Goal: Information Seeking & Learning: Check status

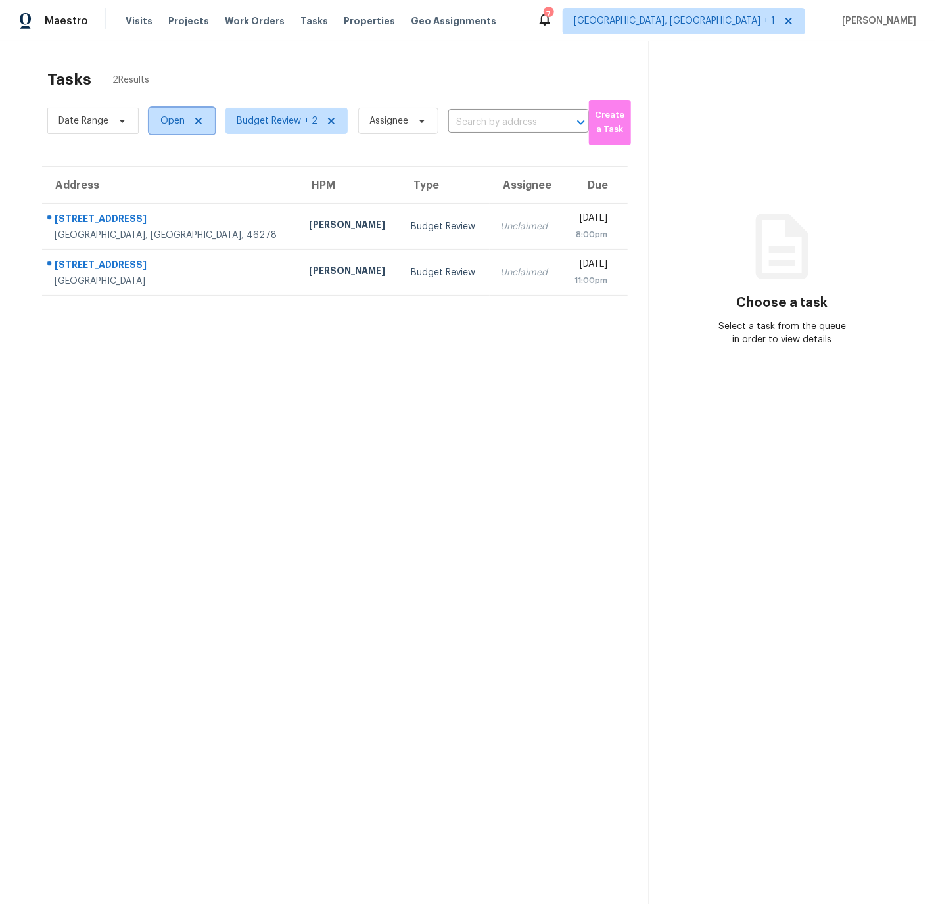
click at [178, 123] on span "Open" at bounding box center [172, 120] width 24 height 13
click at [160, 175] on span at bounding box center [162, 176] width 11 height 11
click at [160, 175] on input "Closed" at bounding box center [161, 174] width 9 height 9
checkbox input "true"
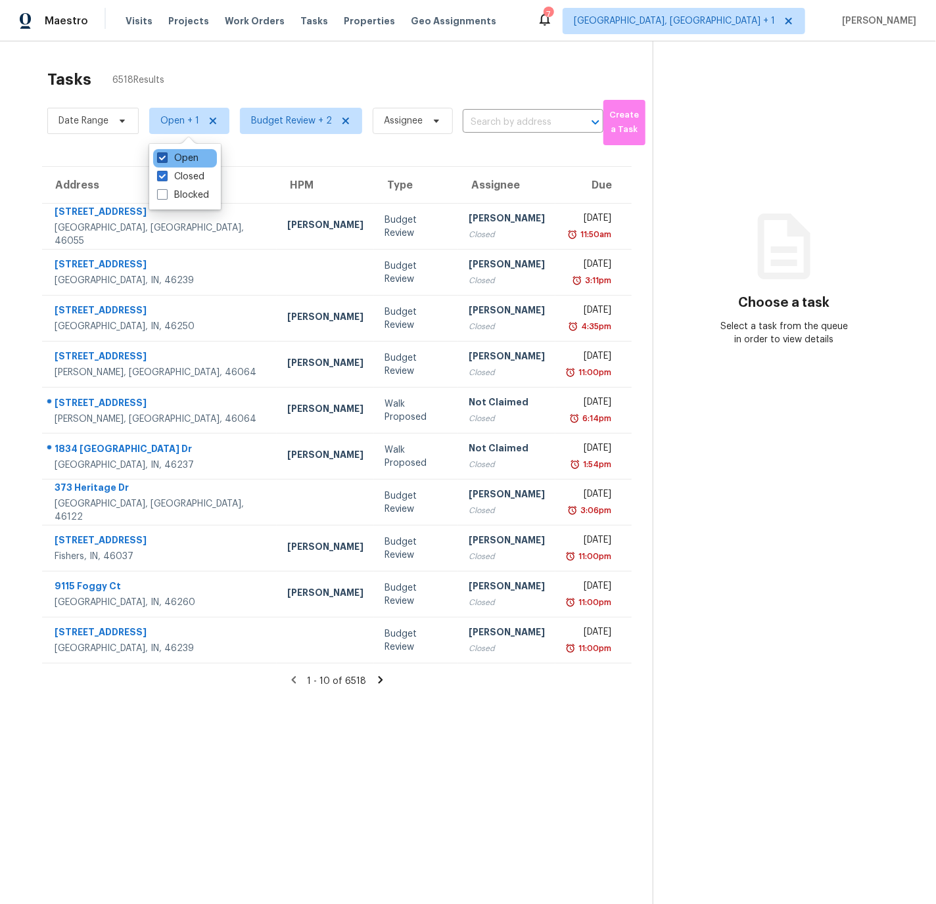
click at [163, 156] on span at bounding box center [162, 157] width 11 height 11
click at [163, 156] on input "Open" at bounding box center [161, 156] width 9 height 9
checkbox input "false"
click at [264, 120] on span "Budget Review + 2" at bounding box center [283, 120] width 81 height 13
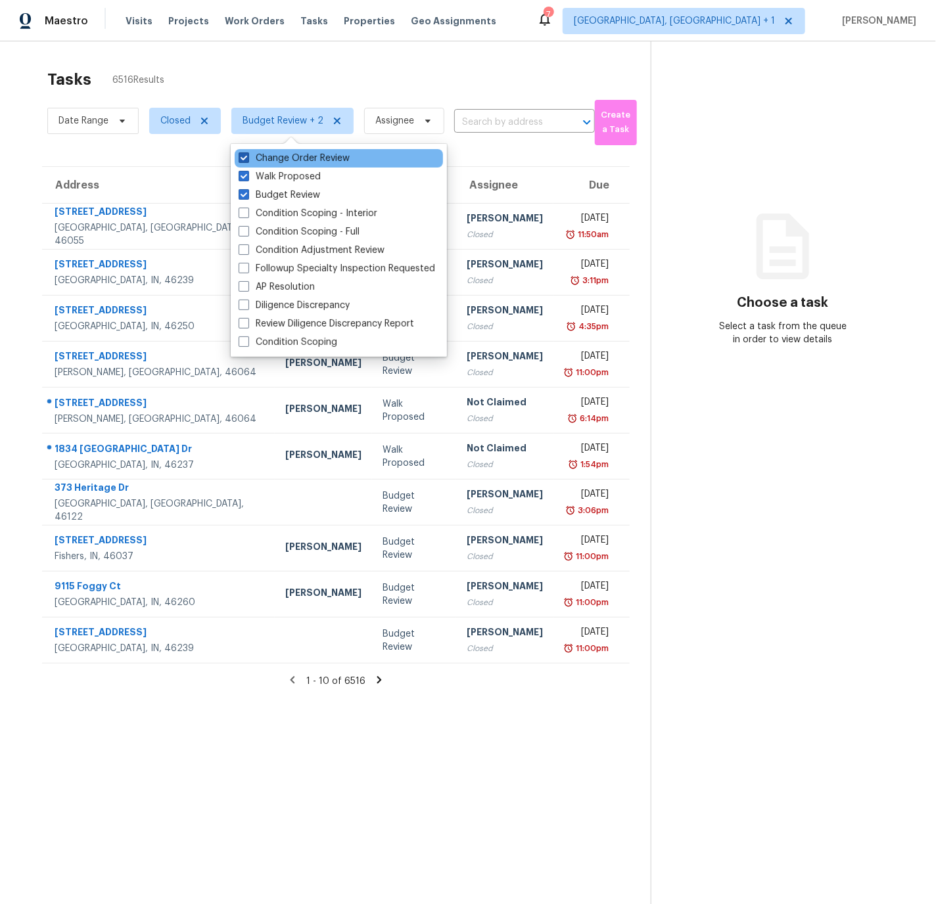
click at [242, 156] on span at bounding box center [244, 157] width 11 height 11
click at [242, 156] on input "Change Order Review" at bounding box center [243, 156] width 9 height 9
checkbox input "false"
click at [243, 177] on span at bounding box center [244, 176] width 11 height 11
click at [243, 177] on input "Walk Proposed" at bounding box center [243, 174] width 9 height 9
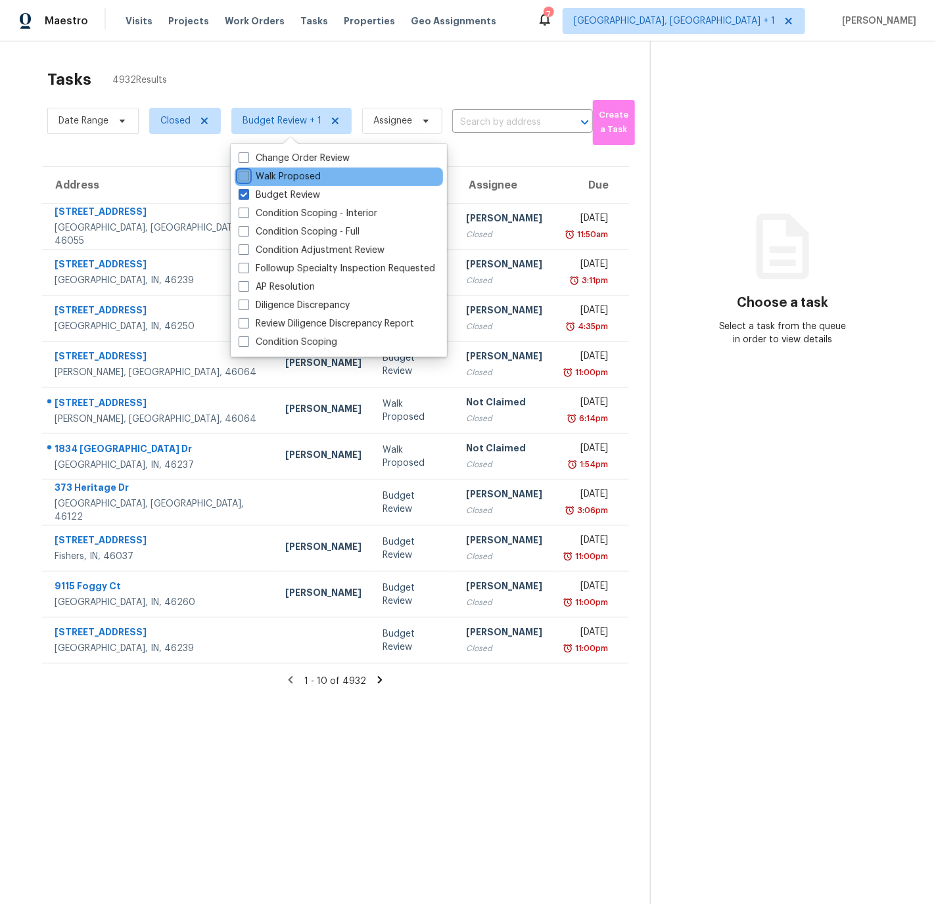
checkbox input "false"
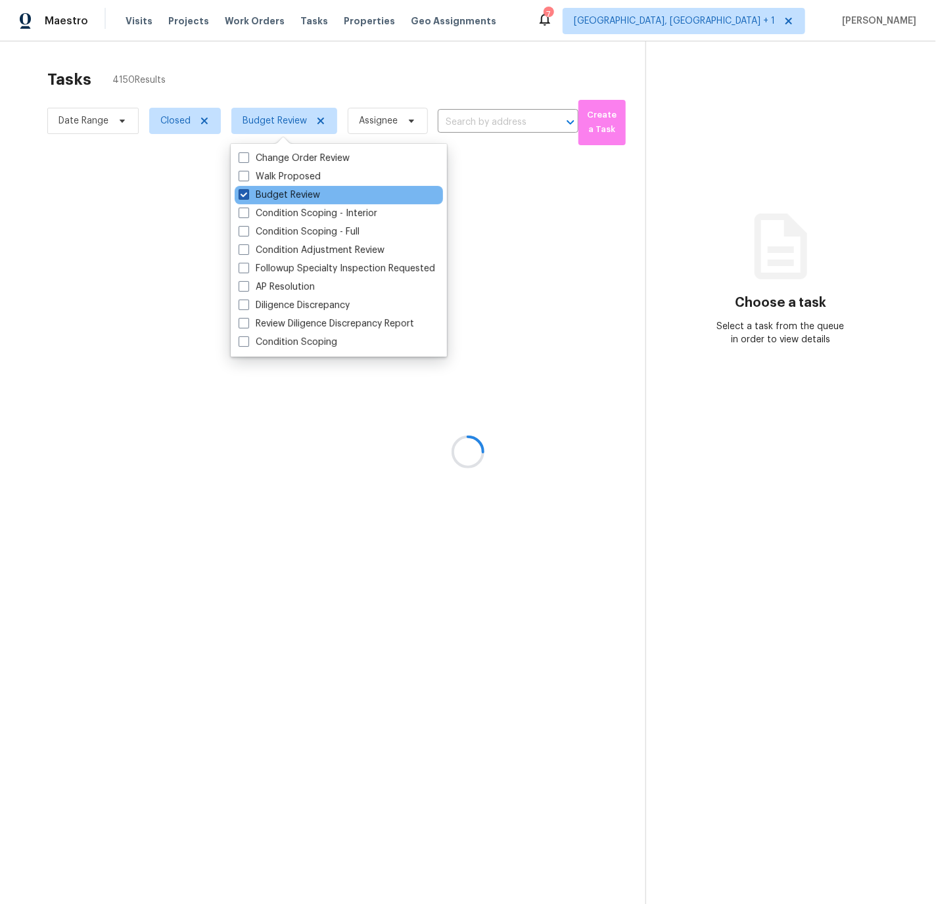
click at [245, 191] on span at bounding box center [244, 194] width 11 height 11
click at [245, 191] on input "Budget Review" at bounding box center [243, 193] width 9 height 9
checkbox input "false"
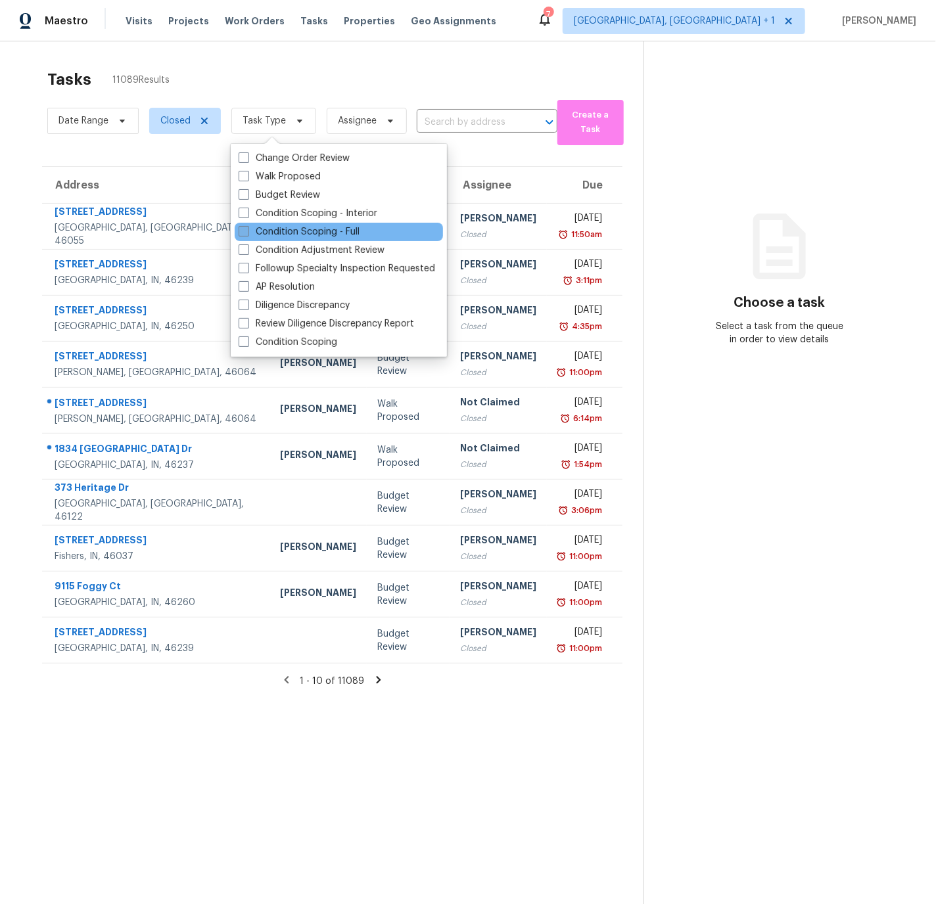
click at [246, 231] on span at bounding box center [244, 231] width 11 height 11
click at [246, 231] on input "Condition Scoping - Full" at bounding box center [243, 229] width 9 height 9
checkbox input "true"
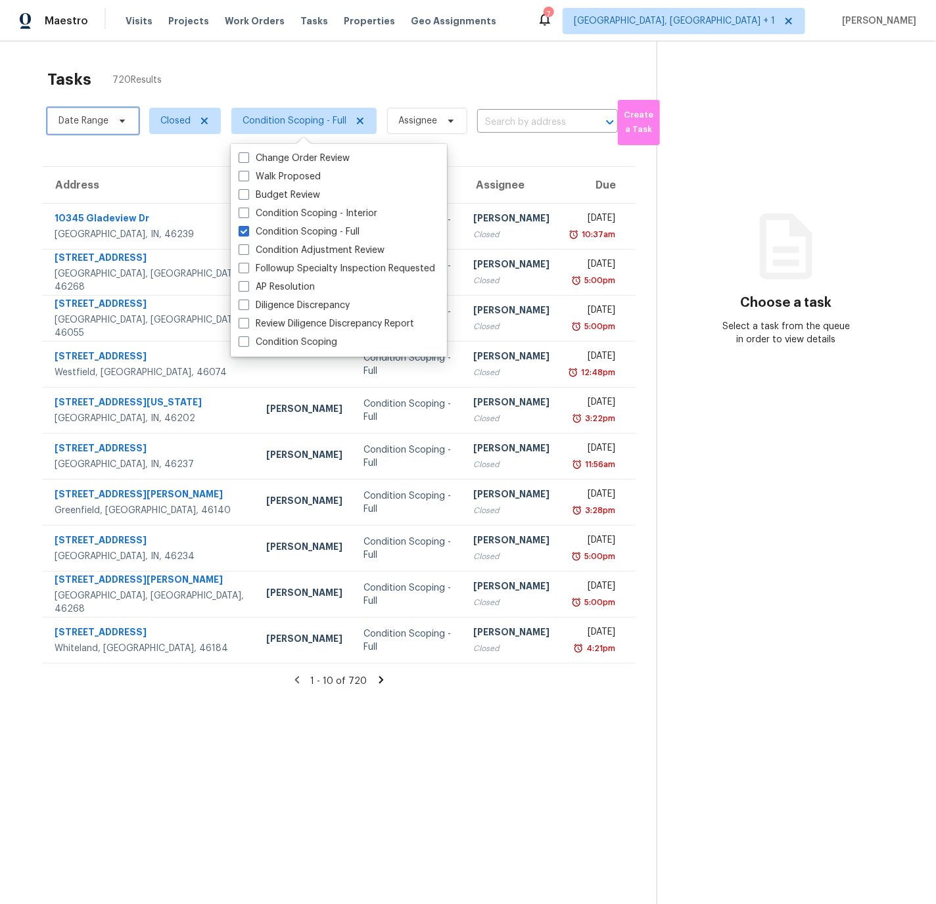
click at [95, 126] on span "Date Range" at bounding box center [83, 120] width 50 height 13
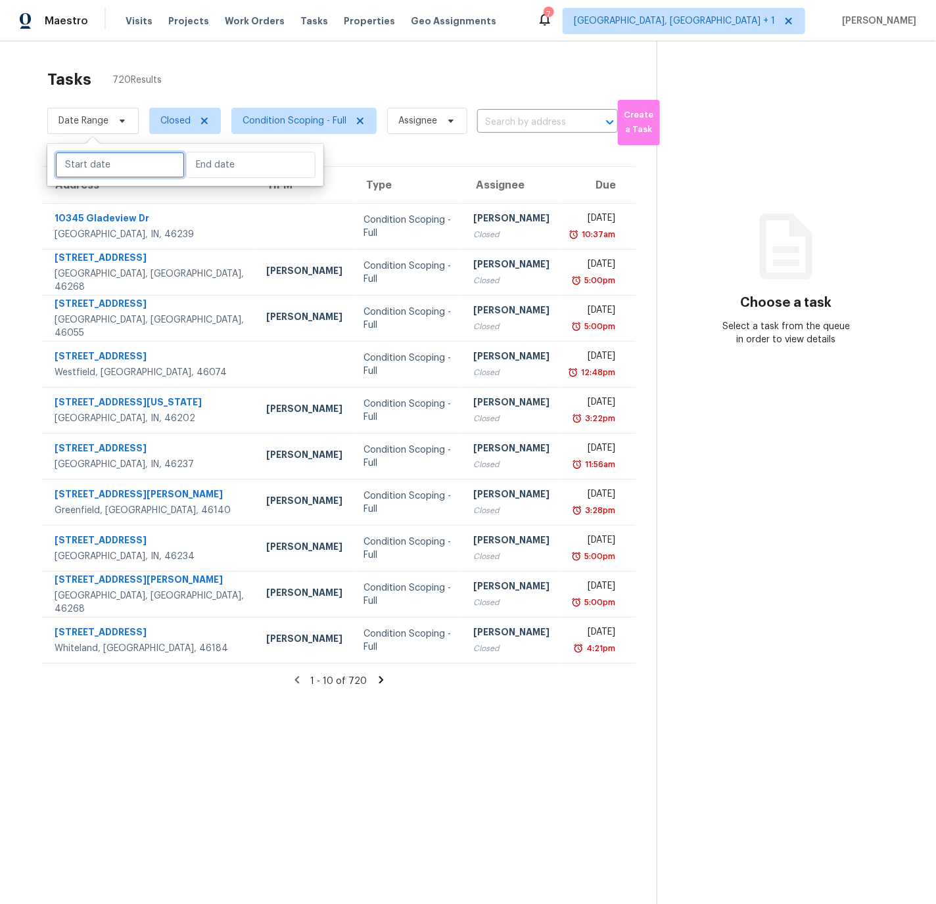
select select "8"
select select "2025"
select select "9"
select select "2025"
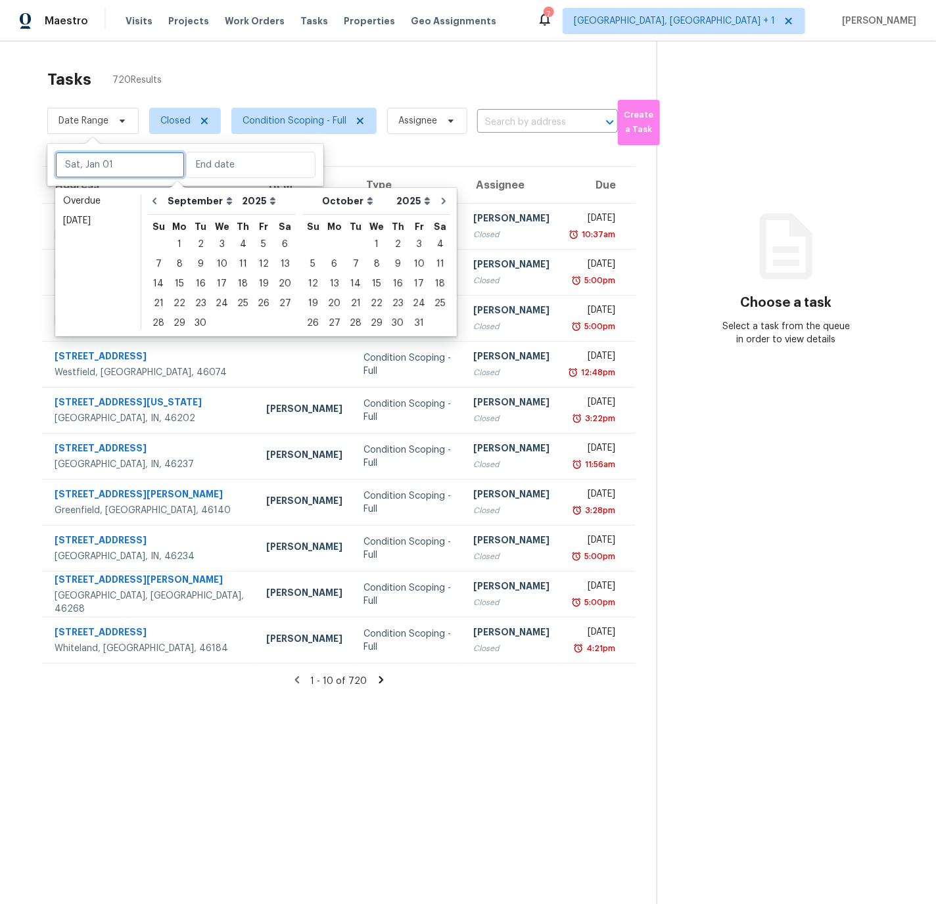
click at [99, 163] on input "text" at bounding box center [119, 165] width 129 height 26
type input "Sun, Sep 07"
click at [175, 241] on div "1" at bounding box center [179, 244] width 21 height 18
type input "Mon, Sep 01"
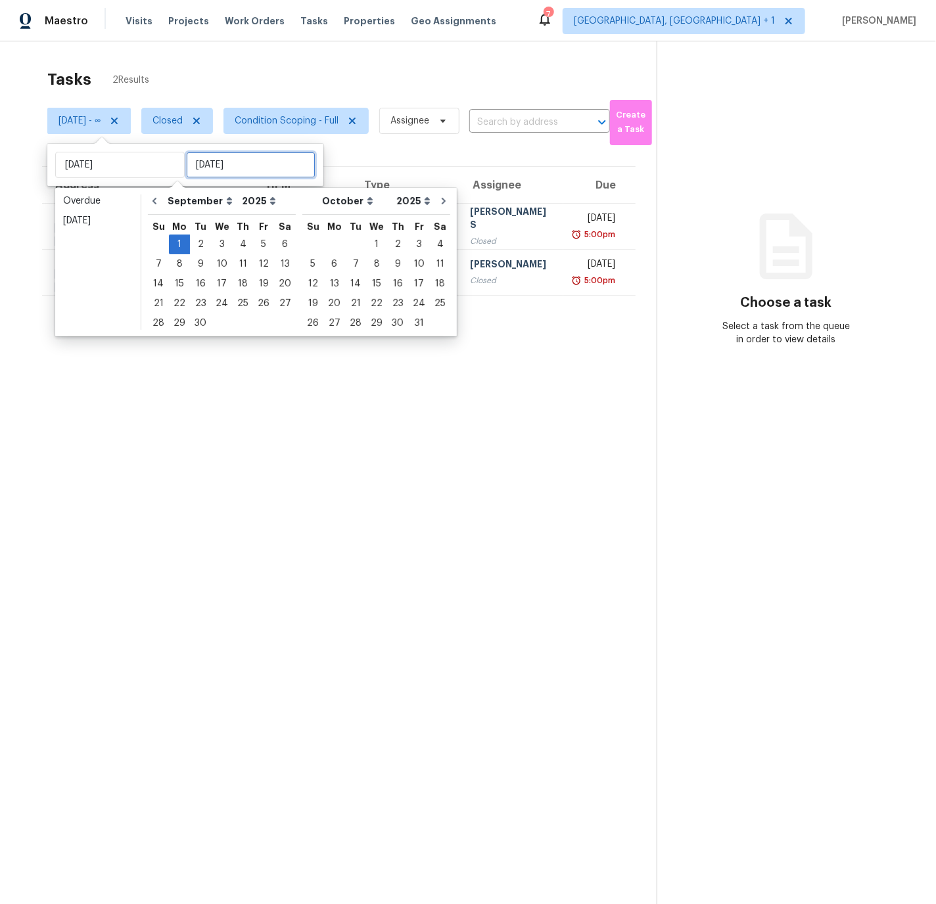
type input "Sun, Sep 28"
click at [184, 464] on section "Tasks 2 Results Mon, Sep 01 - ∞ Closed Condition Scoping - Full Assignee ​ Crea…" at bounding box center [339, 503] width 636 height 883
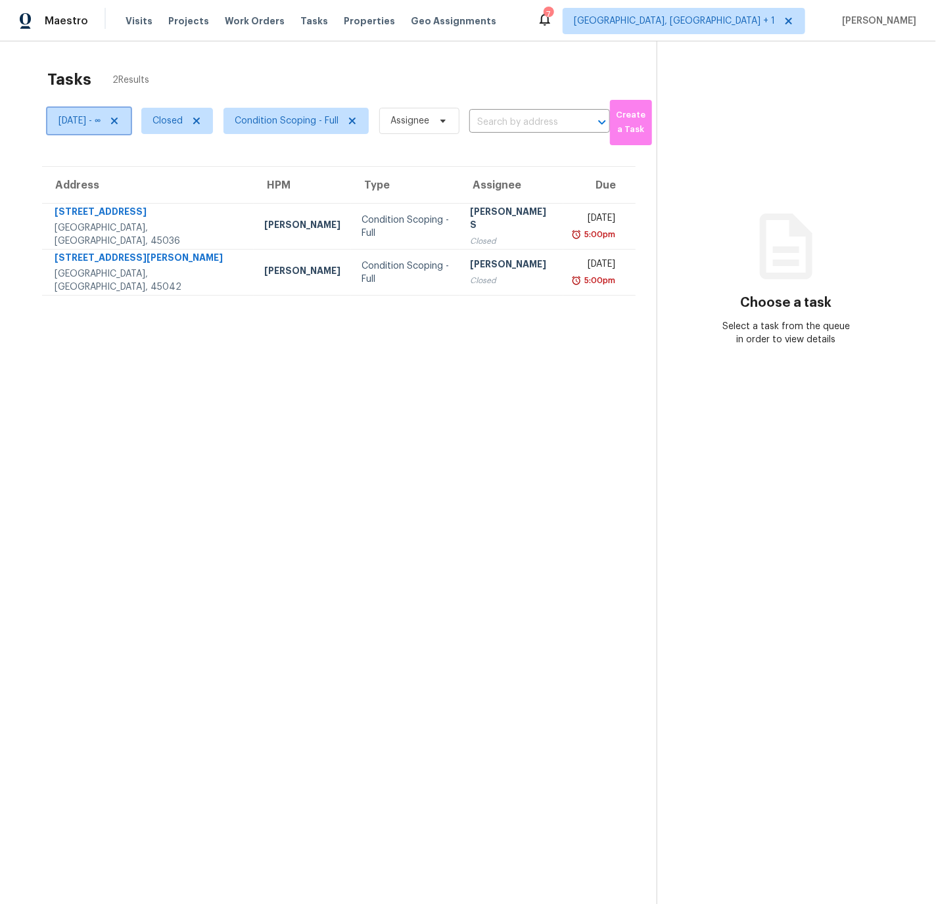
click at [81, 120] on span "Mon, Sep 01 - ∞" at bounding box center [79, 120] width 42 height 13
click at [91, 168] on input "Mon, Sep 01" at bounding box center [119, 165] width 129 height 26
select select "8"
select select "2025"
select select "9"
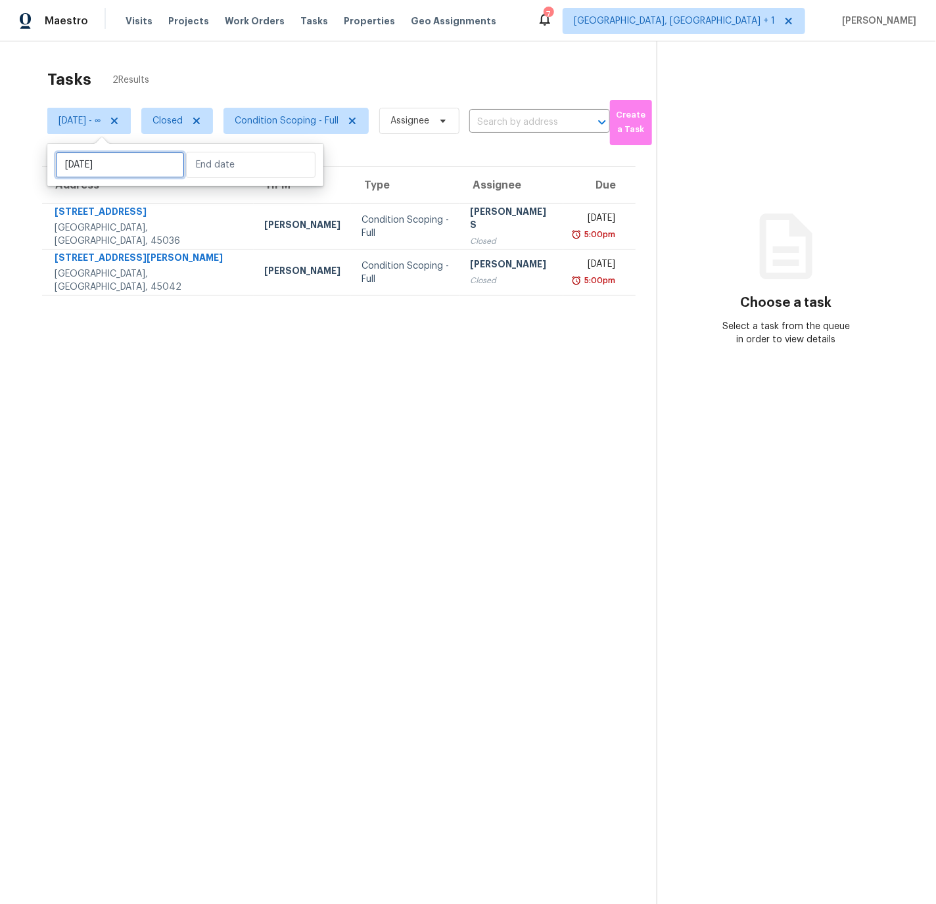
select select "2025"
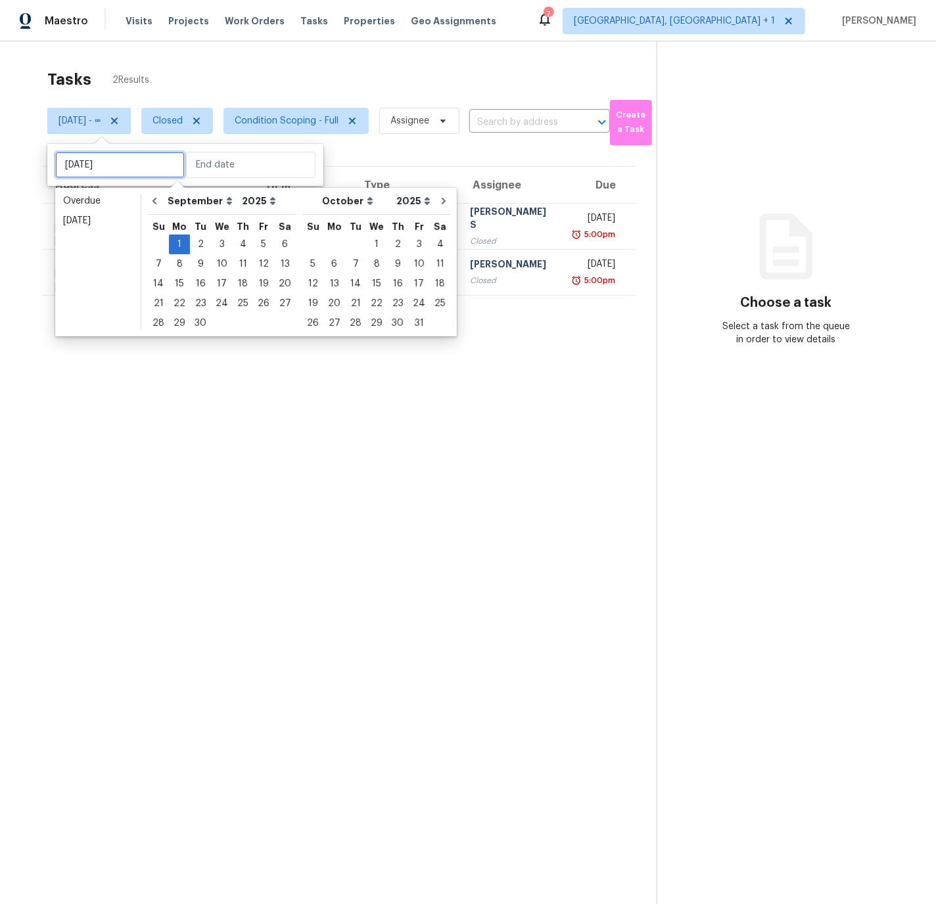
type input "Mon, Sep 01"
click at [151, 198] on icon "Go to previous month" at bounding box center [154, 201] width 11 height 11
select select "7"
select select "8"
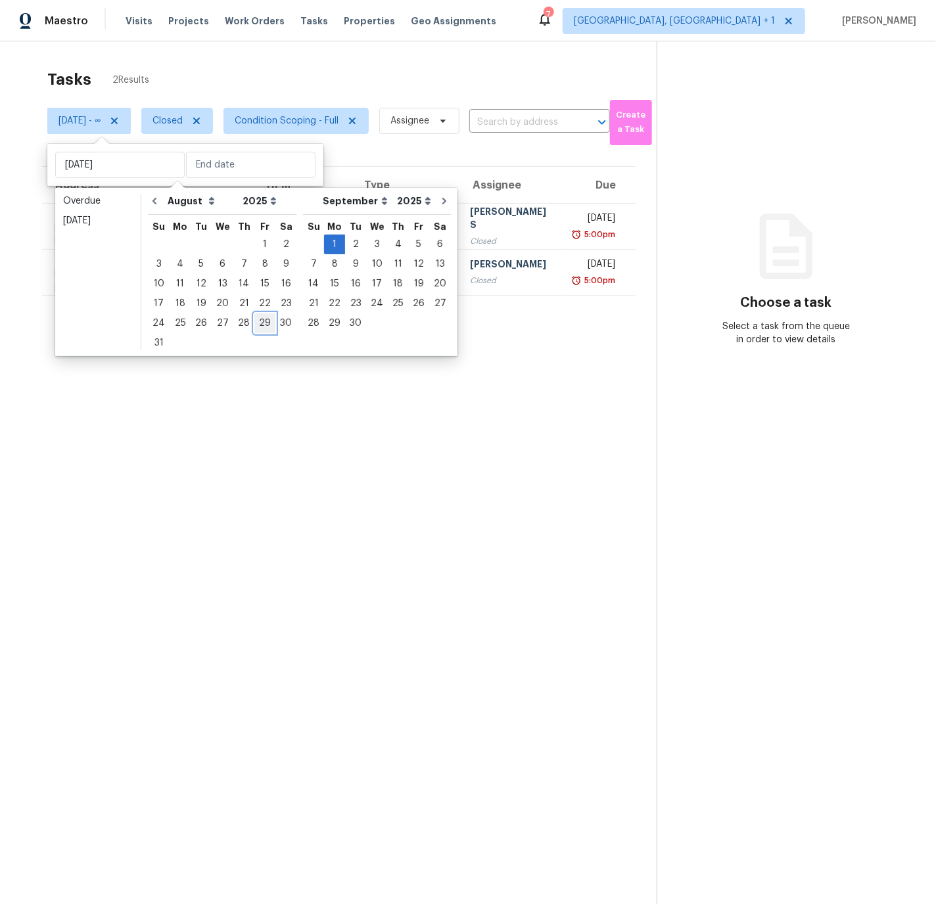
click at [260, 320] on div "29" at bounding box center [264, 323] width 21 height 18
type input "Fri, Aug 29"
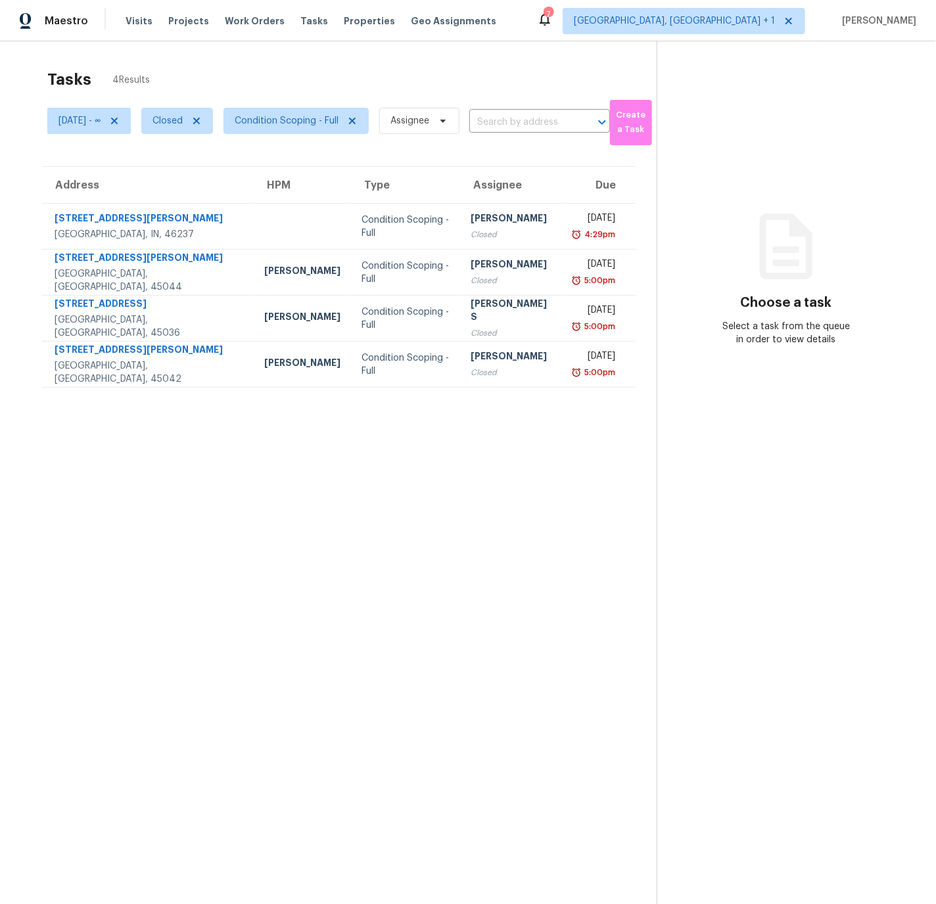
click at [249, 446] on section "Tasks 4 Results Fri, Aug 29 - ∞ Closed Condition Scoping - Full Assignee ​ Crea…" at bounding box center [339, 503] width 636 height 883
click at [120, 122] on icon at bounding box center [114, 121] width 11 height 11
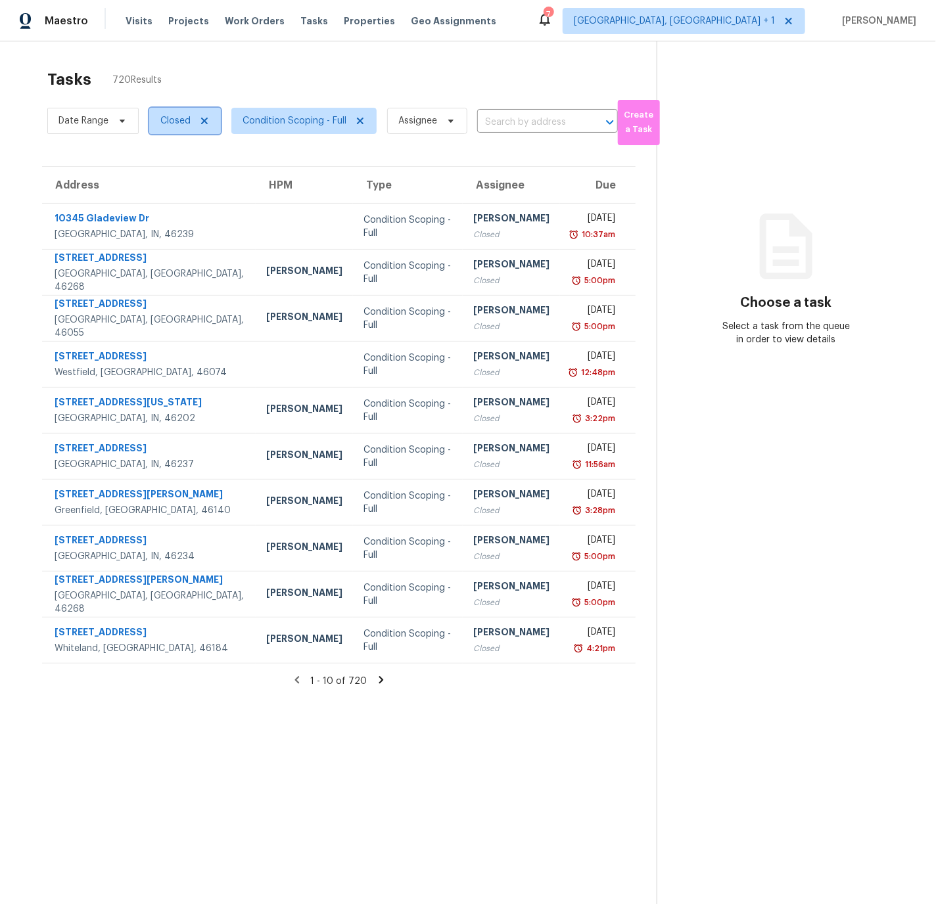
click at [204, 121] on icon at bounding box center [204, 121] width 7 height 7
click at [355, 120] on icon at bounding box center [359, 121] width 11 height 11
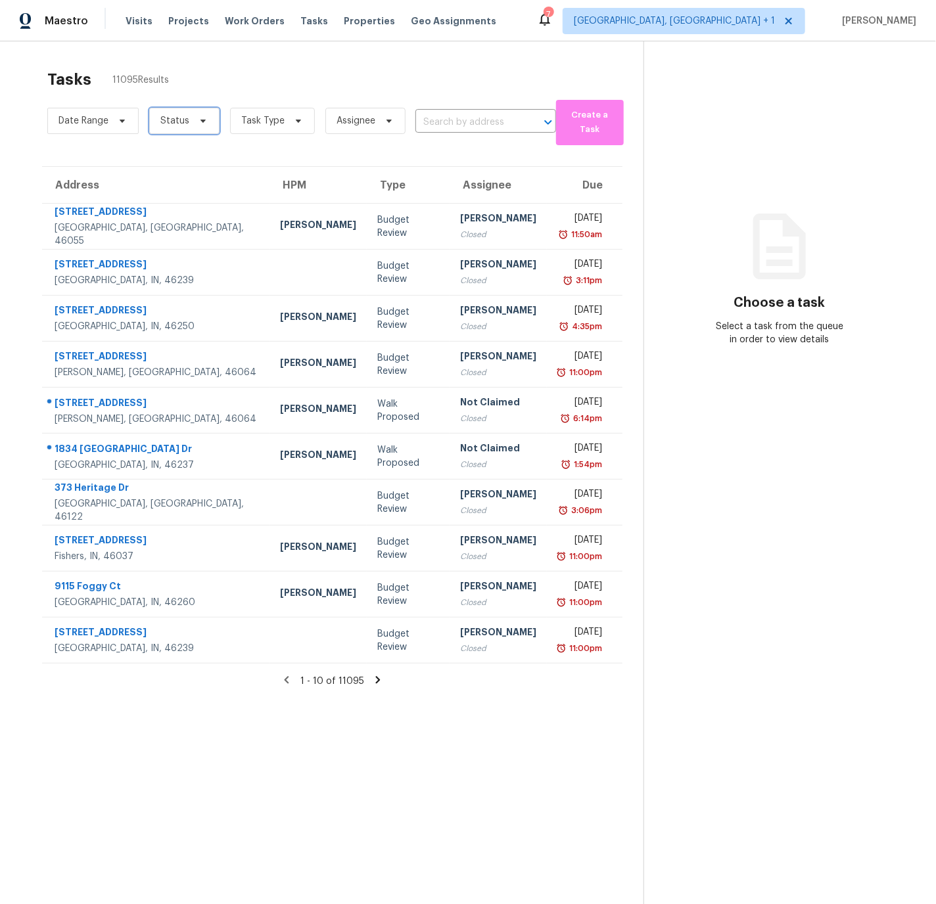
click at [179, 120] on span "Status" at bounding box center [174, 120] width 29 height 13
click at [181, 177] on label "Open" at bounding box center [177, 176] width 41 height 13
click at [166, 177] on input "Open" at bounding box center [161, 174] width 9 height 9
checkbox input "true"
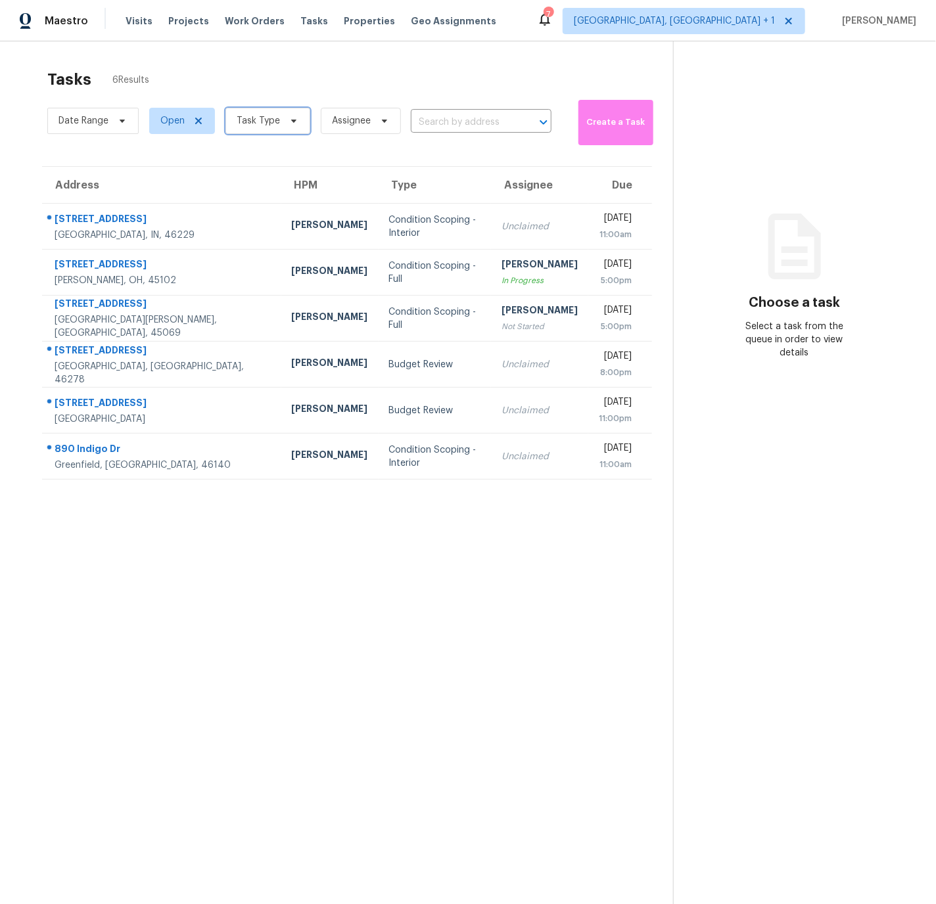
click at [254, 121] on span "Task Type" at bounding box center [258, 120] width 43 height 13
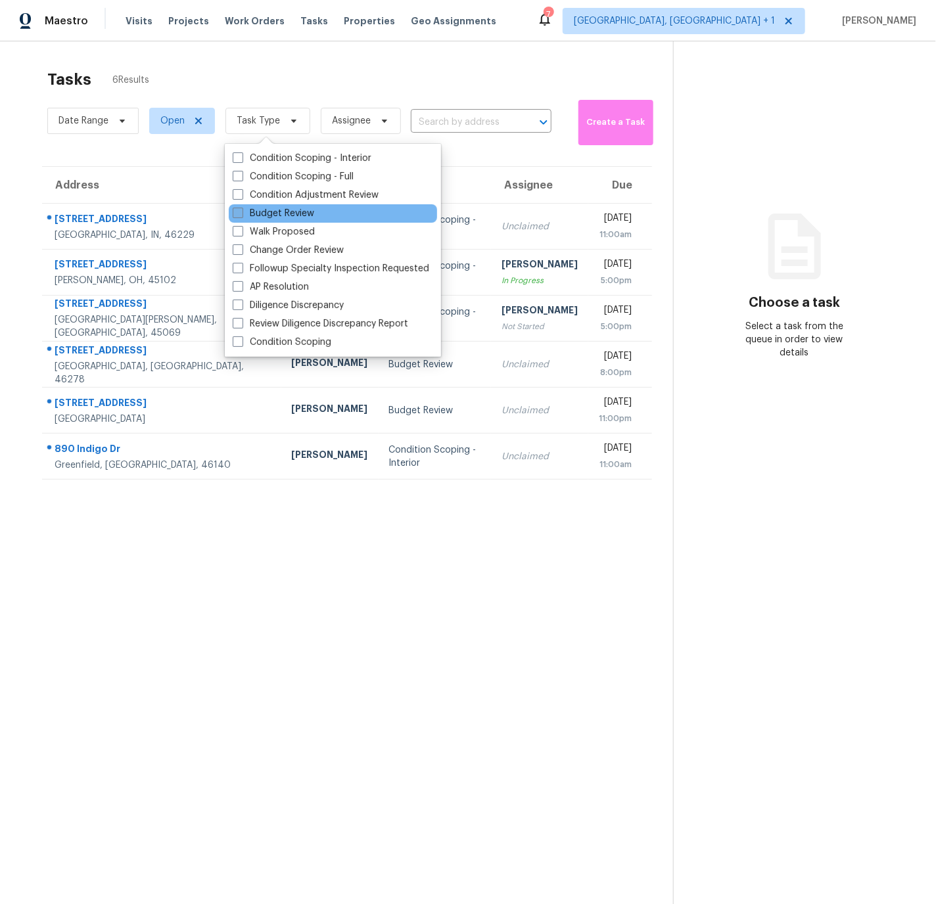
click at [237, 213] on span at bounding box center [238, 213] width 11 height 11
click at [237, 213] on input "Budget Review" at bounding box center [237, 211] width 9 height 9
checkbox input "true"
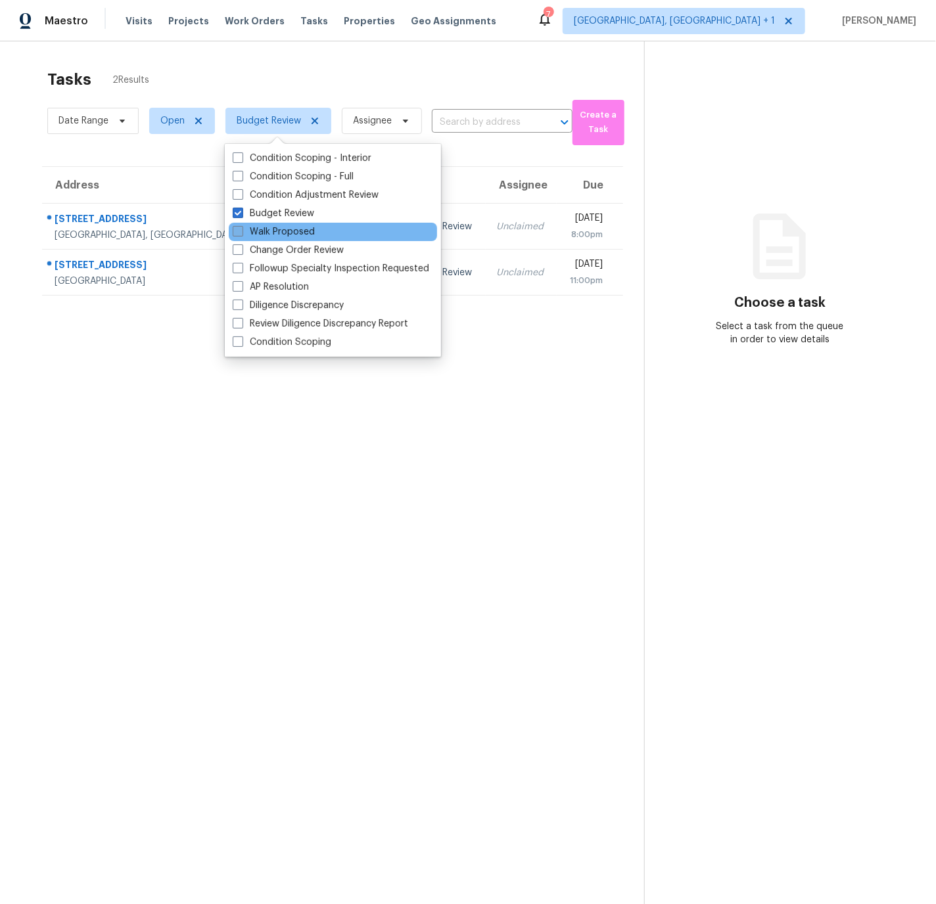
click at [239, 234] on span at bounding box center [238, 231] width 11 height 11
click at [239, 234] on input "Walk Proposed" at bounding box center [237, 229] width 9 height 9
checkbox input "true"
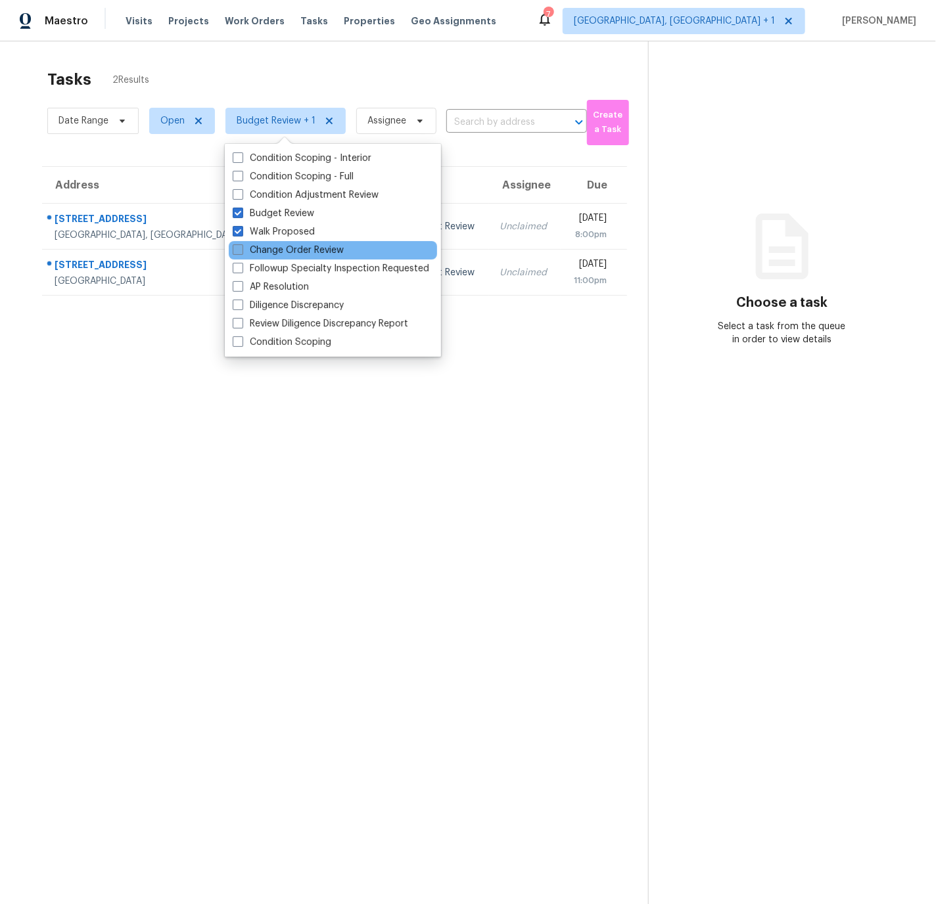
click at [237, 250] on span at bounding box center [238, 250] width 11 height 11
click at [237, 250] on input "Change Order Review" at bounding box center [237, 248] width 9 height 9
checkbox input "true"
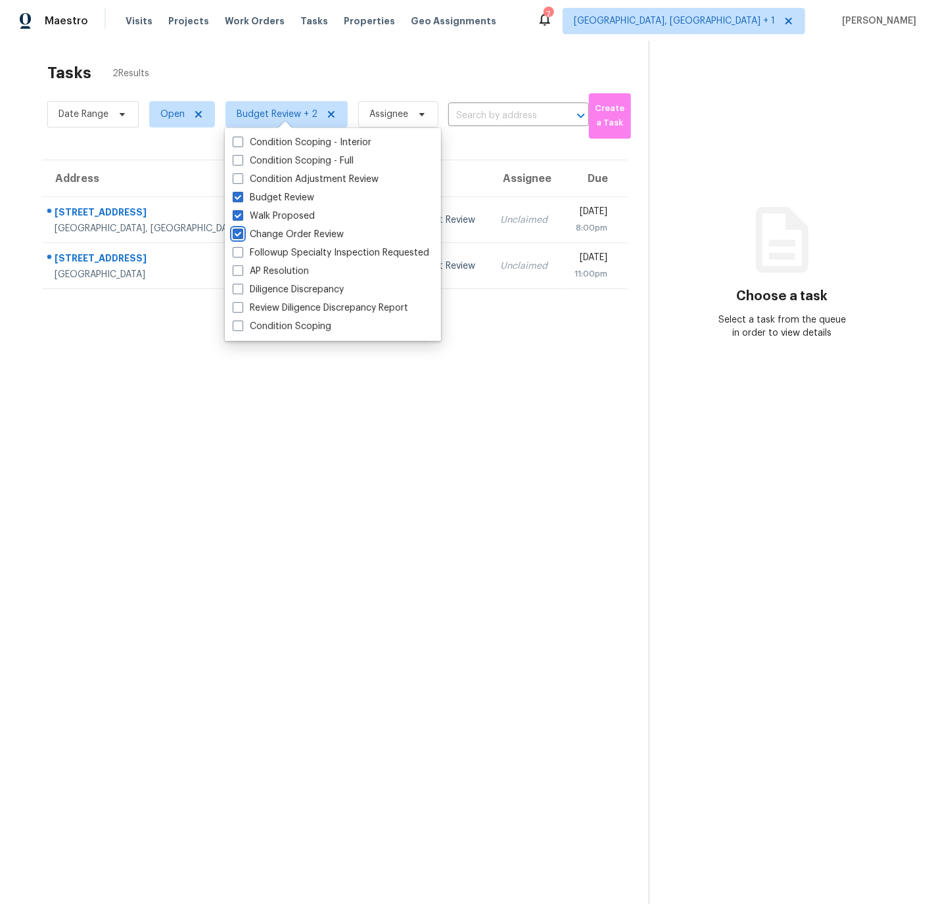
scroll to position [16, 0]
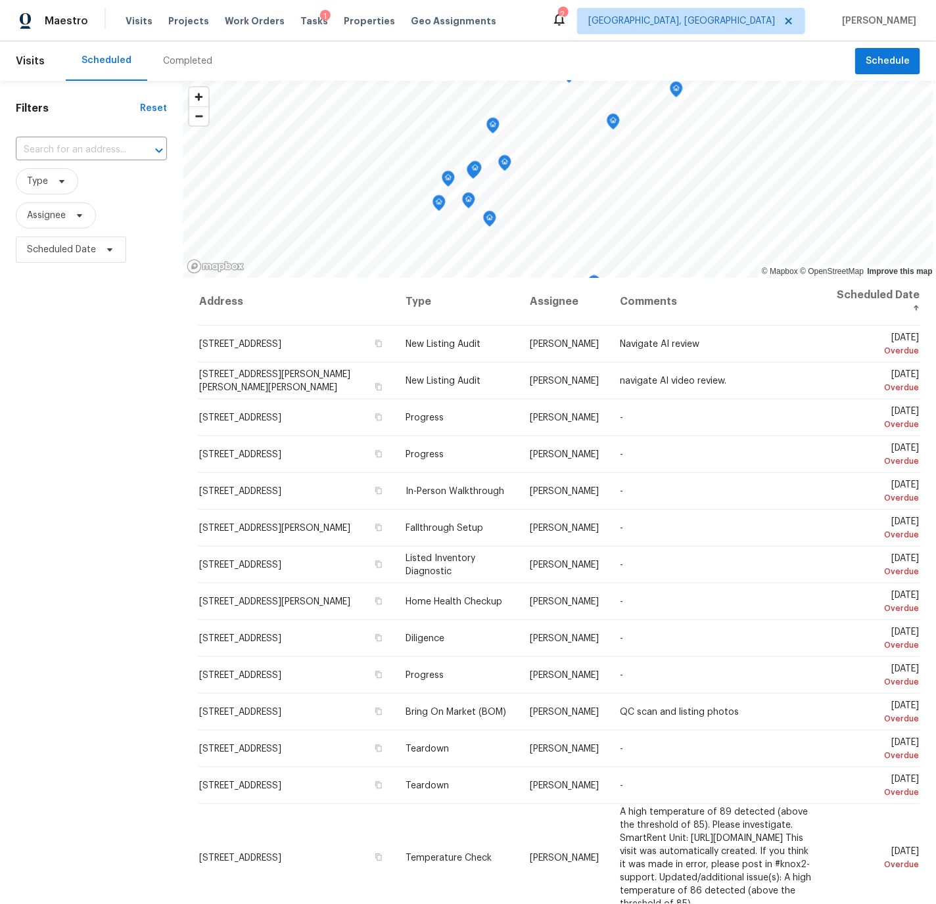
click at [179, 62] on div "Completed" at bounding box center [187, 61] width 49 height 13
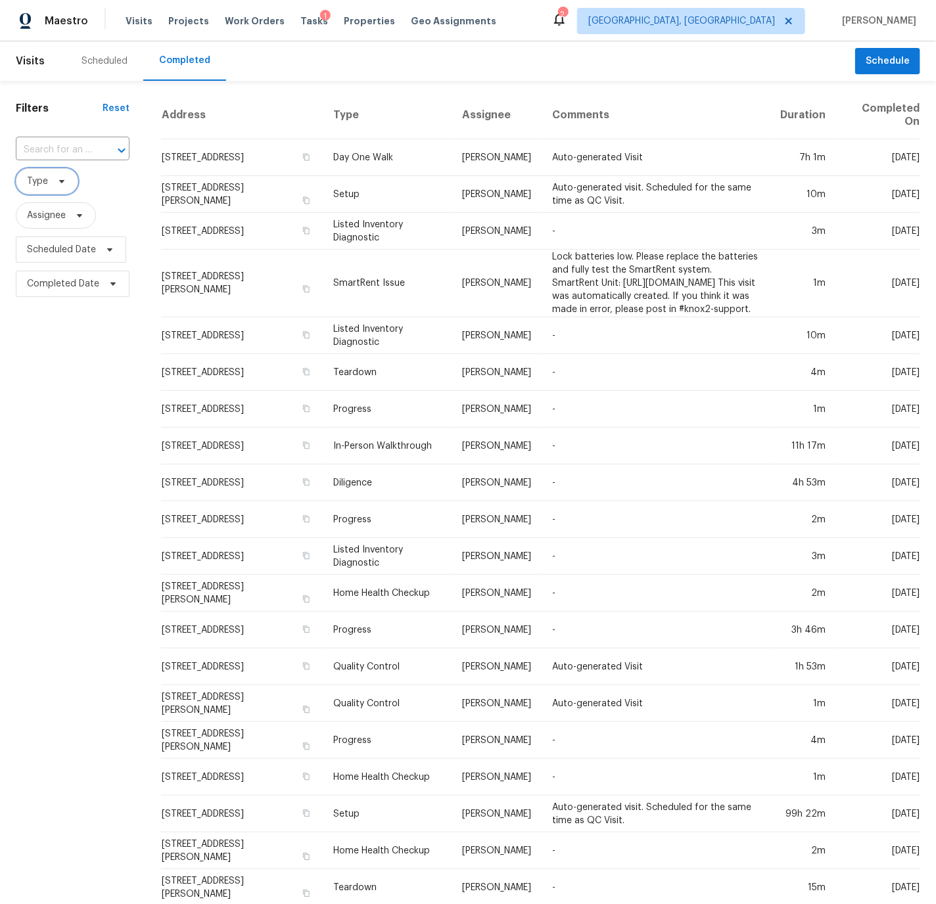
click at [34, 176] on span "Type" at bounding box center [37, 181] width 21 height 13
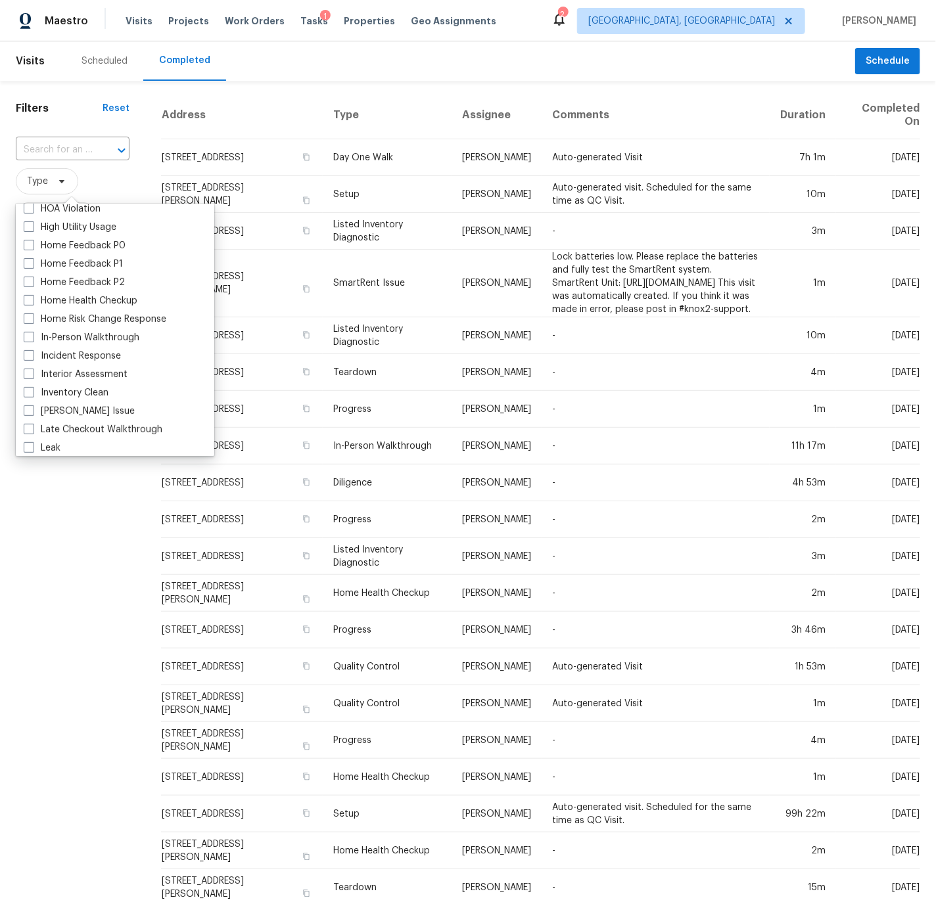
scroll to position [394, 0]
click at [30, 335] on span at bounding box center [29, 336] width 11 height 11
click at [30, 335] on input "In-Person Walkthrough" at bounding box center [28, 334] width 9 height 9
checkbox input "true"
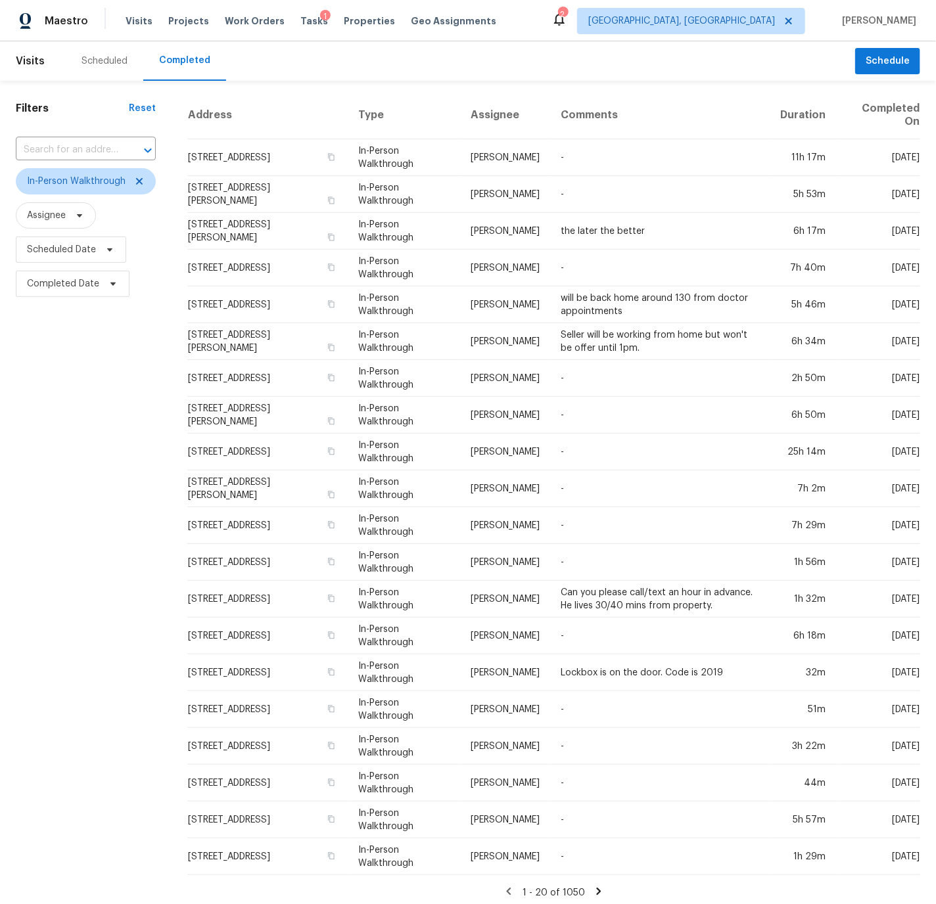
click at [101, 636] on div "Filters Reset ​ In-Person Walkthrough Assignee Scheduled Date Completed Date" at bounding box center [86, 495] width 172 height 829
click at [114, 62] on div "Scheduled" at bounding box center [105, 61] width 46 height 13
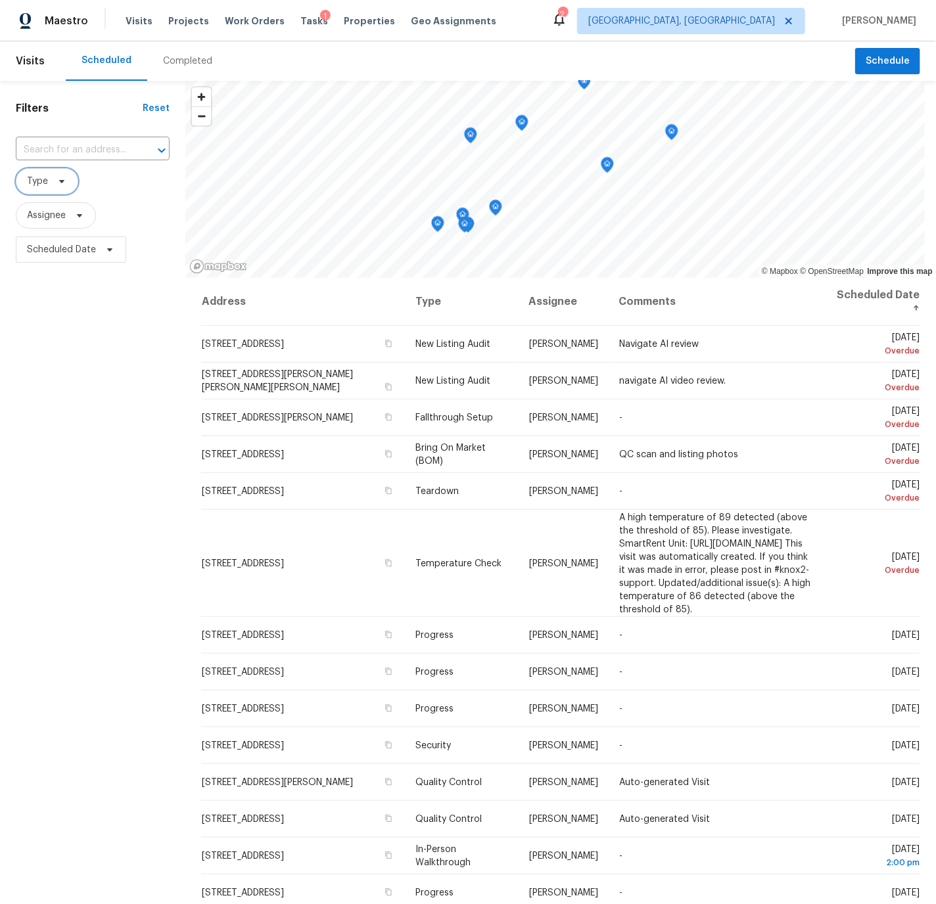
click at [35, 181] on span "Type" at bounding box center [37, 181] width 21 height 13
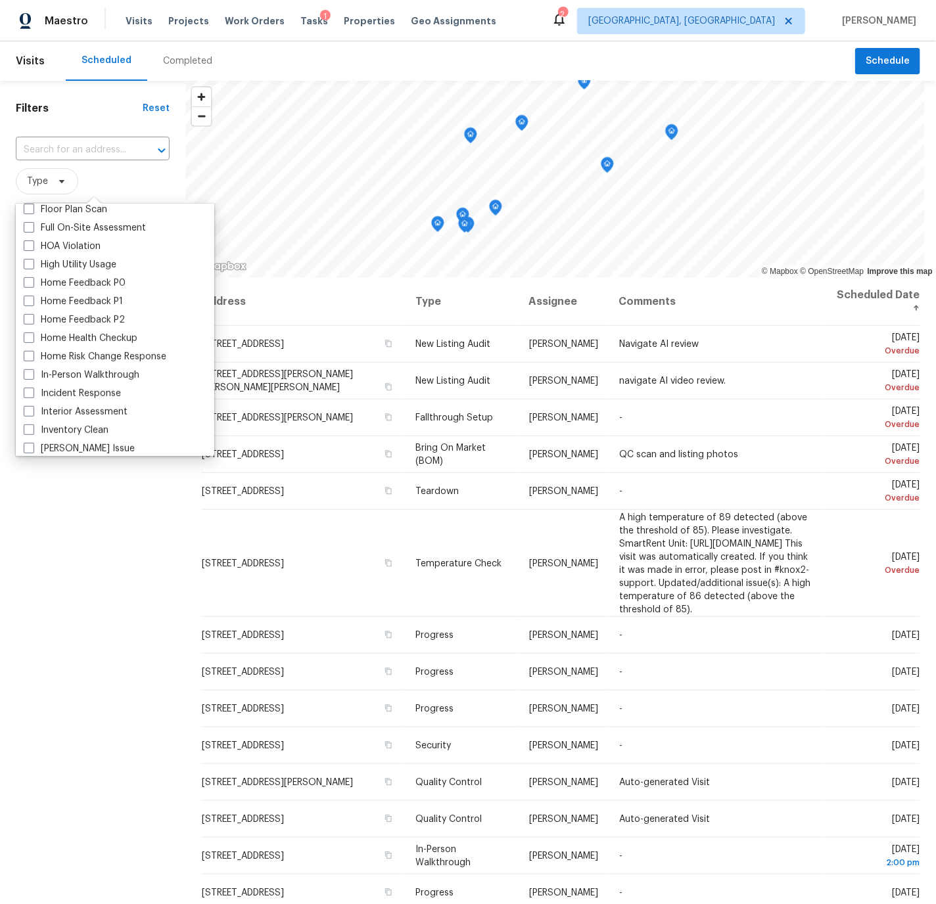
scroll to position [357, 0]
click at [30, 373] on span at bounding box center [29, 373] width 11 height 11
click at [30, 373] on input "In-Person Walkthrough" at bounding box center [28, 371] width 9 height 9
checkbox input "true"
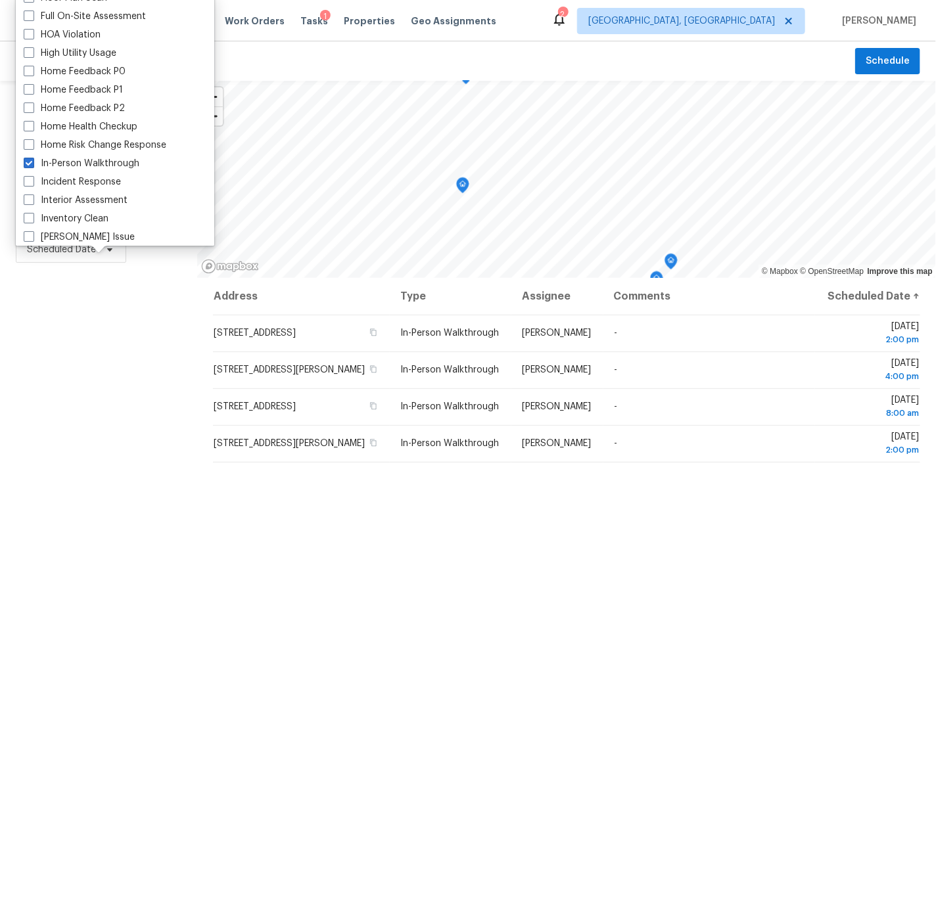
click at [158, 431] on div "Filters Reset ​ In-Person Walkthrough Assignee Scheduled Date" at bounding box center [98, 541] width 197 height 921
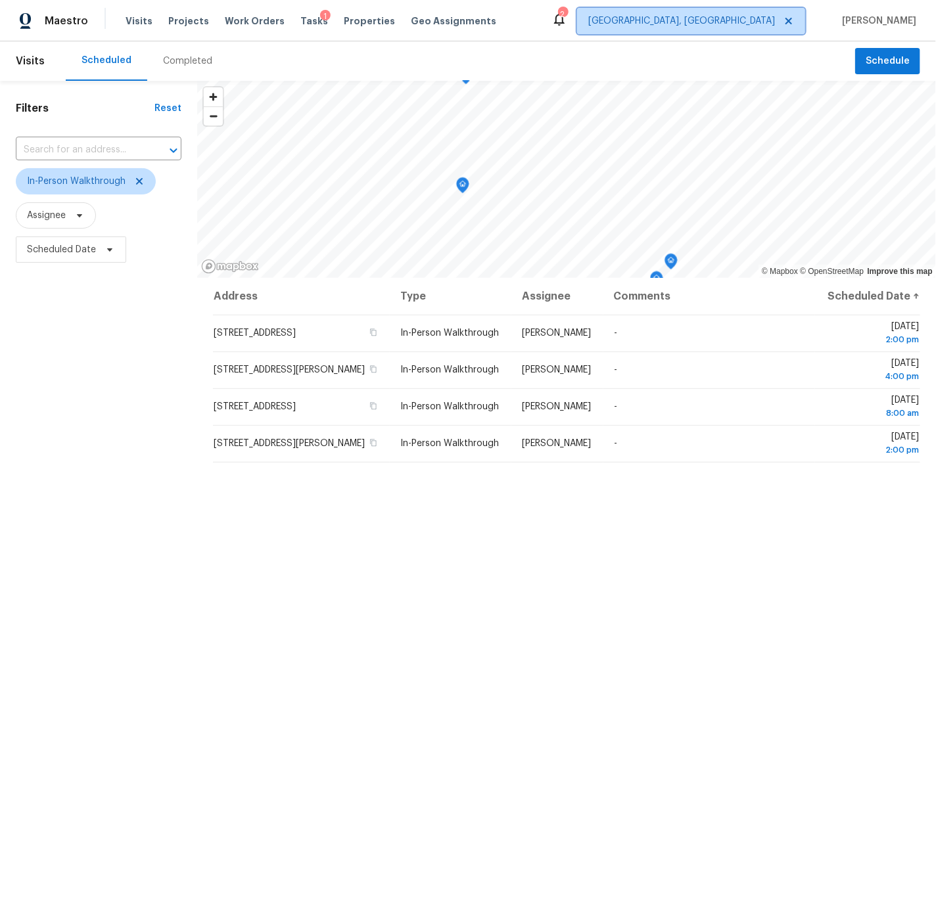
click at [750, 22] on span "[GEOGRAPHIC_DATA], [GEOGRAPHIC_DATA]" at bounding box center [681, 20] width 187 height 13
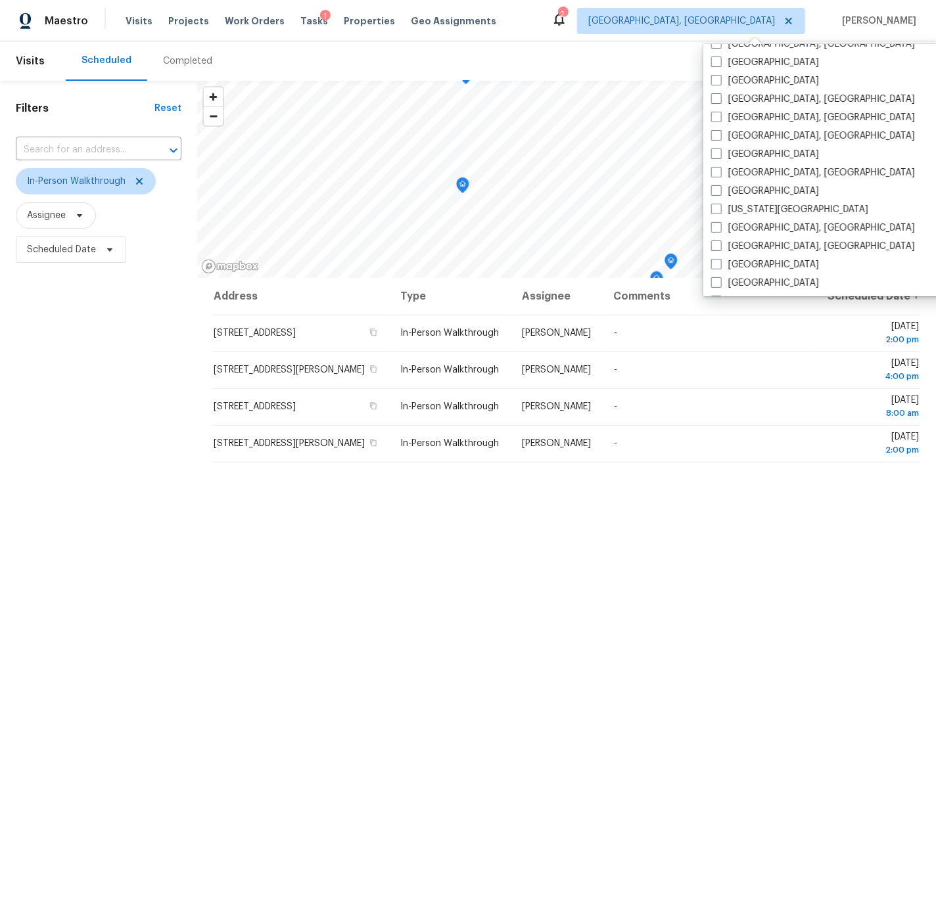
scroll to position [349, 0]
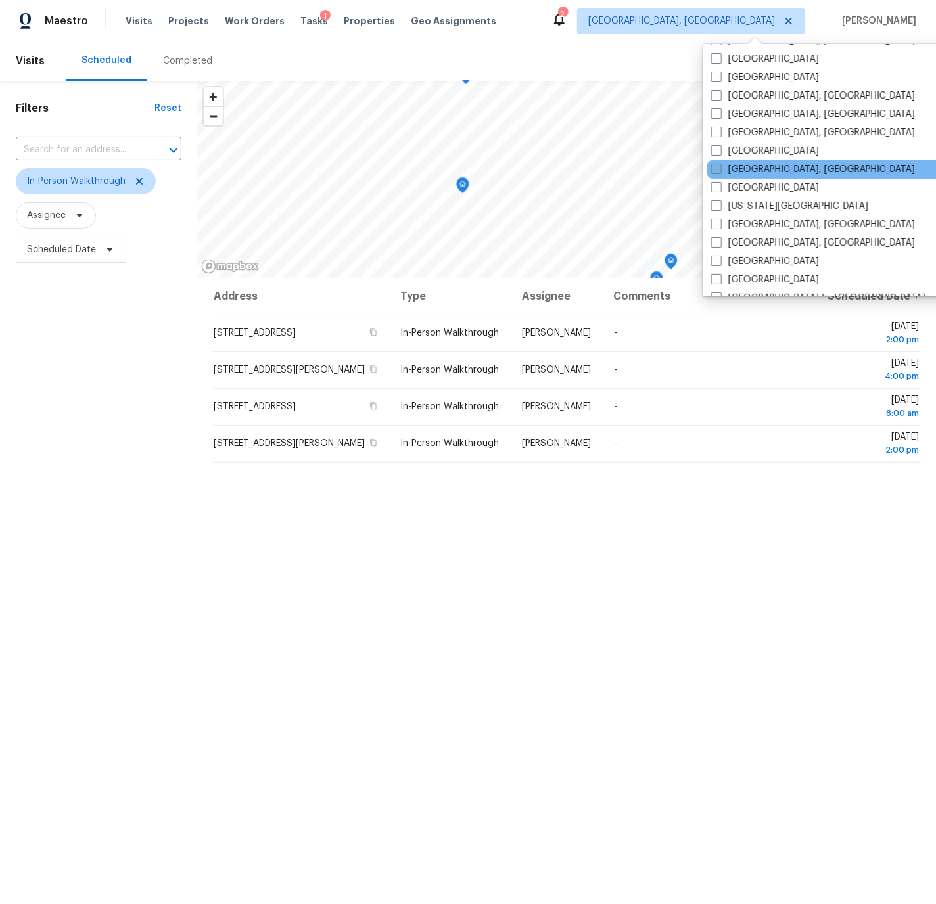
click at [717, 168] on span at bounding box center [716, 169] width 11 height 11
click at [717, 168] on input "Indianapolis, IN" at bounding box center [715, 167] width 9 height 9
checkbox input "true"
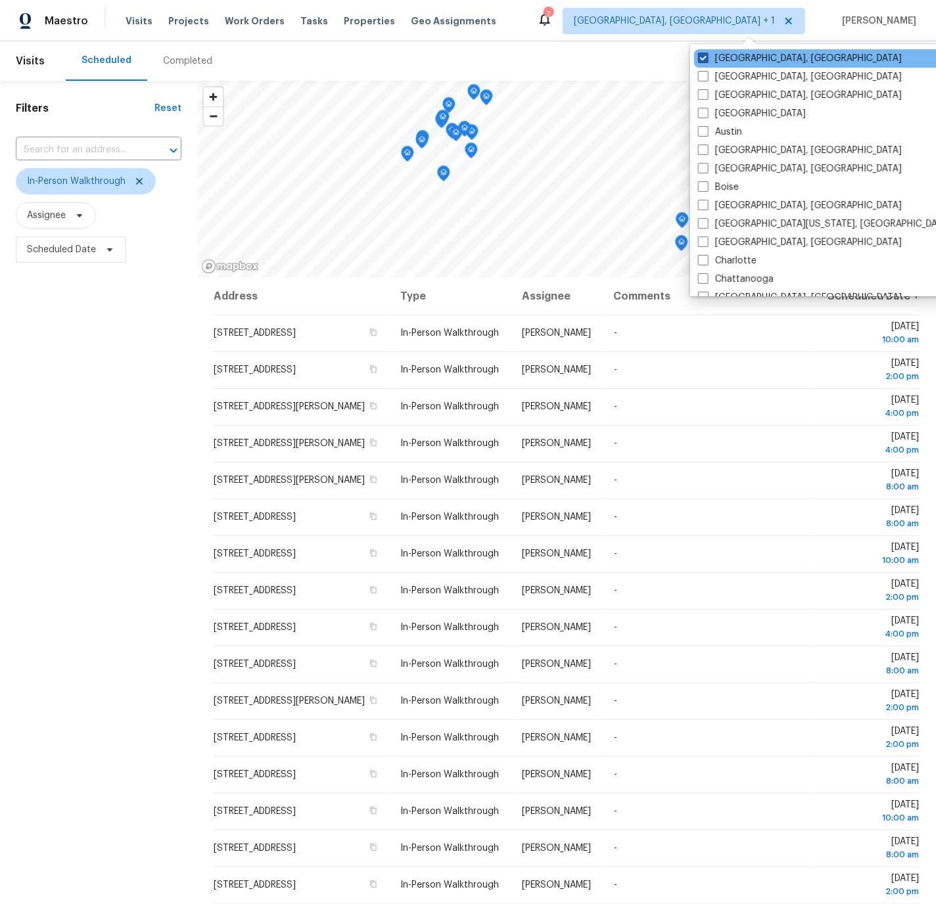
click at [705, 57] on span at bounding box center [703, 58] width 11 height 11
click at [705, 57] on input "[GEOGRAPHIC_DATA], [GEOGRAPHIC_DATA]" at bounding box center [702, 56] width 9 height 9
checkbox input "false"
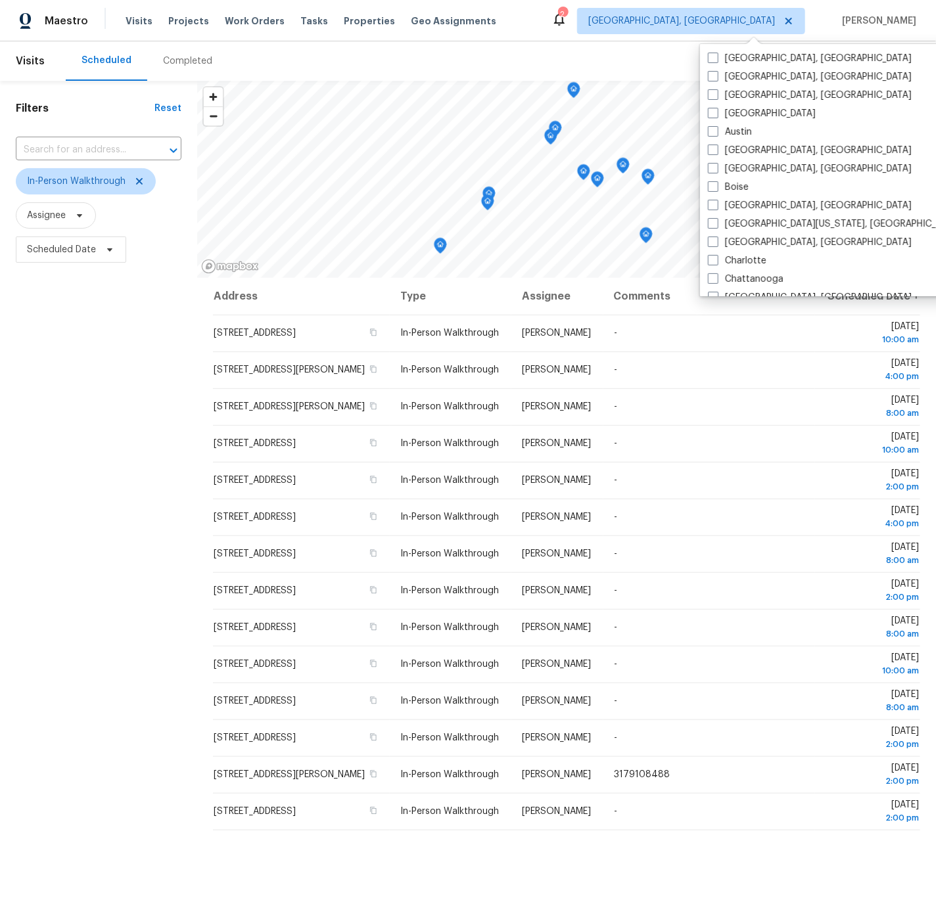
click at [132, 473] on div "Filters Reset ​ In-Person Walkthrough Assignee Scheduled Date" at bounding box center [98, 541] width 197 height 921
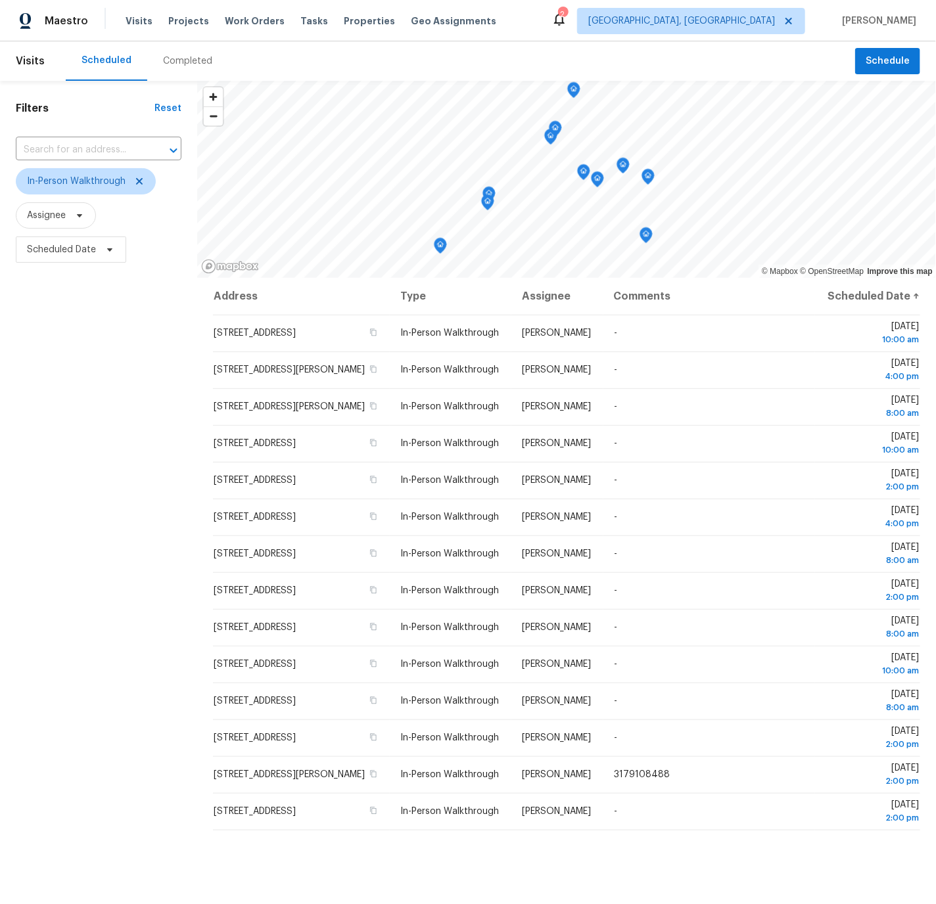
click at [182, 63] on div "Completed" at bounding box center [187, 61] width 49 height 13
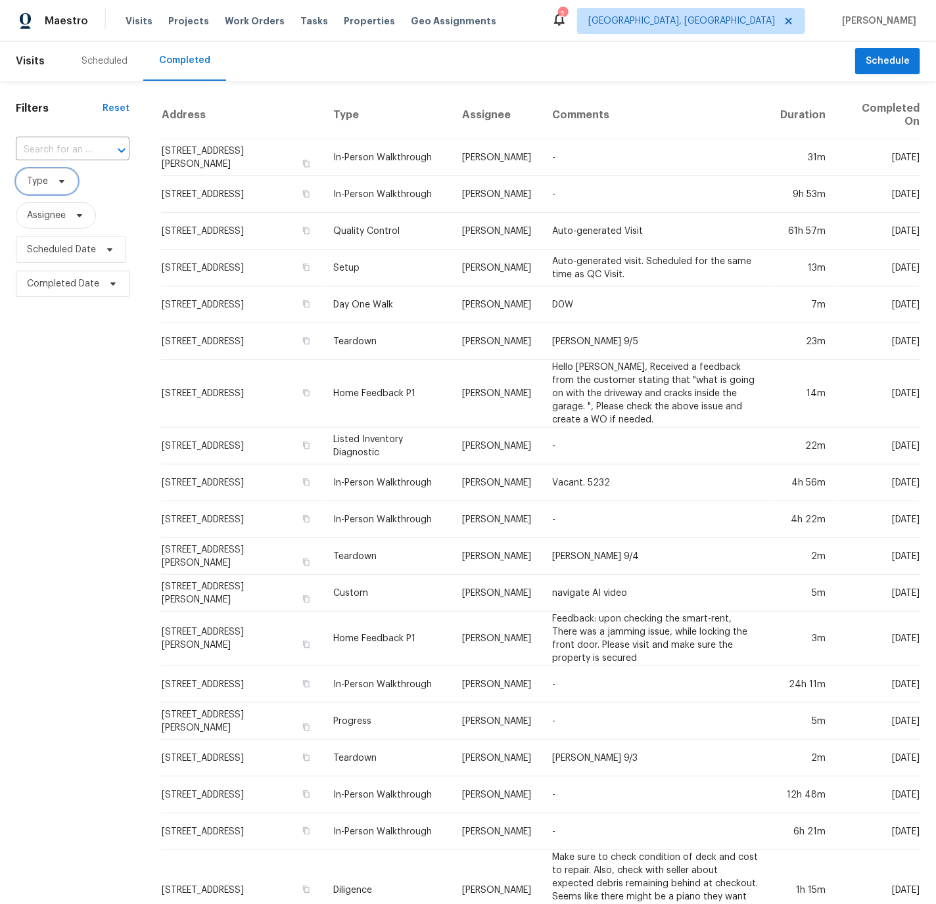
click at [34, 181] on span "Type" at bounding box center [37, 181] width 21 height 13
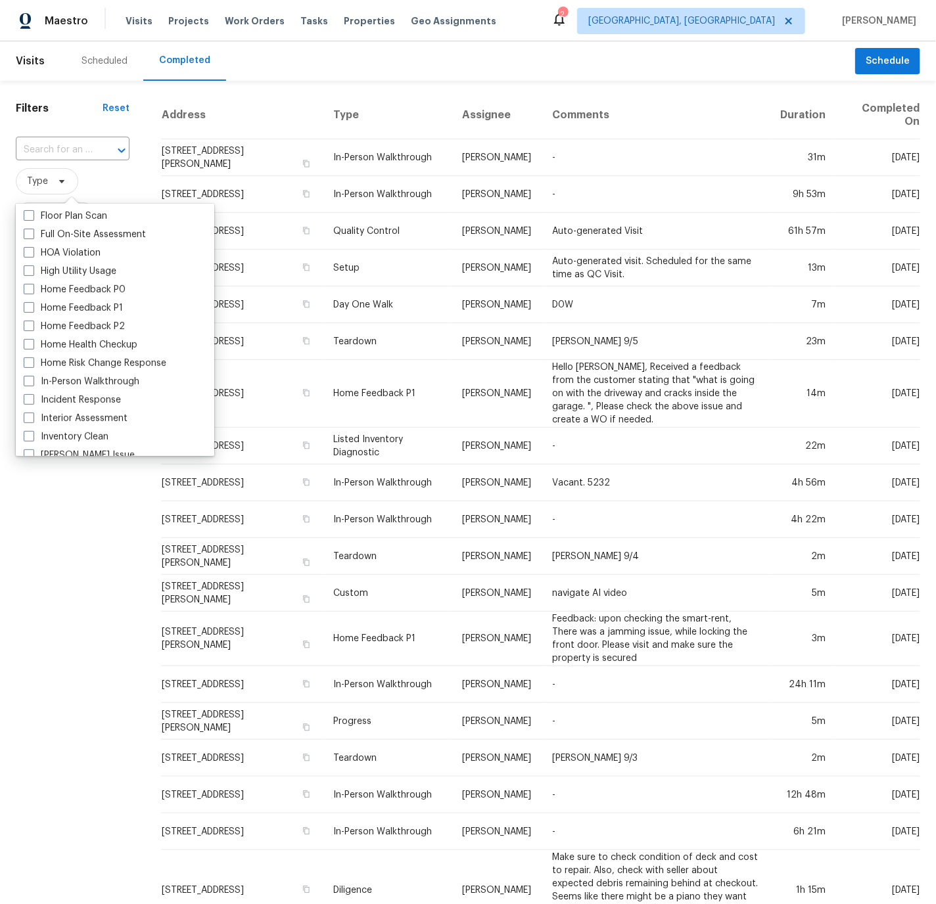
scroll to position [359, 0]
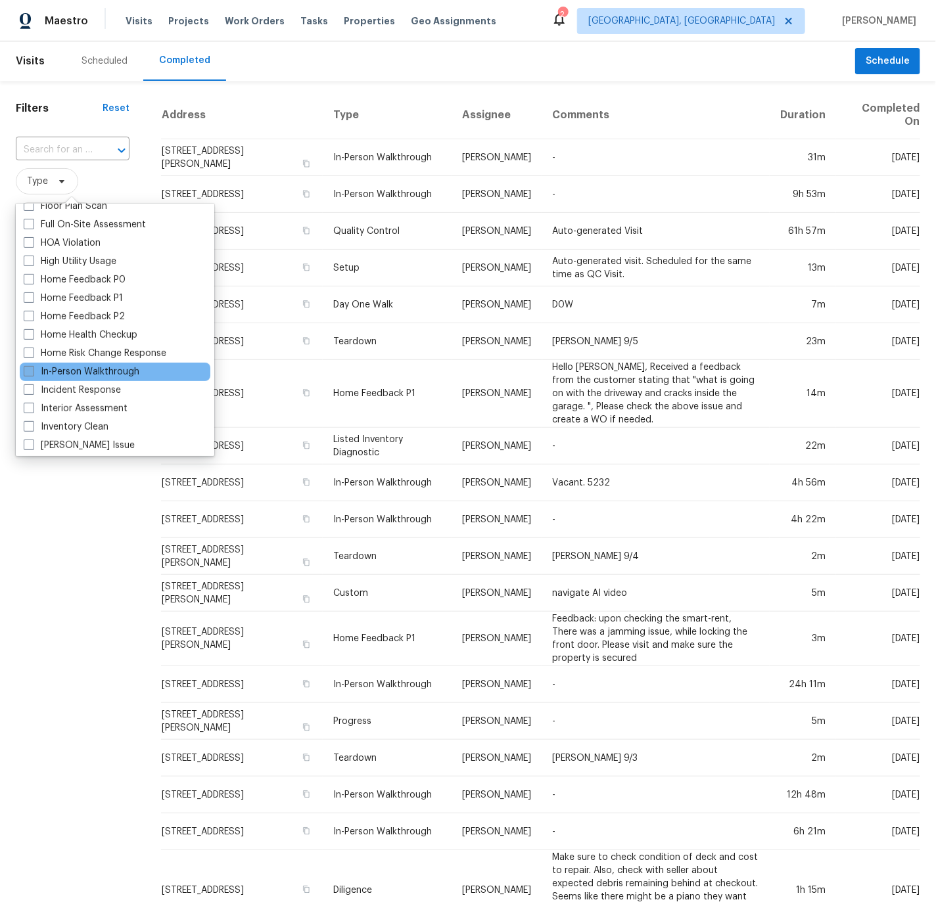
click at [67, 369] on label "In-Person Walkthrough" at bounding box center [82, 371] width 116 height 13
click at [32, 369] on input "In-Person Walkthrough" at bounding box center [28, 369] width 9 height 9
checkbox input "true"
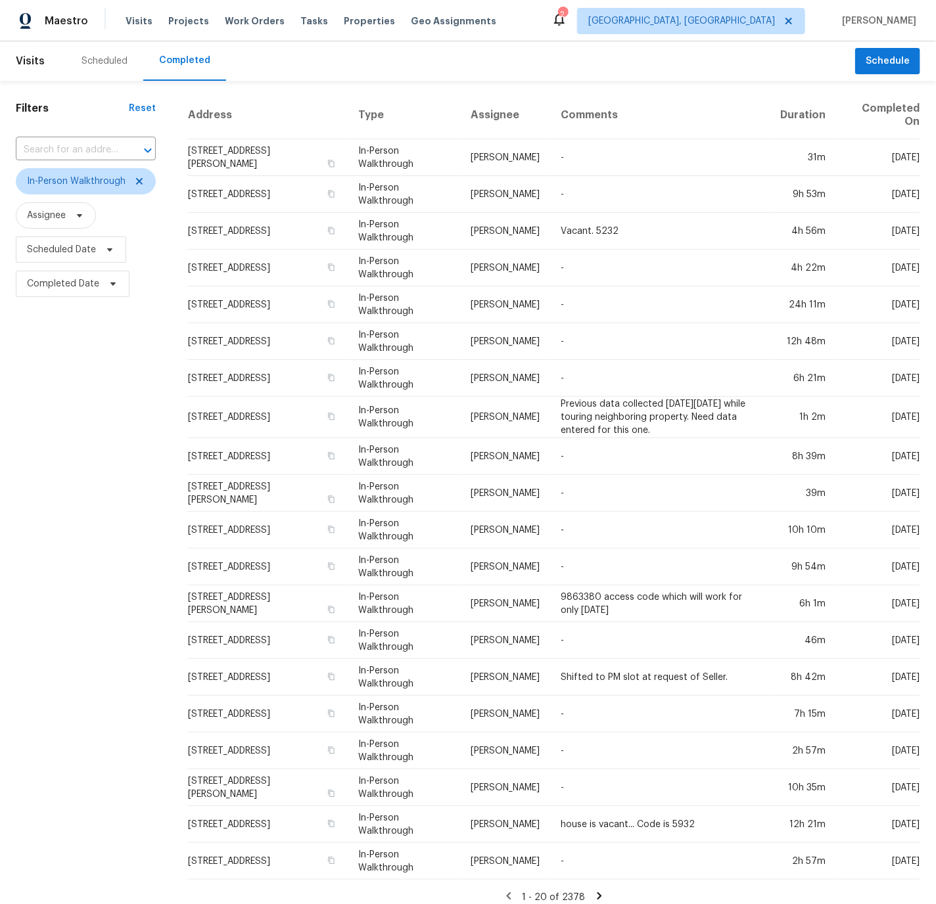
click at [106, 518] on div "Filters Reset ​ In-Person Walkthrough Assignee Scheduled Date Completed Date" at bounding box center [86, 498] width 172 height 834
click at [346, 21] on span "Properties" at bounding box center [369, 20] width 51 height 13
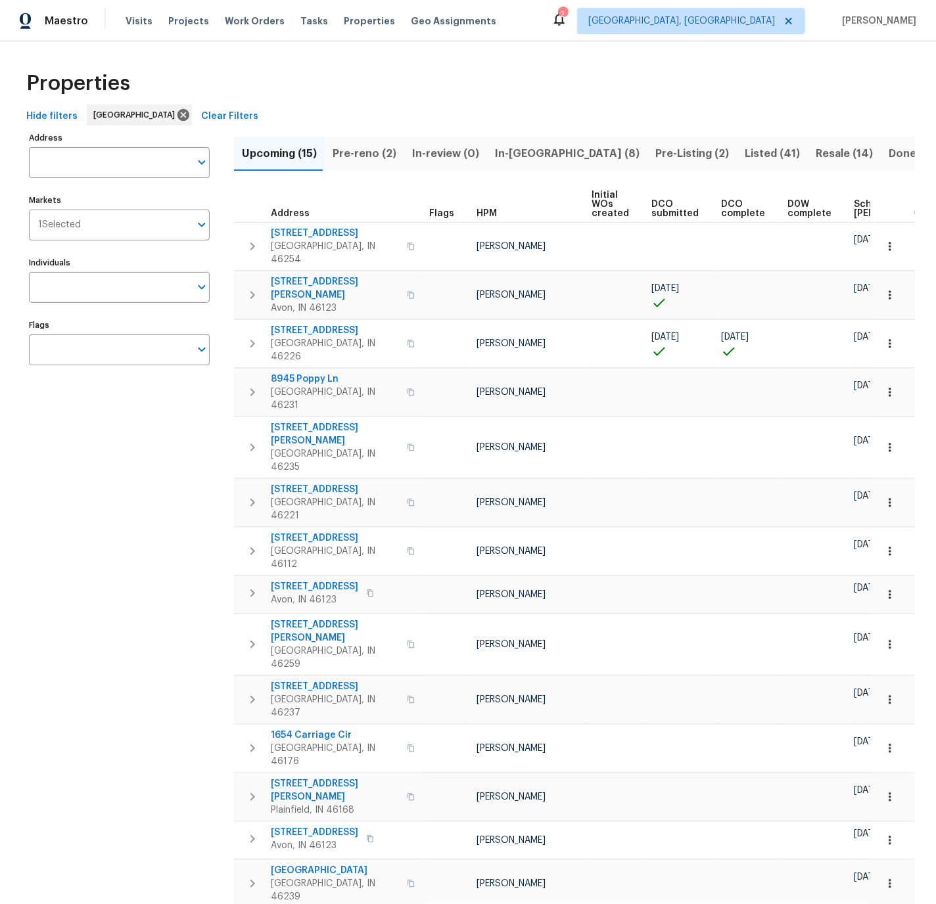
click at [359, 151] on span "Pre-reno (2)" at bounding box center [365, 154] width 64 height 18
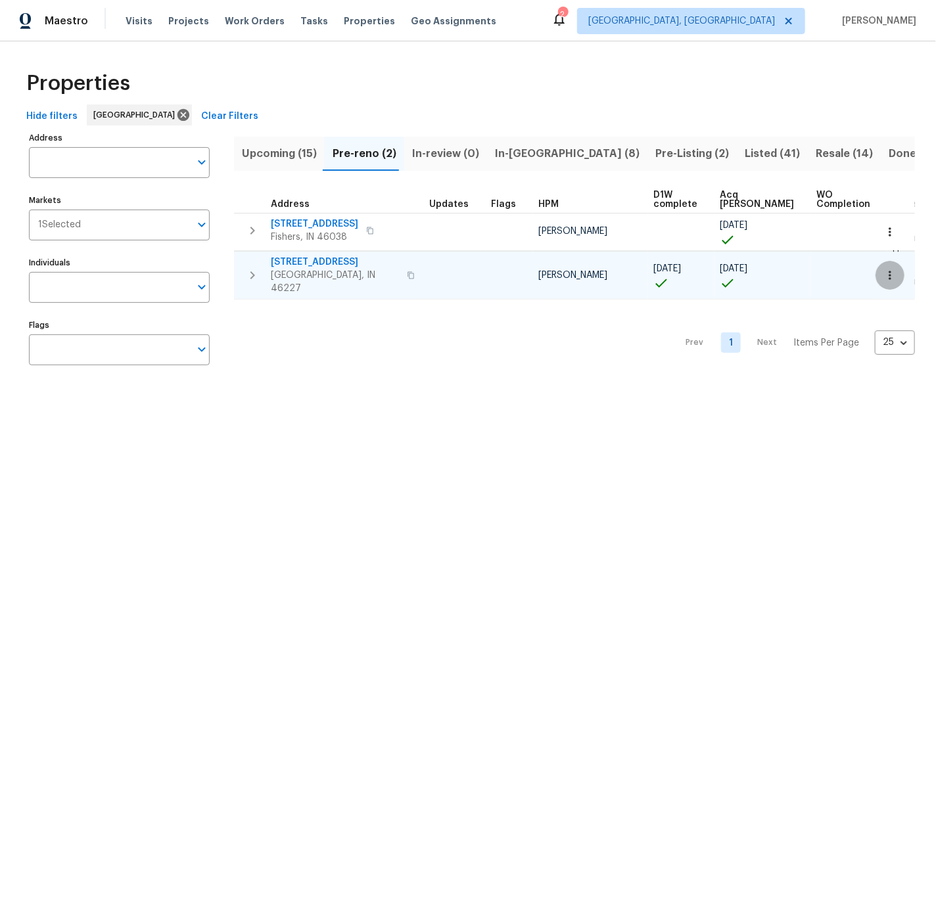
click at [891, 269] on icon "button" at bounding box center [889, 275] width 13 height 13
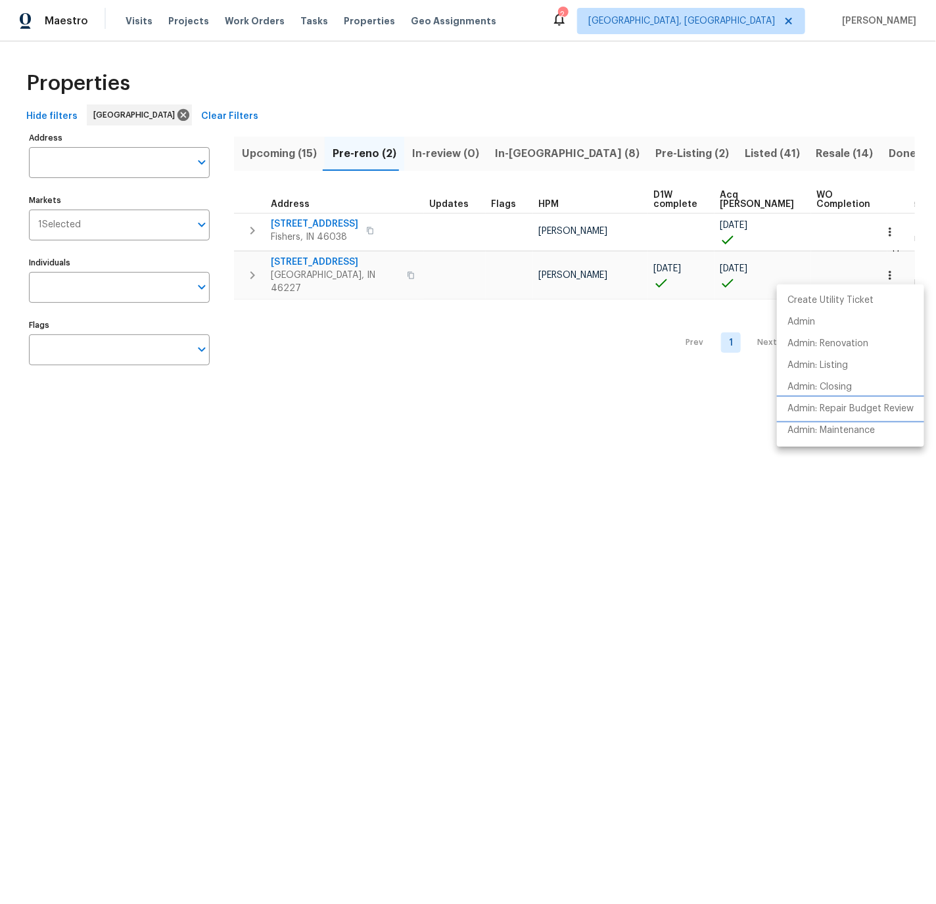
click at [838, 406] on p "Admin: Repair Budget Review" at bounding box center [850, 409] width 126 height 14
click at [504, 150] on div at bounding box center [468, 452] width 936 height 904
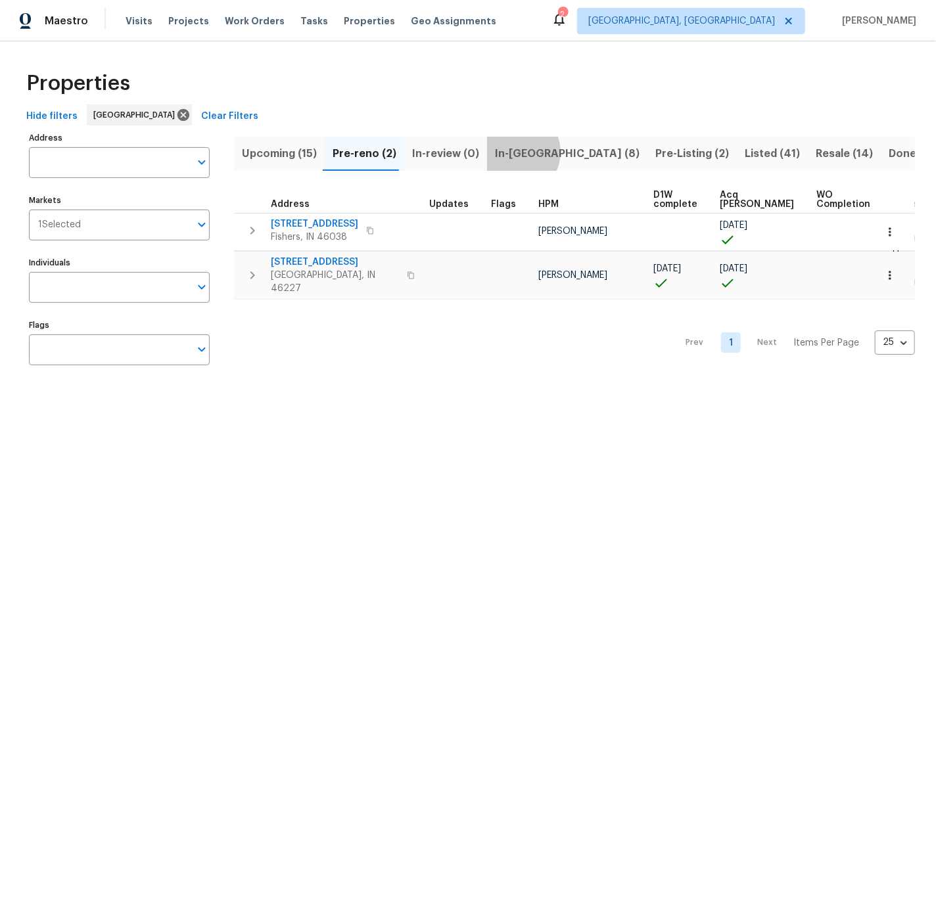
click at [508, 152] on span "In-reno (8)" at bounding box center [567, 154] width 145 height 18
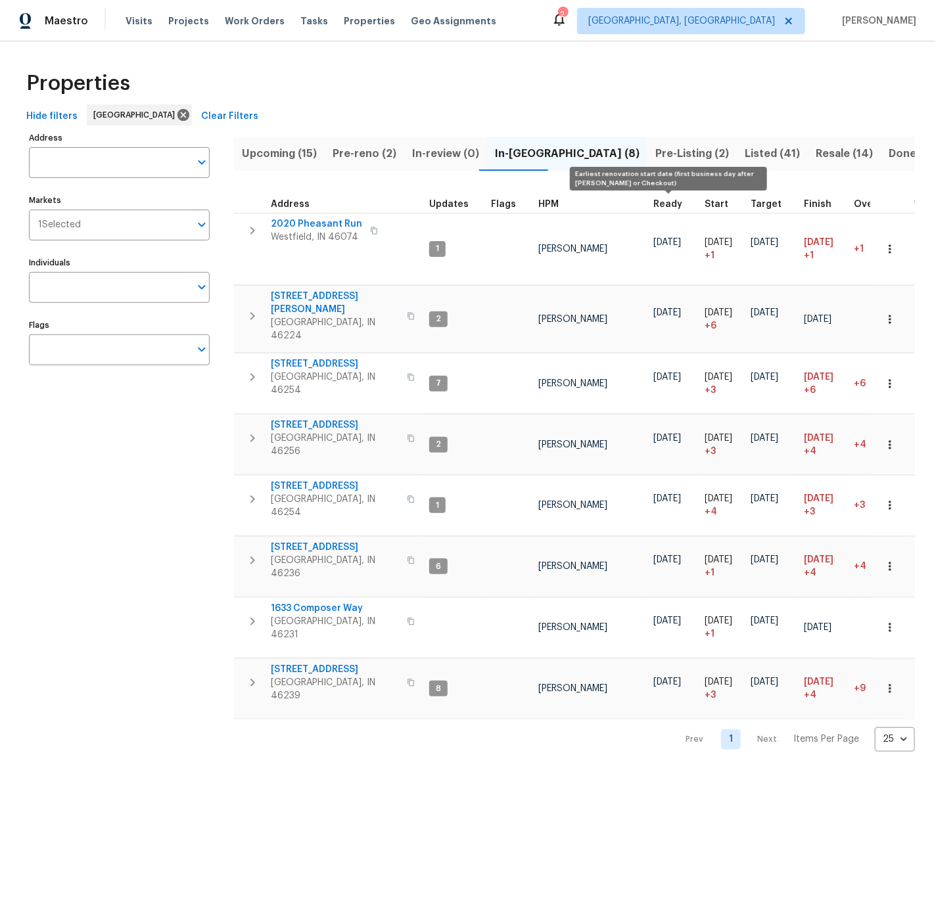
click at [664, 202] on span "Ready" at bounding box center [667, 204] width 29 height 9
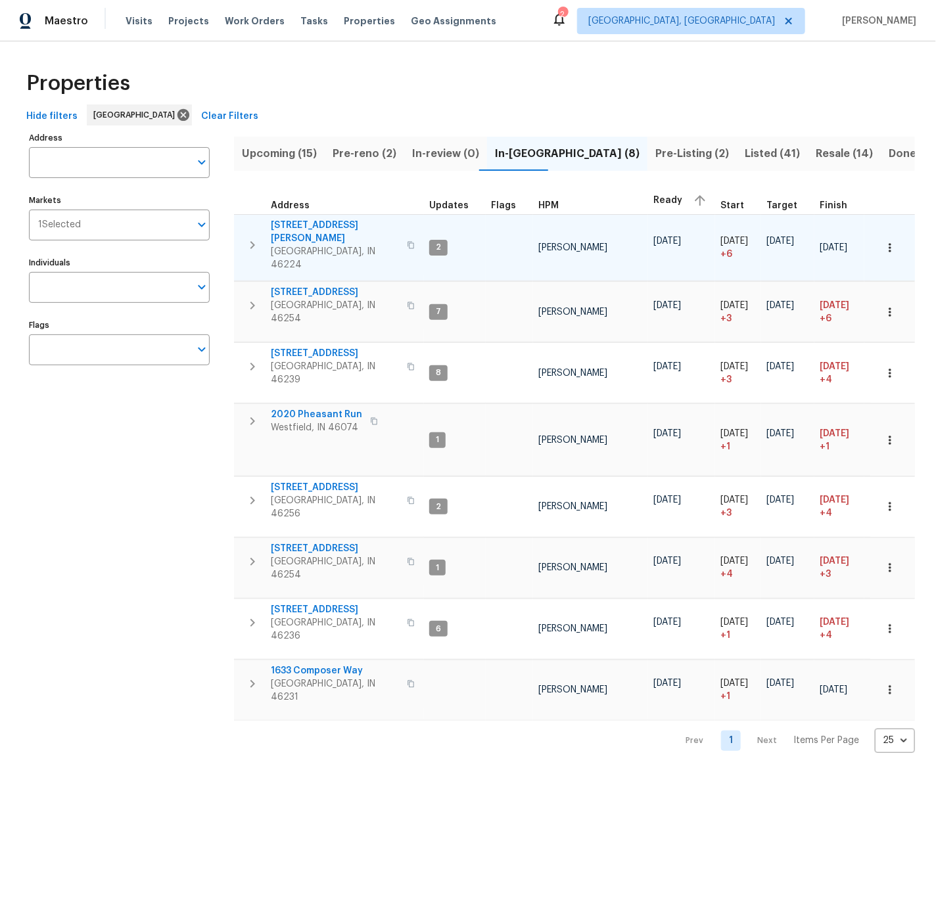
click at [892, 241] on icon "button" at bounding box center [889, 247] width 13 height 13
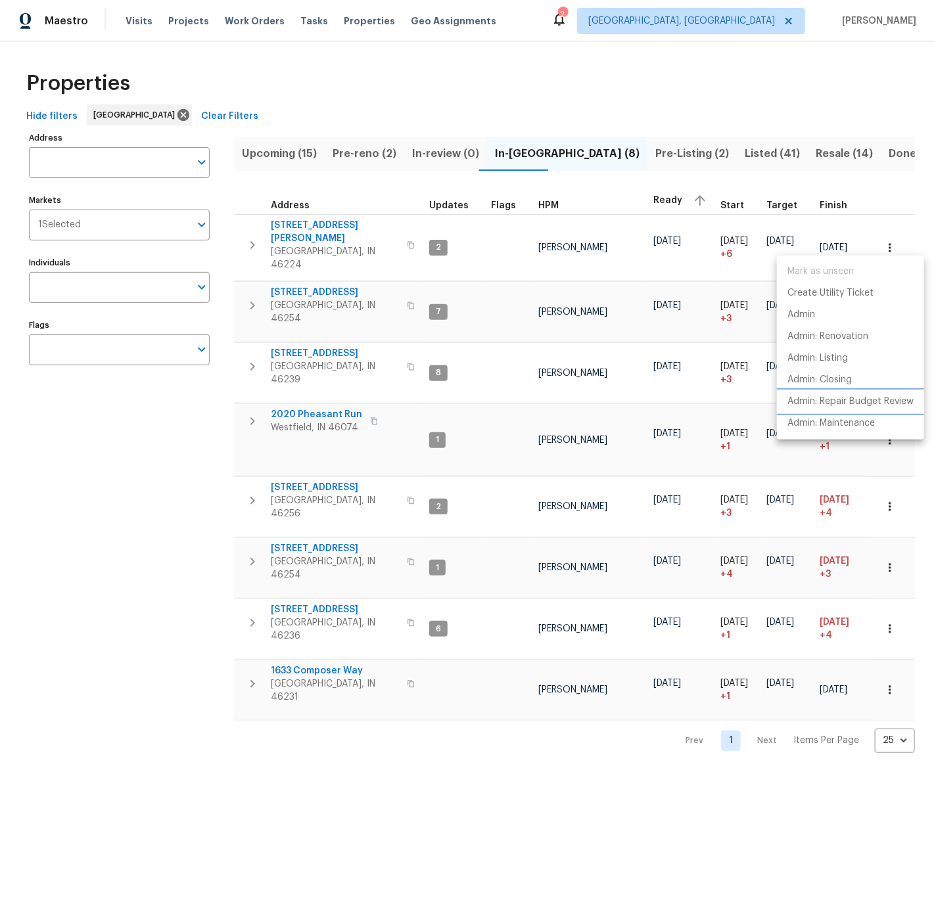
click at [856, 401] on p "Admin: Repair Budget Review" at bounding box center [850, 402] width 126 height 14
click at [488, 298] on div at bounding box center [468, 452] width 936 height 904
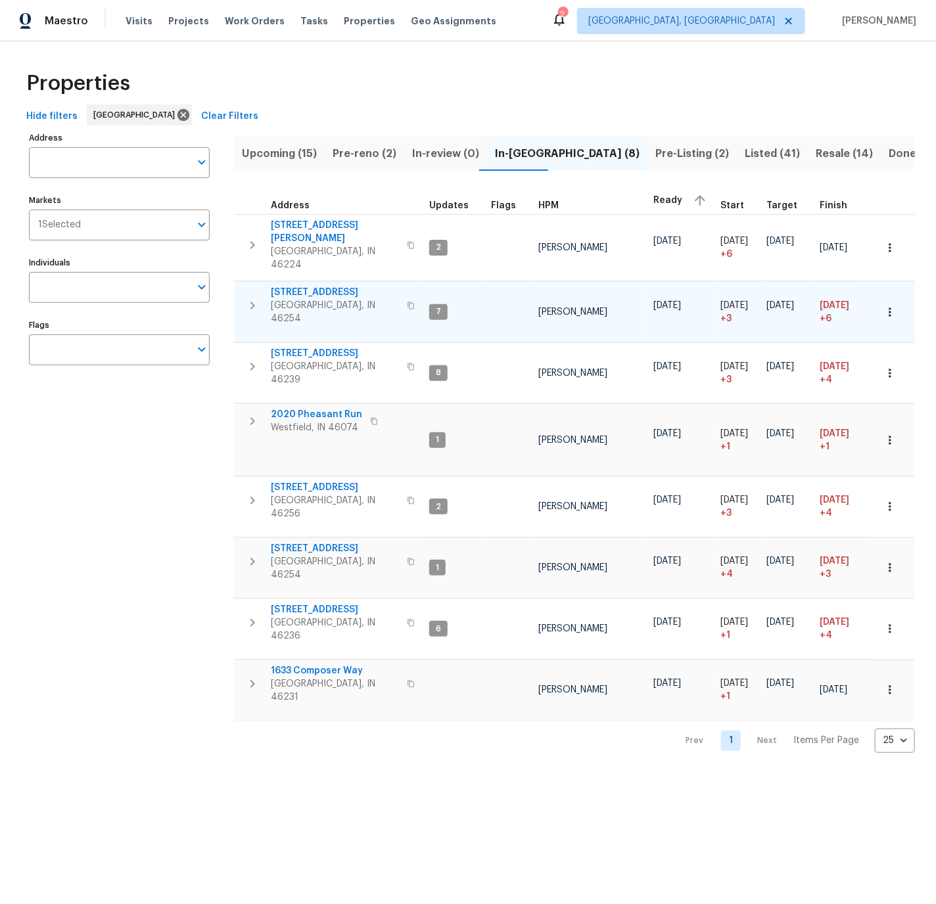
click at [891, 306] on icon "button" at bounding box center [889, 312] width 13 height 13
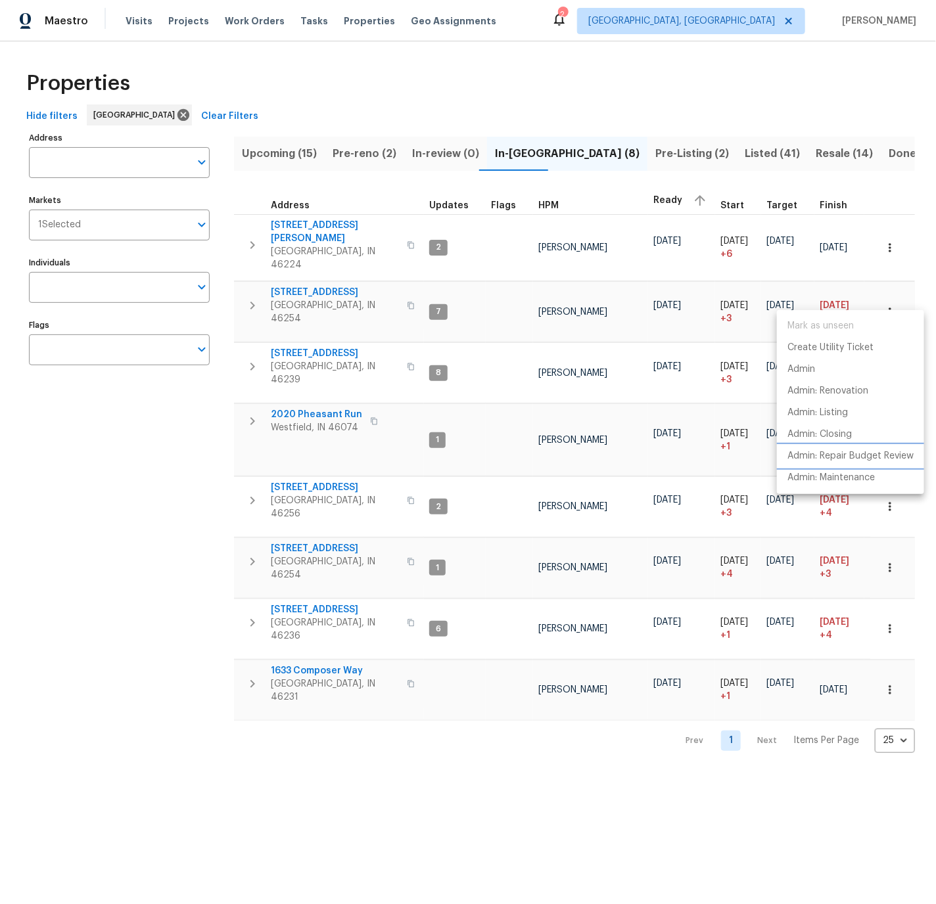
click at [841, 455] on p "Admin: Repair Budget Review" at bounding box center [850, 457] width 126 height 14
click at [408, 346] on div at bounding box center [468, 452] width 936 height 904
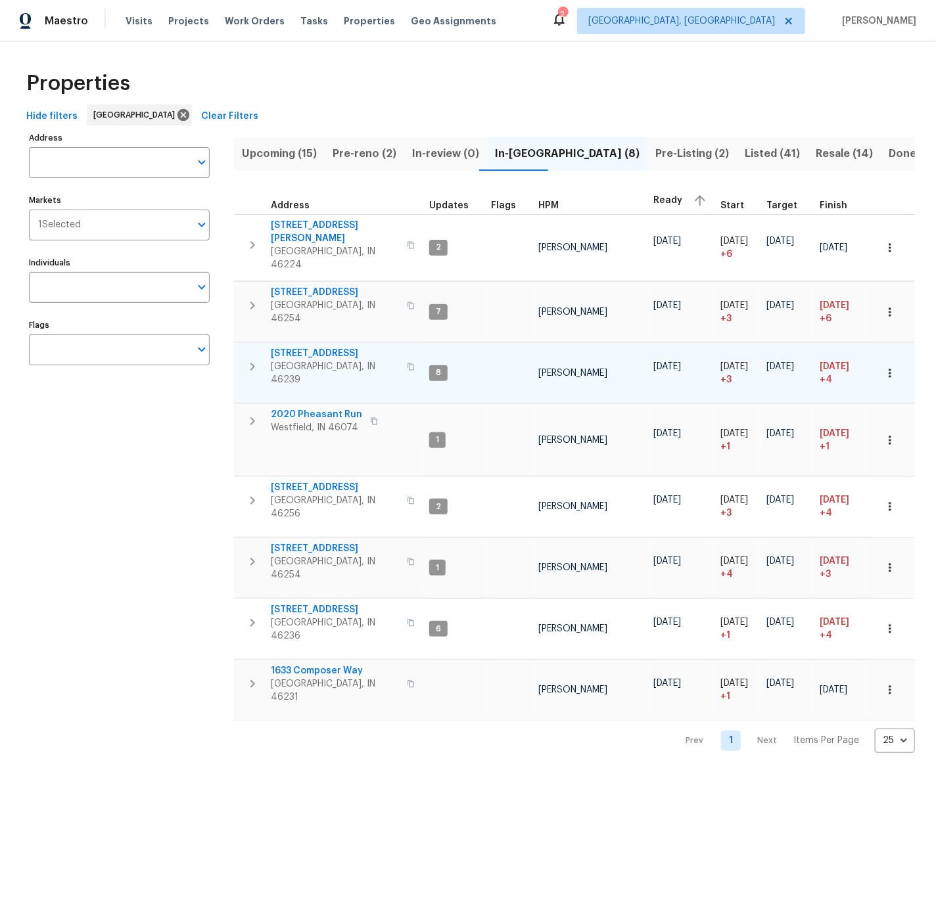
click at [892, 367] on icon "button" at bounding box center [889, 373] width 13 height 13
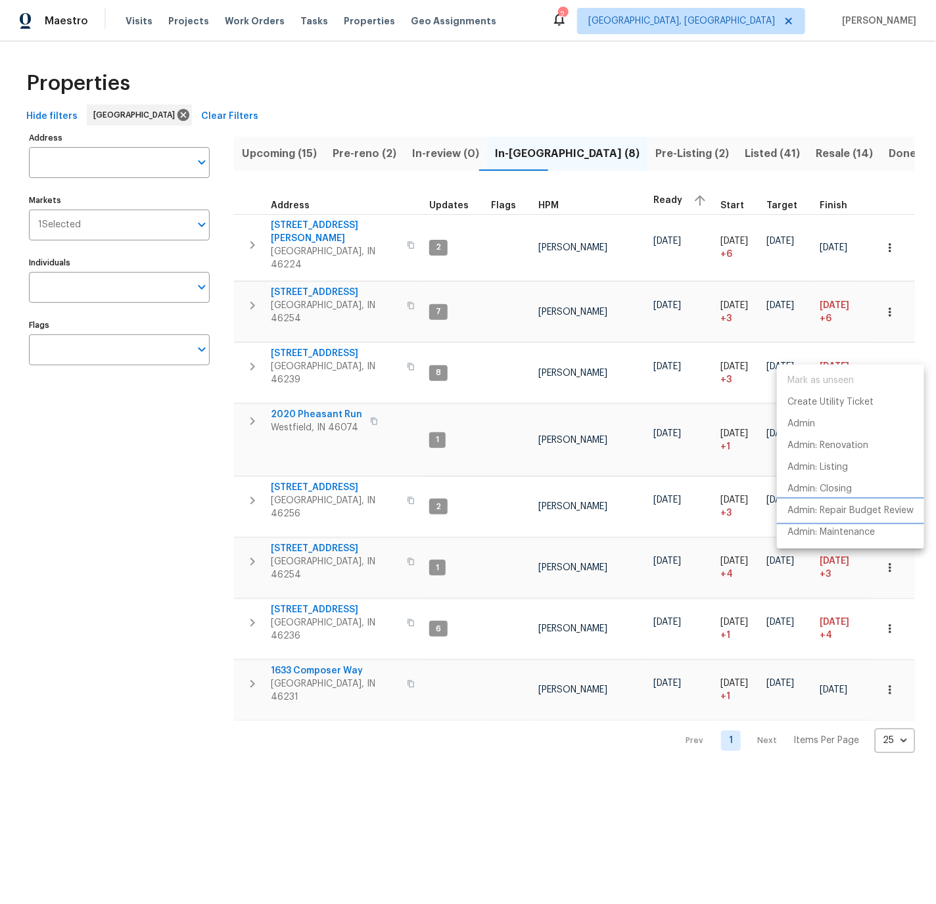
click at [846, 511] on p "Admin: Repair Budget Review" at bounding box center [850, 511] width 126 height 14
drag, startPoint x: 503, startPoint y: 411, endPoint x: 515, endPoint y: 409, distance: 12.0
click at [503, 410] on div at bounding box center [468, 452] width 936 height 904
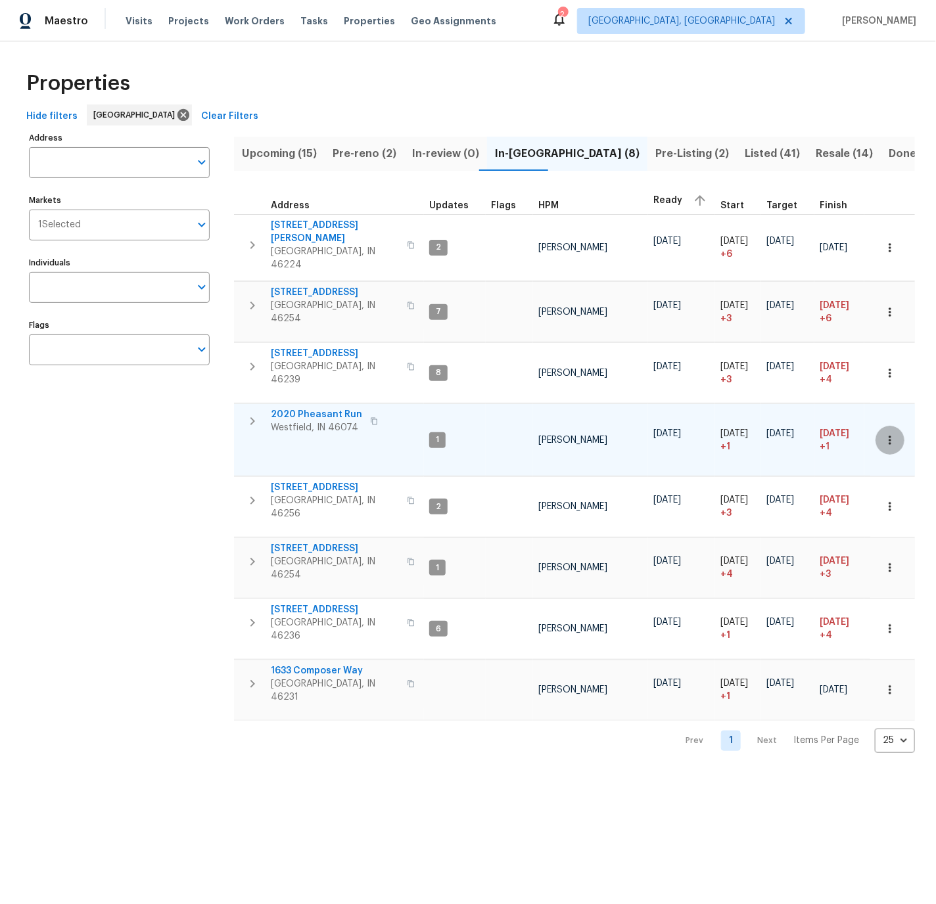
click at [889, 434] on icon "button" at bounding box center [889, 440] width 13 height 13
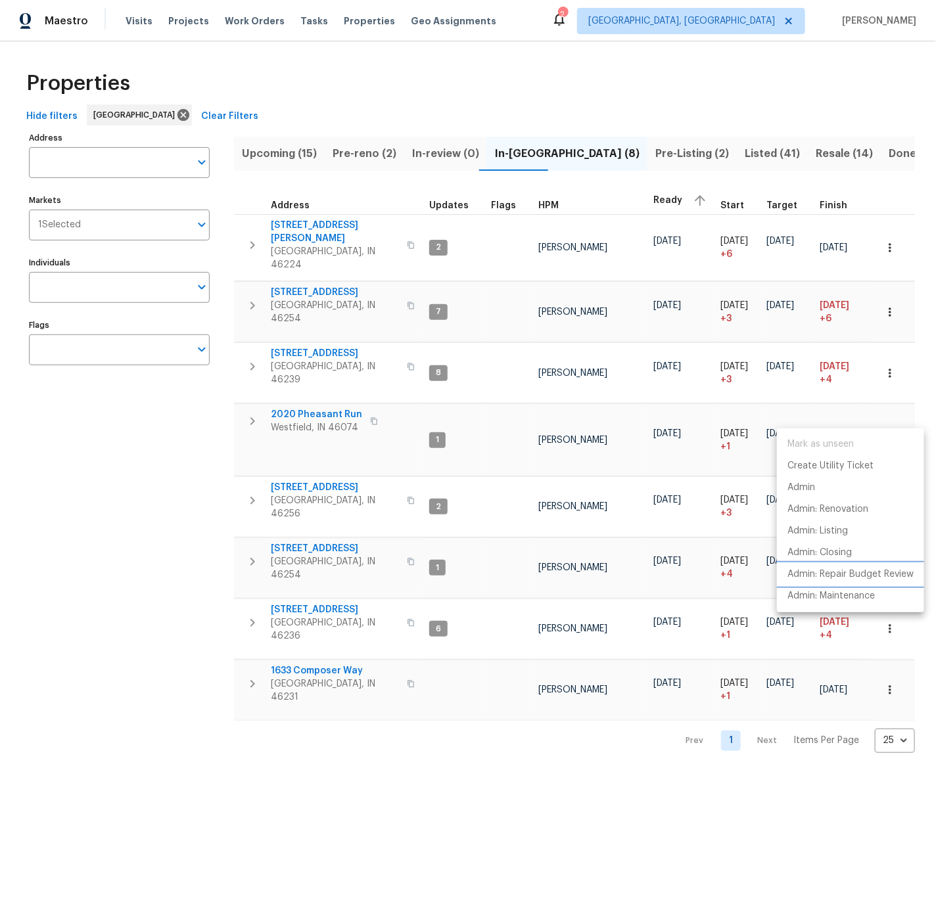
click at [844, 570] on p "Admin: Repair Budget Review" at bounding box center [850, 575] width 126 height 14
click at [491, 480] on div at bounding box center [468, 452] width 936 height 904
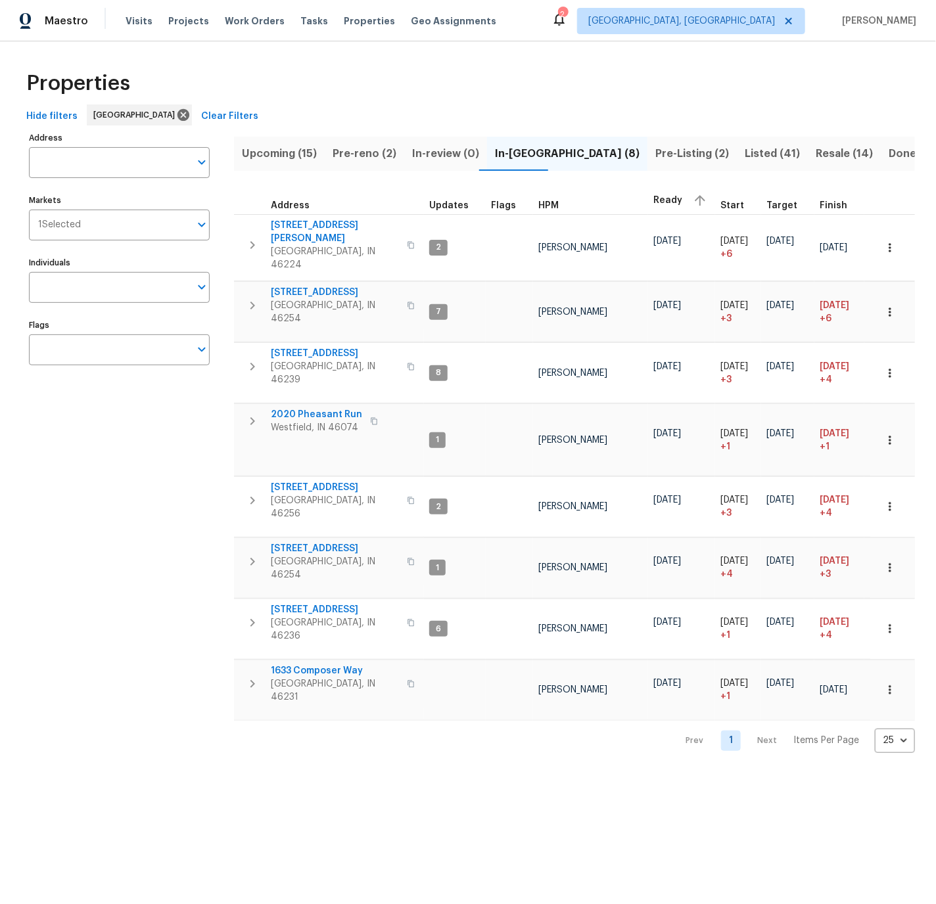
click at [491, 480] on td at bounding box center [509, 507] width 47 height 60
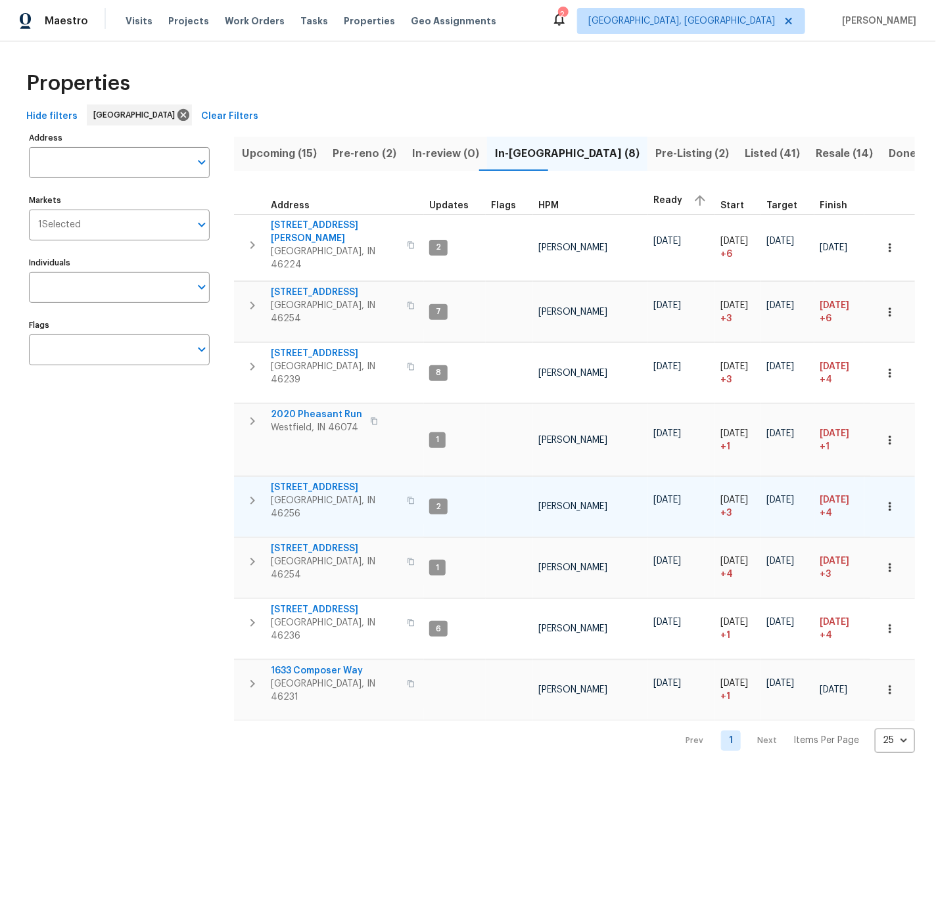
click at [893, 500] on icon "button" at bounding box center [889, 506] width 13 height 13
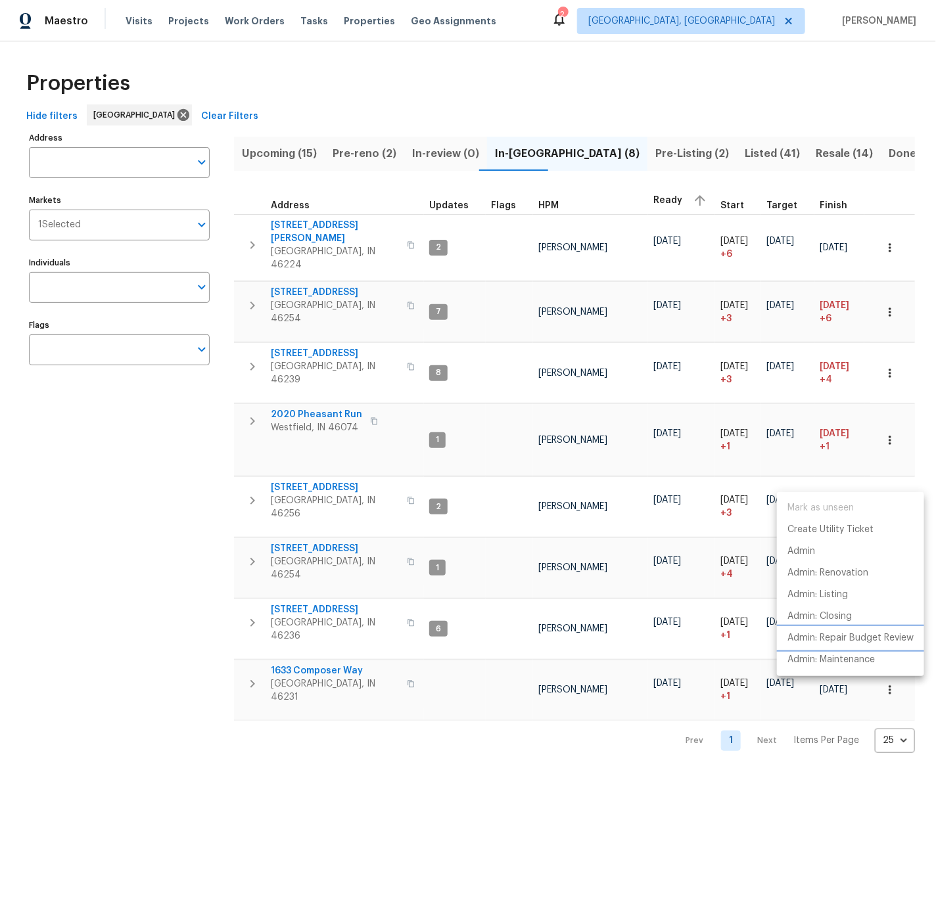
click at [847, 637] on p "Admin: Repair Budget Review" at bounding box center [850, 639] width 126 height 14
click at [478, 536] on div at bounding box center [468, 452] width 936 height 904
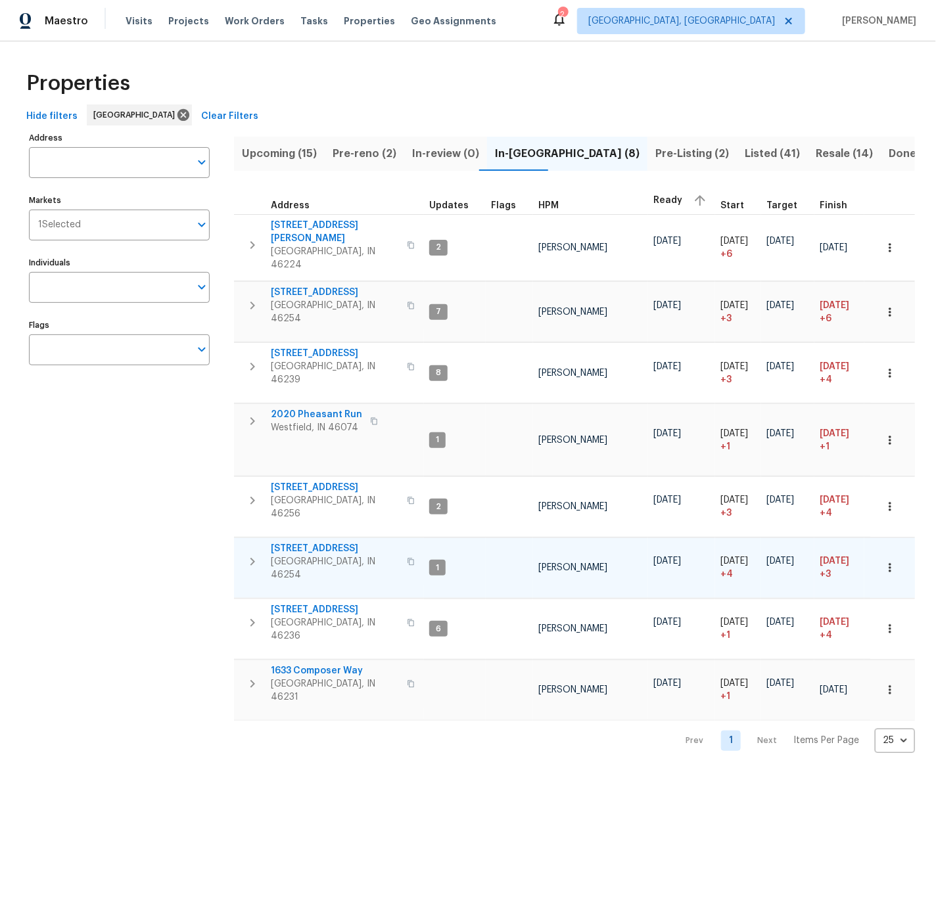
click at [895, 561] on icon "button" at bounding box center [889, 567] width 13 height 13
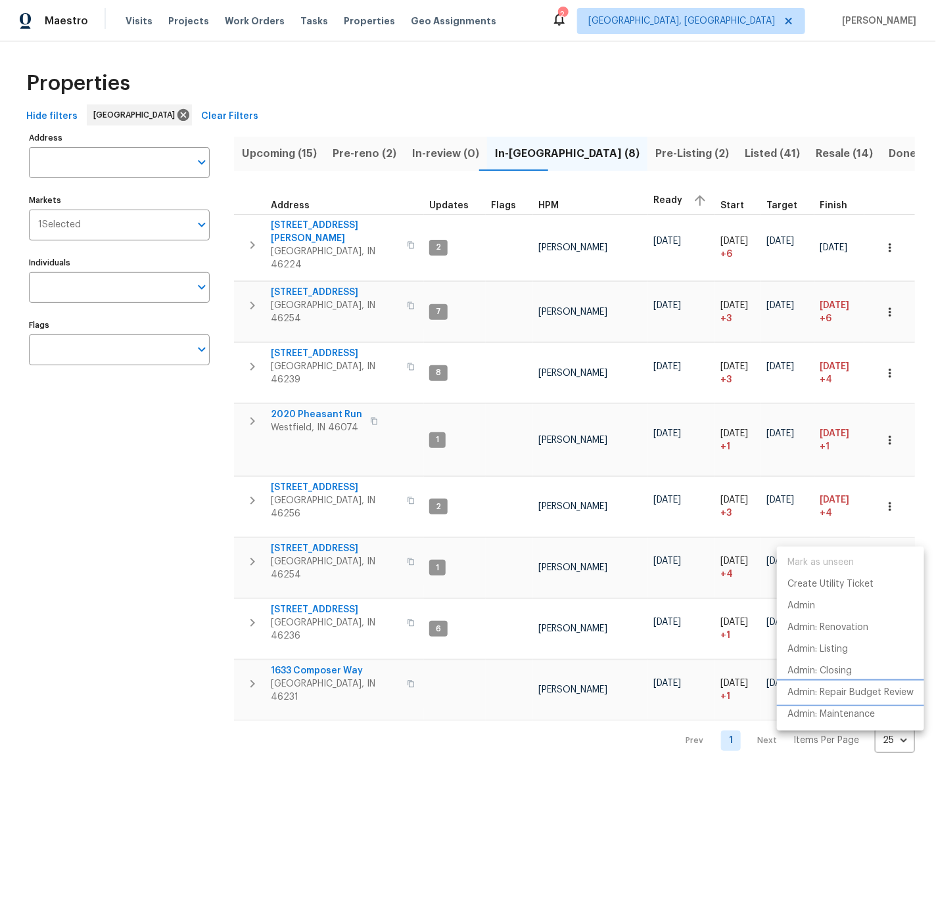
click at [857, 689] on p "Admin: Repair Budget Review" at bounding box center [850, 693] width 126 height 14
click at [497, 581] on div at bounding box center [468, 452] width 936 height 904
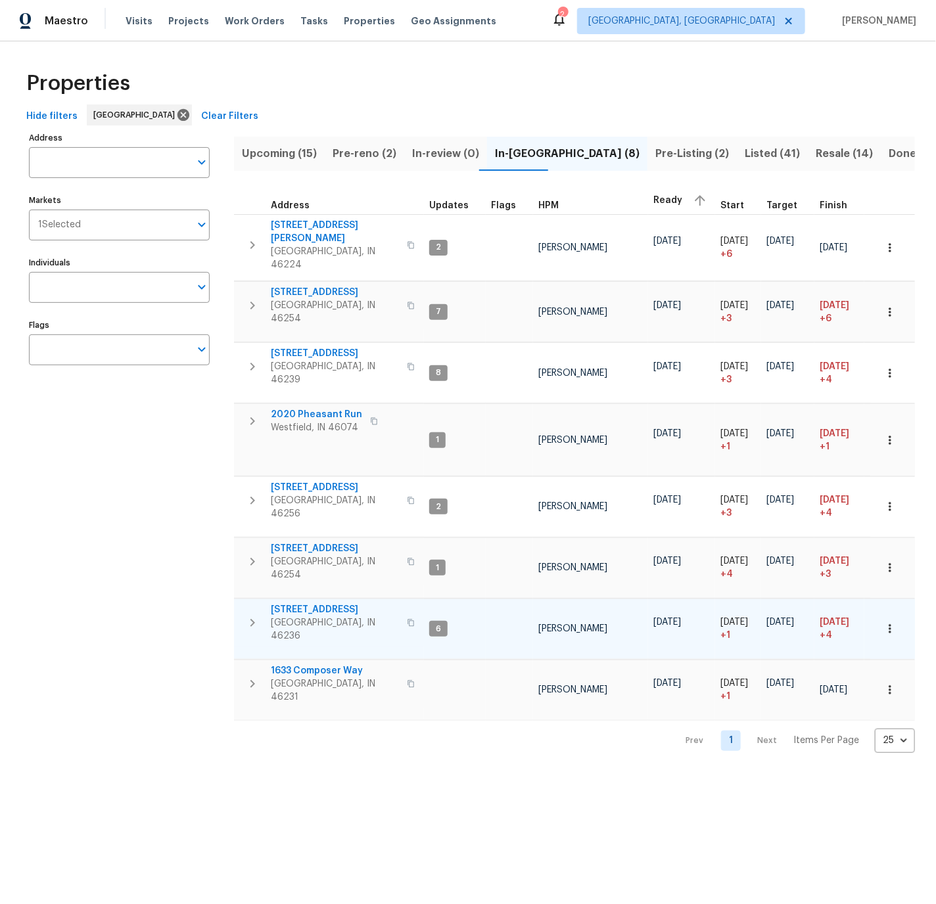
click at [486, 599] on td at bounding box center [509, 629] width 47 height 60
click at [889, 622] on icon "button" at bounding box center [889, 628] width 13 height 13
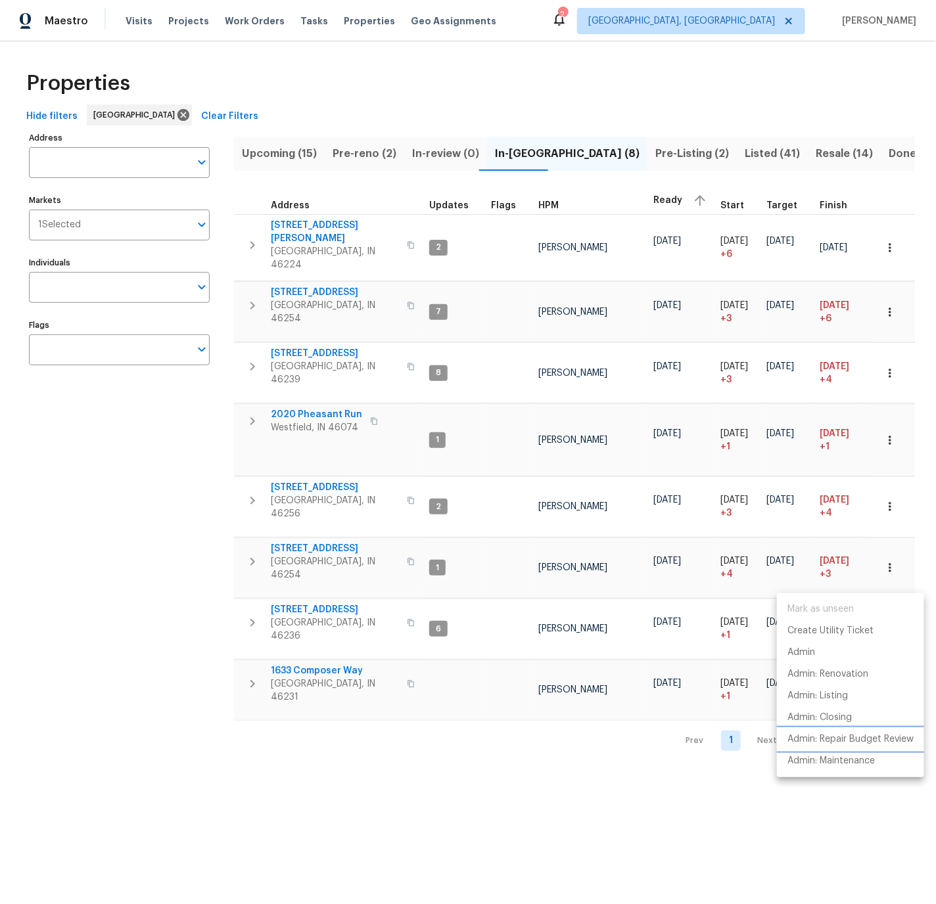
click at [841, 735] on p "Admin: Repair Budget Review" at bounding box center [850, 740] width 126 height 14
click at [482, 632] on div at bounding box center [468, 452] width 936 height 904
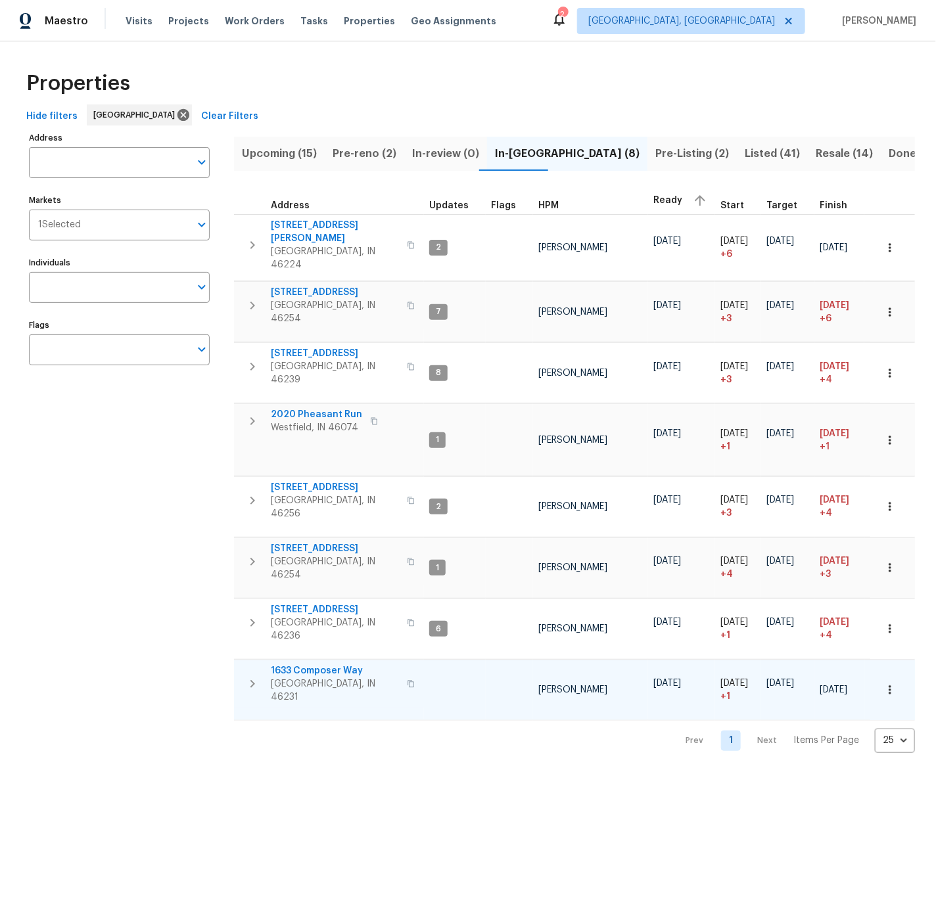
click at [482, 660] on td at bounding box center [455, 690] width 62 height 60
click at [887, 684] on icon "button" at bounding box center [889, 690] width 13 height 13
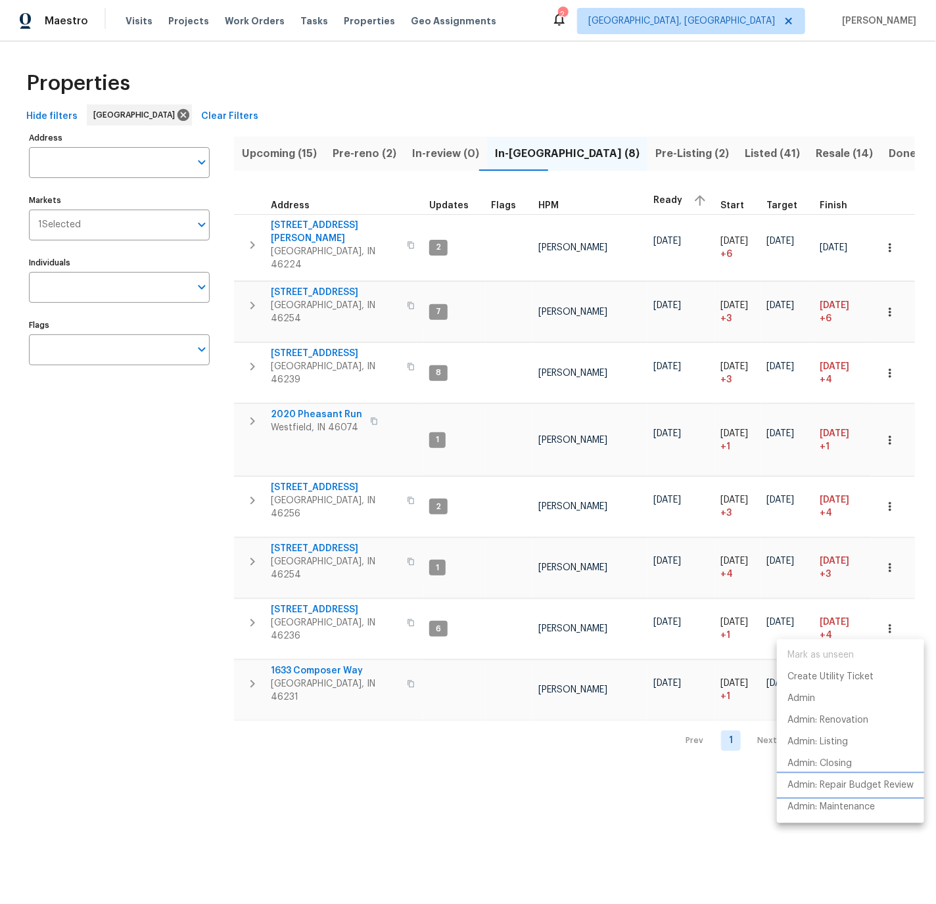
click at [850, 782] on p "Admin: Repair Budget Review" at bounding box center [850, 786] width 126 height 14
click at [889, 578] on div at bounding box center [468, 452] width 936 height 904
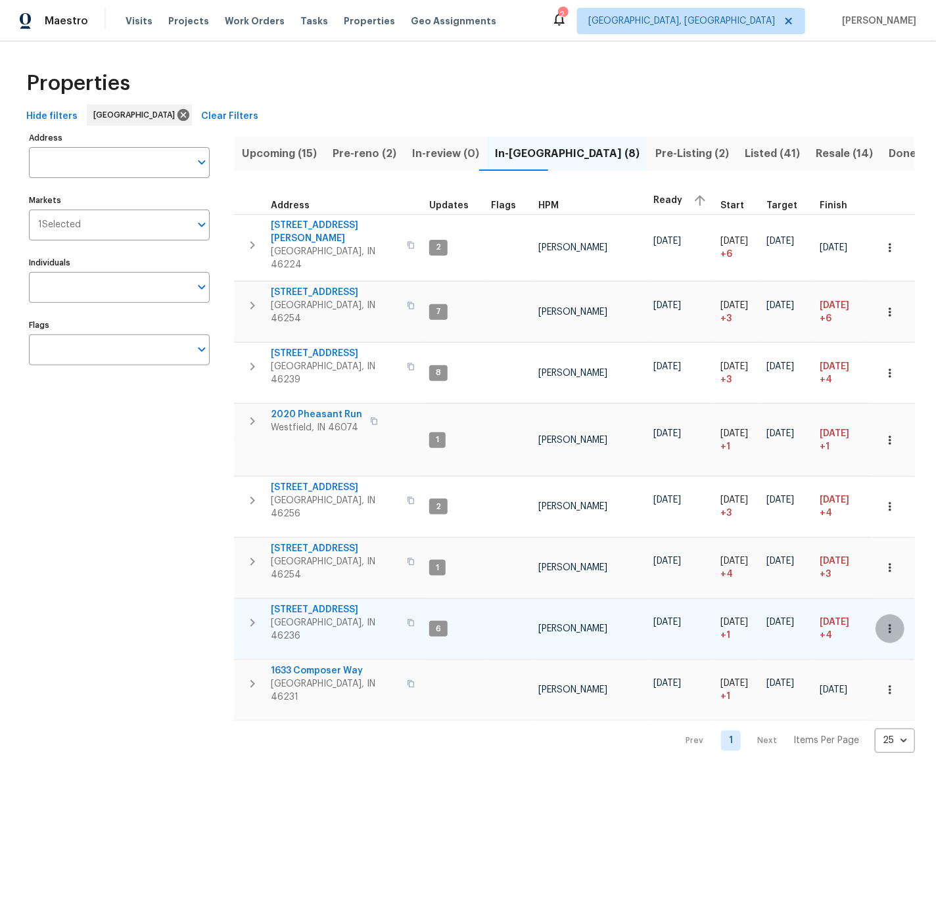
click at [891, 625] on icon "button" at bounding box center [890, 629] width 2 height 9
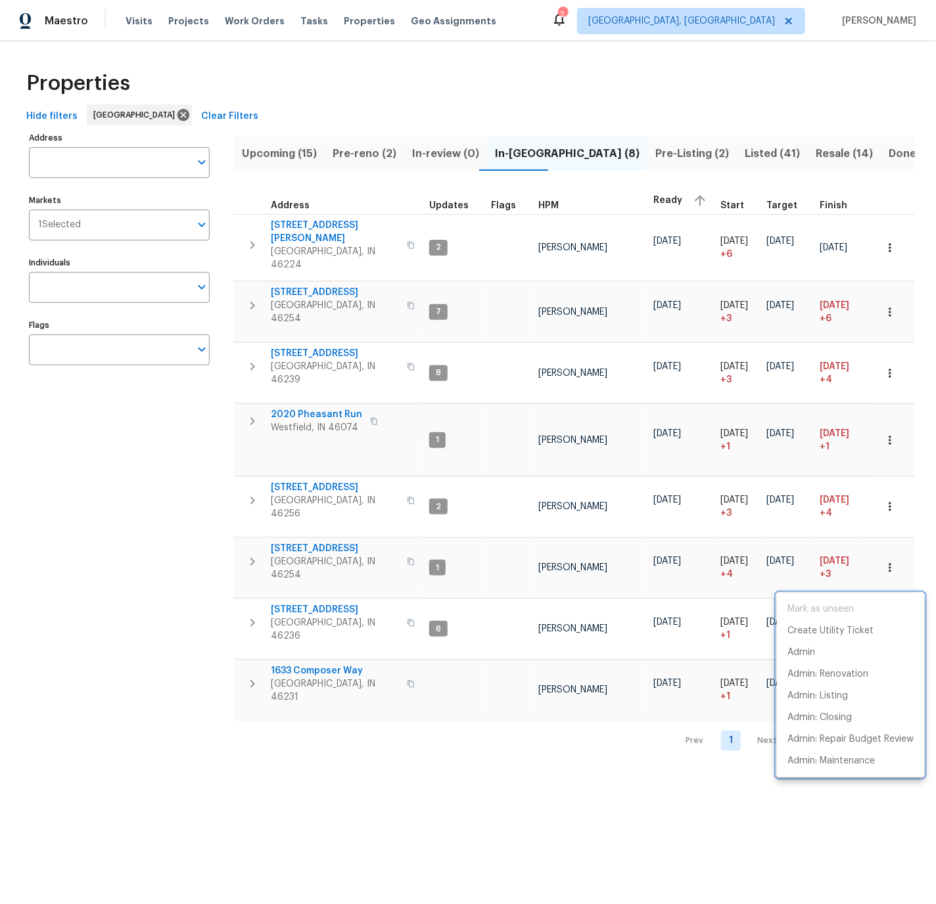
click at [483, 576] on div at bounding box center [468, 452] width 936 height 904
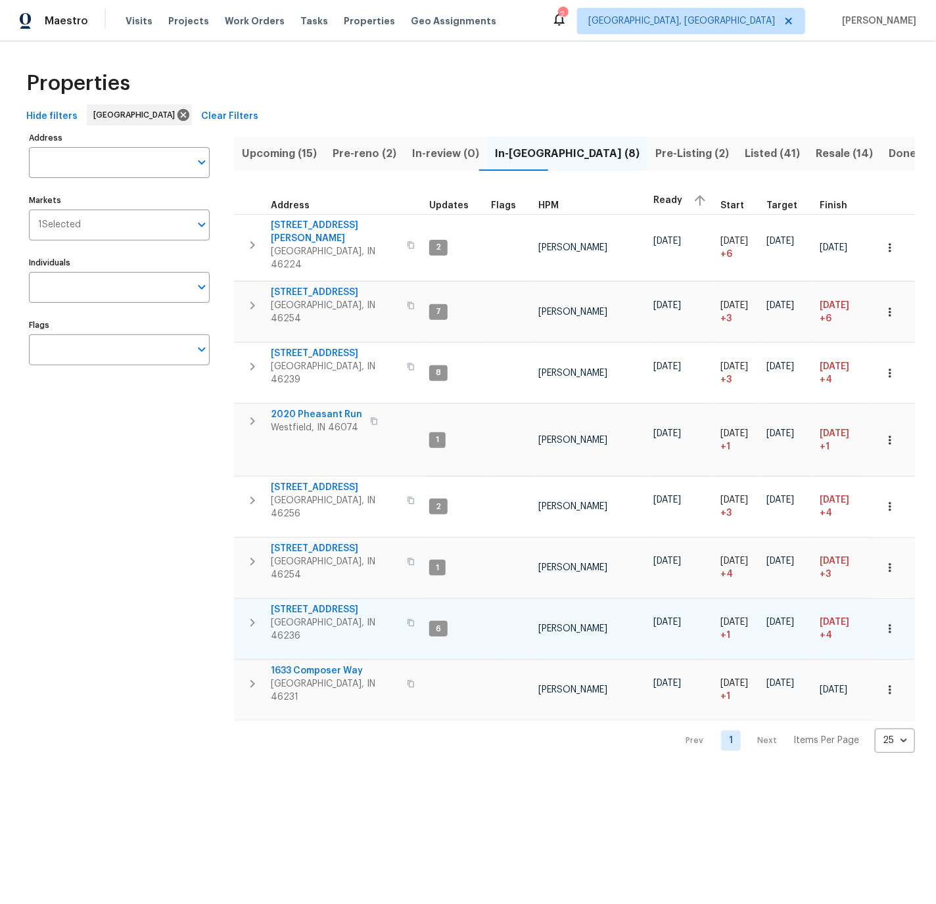
click at [310, 603] on span "7228 River Birch Ln" at bounding box center [335, 609] width 128 height 13
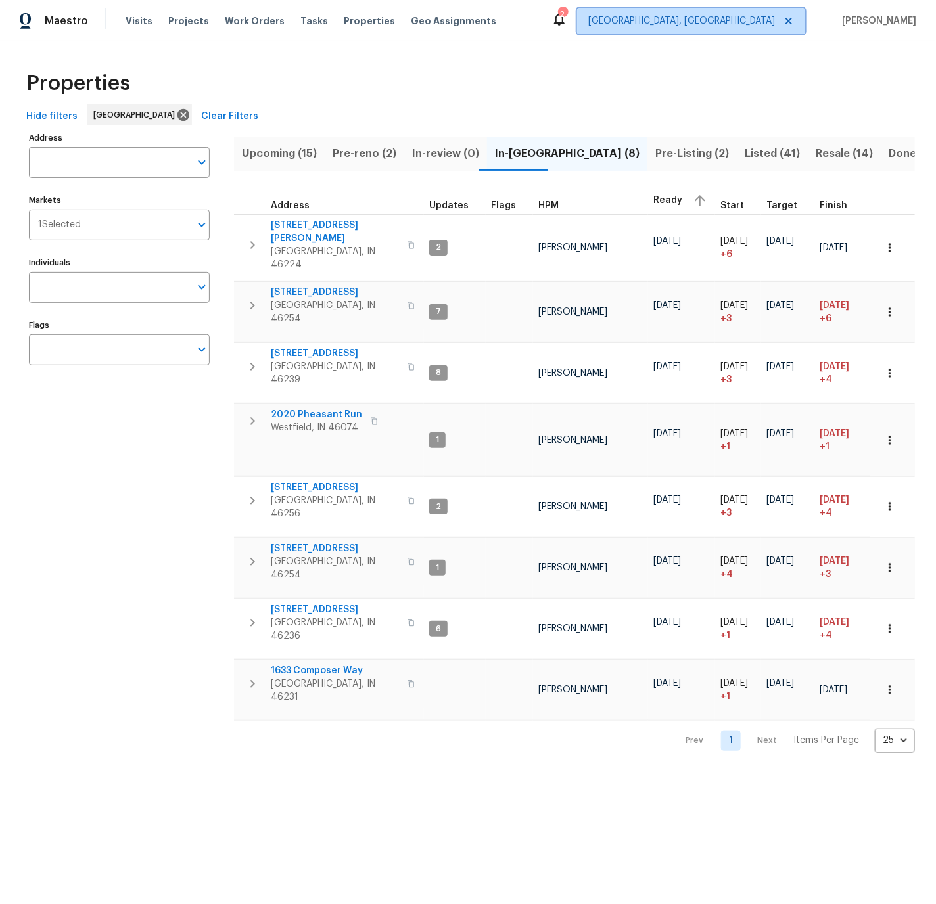
click at [732, 20] on span "Indianapolis, IN" at bounding box center [681, 20] width 187 height 13
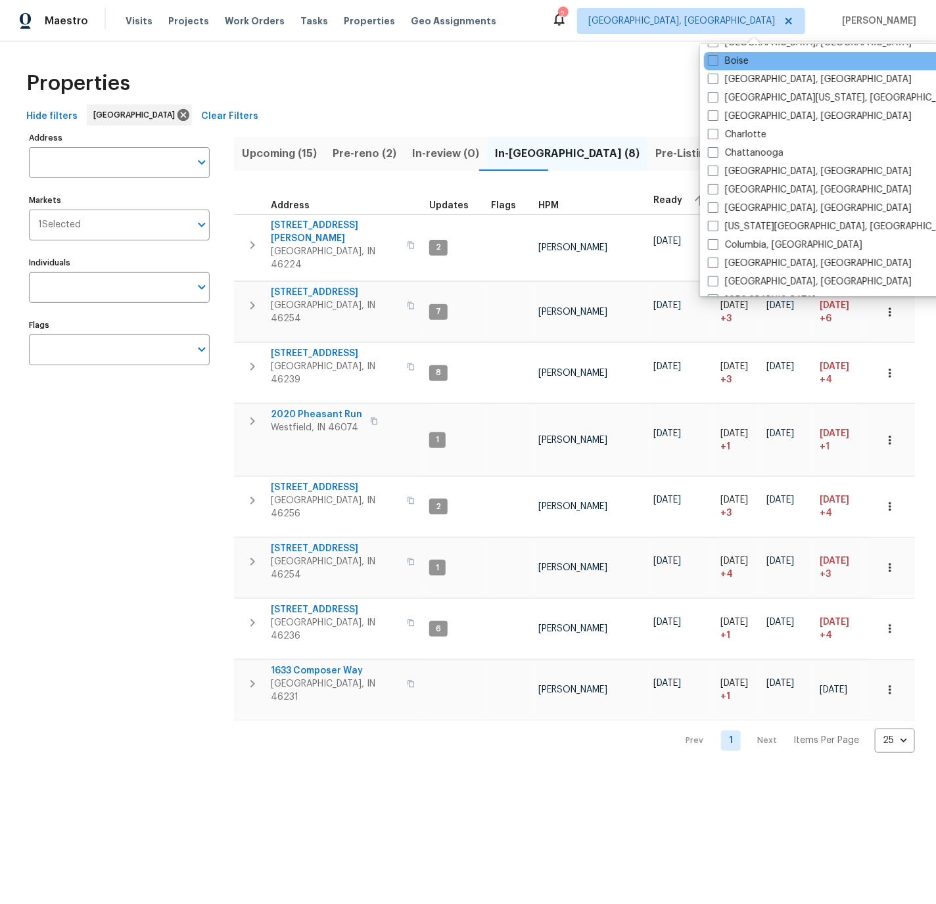
scroll to position [127, 0]
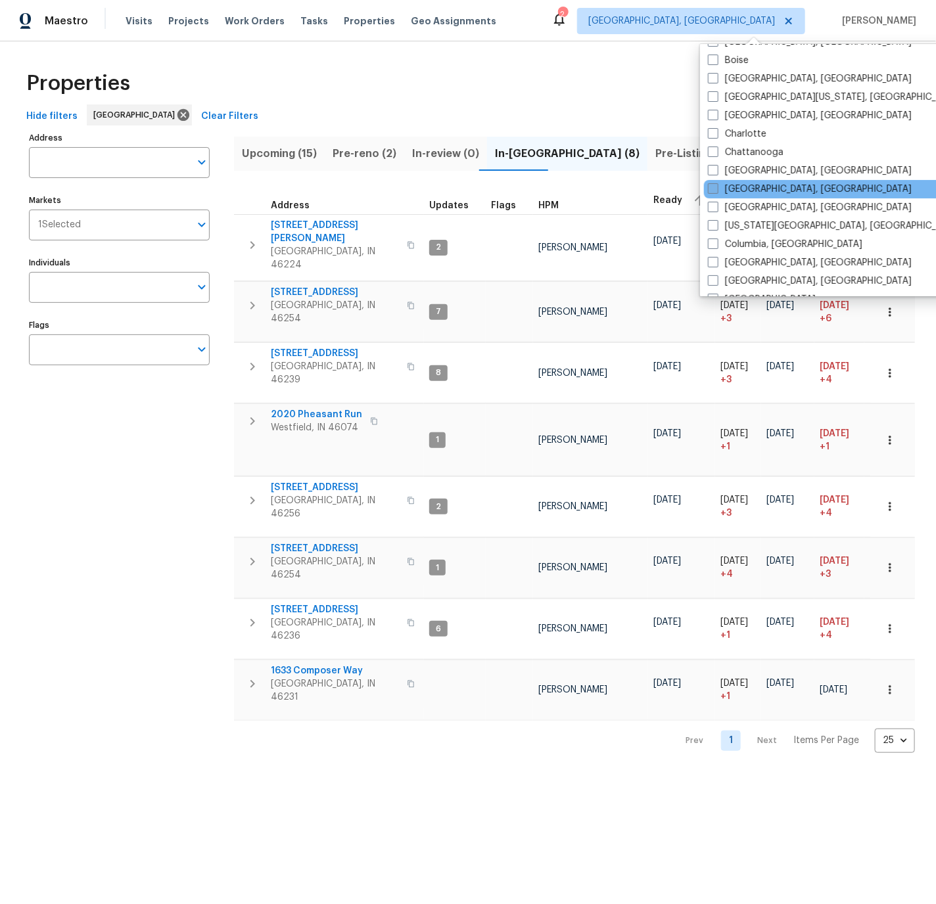
click at [714, 188] on span at bounding box center [713, 188] width 11 height 11
click at [714, 188] on input "Cincinnati, OH" at bounding box center [712, 187] width 9 height 9
checkbox input "true"
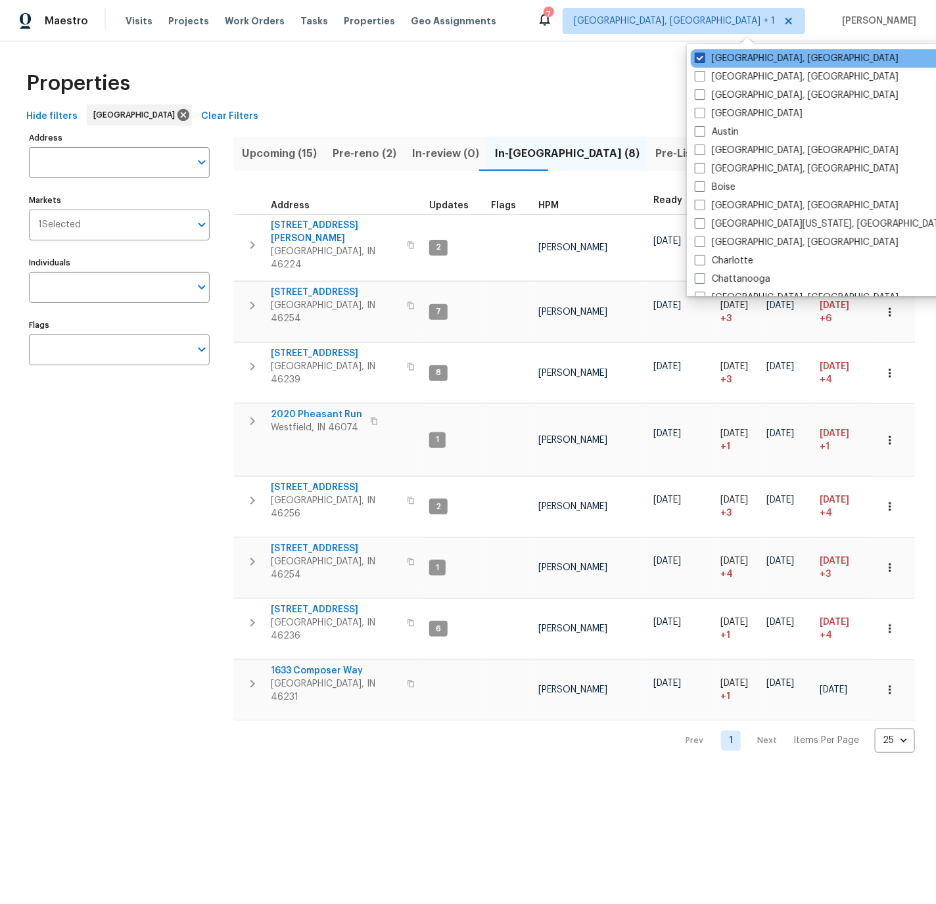
click at [701, 58] on span at bounding box center [700, 58] width 11 height 11
click at [701, 58] on input "Indianapolis, IN" at bounding box center [699, 56] width 9 height 9
checkbox input "false"
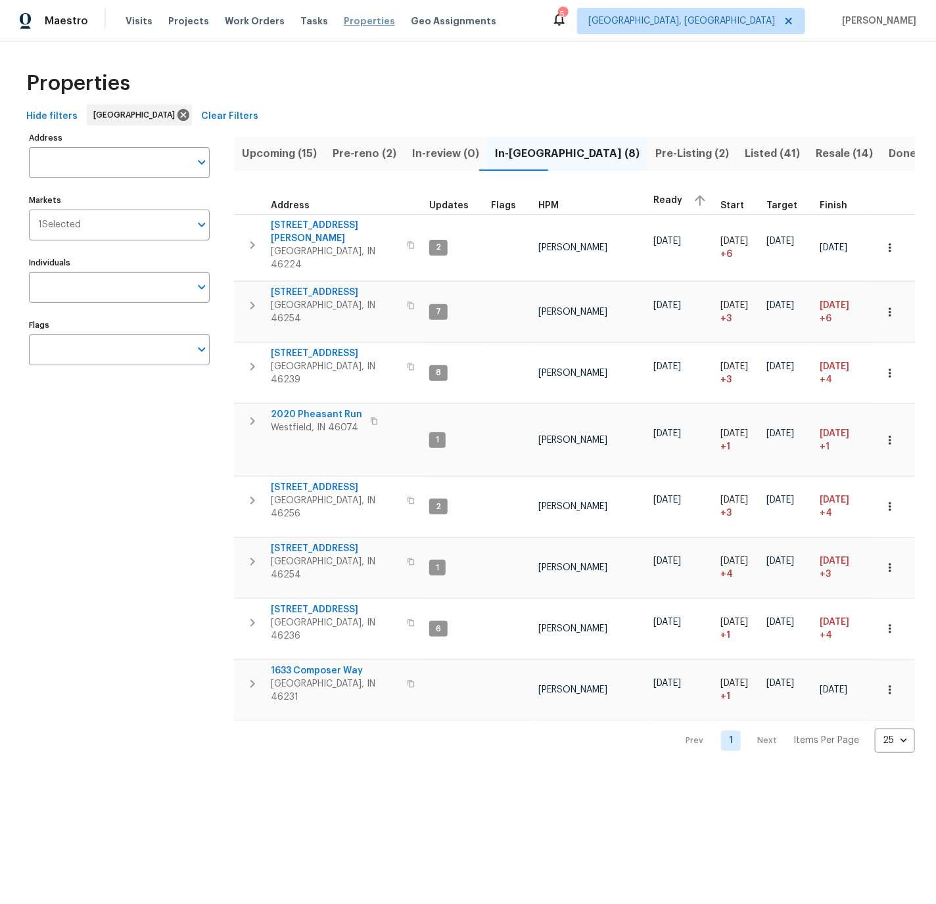
click at [350, 22] on span "Properties" at bounding box center [369, 20] width 51 height 13
click at [132, 15] on span "Visits" at bounding box center [139, 20] width 27 height 13
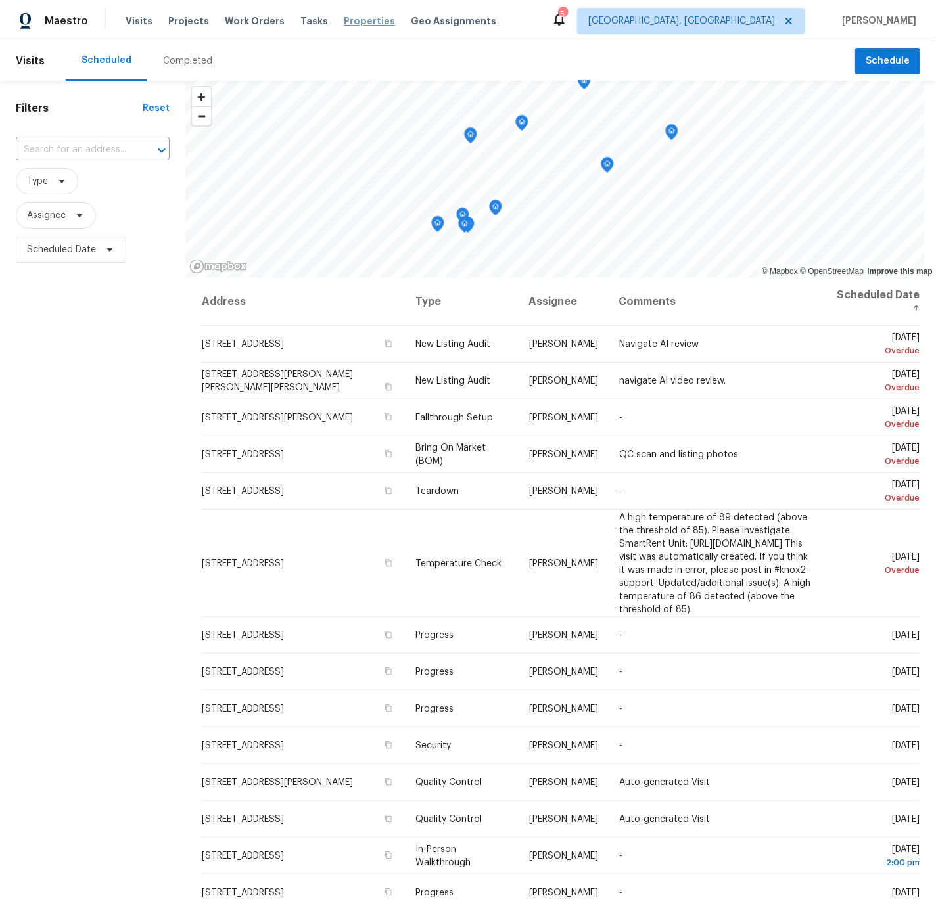
click at [354, 19] on span "Properties" at bounding box center [369, 20] width 51 height 13
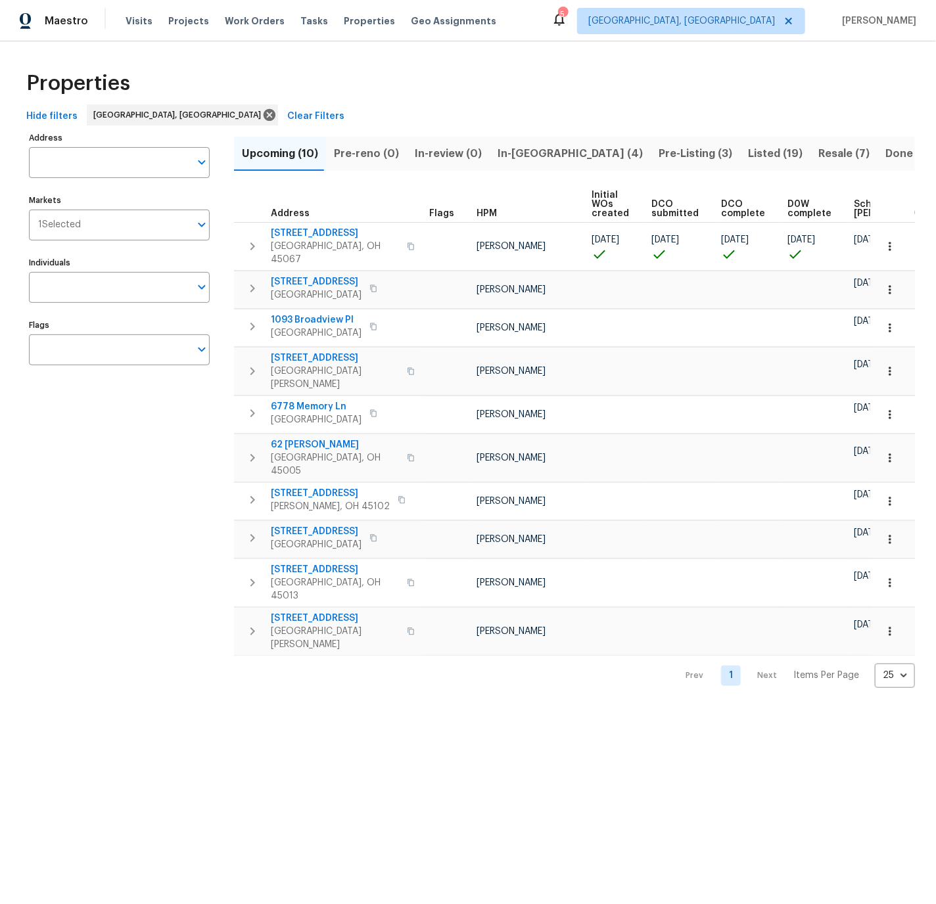
click at [515, 154] on span "In-reno (4)" at bounding box center [570, 154] width 145 height 18
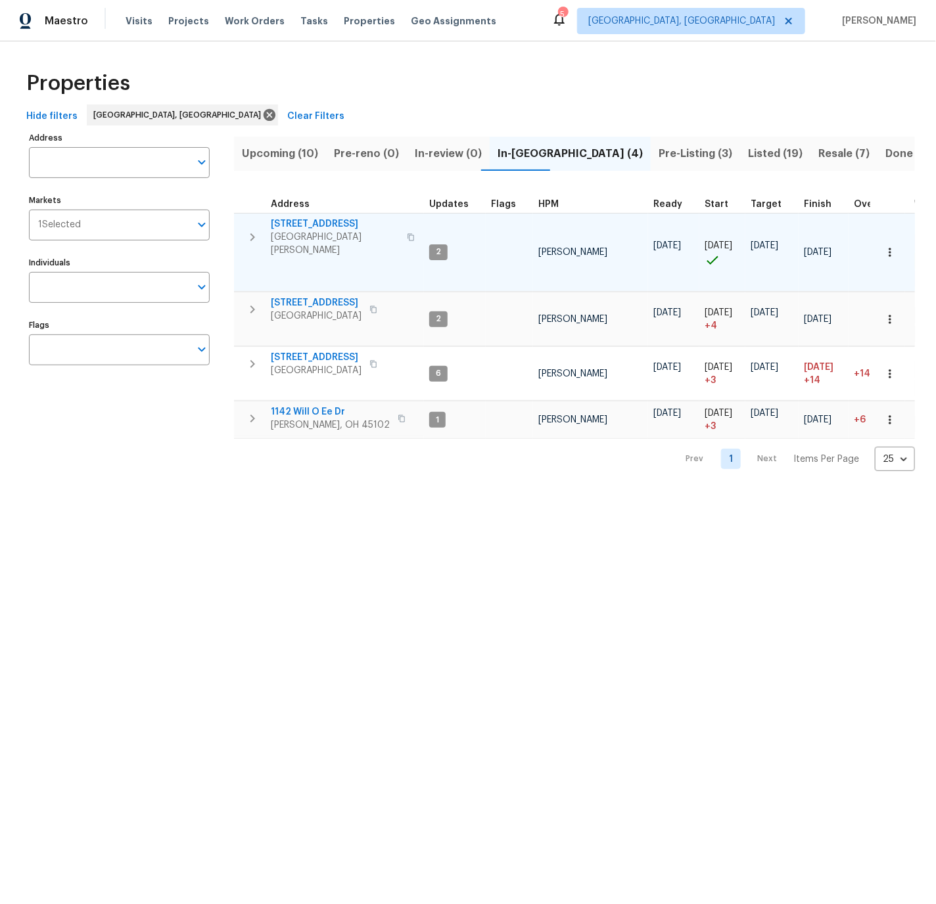
click at [892, 247] on icon "button" at bounding box center [889, 252] width 13 height 13
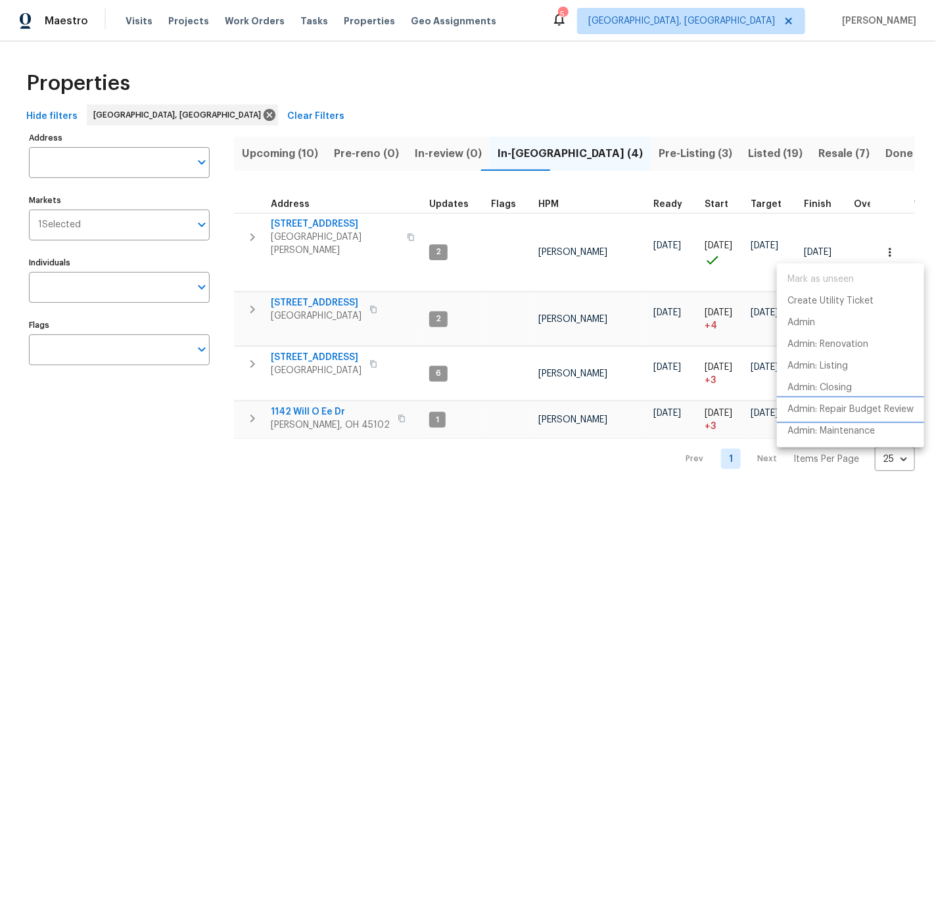
click at [851, 411] on p "Admin: Repair Budget Review" at bounding box center [850, 410] width 126 height 14
click at [313, 243] on div at bounding box center [468, 452] width 936 height 904
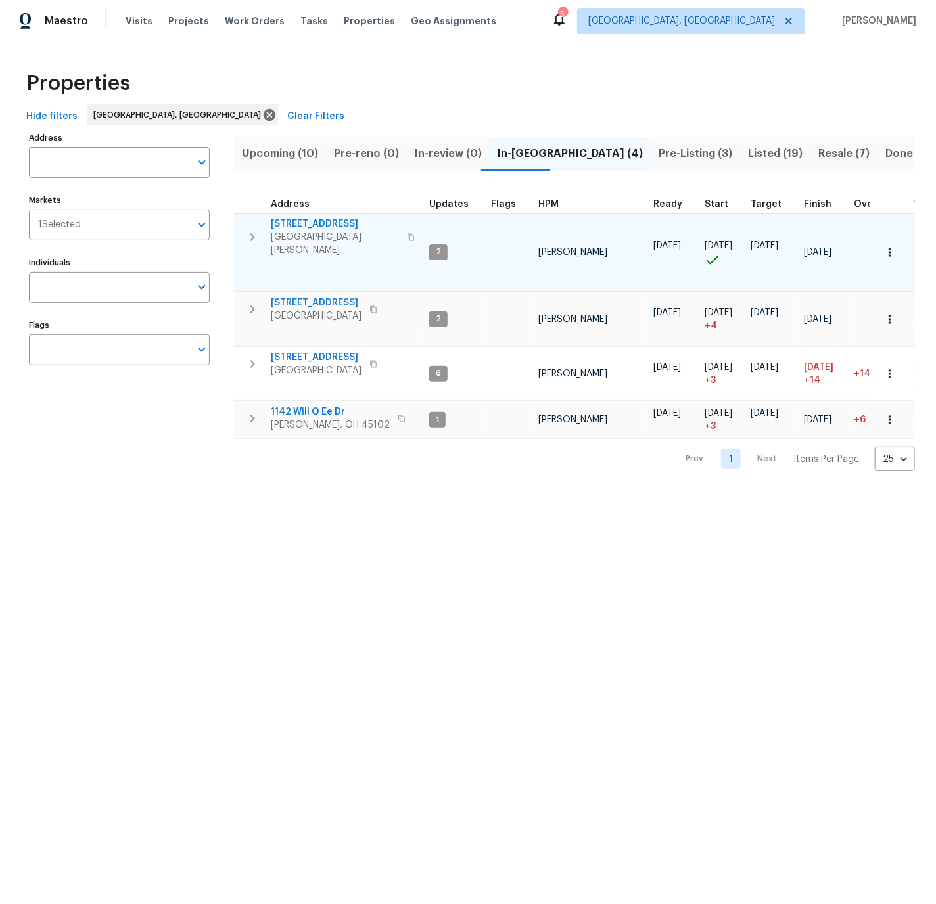
click at [312, 221] on span "7795 Rock Port Way" at bounding box center [335, 224] width 128 height 13
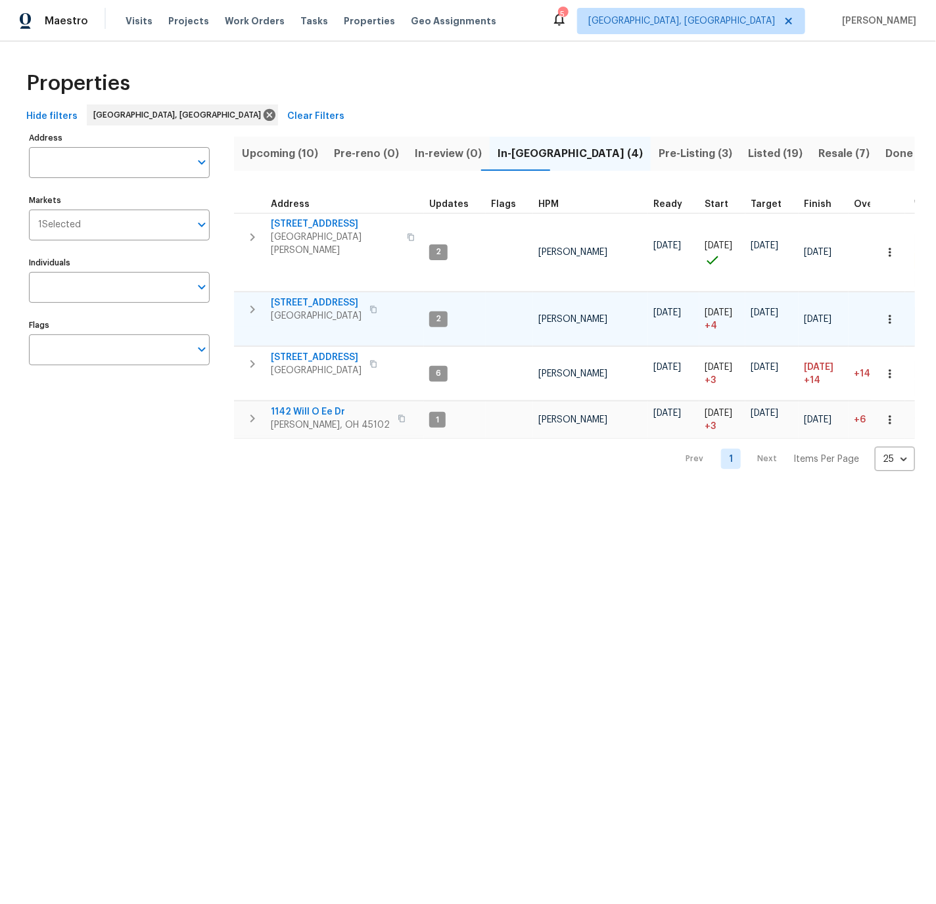
click at [314, 296] on span "6107 Driftwood Ct" at bounding box center [316, 302] width 91 height 13
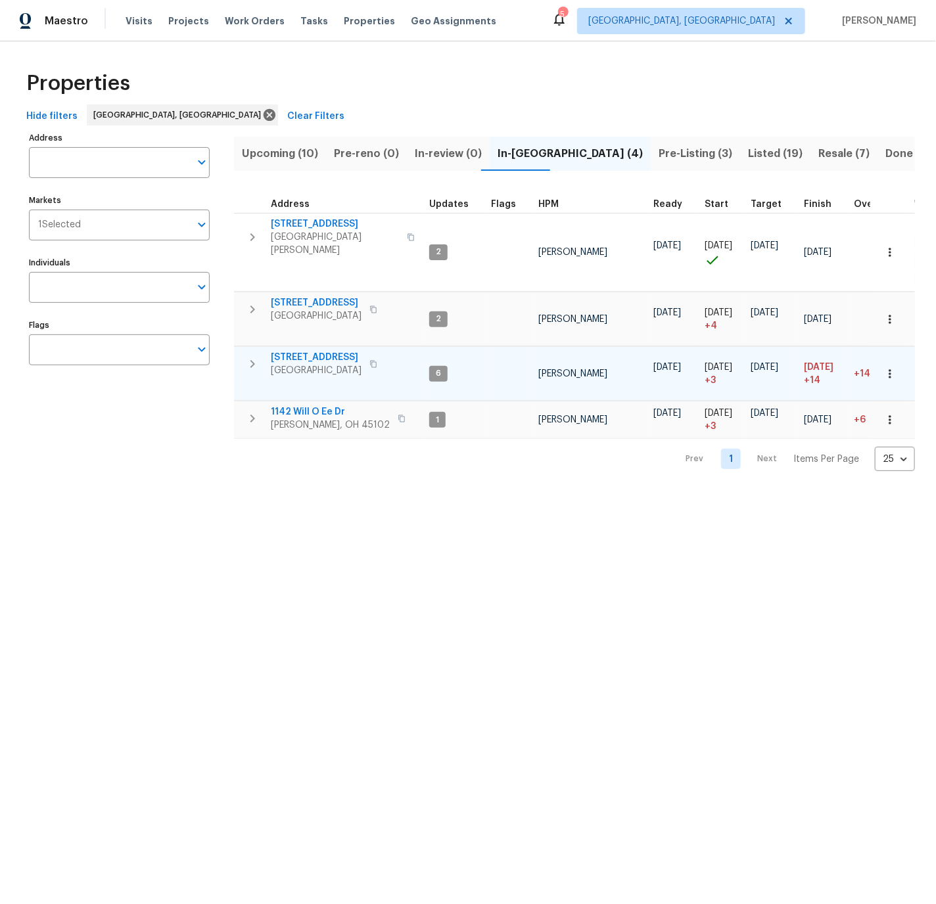
click at [311, 351] on span "8980 Palomar Rd" at bounding box center [316, 357] width 91 height 13
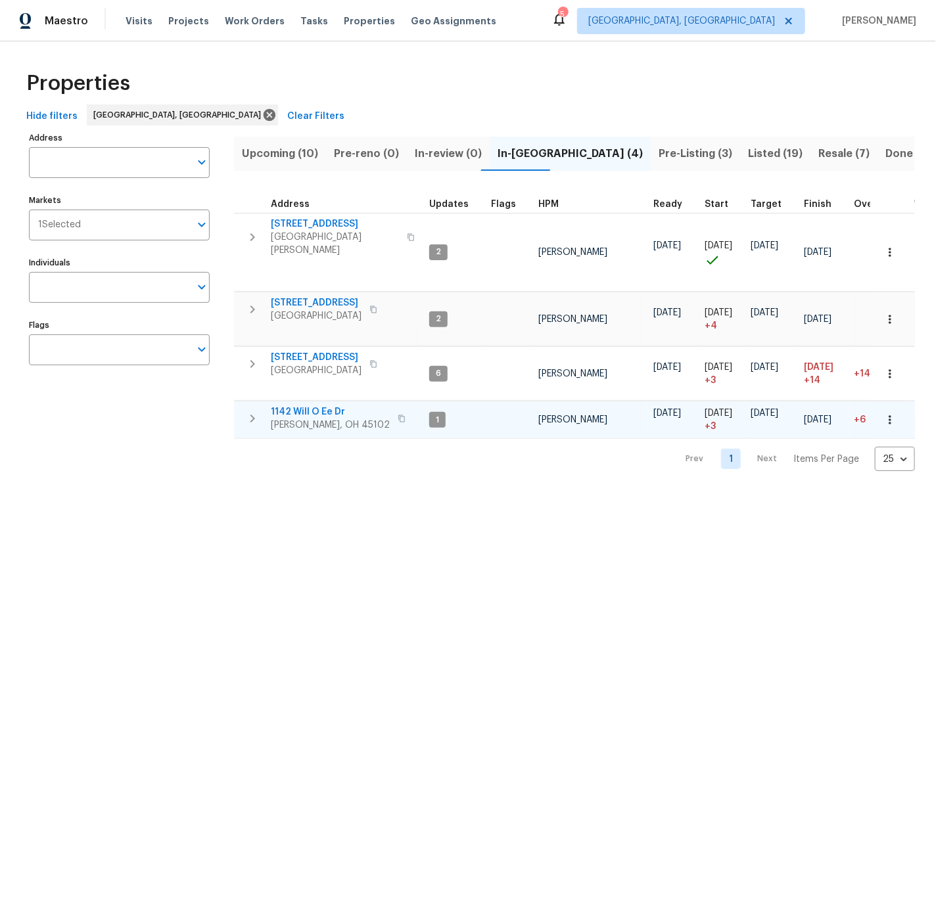
click at [319, 406] on span "1142 Will O Ee Dr" at bounding box center [330, 412] width 119 height 13
click at [251, 306] on icon "button" at bounding box center [252, 310] width 5 height 8
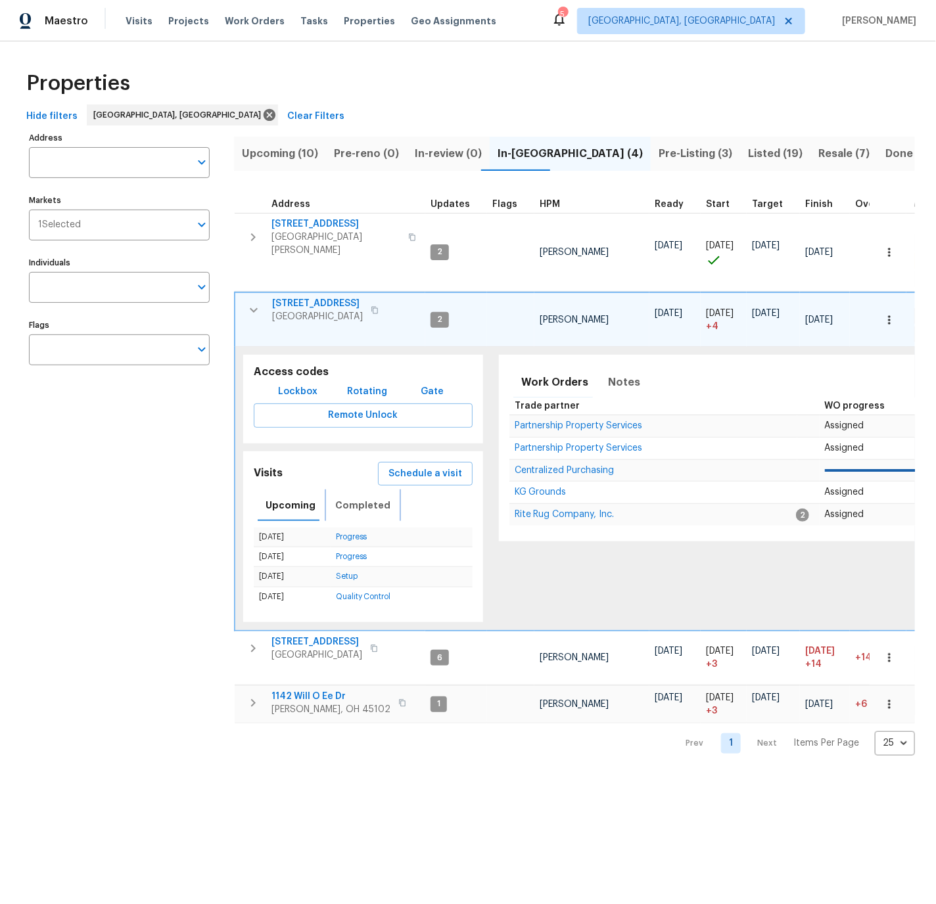
click at [350, 498] on span "Completed" at bounding box center [362, 506] width 55 height 16
click at [350, 593] on link "In-Person Walkthrough" at bounding box center [360, 597] width 83 height 8
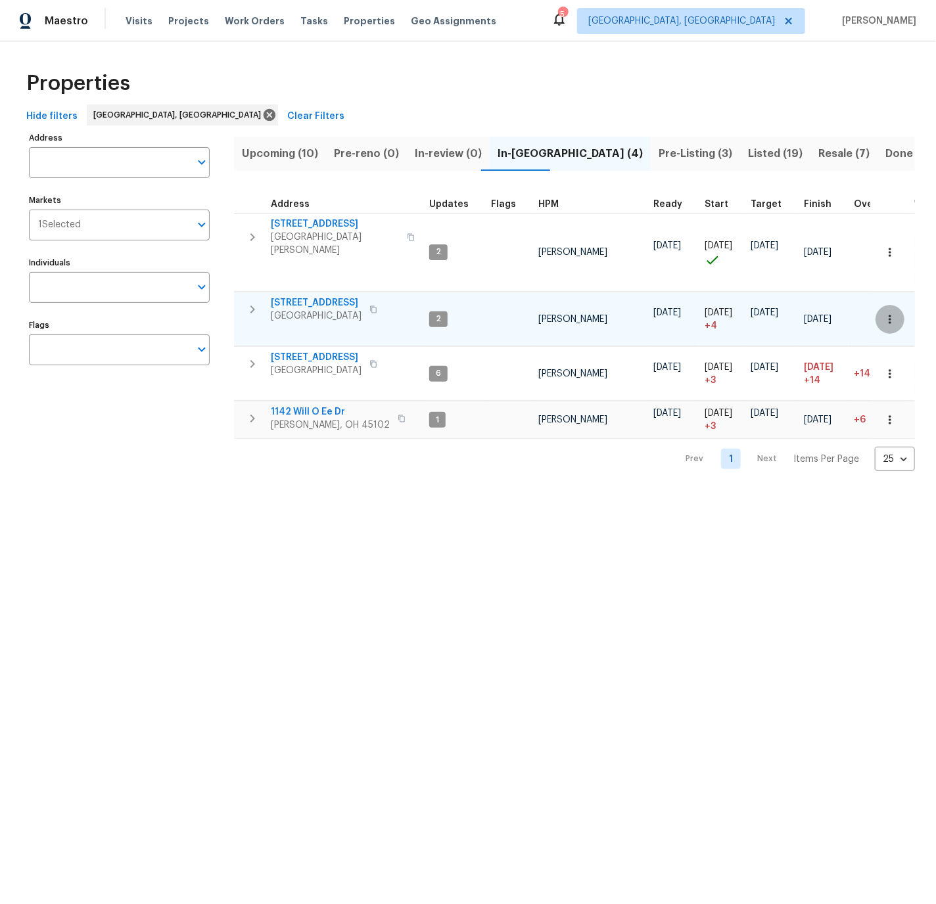
click at [889, 313] on icon "button" at bounding box center [889, 319] width 13 height 13
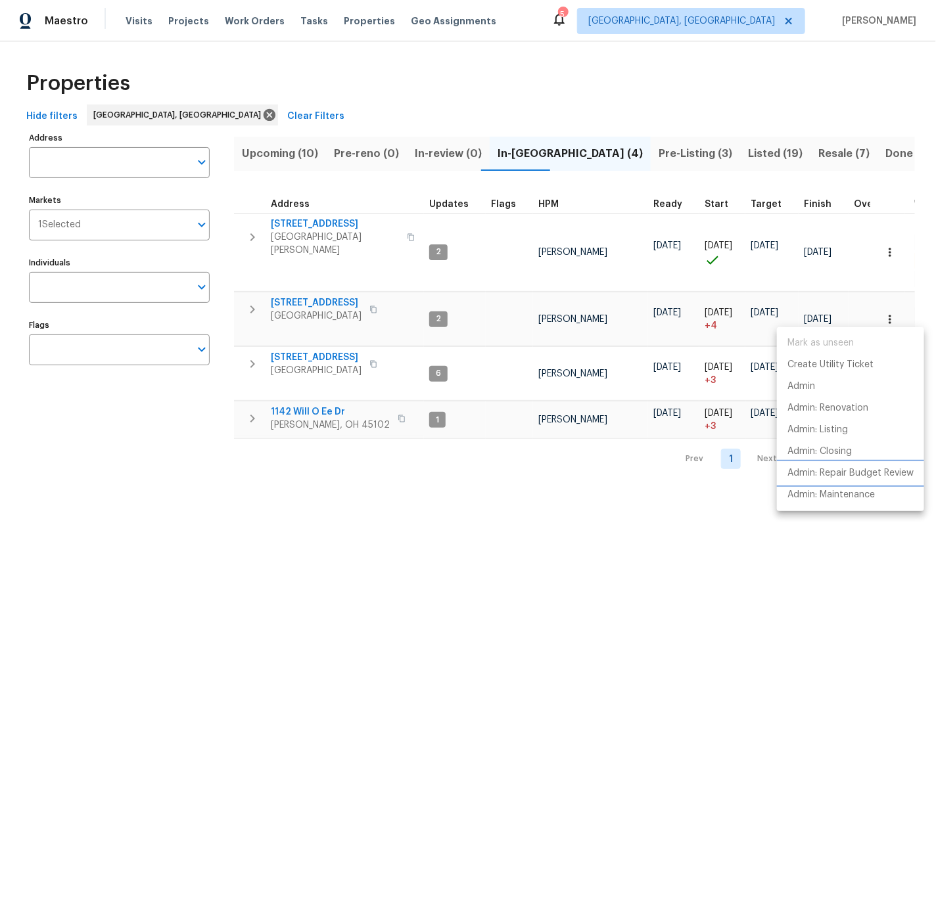
click at [851, 473] on p "Admin: Repair Budget Review" at bounding box center [850, 474] width 126 height 14
click at [312, 294] on div at bounding box center [468, 452] width 936 height 904
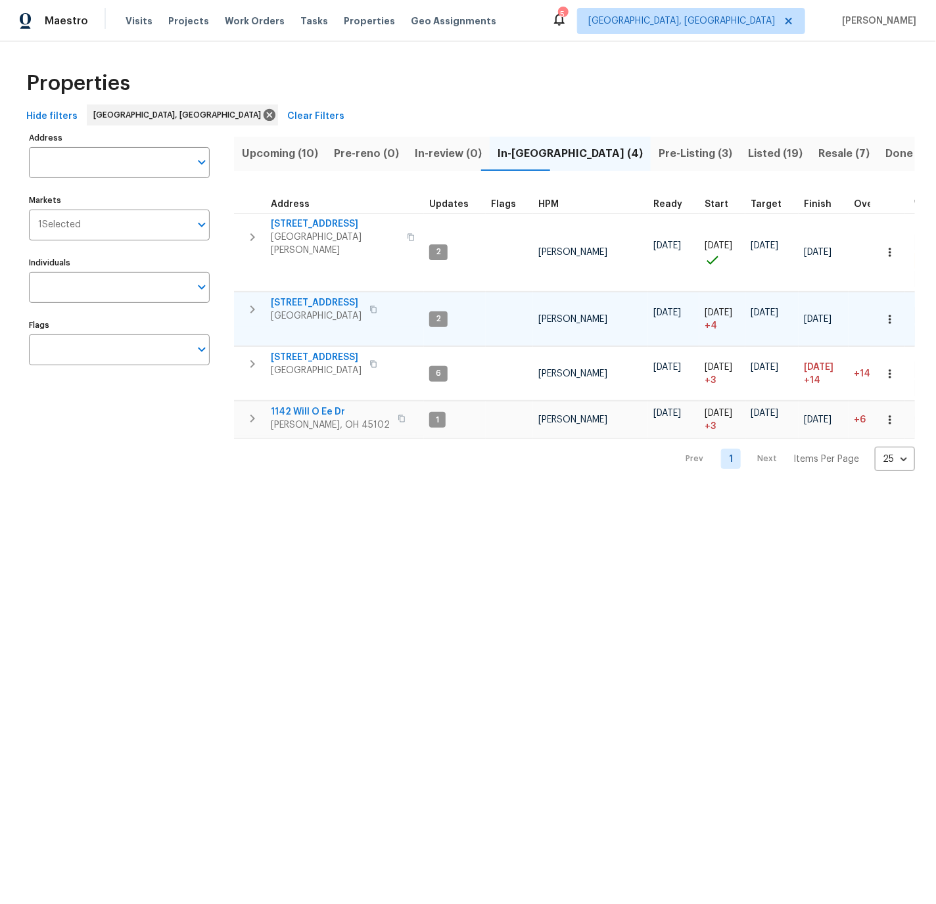
click at [310, 297] on span "6107 Driftwood Ct" at bounding box center [316, 302] width 91 height 13
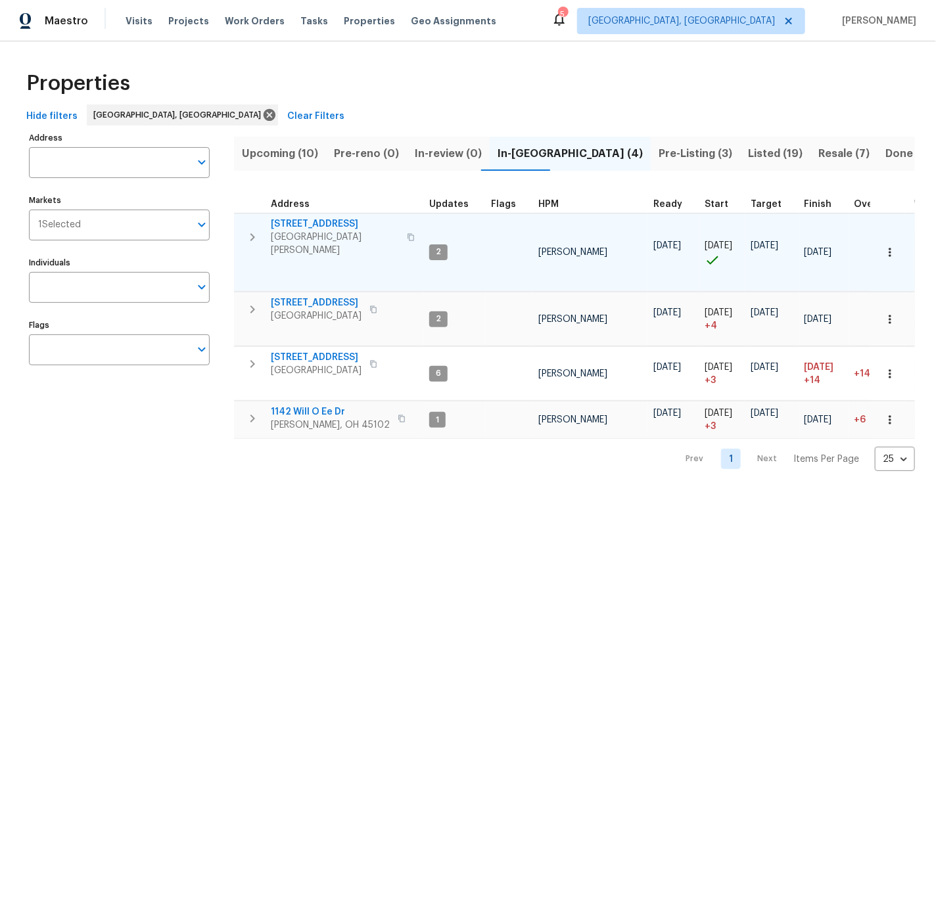
click at [893, 250] on icon "button" at bounding box center [889, 252] width 13 height 13
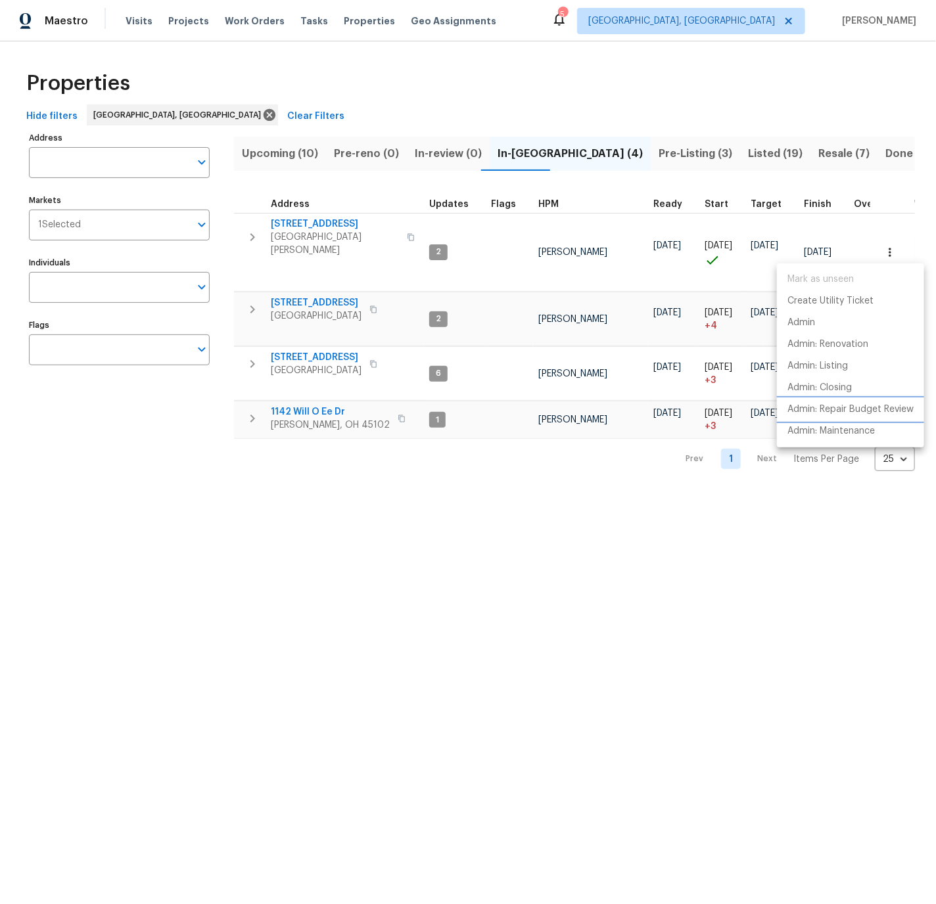
click at [854, 409] on p "Admin: Repair Budget Review" at bounding box center [850, 410] width 126 height 14
click at [322, 222] on div at bounding box center [468, 452] width 936 height 904
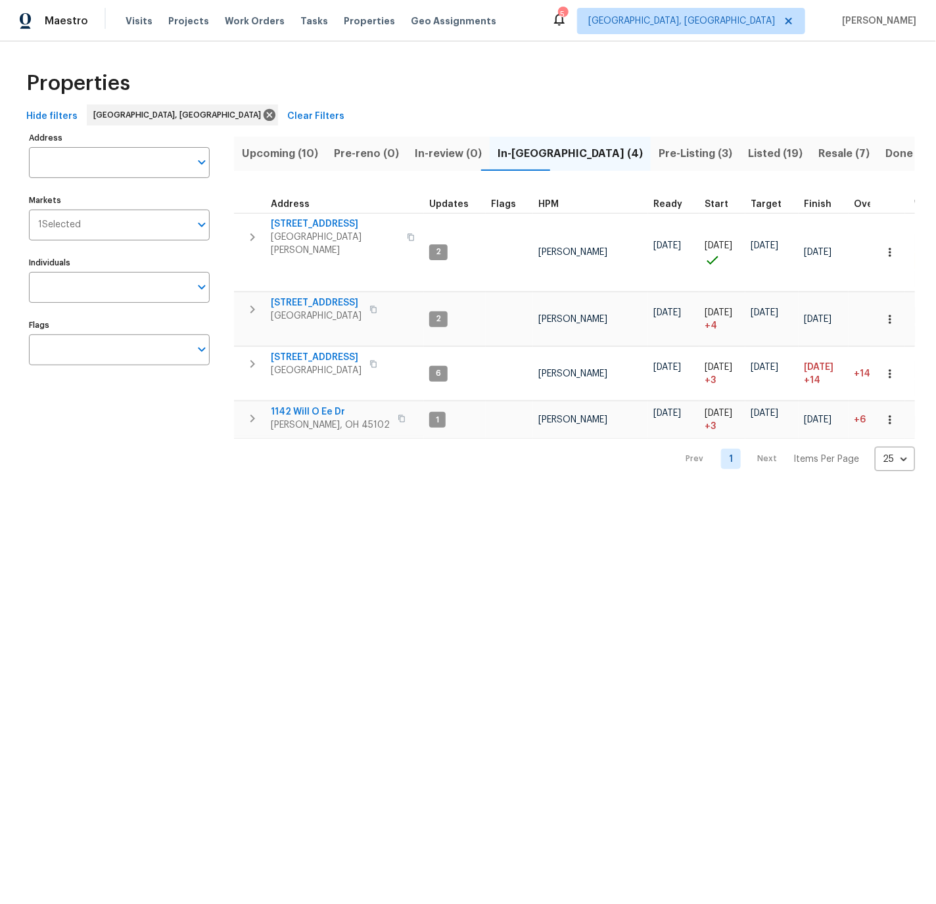
click at [322, 222] on span "7795 Rock Port Way" at bounding box center [335, 224] width 128 height 13
click at [138, 20] on span "Visits" at bounding box center [139, 20] width 27 height 13
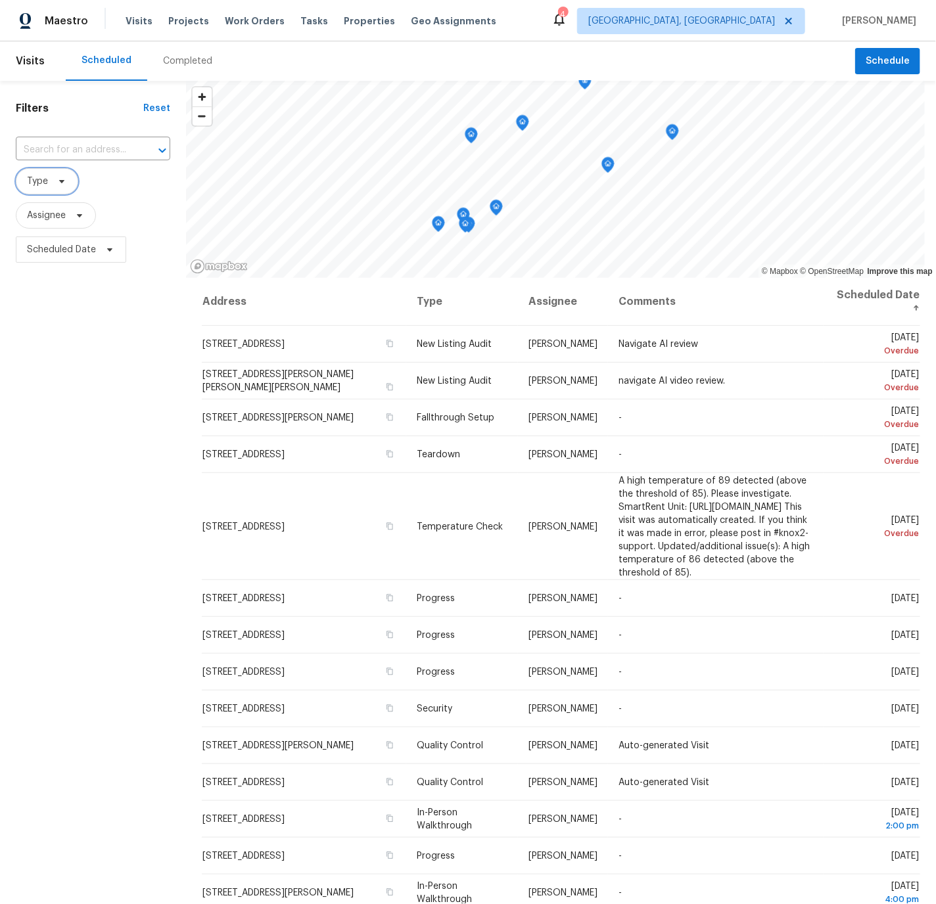
click at [36, 179] on span "Type" at bounding box center [37, 181] width 21 height 13
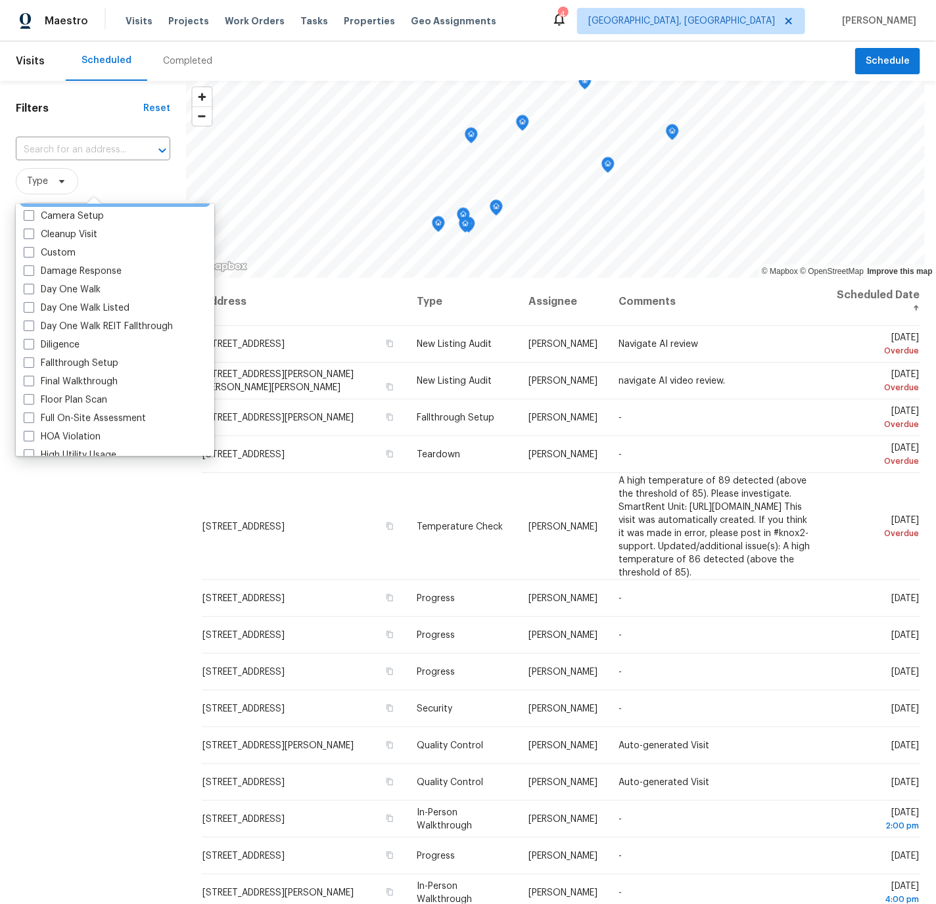
scroll to position [174, 0]
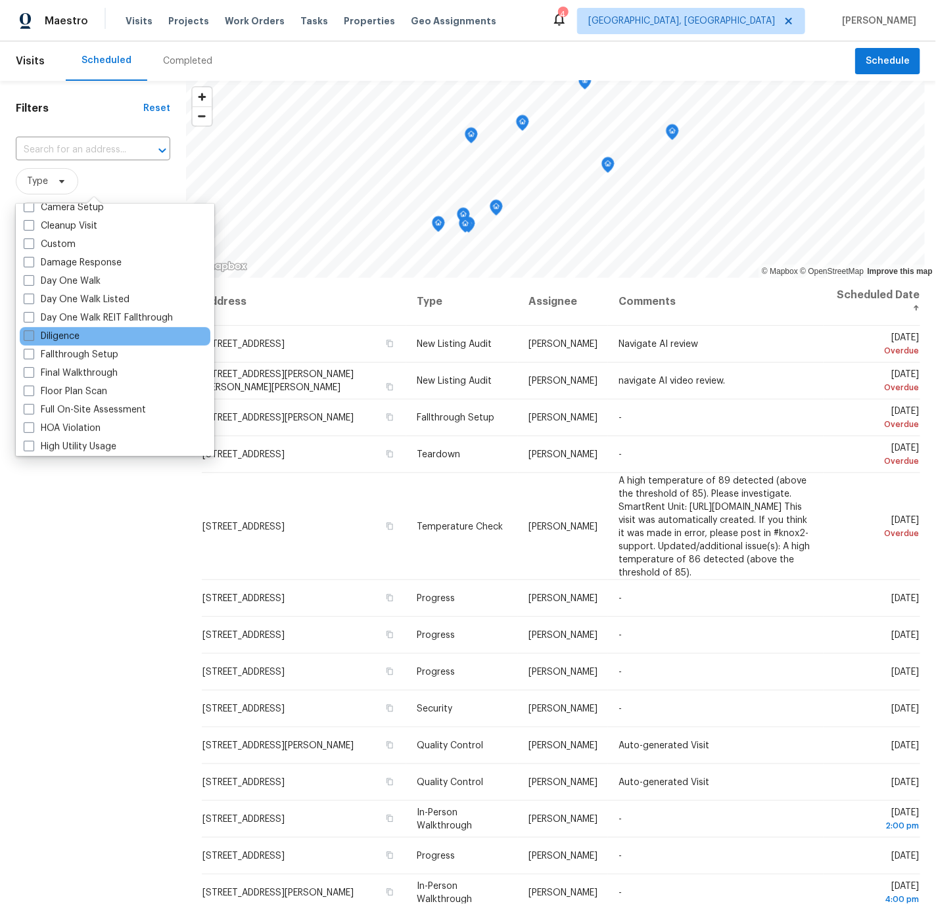
click at [27, 333] on span at bounding box center [29, 336] width 11 height 11
click at [27, 333] on input "Diligence" at bounding box center [28, 334] width 9 height 9
checkbox input "true"
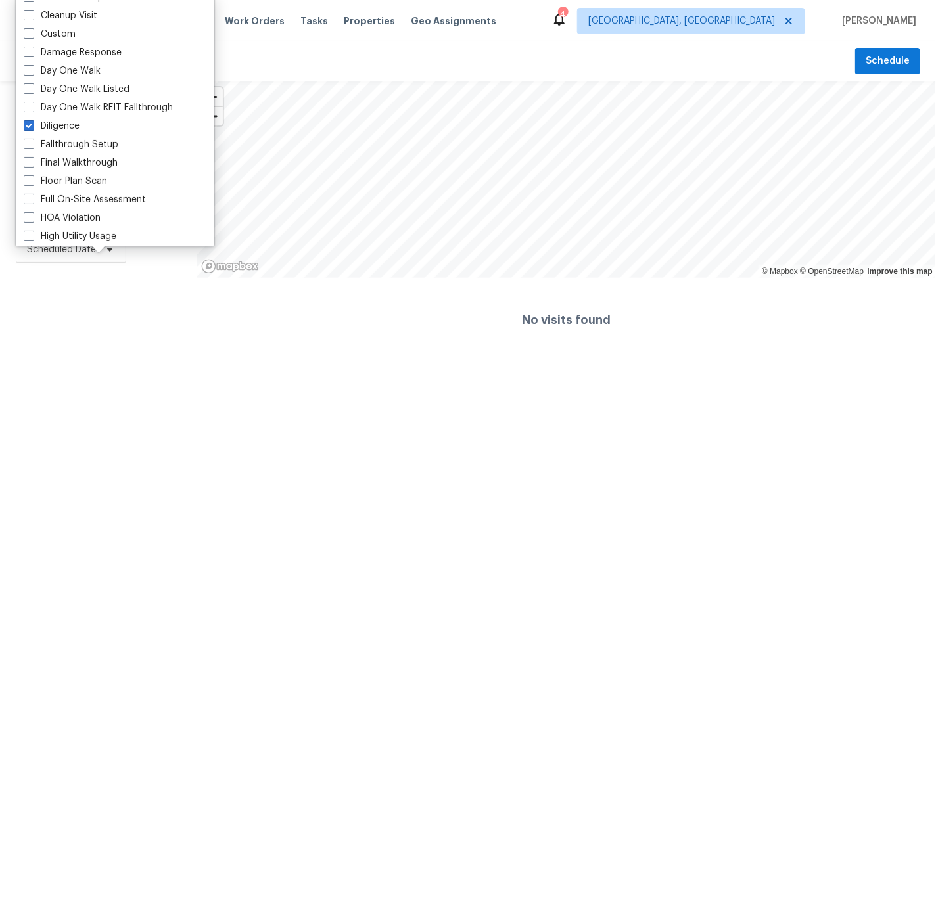
click at [377, 66] on div "Scheduled Completed" at bounding box center [460, 60] width 789 height 39
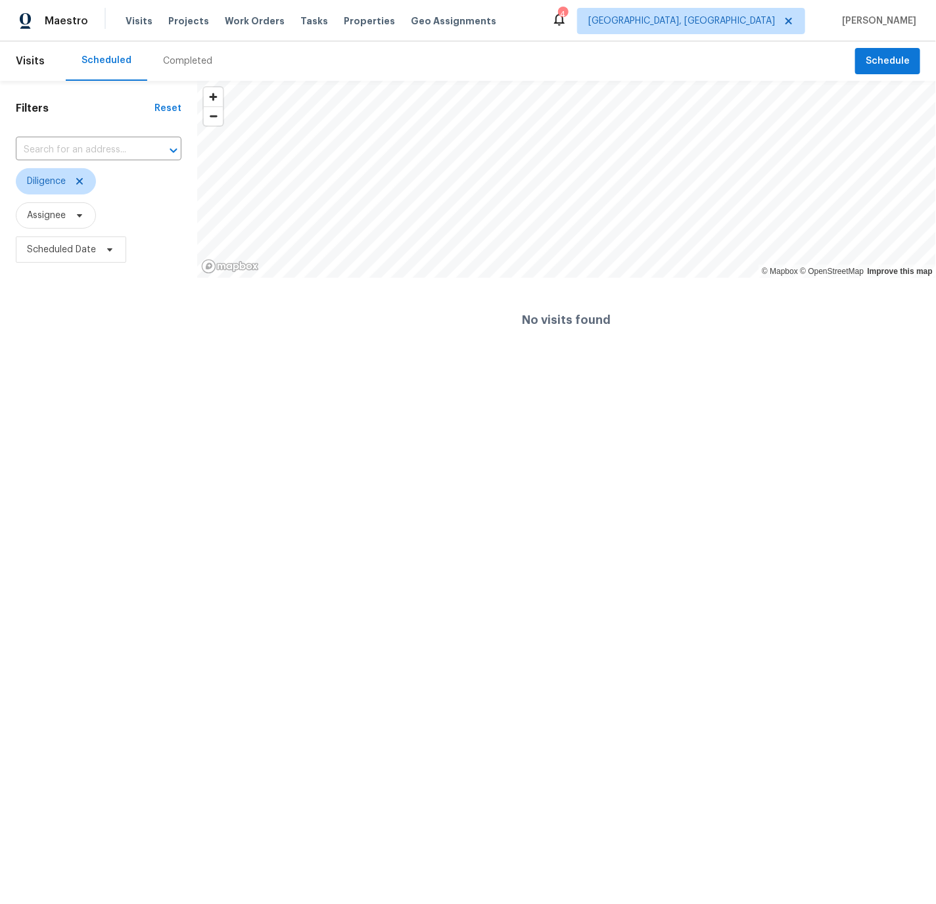
click at [168, 60] on div "Completed" at bounding box center [187, 61] width 49 height 13
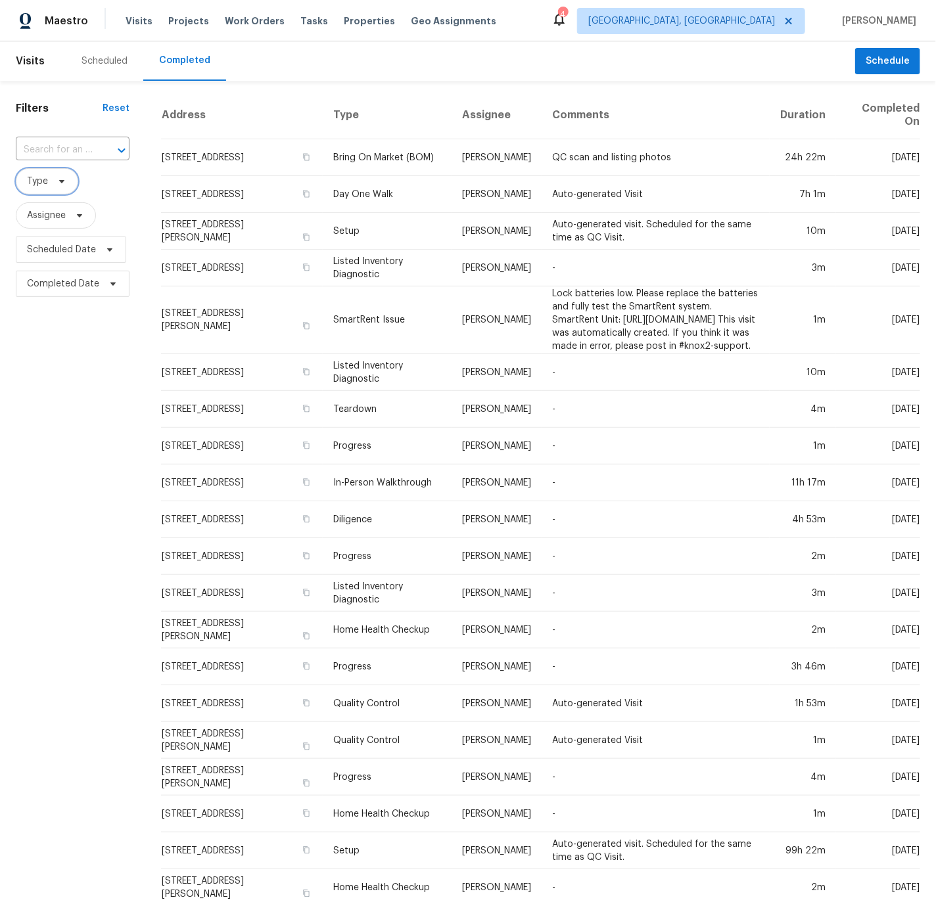
click at [30, 185] on span "Type" at bounding box center [37, 181] width 21 height 13
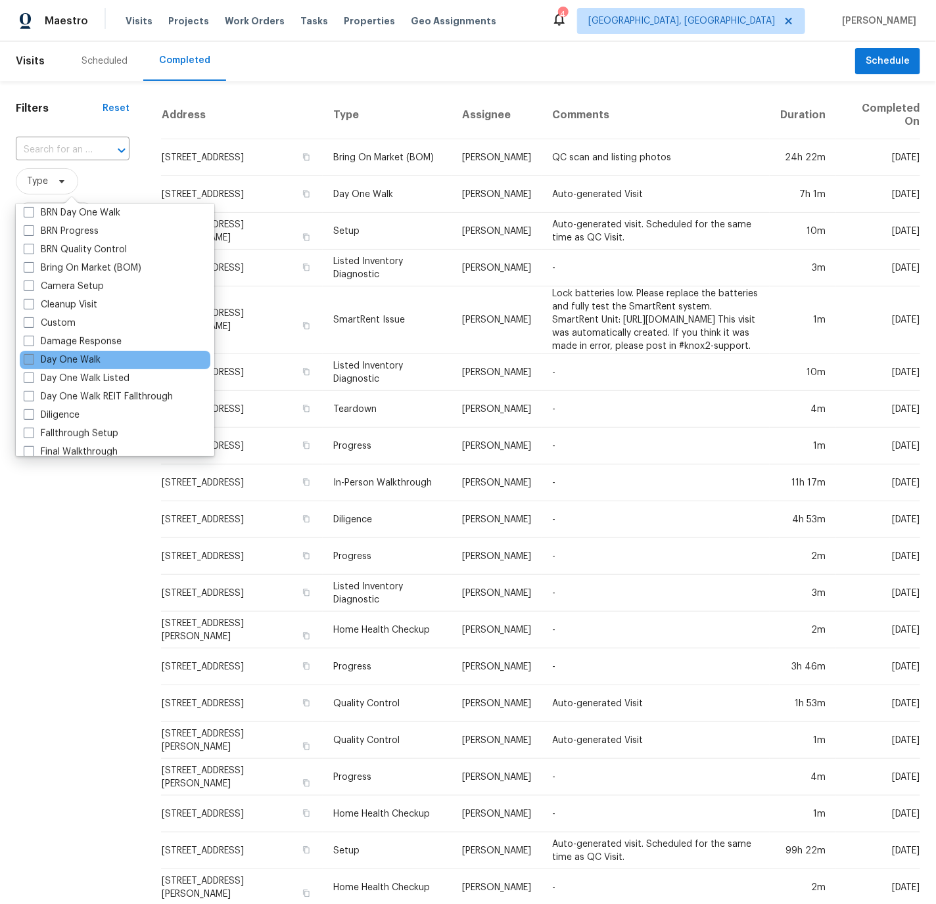
scroll to position [97, 0]
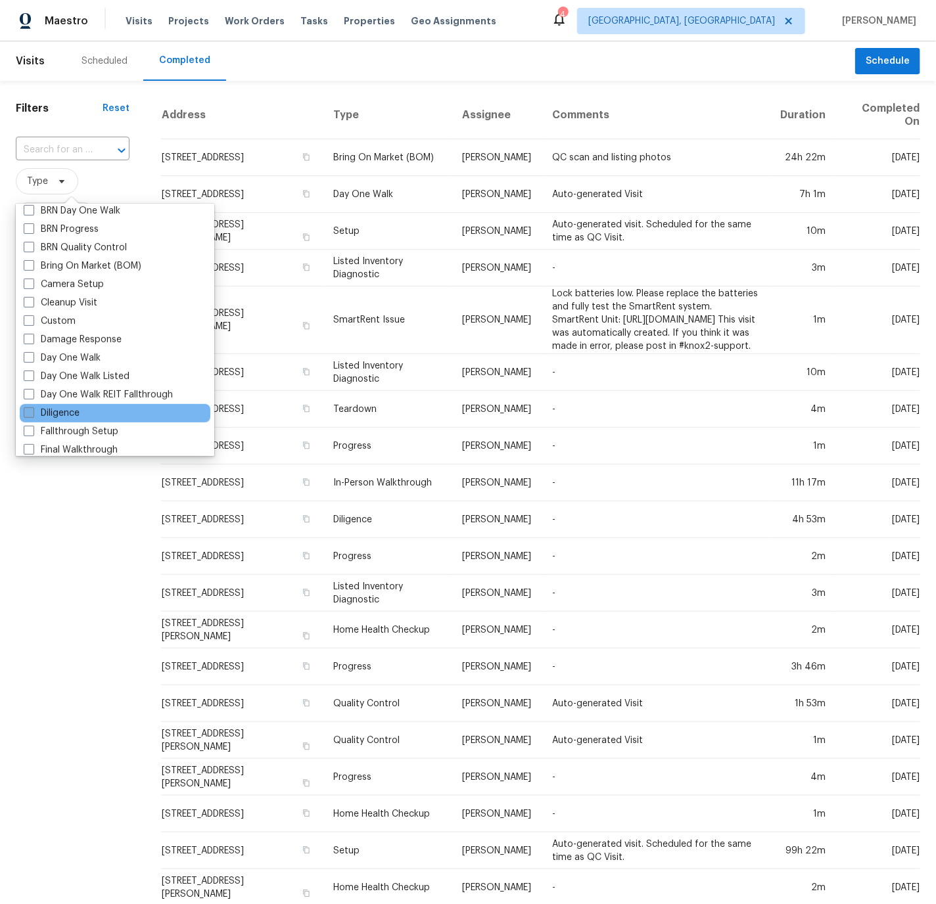
click at [28, 410] on span at bounding box center [29, 413] width 11 height 11
click at [28, 410] on input "Diligence" at bounding box center [28, 411] width 9 height 9
checkbox input "true"
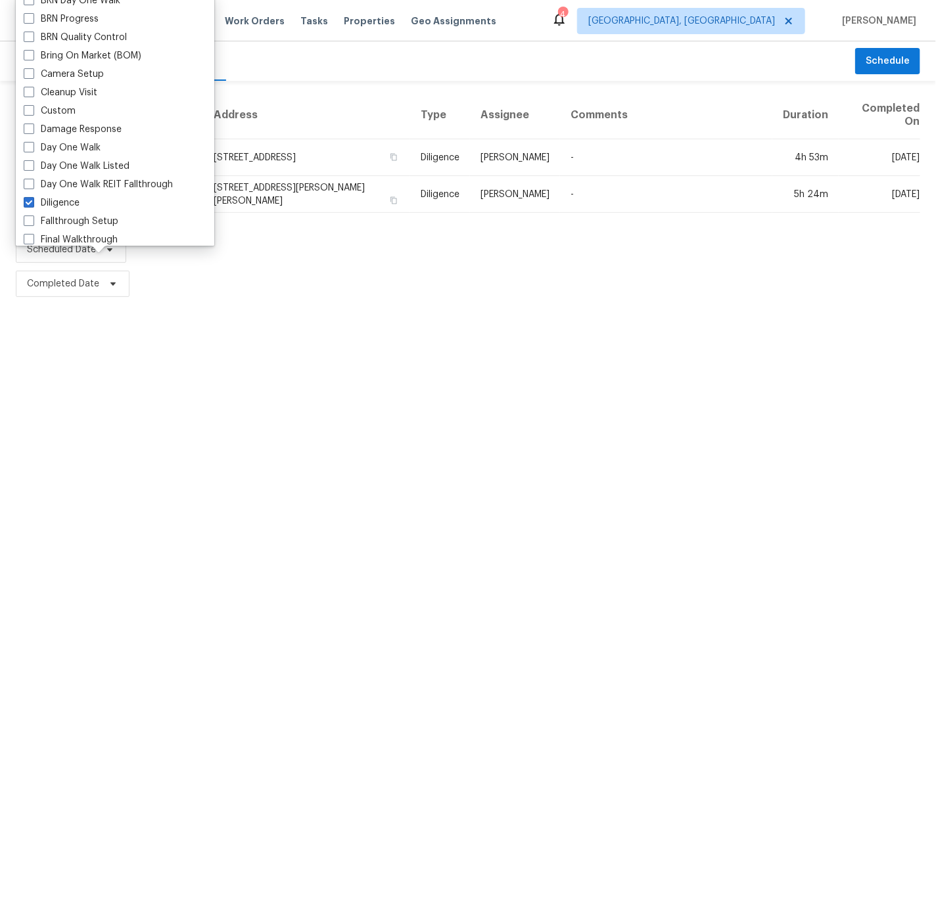
click at [94, 301] on html "Maestro Visits Projects Work Orders Tasks Properties Geo Assignments 4 Cincinna…" at bounding box center [468, 150] width 936 height 301
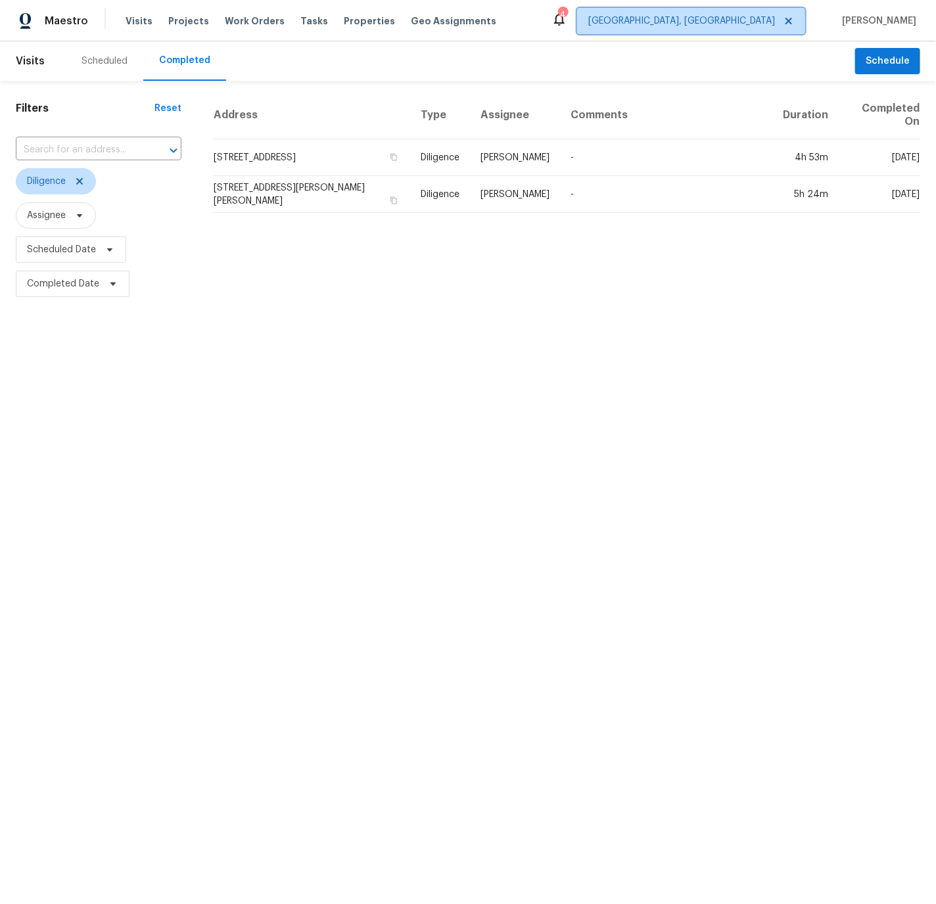
click at [736, 22] on span "Cincinnati, OH" at bounding box center [681, 20] width 187 height 13
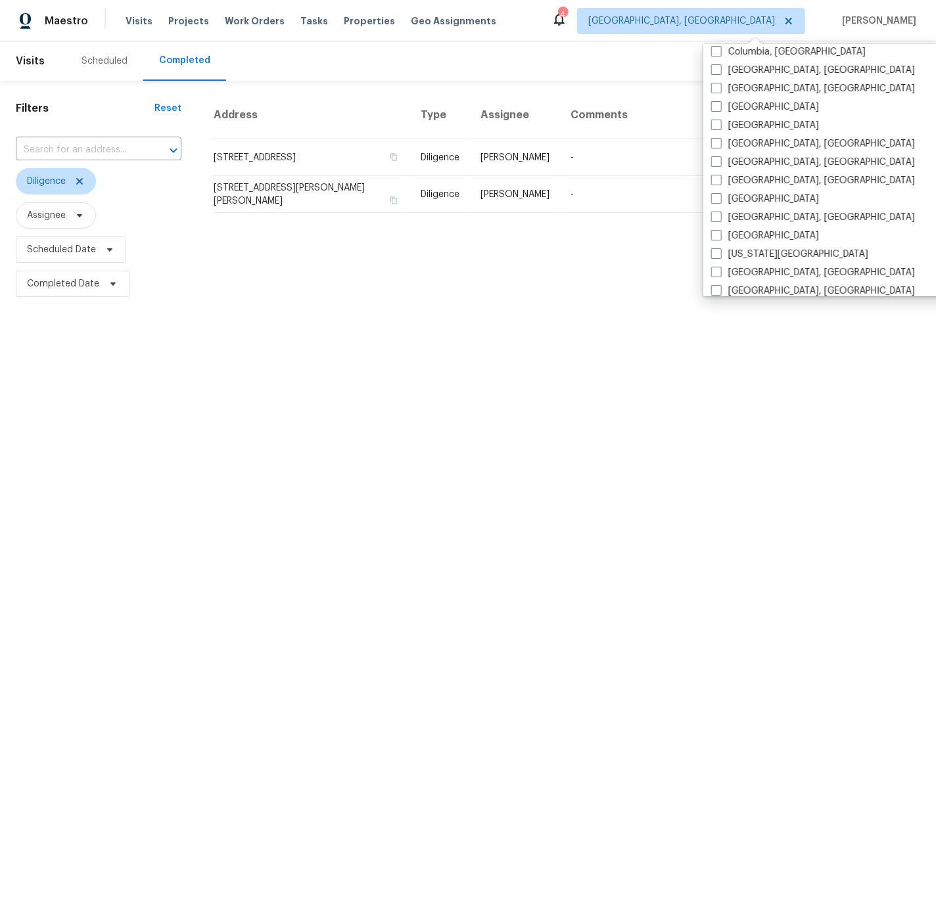
scroll to position [303, 0]
click at [751, 210] on label "Indianapolis, IN" at bounding box center [813, 215] width 204 height 13
click at [720, 210] on input "Indianapolis, IN" at bounding box center [715, 213] width 9 height 9
checkbox input "true"
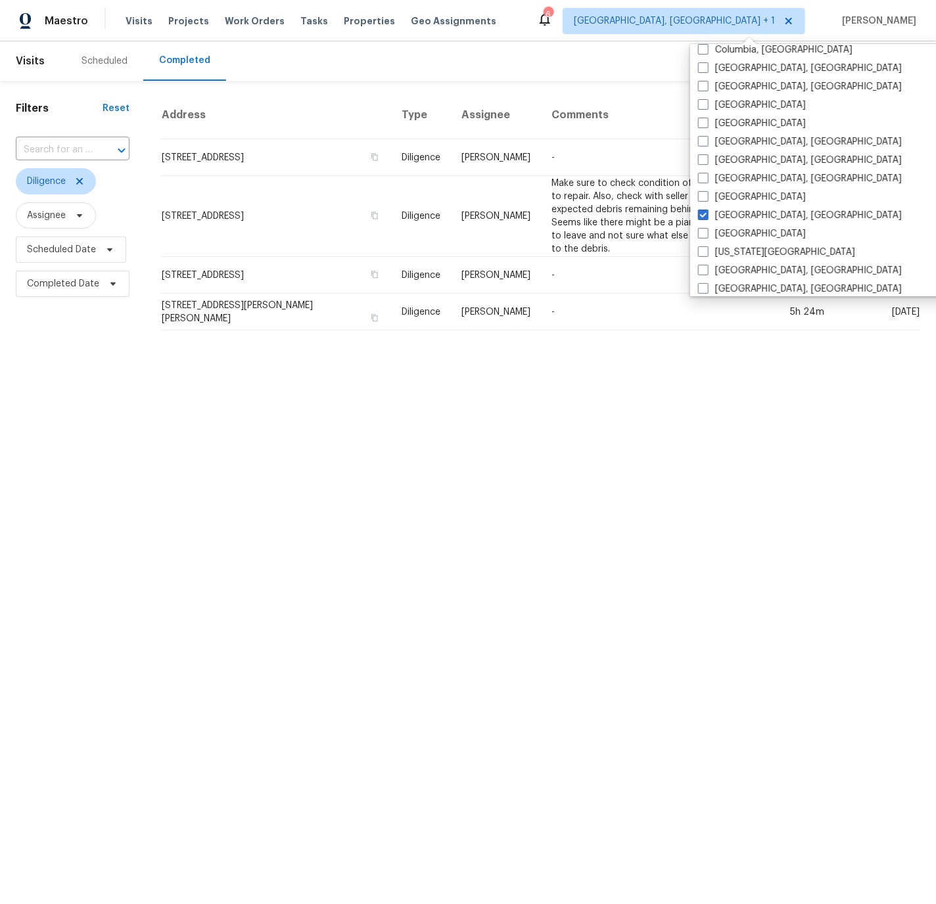
click at [104, 341] on html "Maestro Visits Projects Work Orders Tasks Properties Geo Assignments 6 Cincinna…" at bounding box center [468, 170] width 936 height 341
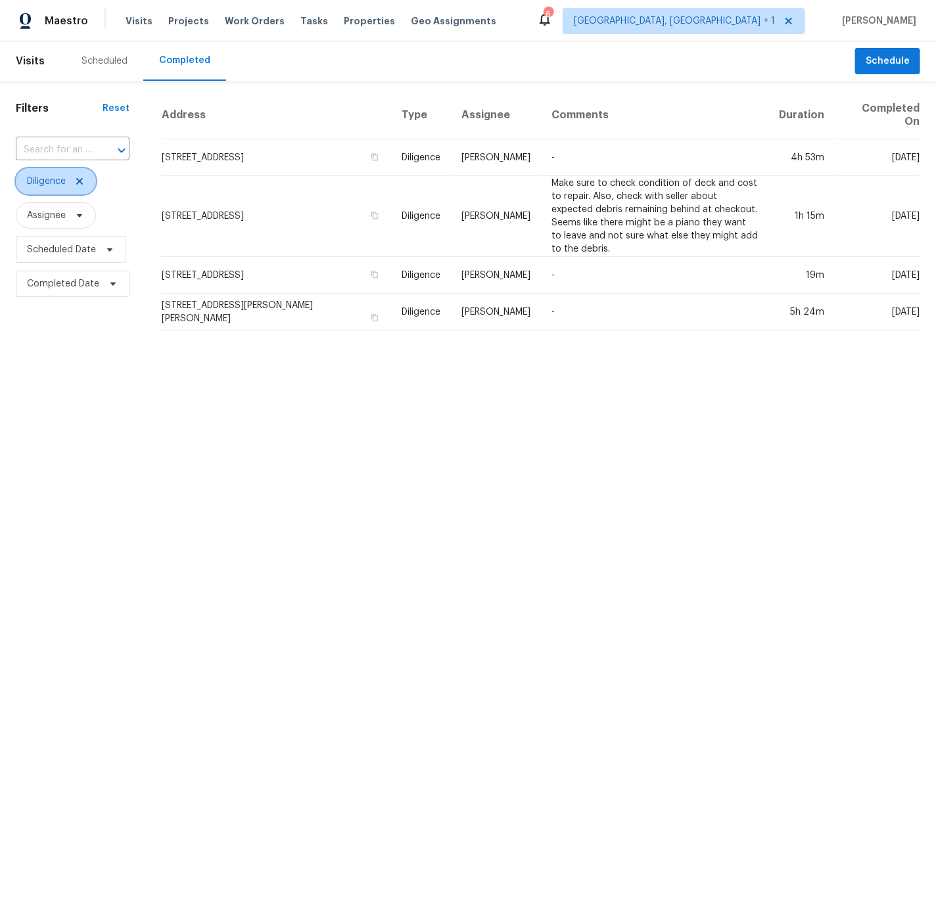
click at [79, 178] on icon at bounding box center [79, 181] width 7 height 7
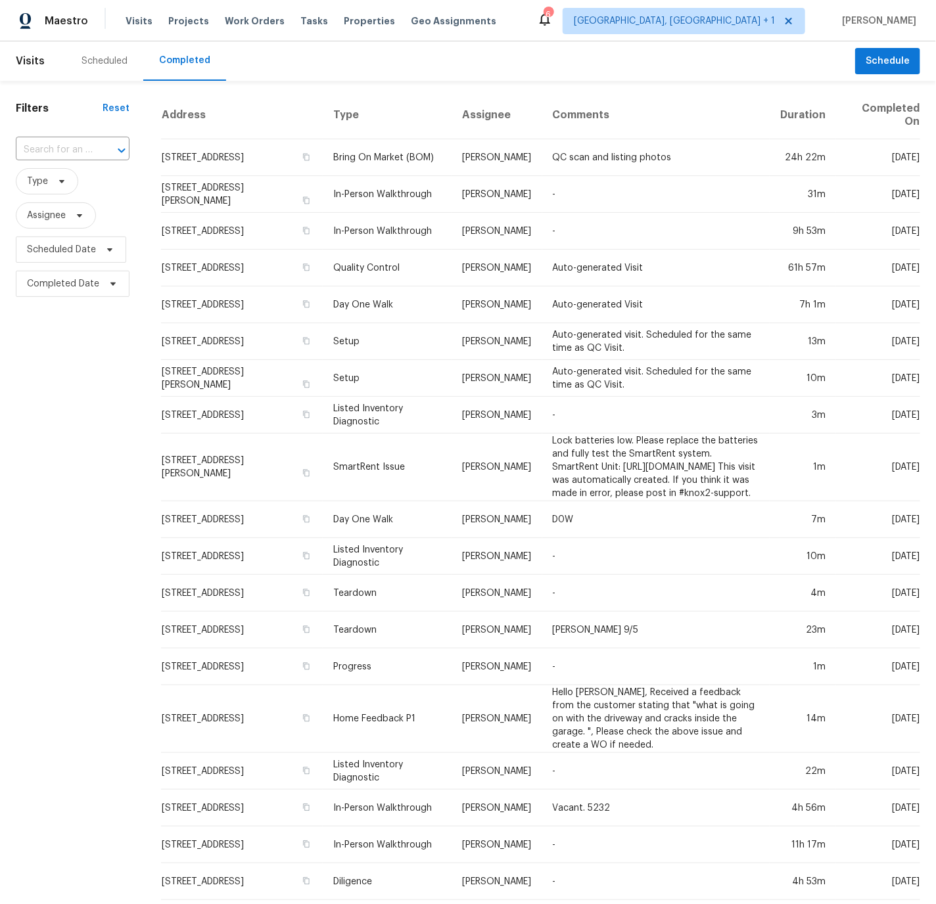
click at [108, 62] on div "Scheduled" at bounding box center [105, 61] width 46 height 13
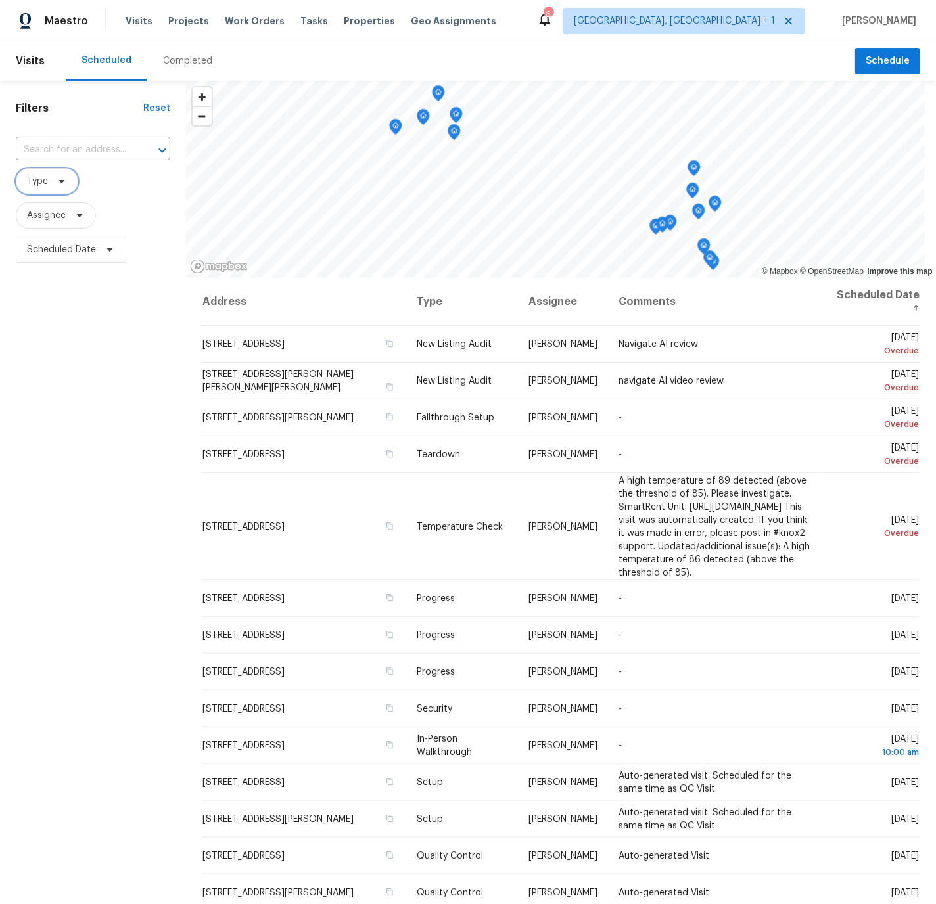
click at [42, 184] on span "Type" at bounding box center [37, 181] width 21 height 13
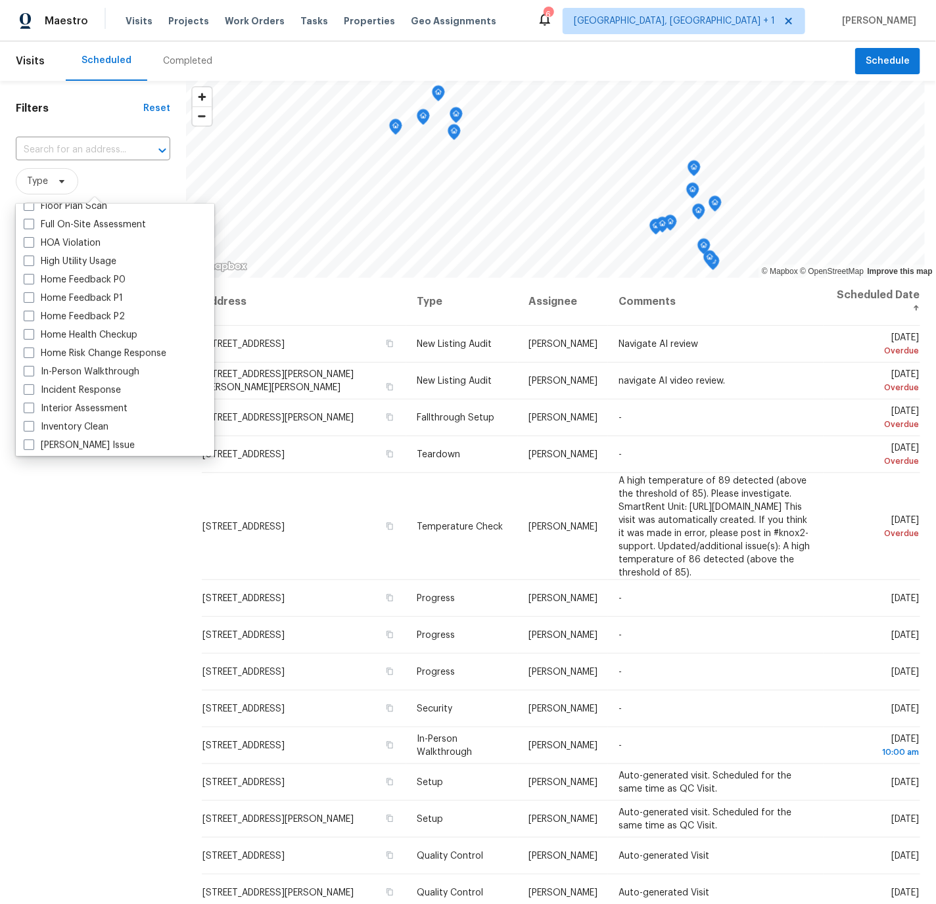
scroll to position [363, 0]
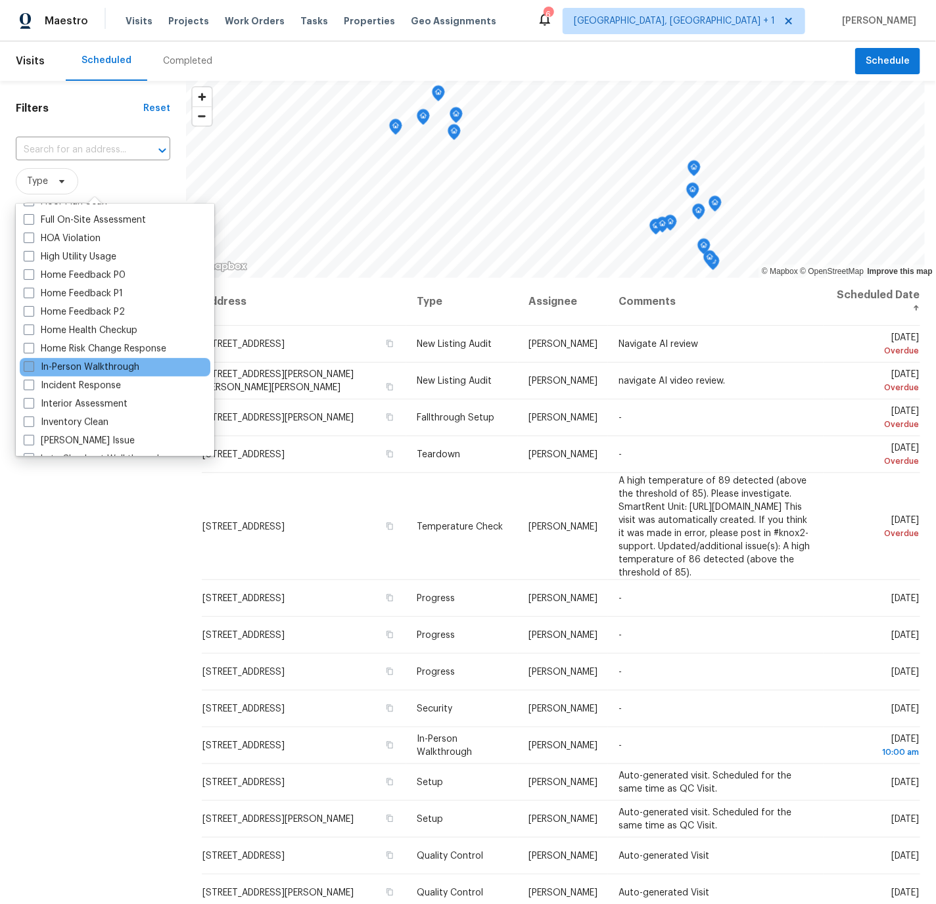
click at [27, 365] on span at bounding box center [29, 366] width 11 height 11
click at [27, 365] on input "In-Person Walkthrough" at bounding box center [28, 365] width 9 height 9
checkbox input "true"
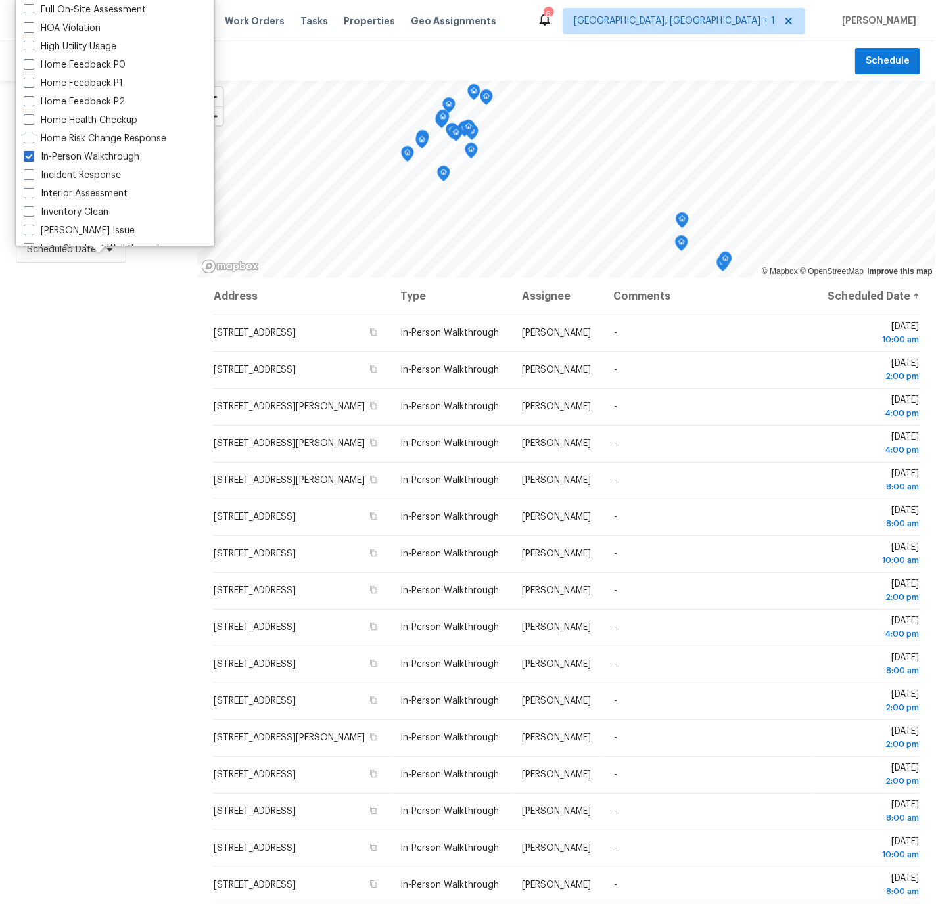
click at [128, 492] on div "Filters Reset ​ In-Person Walkthrough Assignee Scheduled Date" at bounding box center [98, 541] width 197 height 921
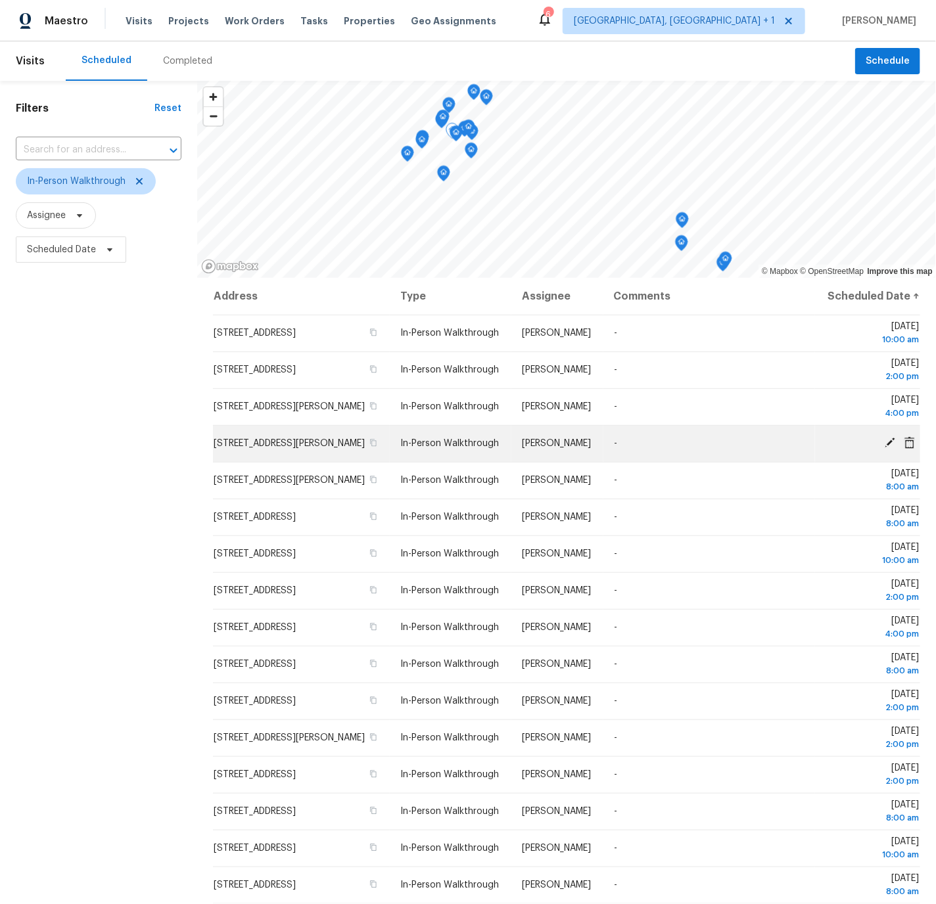
scroll to position [5, 0]
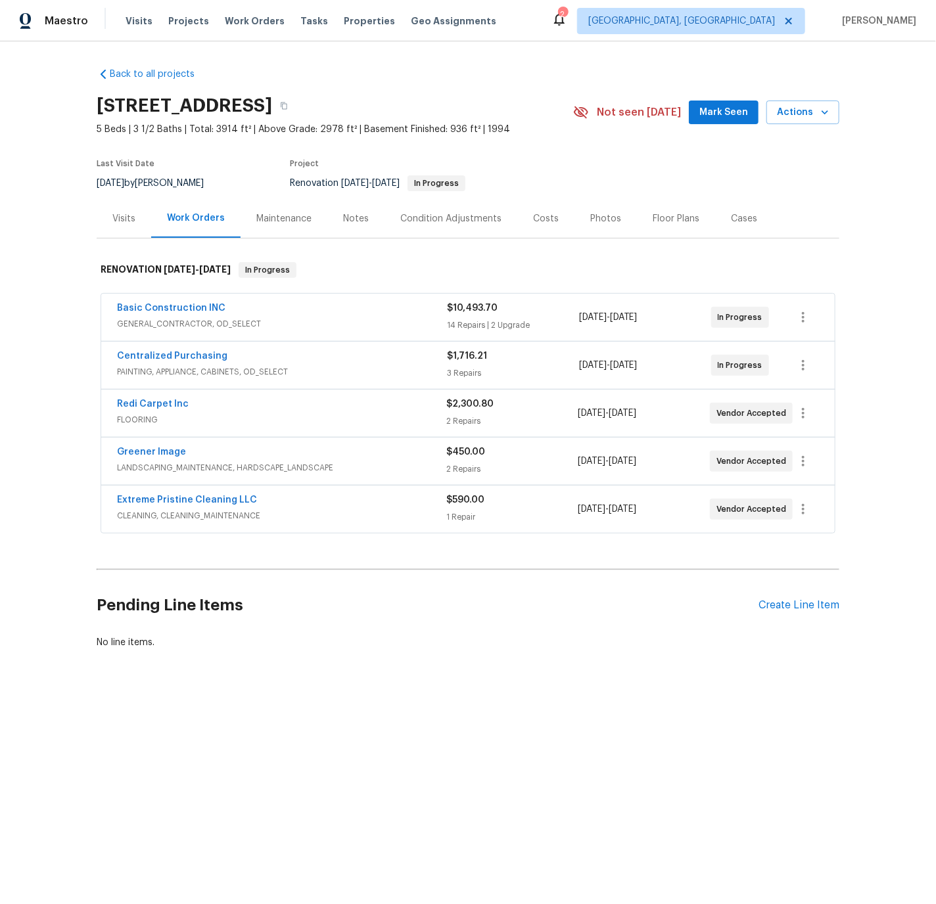
click at [547, 219] on div "Costs" at bounding box center [546, 218] width 26 height 13
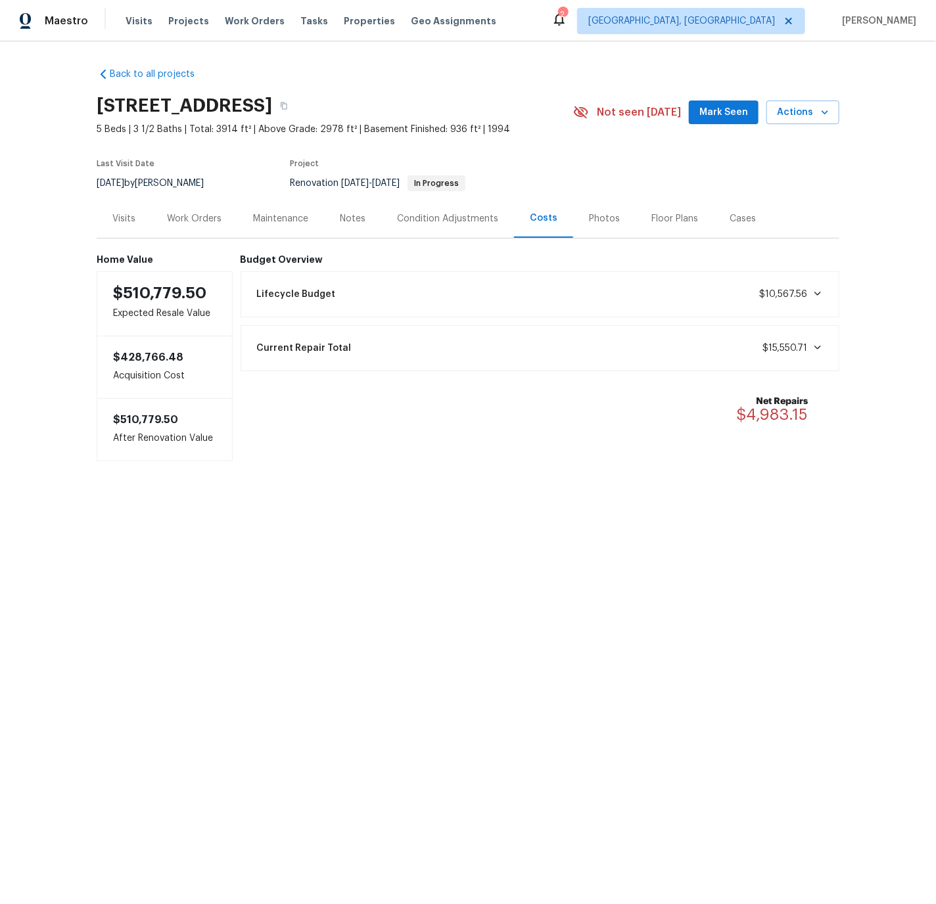
click at [413, 218] on div "Condition Adjustments" at bounding box center [447, 218] width 101 height 13
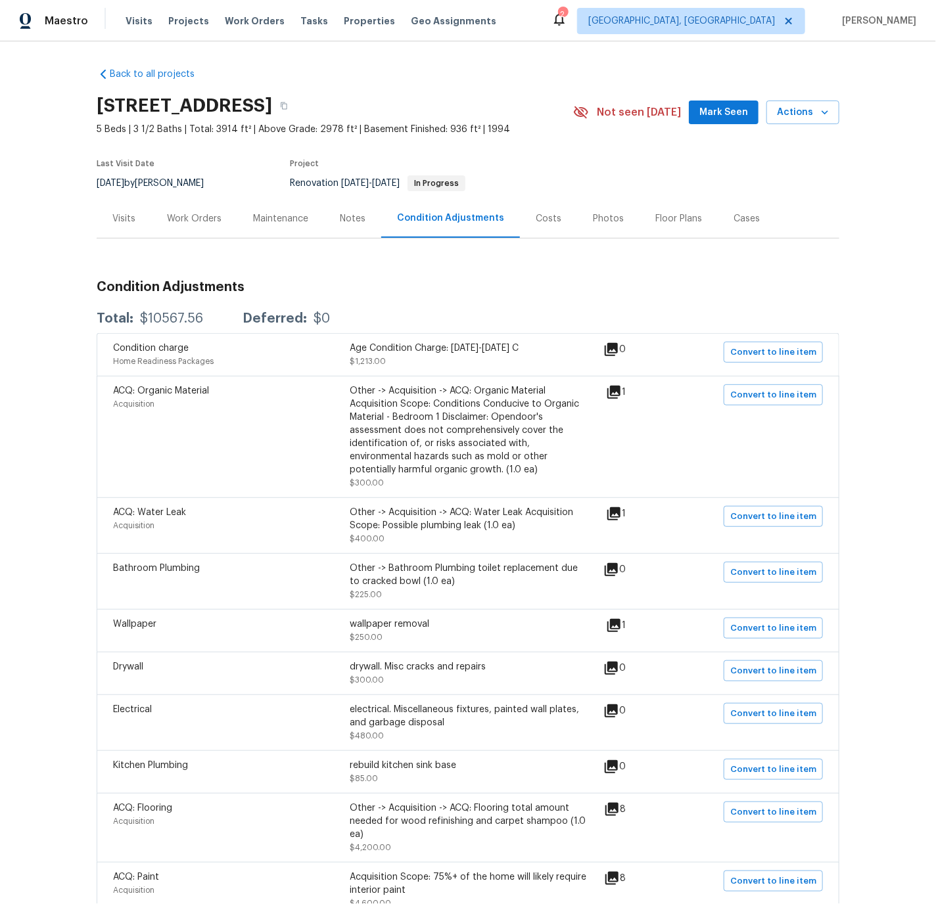
click at [208, 218] on div "Work Orders" at bounding box center [194, 218] width 55 height 13
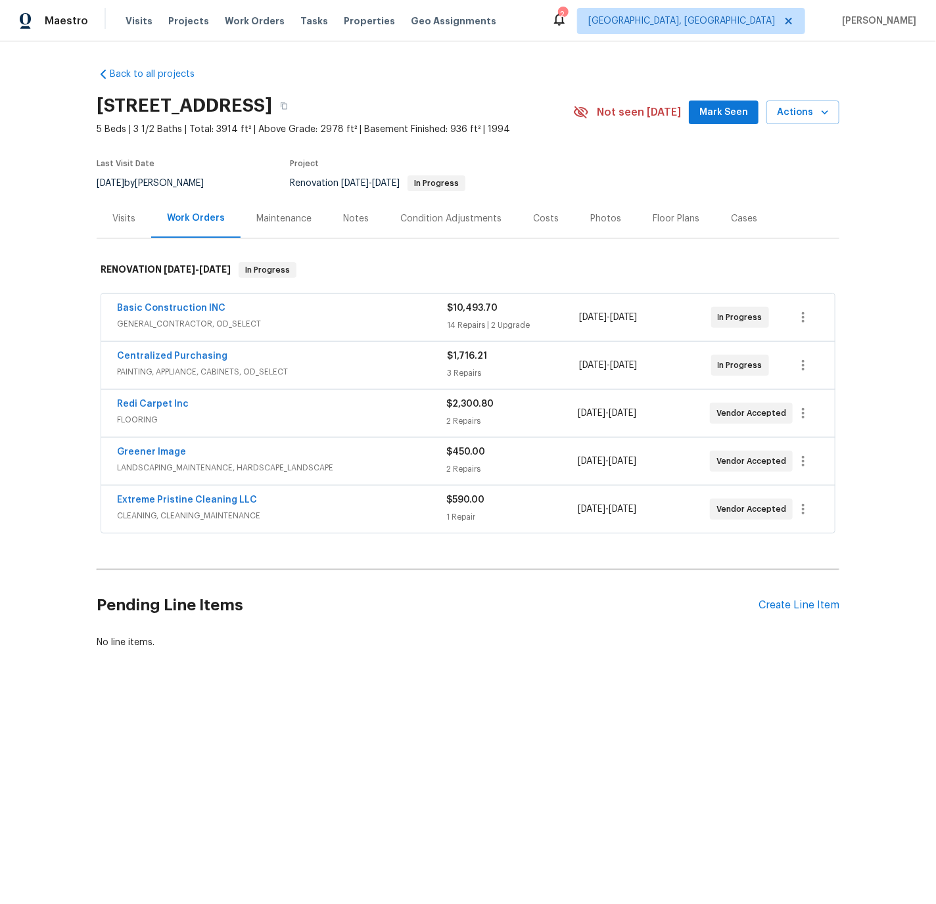
click at [337, 312] on div "Basic Construction INC" at bounding box center [282, 310] width 330 height 16
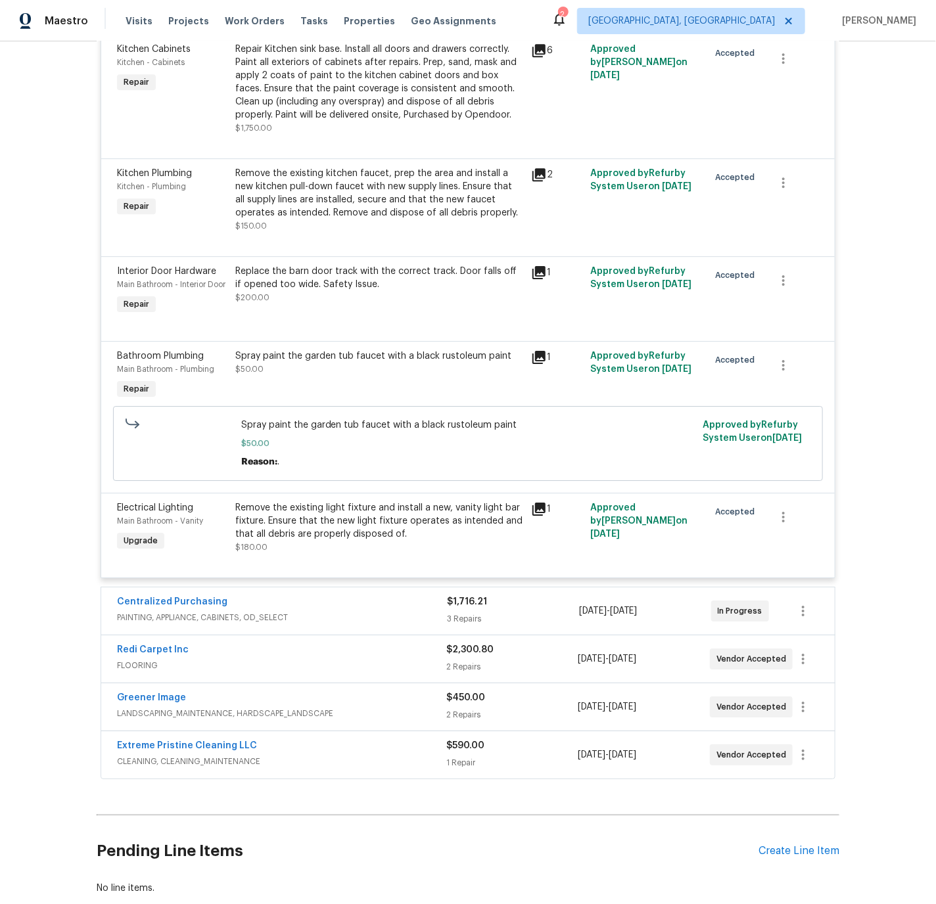
scroll to position [1748, 0]
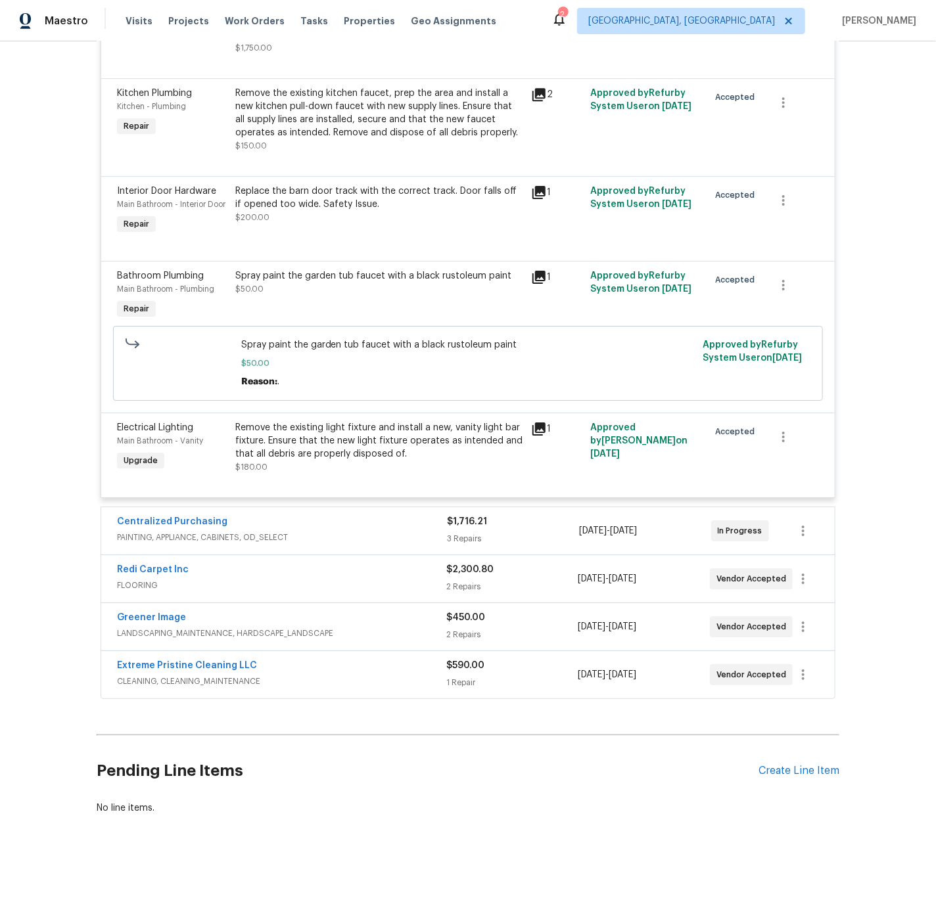
click at [346, 528] on div "Centralized Purchasing" at bounding box center [282, 523] width 330 height 16
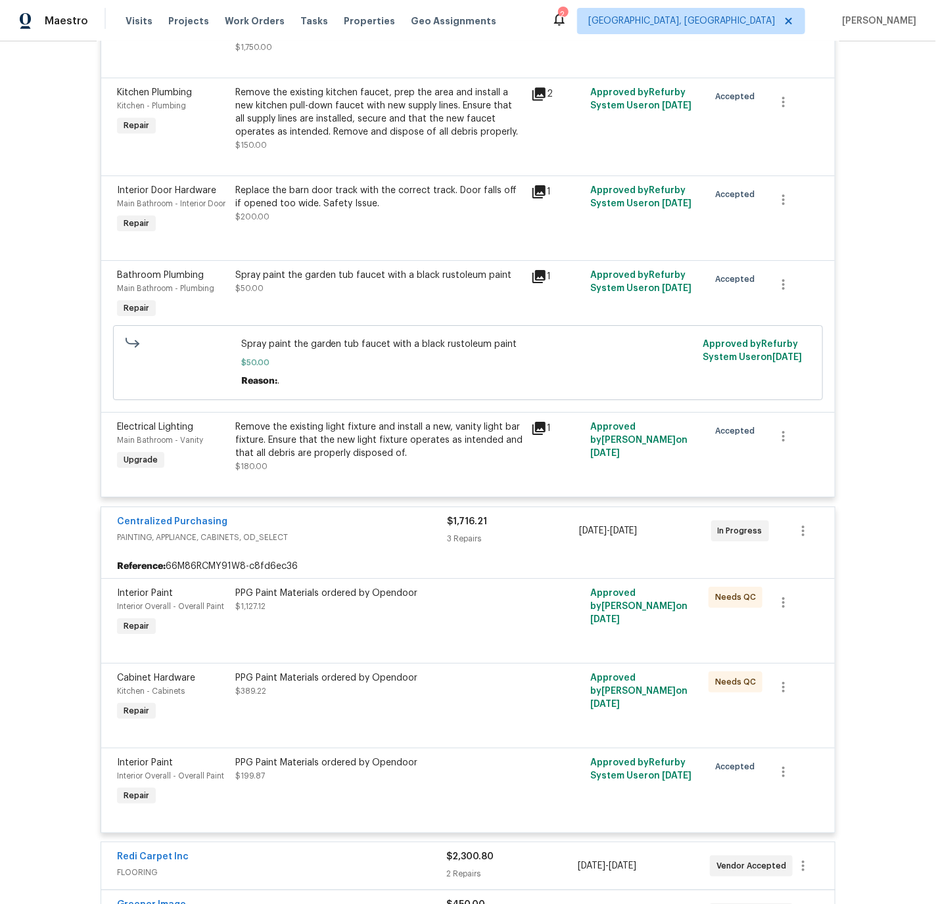
click at [346, 528] on div "Centralized Purchasing" at bounding box center [282, 523] width 330 height 16
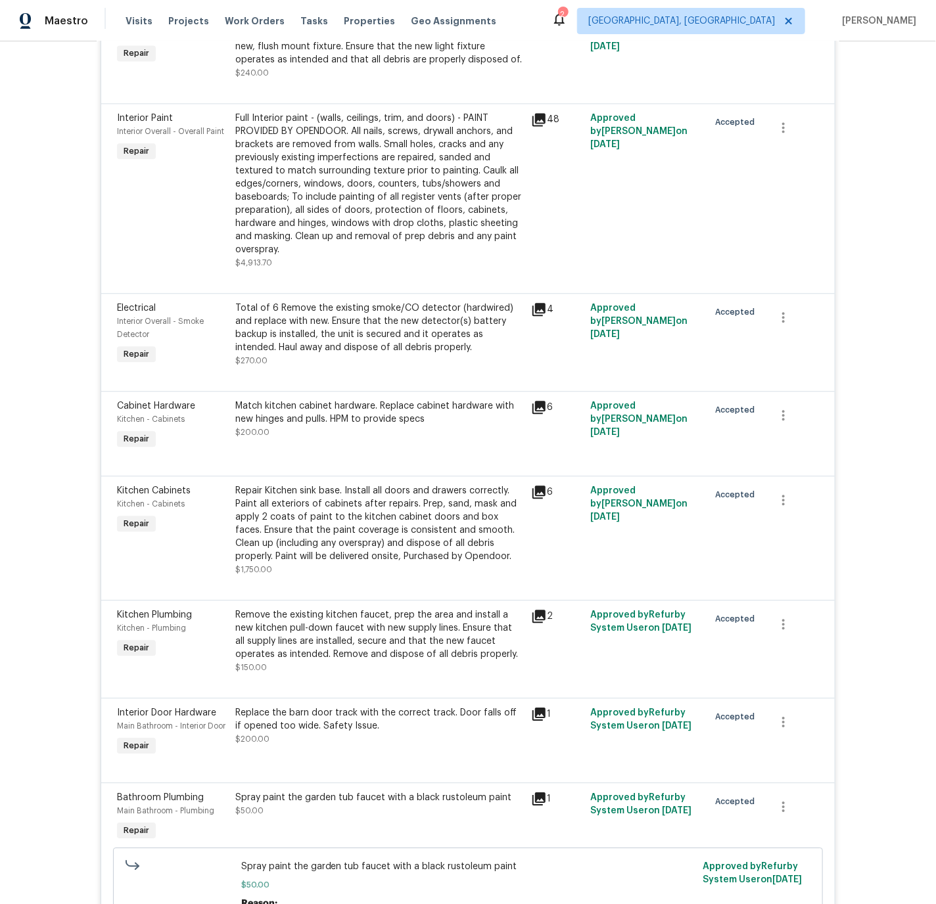
scroll to position [1223, 0]
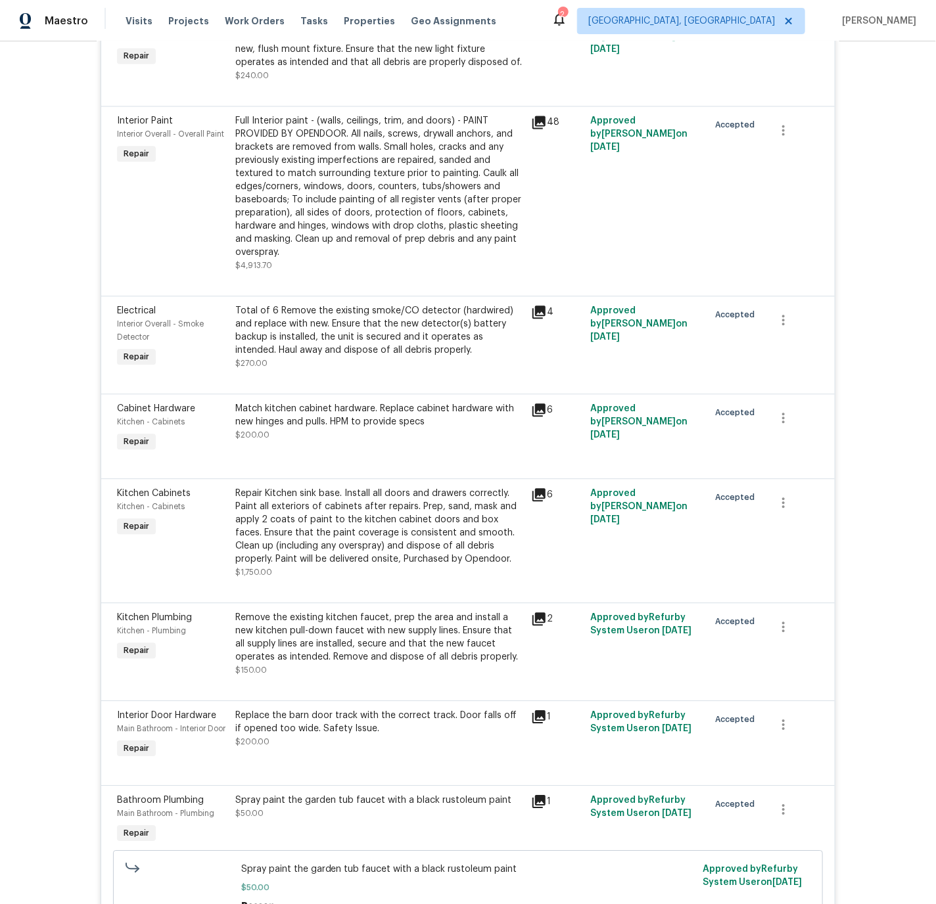
click at [540, 488] on icon at bounding box center [538, 494] width 13 height 13
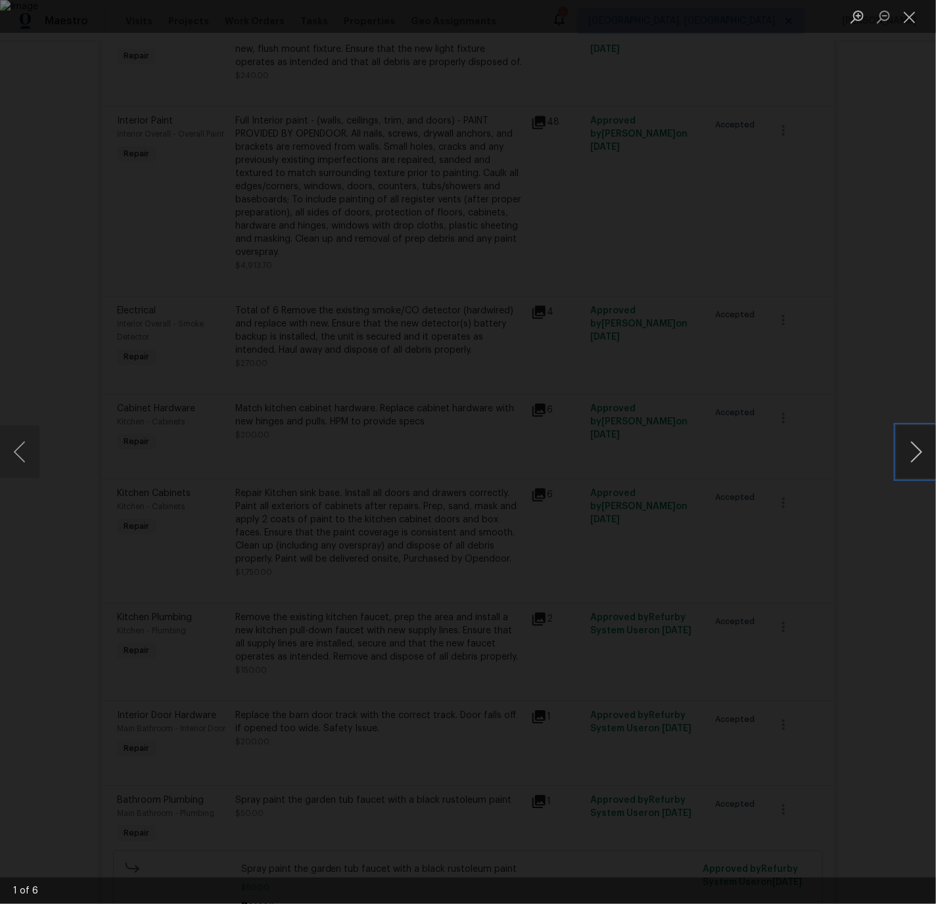
click at [916, 450] on button "Next image" at bounding box center [916, 452] width 39 height 53
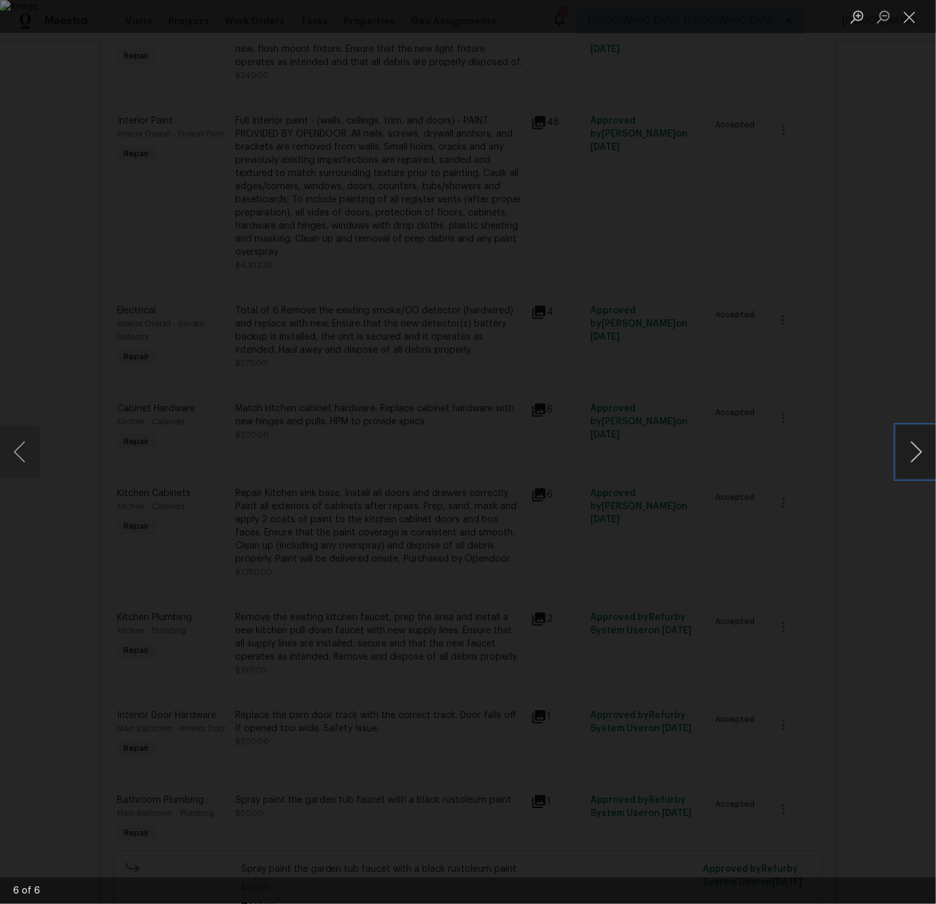
click at [916, 450] on button "Next image" at bounding box center [916, 452] width 39 height 53
click at [910, 14] on button "Close lightbox" at bounding box center [910, 16] width 26 height 23
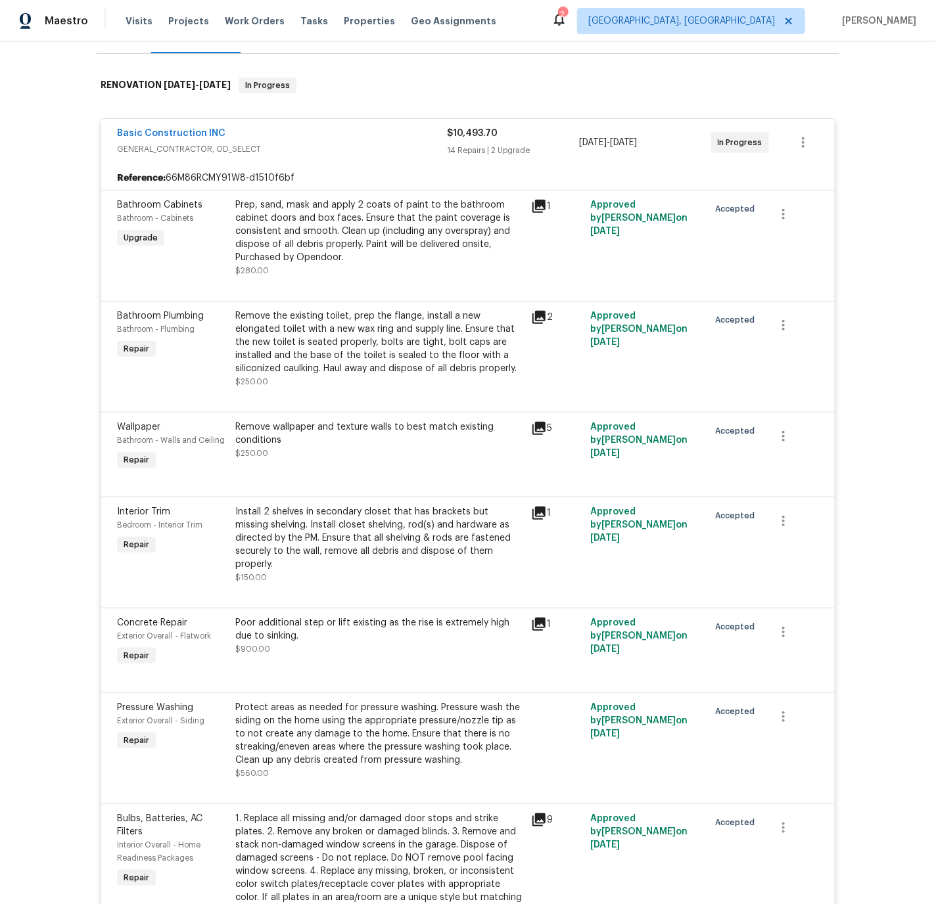
scroll to position [0, 0]
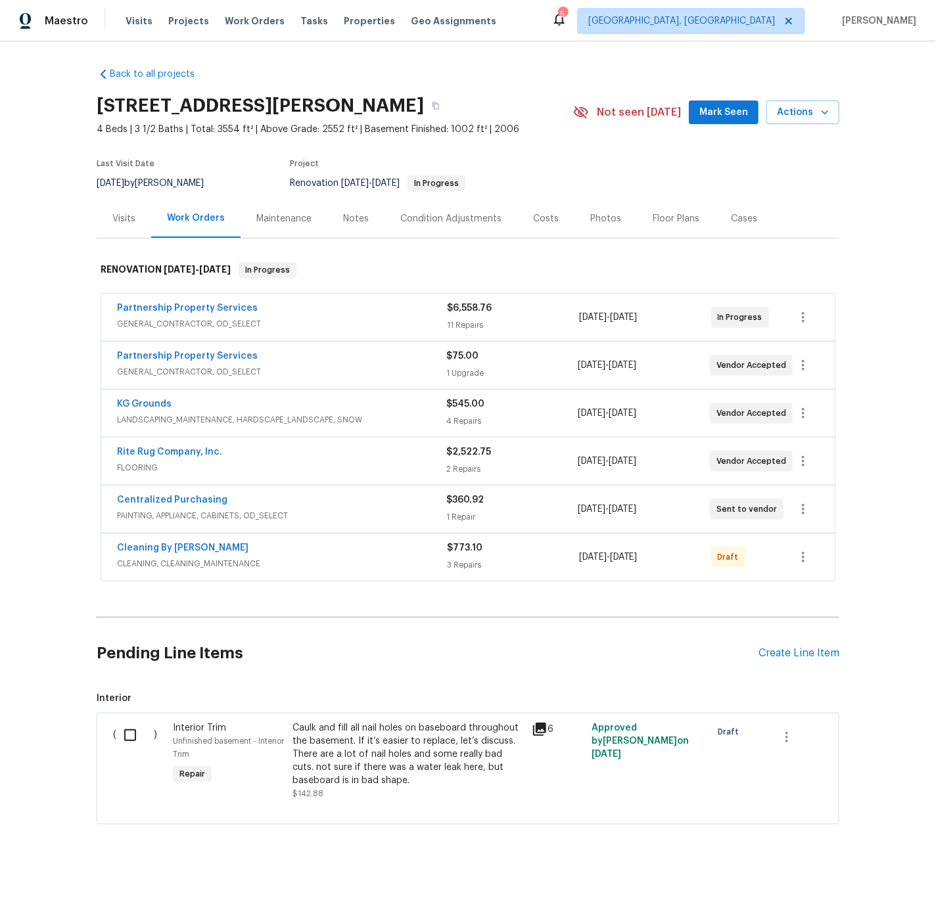
click at [546, 218] on div "Costs" at bounding box center [546, 218] width 26 height 13
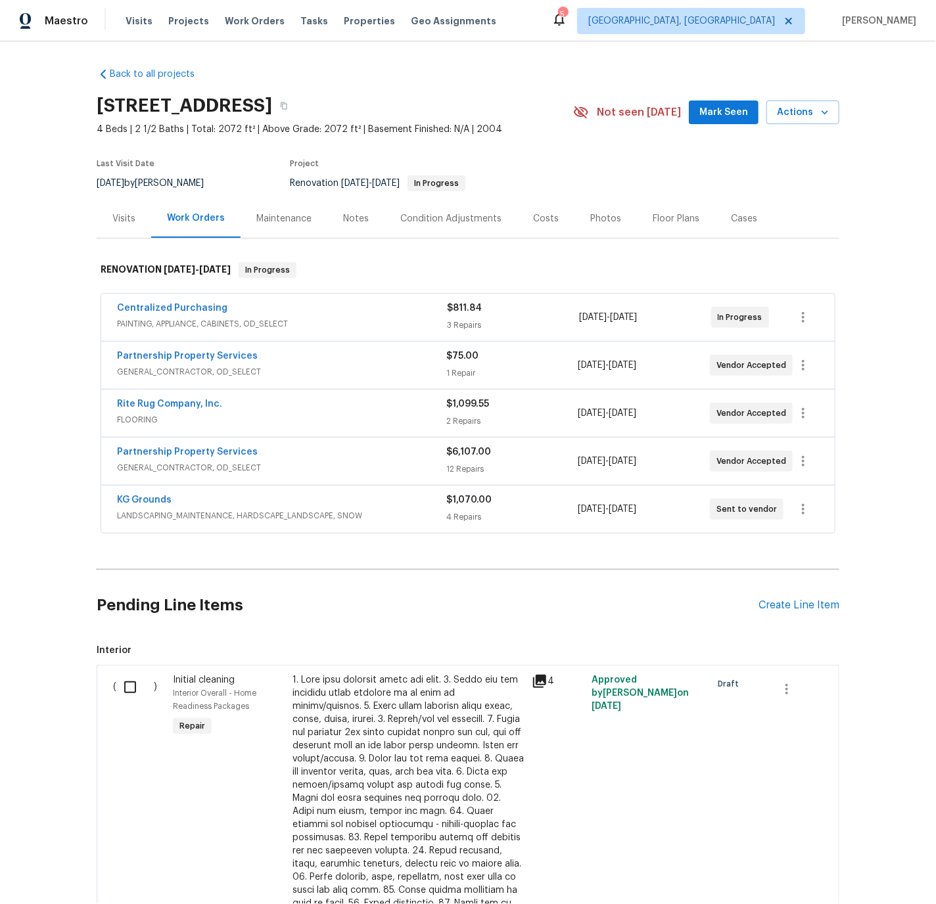
click at [541, 217] on div "Costs" at bounding box center [546, 218] width 26 height 13
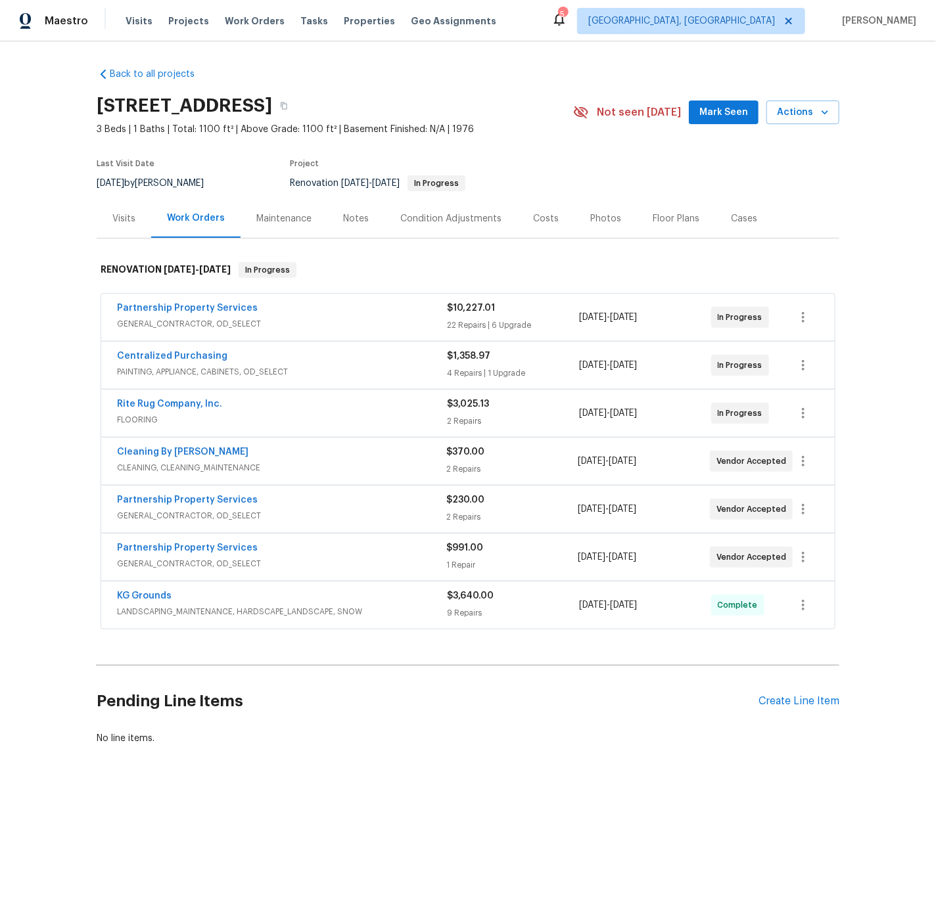
click at [545, 217] on div "Costs" at bounding box center [546, 218] width 26 height 13
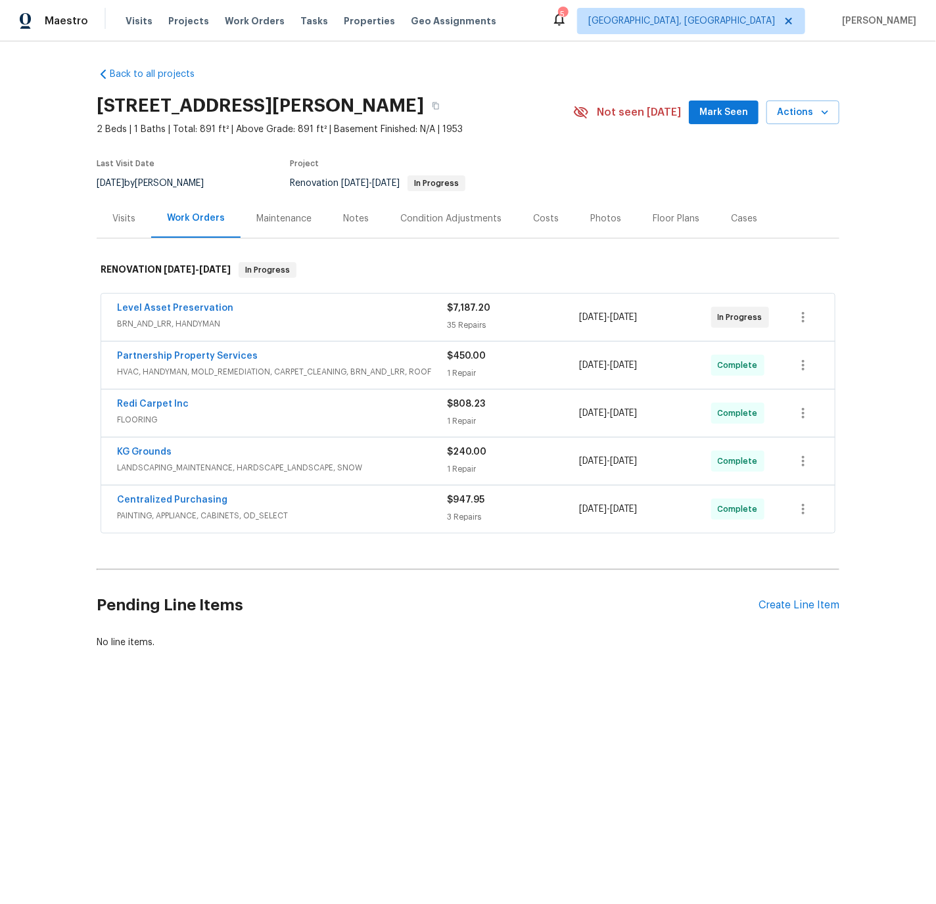
click at [536, 219] on div "Costs" at bounding box center [546, 218] width 26 height 13
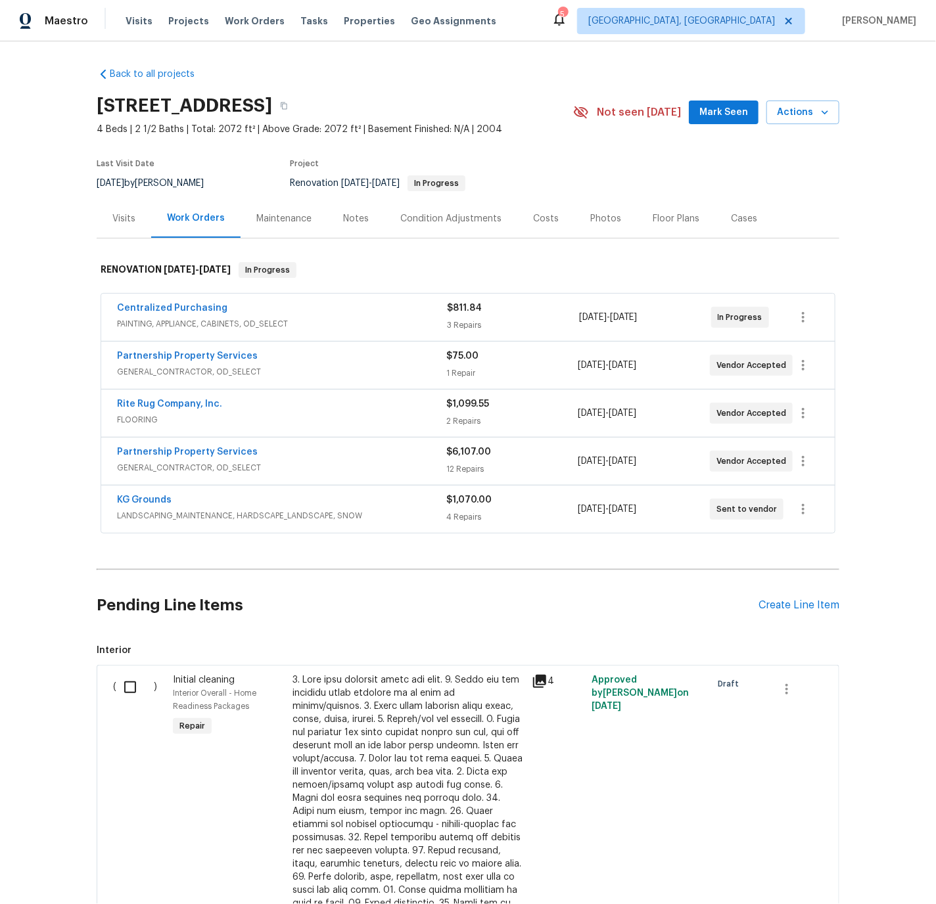
click at [350, 217] on div "Notes" at bounding box center [356, 218] width 26 height 13
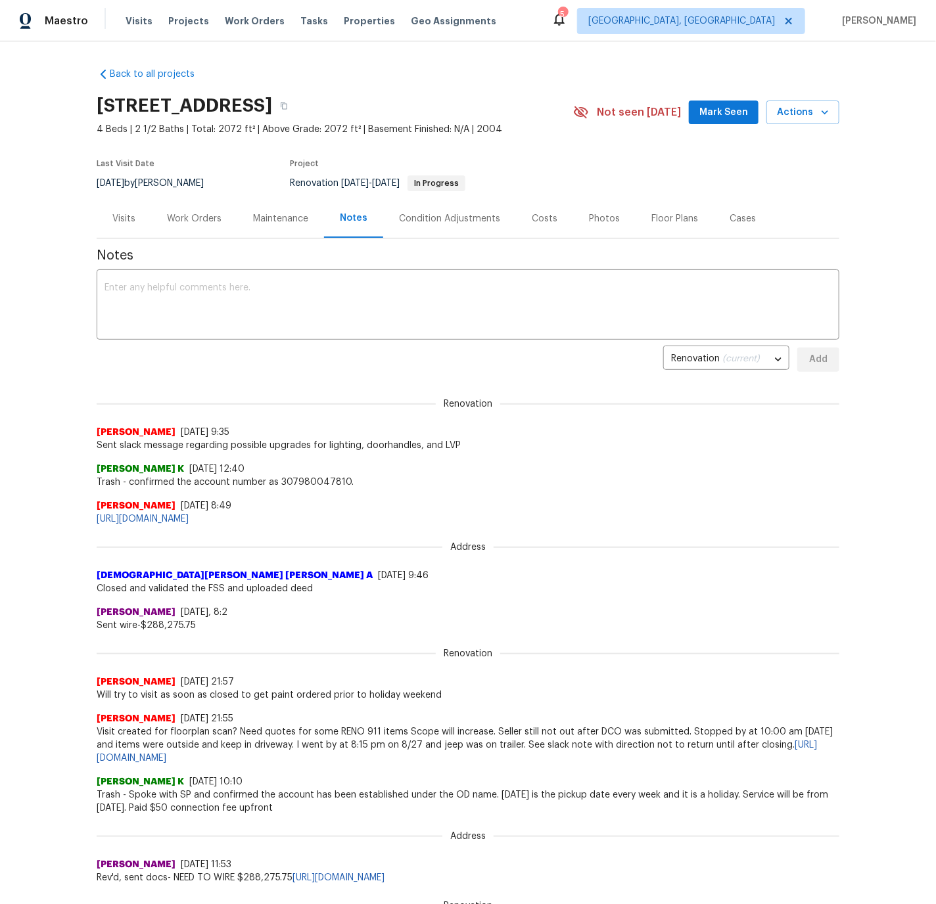
click at [209, 219] on div "Work Orders" at bounding box center [194, 218] width 55 height 13
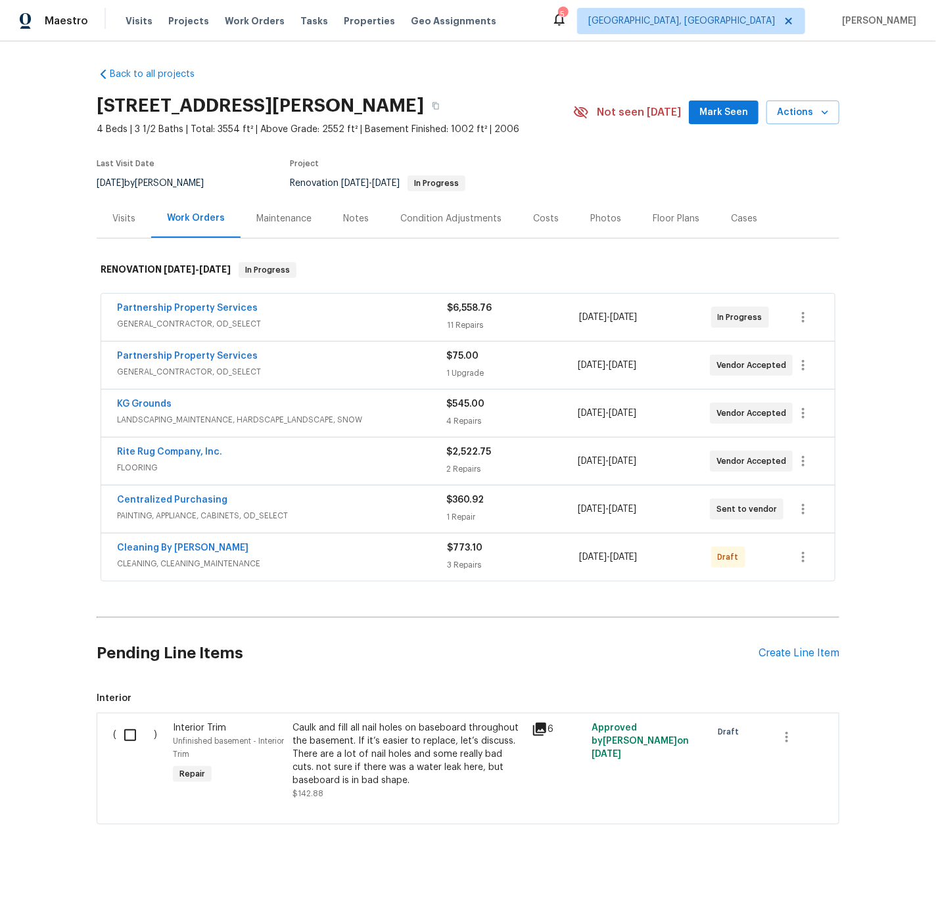
scroll to position [3, 0]
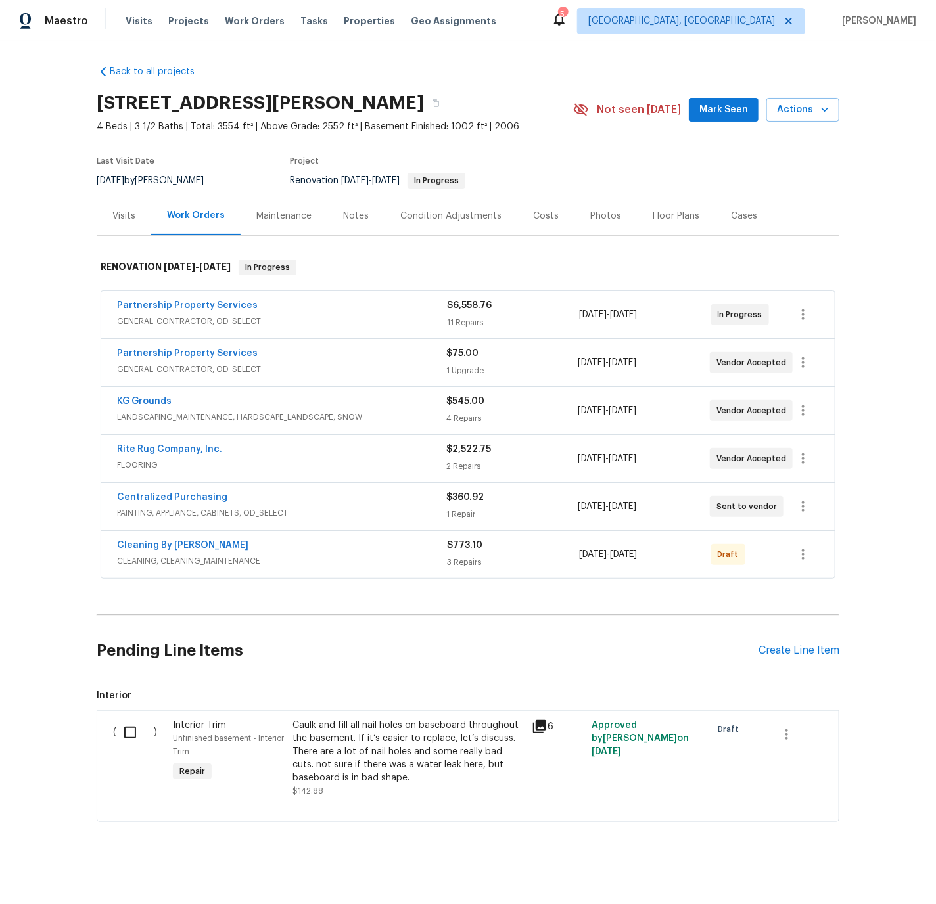
click at [355, 215] on div "Notes" at bounding box center [356, 216] width 26 height 13
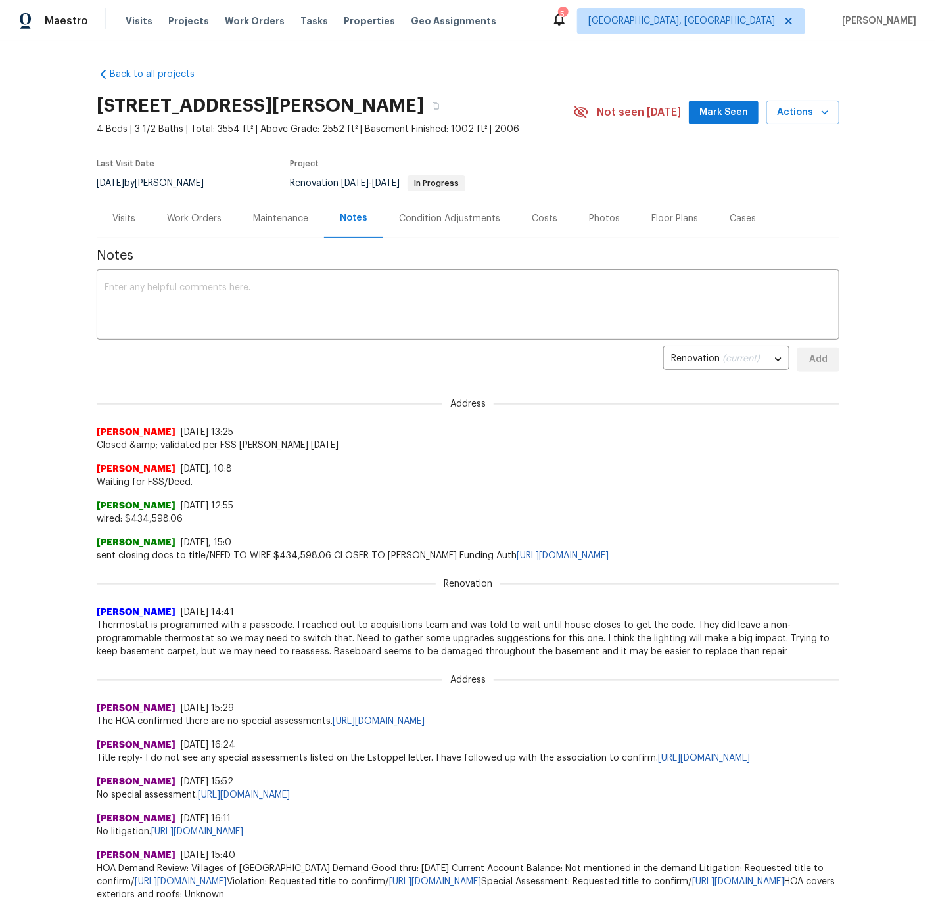
click at [204, 220] on div "Work Orders" at bounding box center [194, 218] width 55 height 13
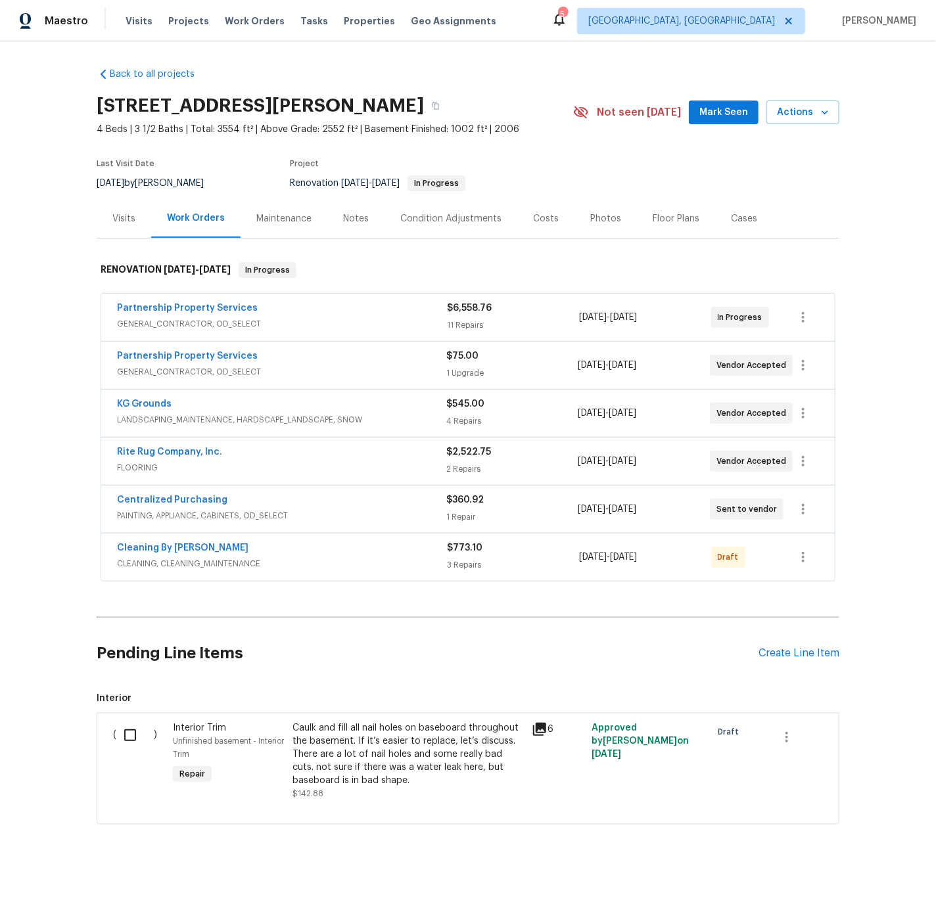
click at [291, 366] on span "GENERAL_CONTRACTOR, OD_SELECT" at bounding box center [281, 371] width 329 height 13
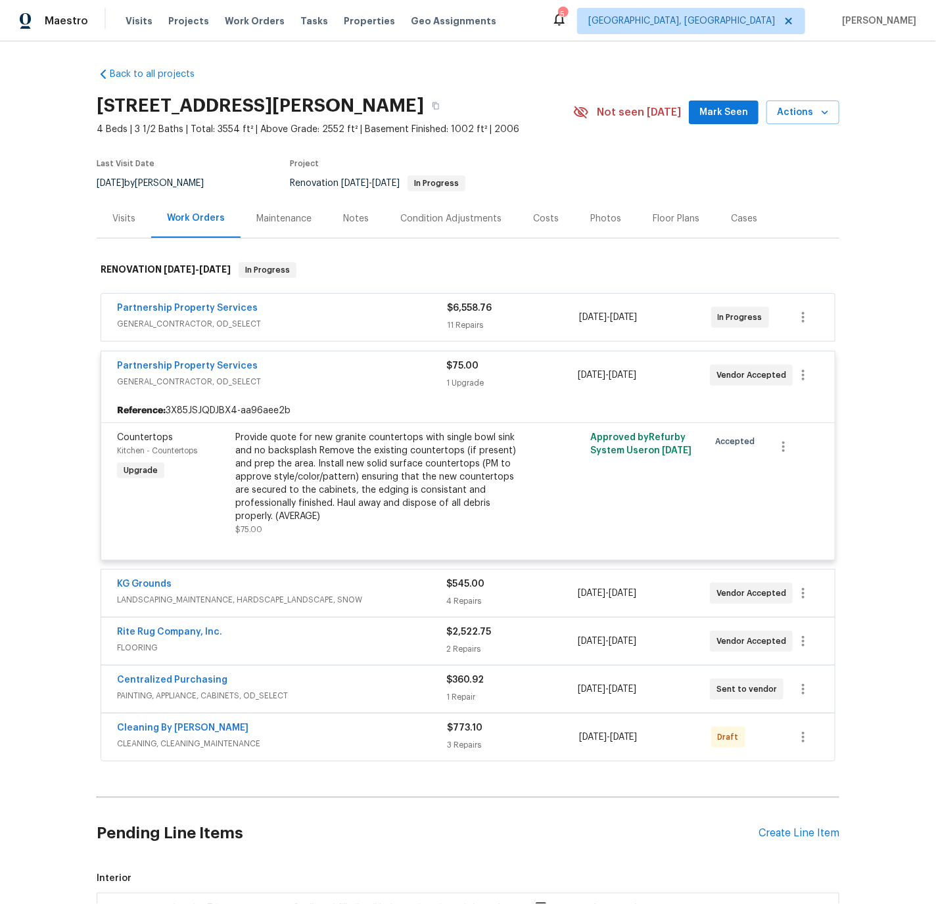
click at [292, 375] on span "GENERAL_CONTRACTOR, OD_SELECT" at bounding box center [281, 381] width 329 height 13
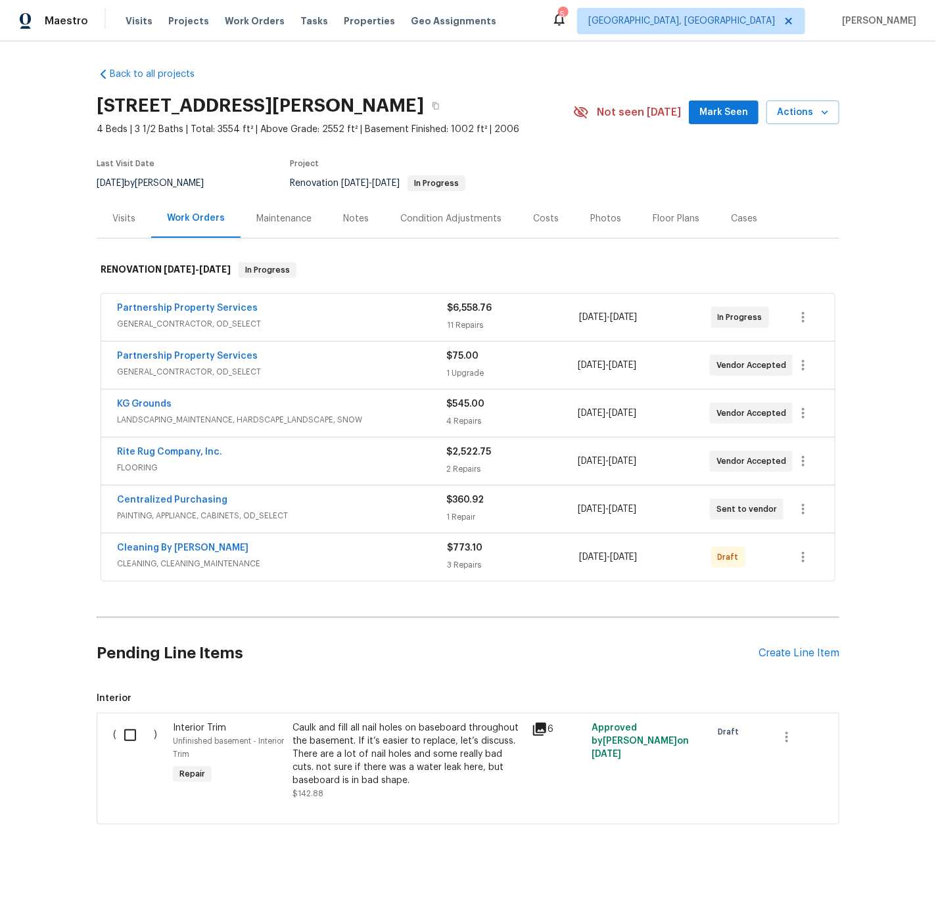
click at [360, 221] on div "Notes" at bounding box center [356, 218] width 26 height 13
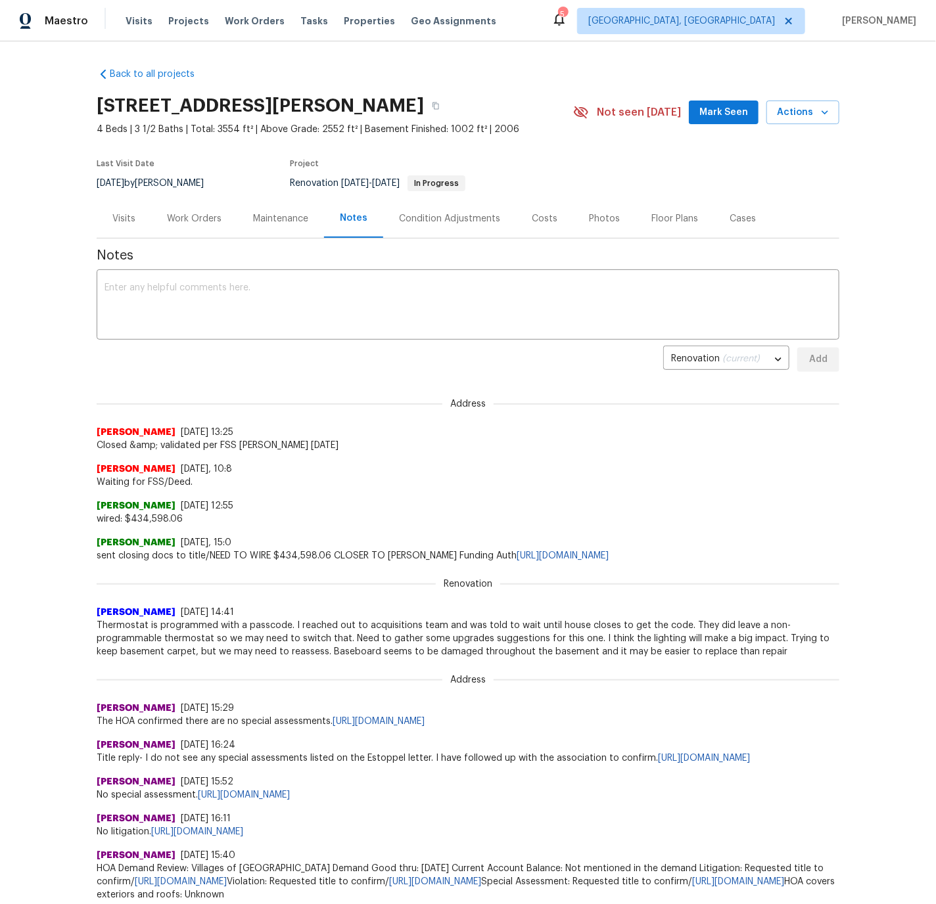
click at [204, 218] on div "Work Orders" at bounding box center [194, 218] width 55 height 13
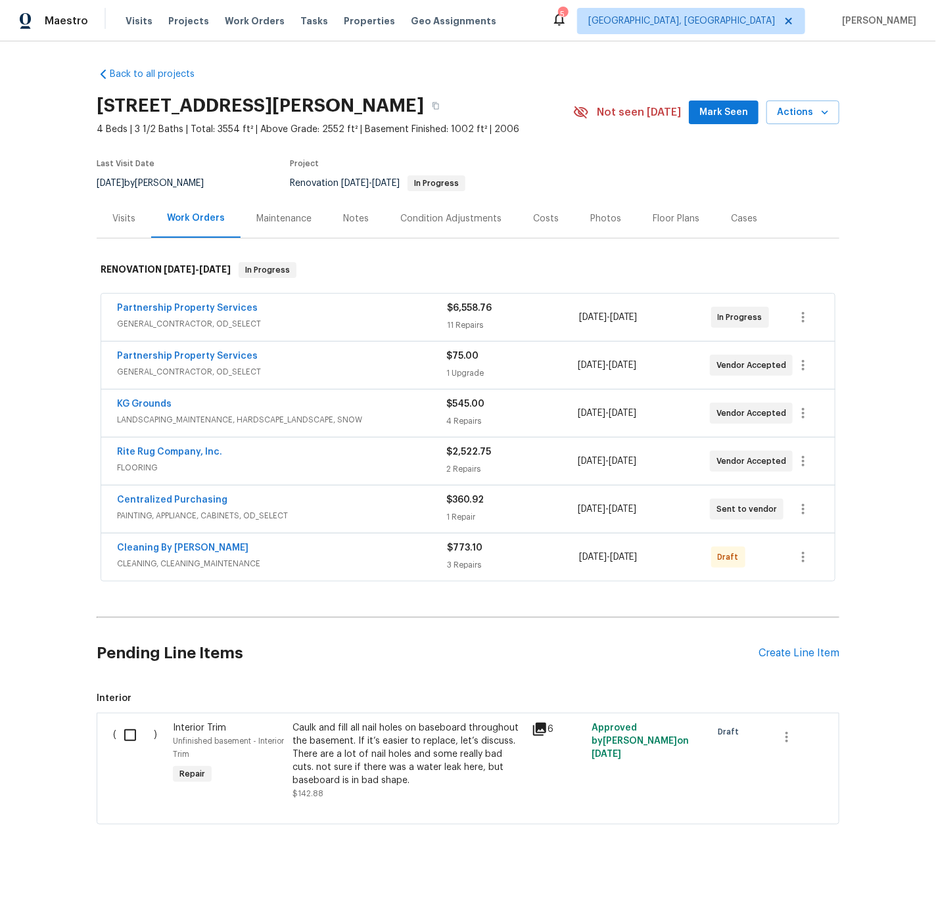
click at [421, 219] on div "Condition Adjustments" at bounding box center [450, 218] width 101 height 13
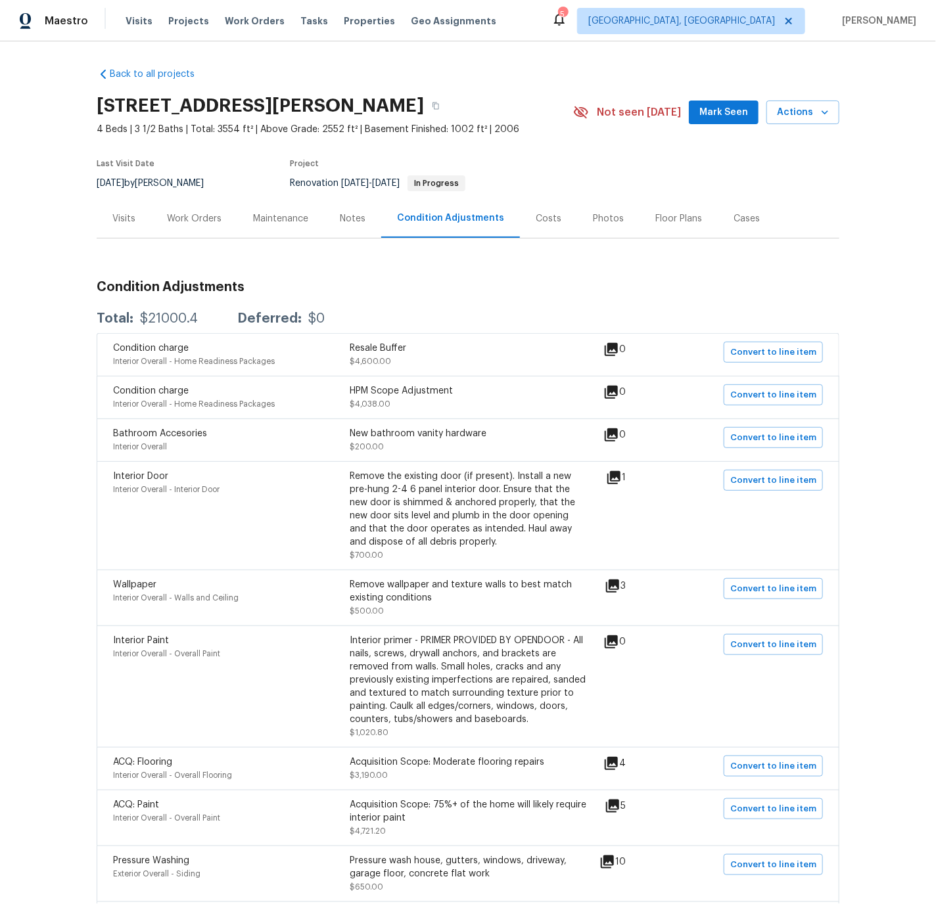
click at [201, 219] on div "Work Orders" at bounding box center [194, 218] width 55 height 13
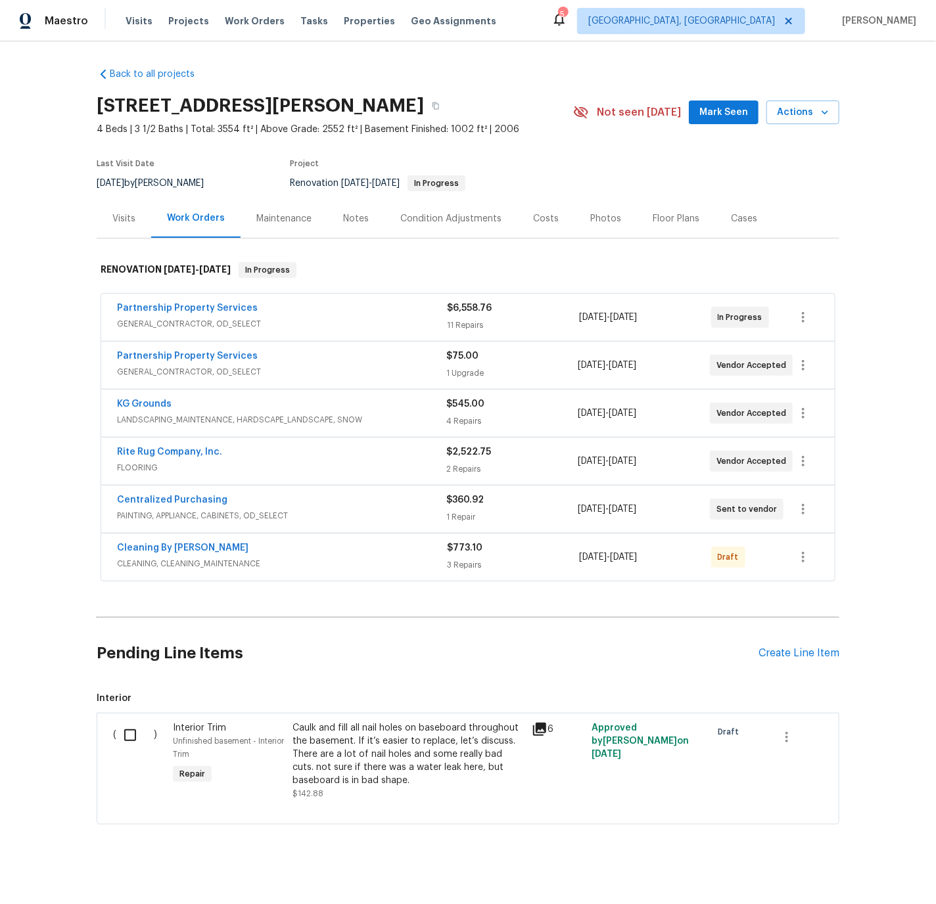
click at [308, 312] on div "Partnership Property Services" at bounding box center [282, 310] width 330 height 16
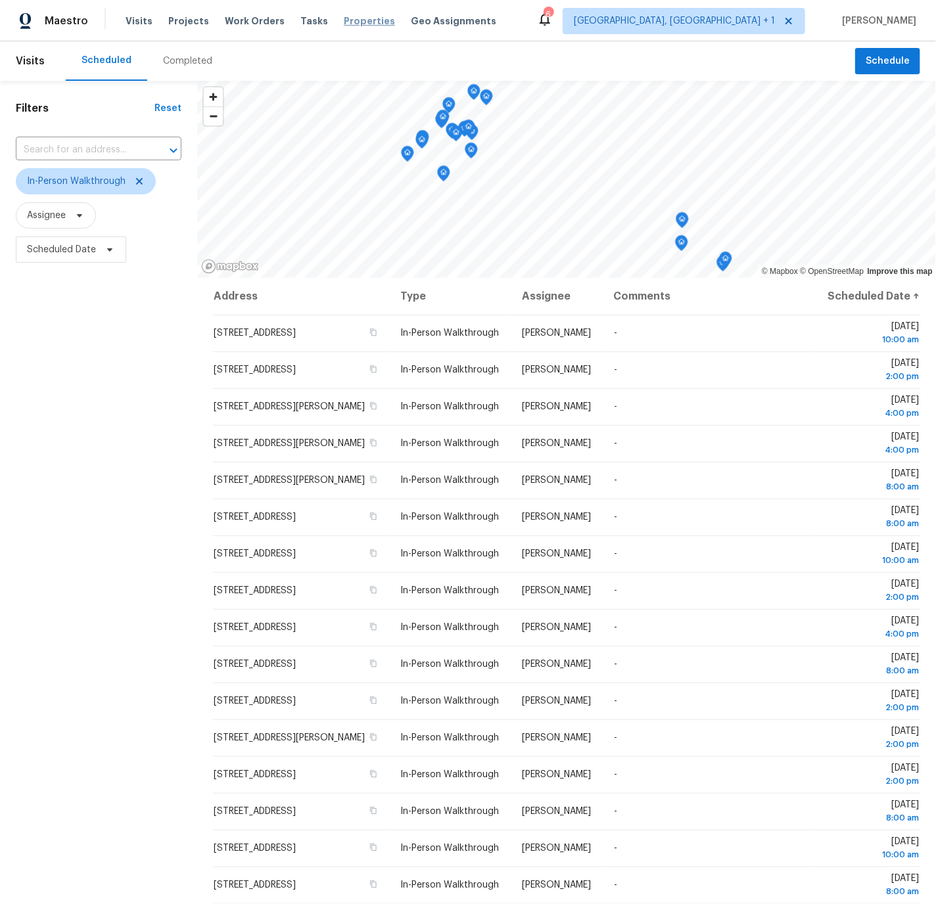
scroll to position [5, 0]
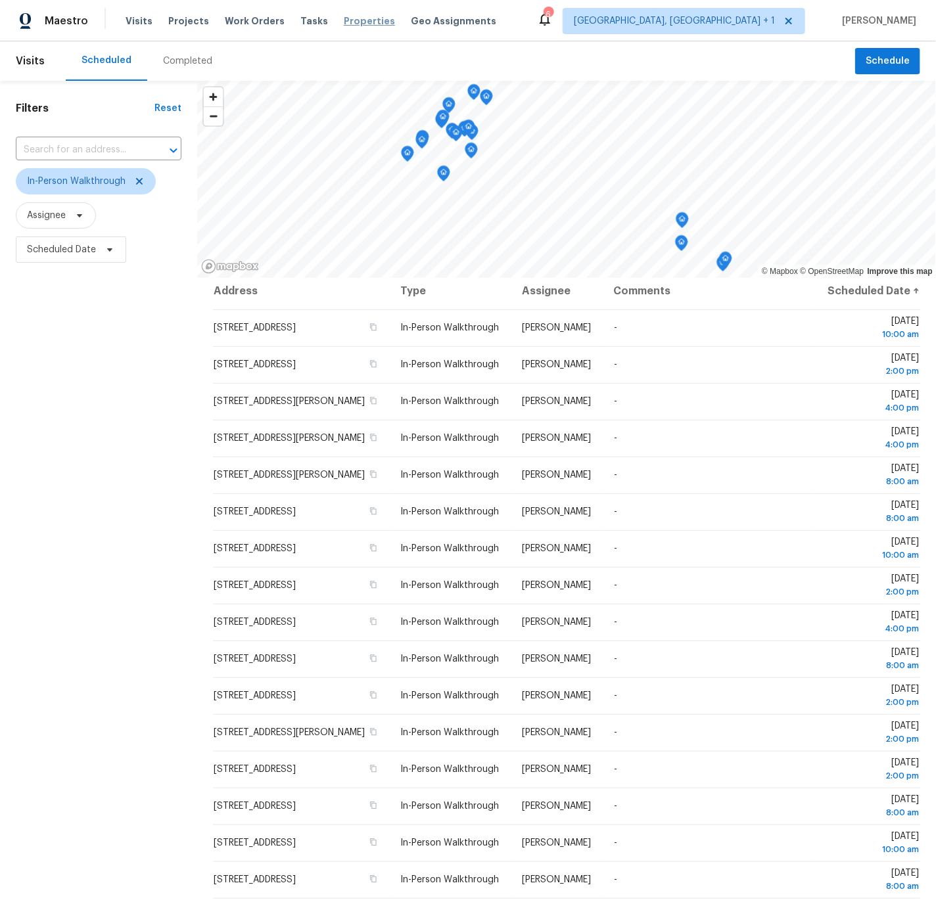
click at [345, 20] on span "Properties" at bounding box center [369, 20] width 51 height 13
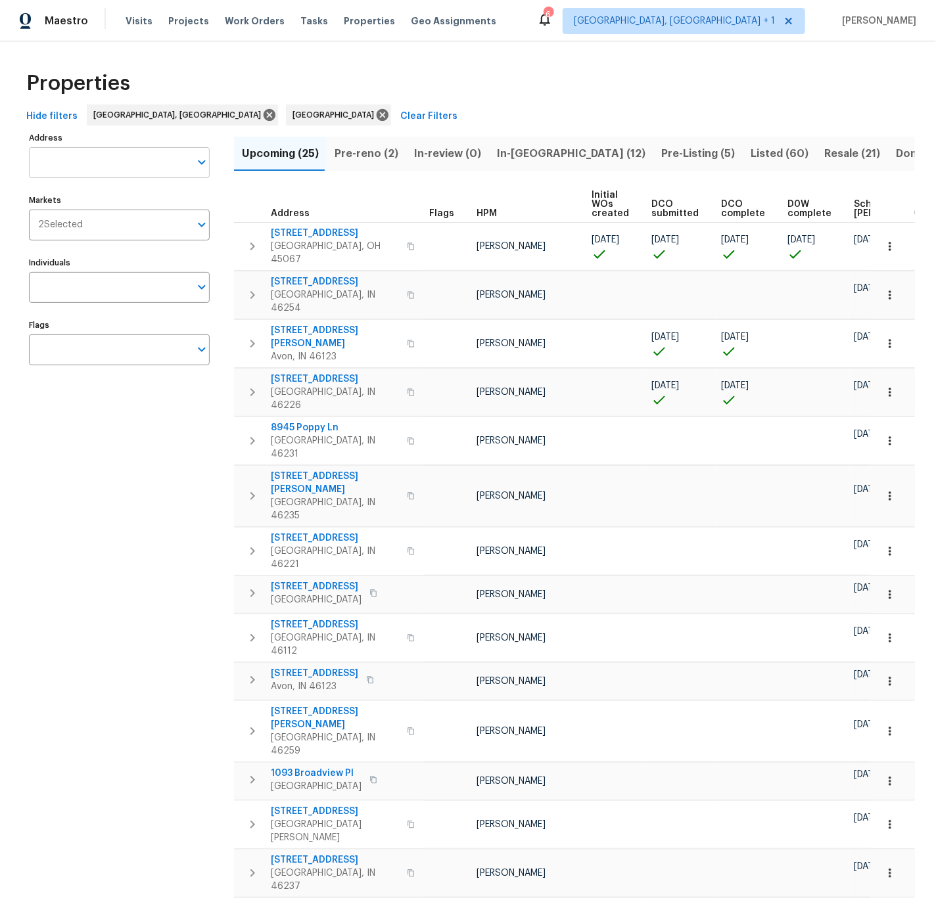
click at [57, 164] on input "Address" at bounding box center [109, 162] width 161 height 31
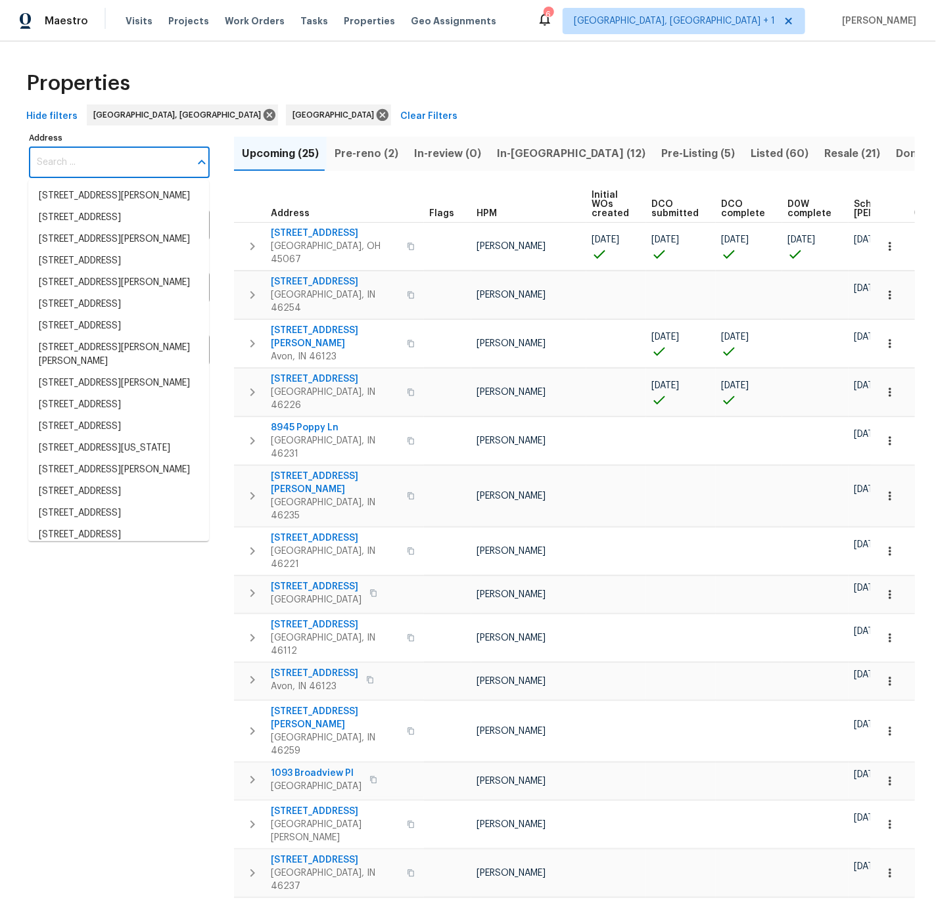
paste input "1463 [PERSON_NAME]"
type input "1463 [PERSON_NAME]"
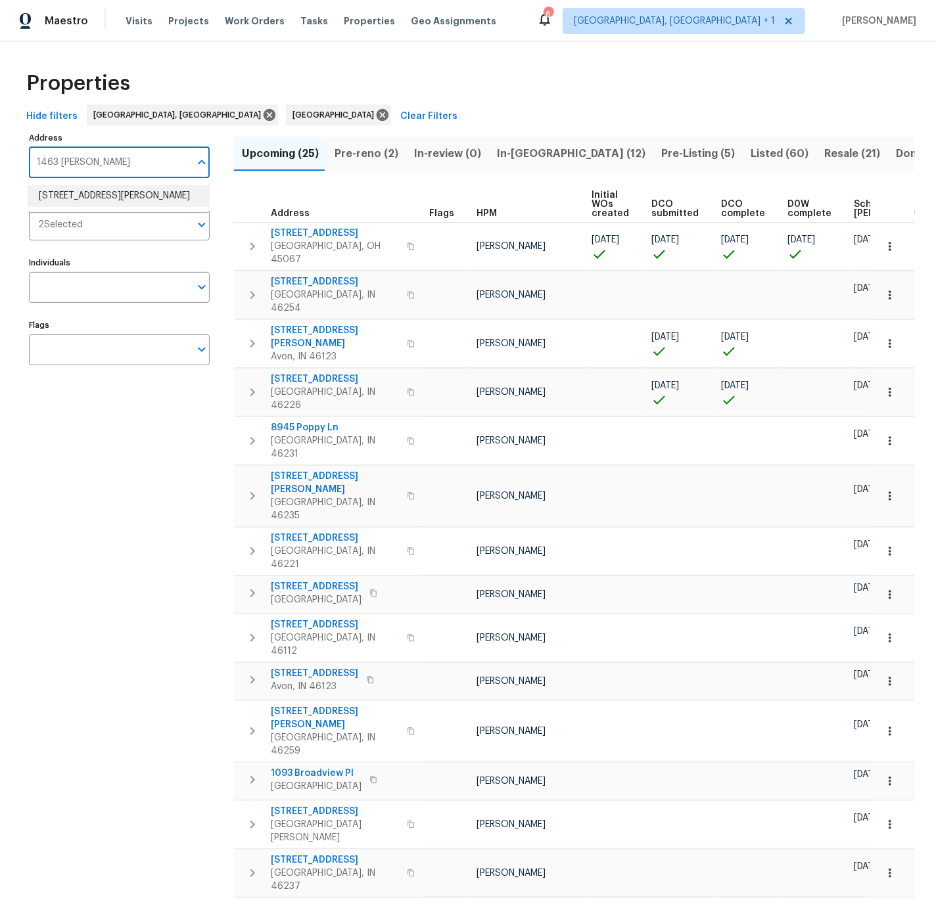
click at [63, 193] on li "[STREET_ADDRESS][PERSON_NAME]" at bounding box center [118, 196] width 181 height 22
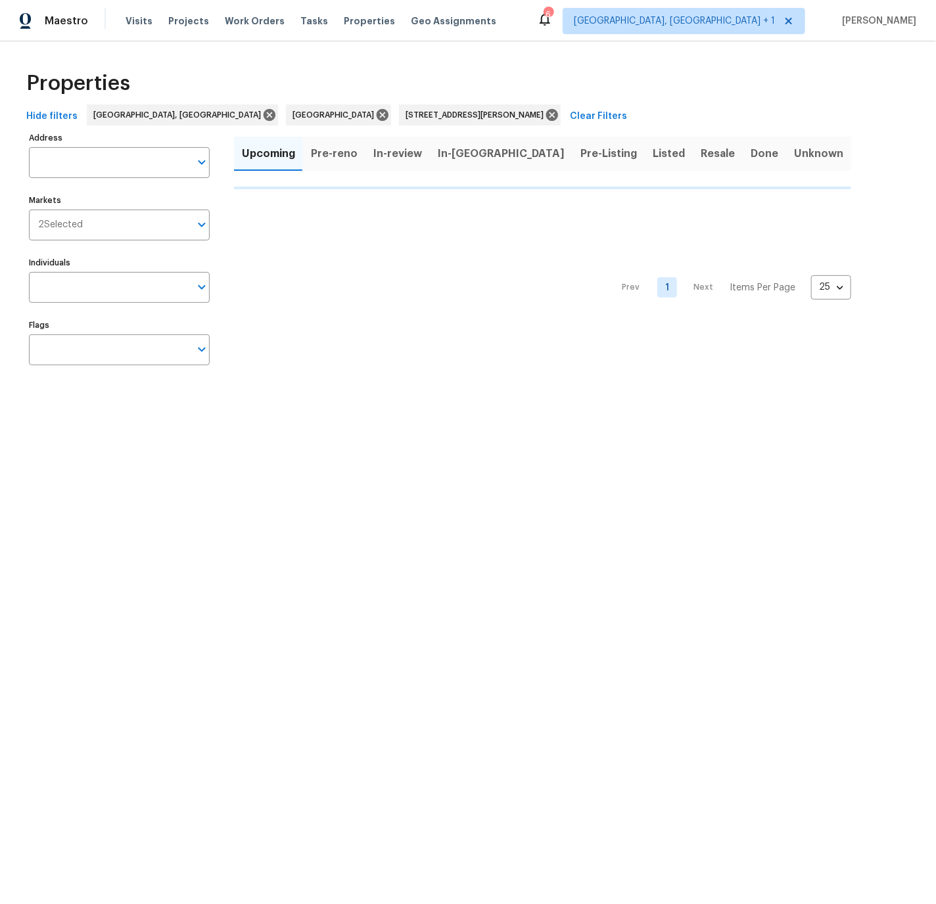
type input "[STREET_ADDRESS][PERSON_NAME]"
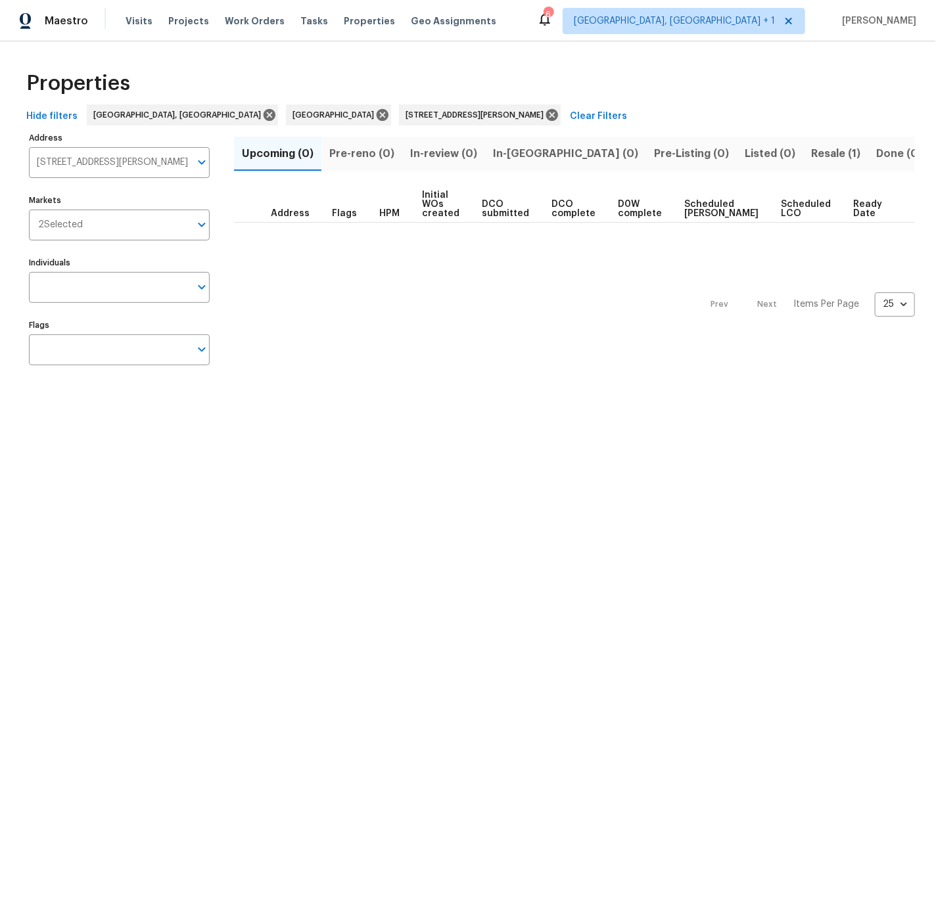
click at [811, 151] on span "Resale (1)" at bounding box center [835, 154] width 49 height 18
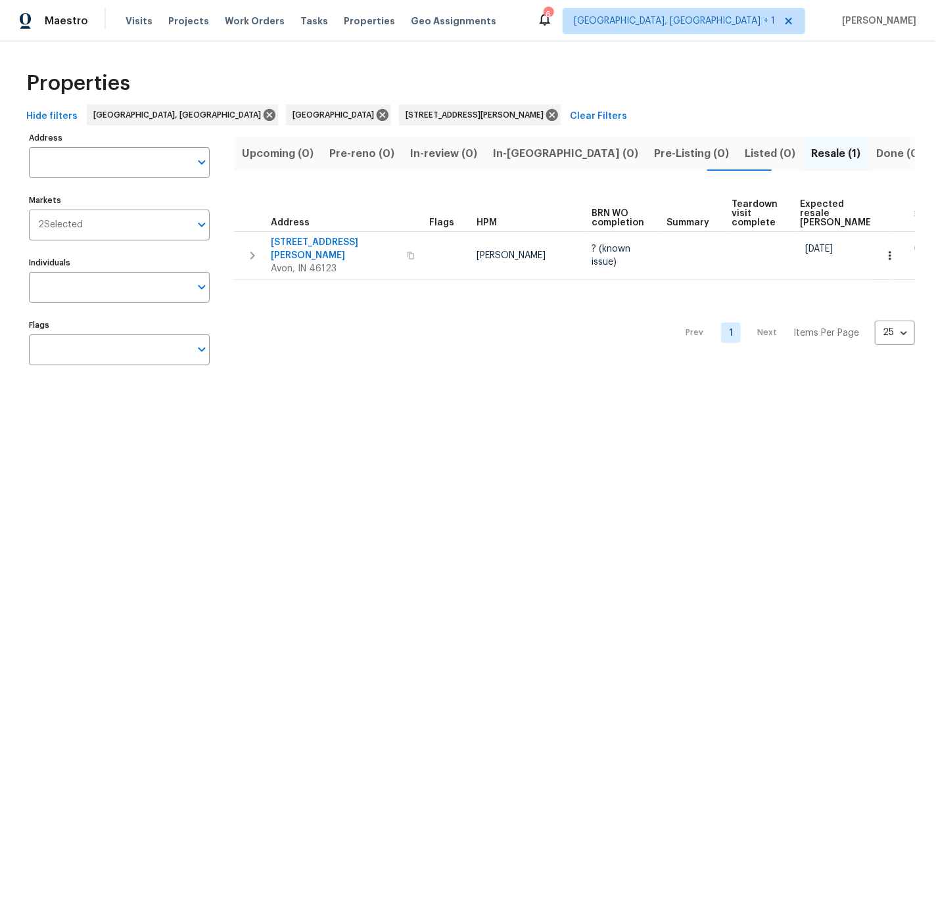
type input "[STREET_ADDRESS][PERSON_NAME]"
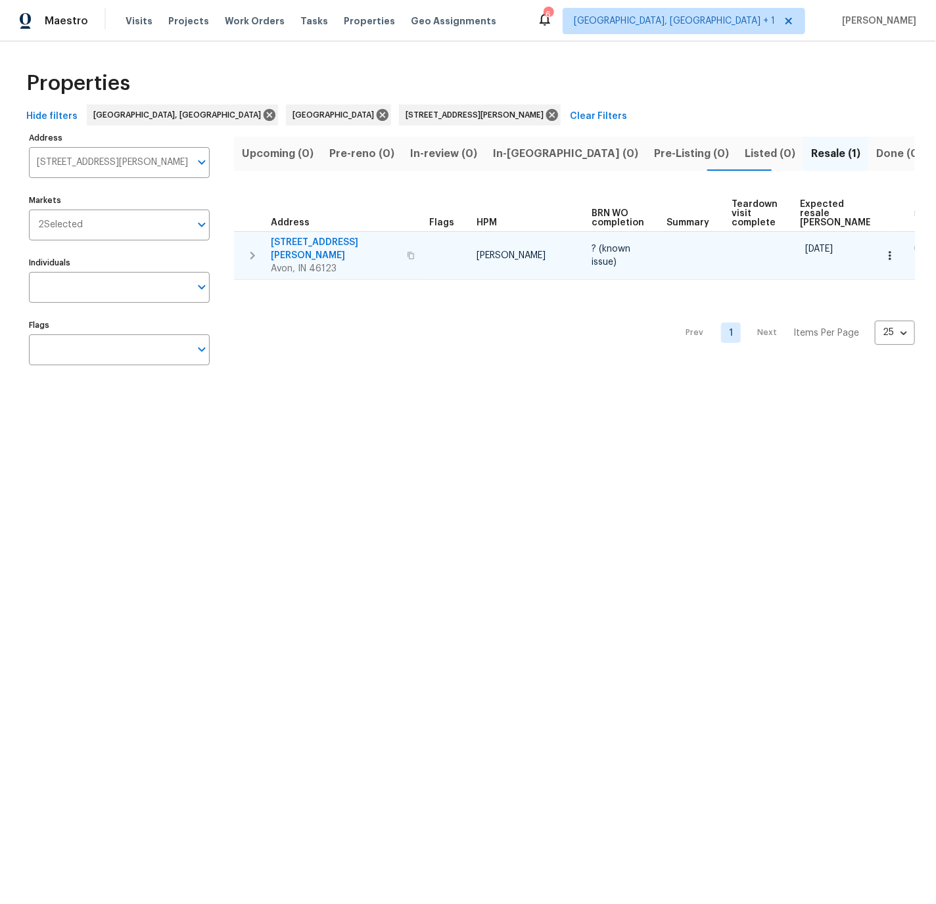
click at [290, 245] on span "[STREET_ADDRESS][PERSON_NAME]" at bounding box center [335, 249] width 128 height 26
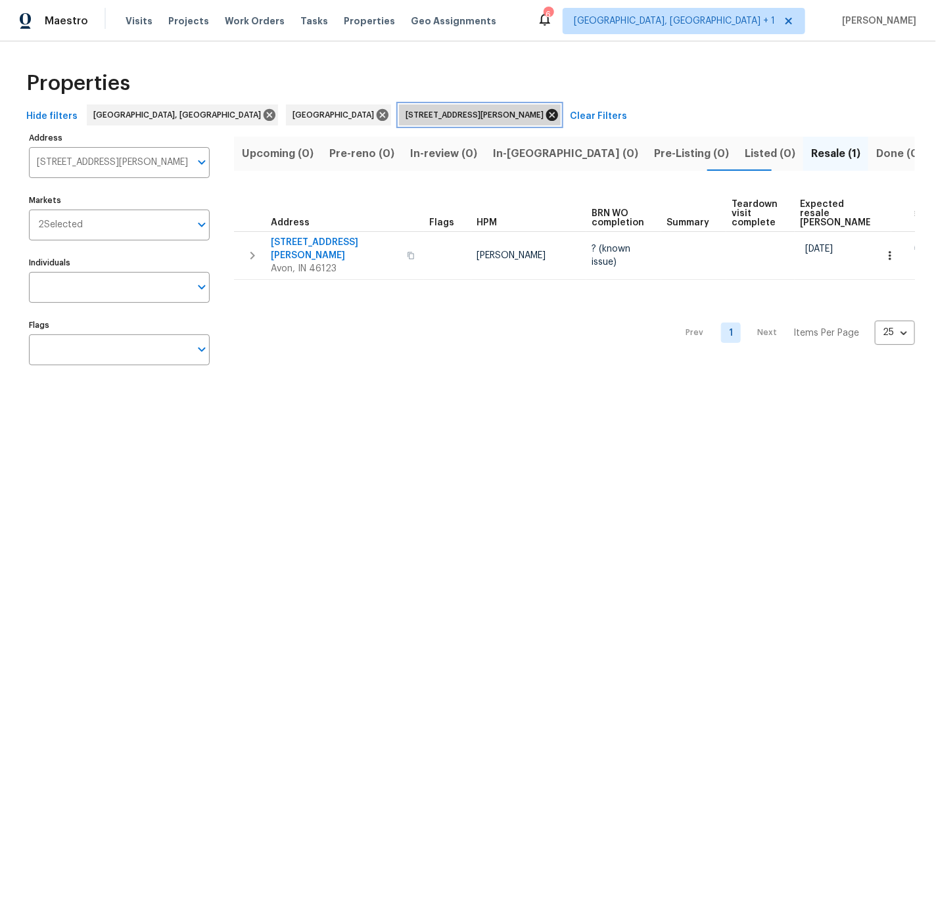
click at [546, 117] on icon at bounding box center [552, 115] width 12 height 12
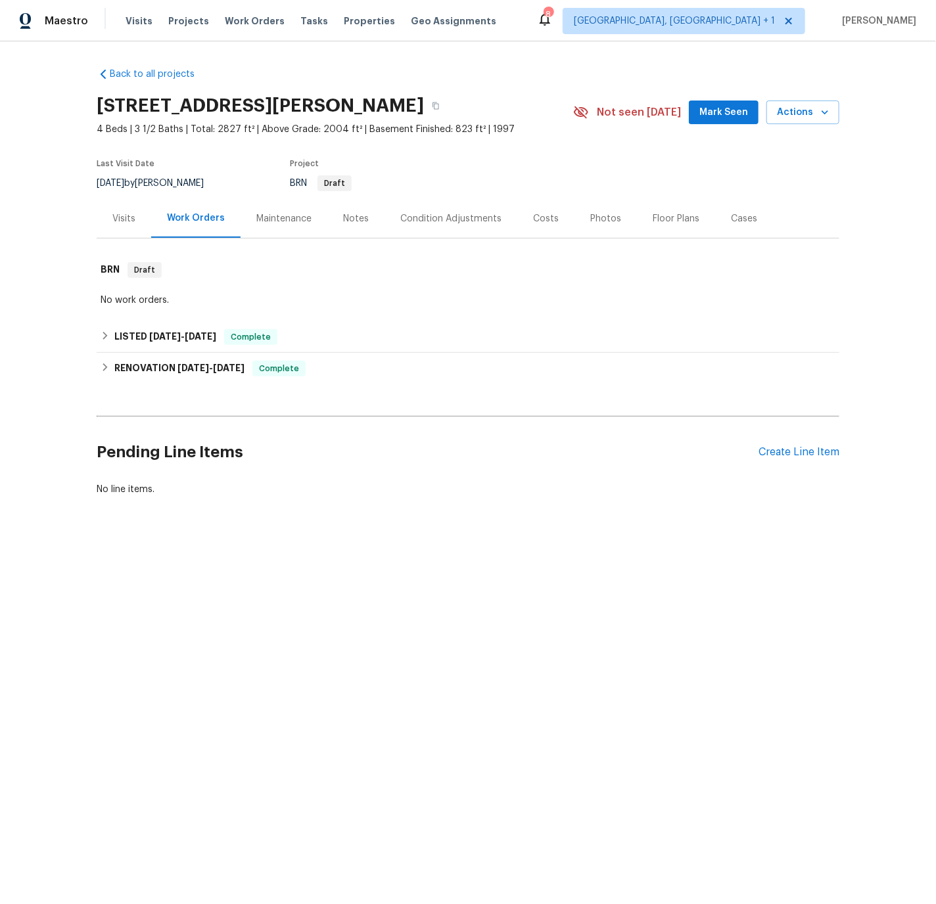
click at [352, 220] on div "Notes" at bounding box center [356, 218] width 26 height 13
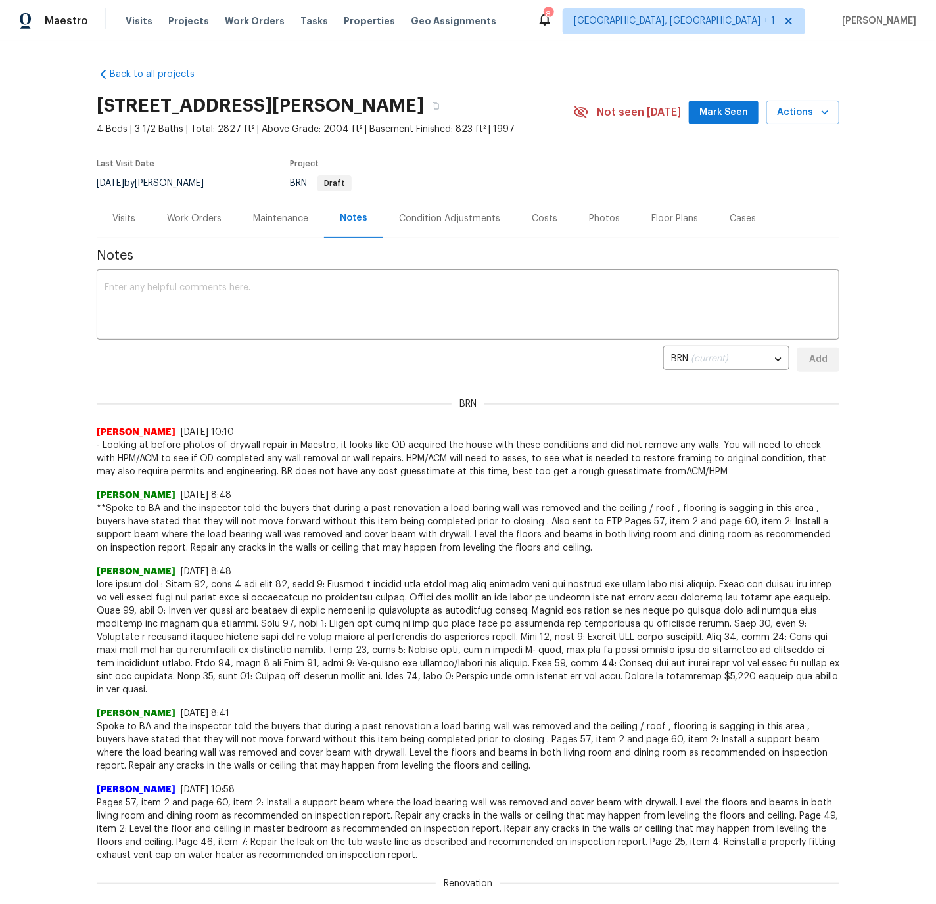
click at [183, 218] on div "Work Orders" at bounding box center [194, 218] width 55 height 13
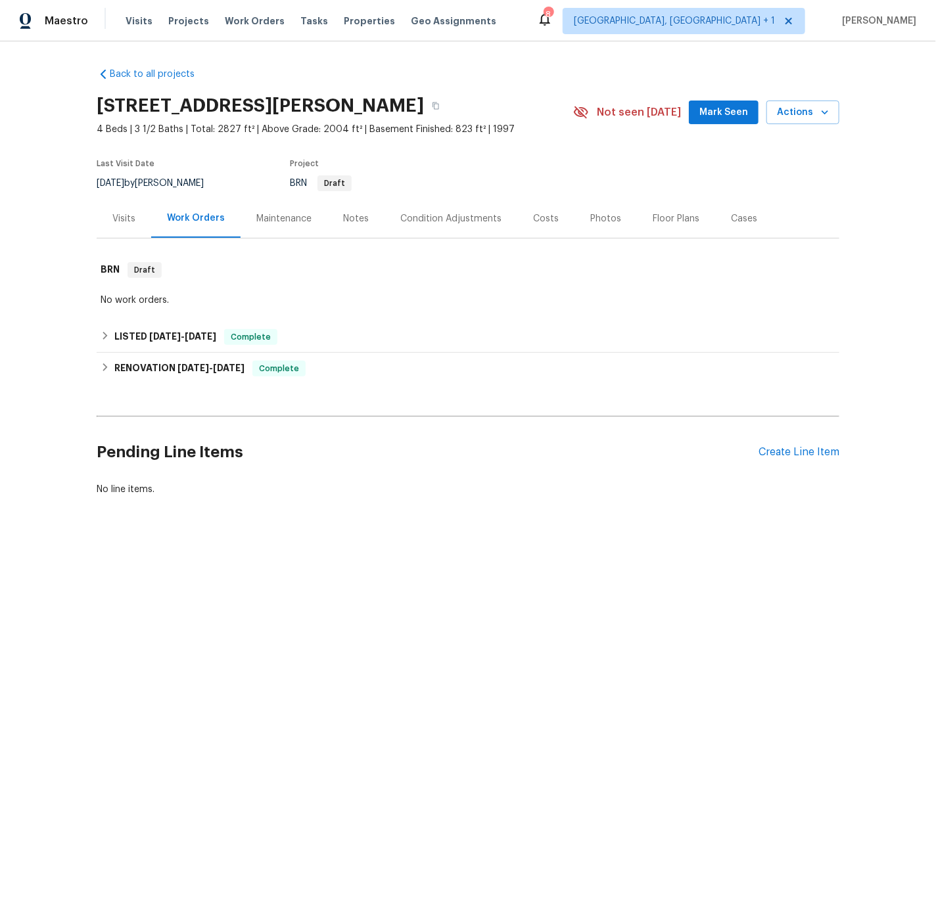
click at [348, 221] on div "Notes" at bounding box center [356, 218] width 26 height 13
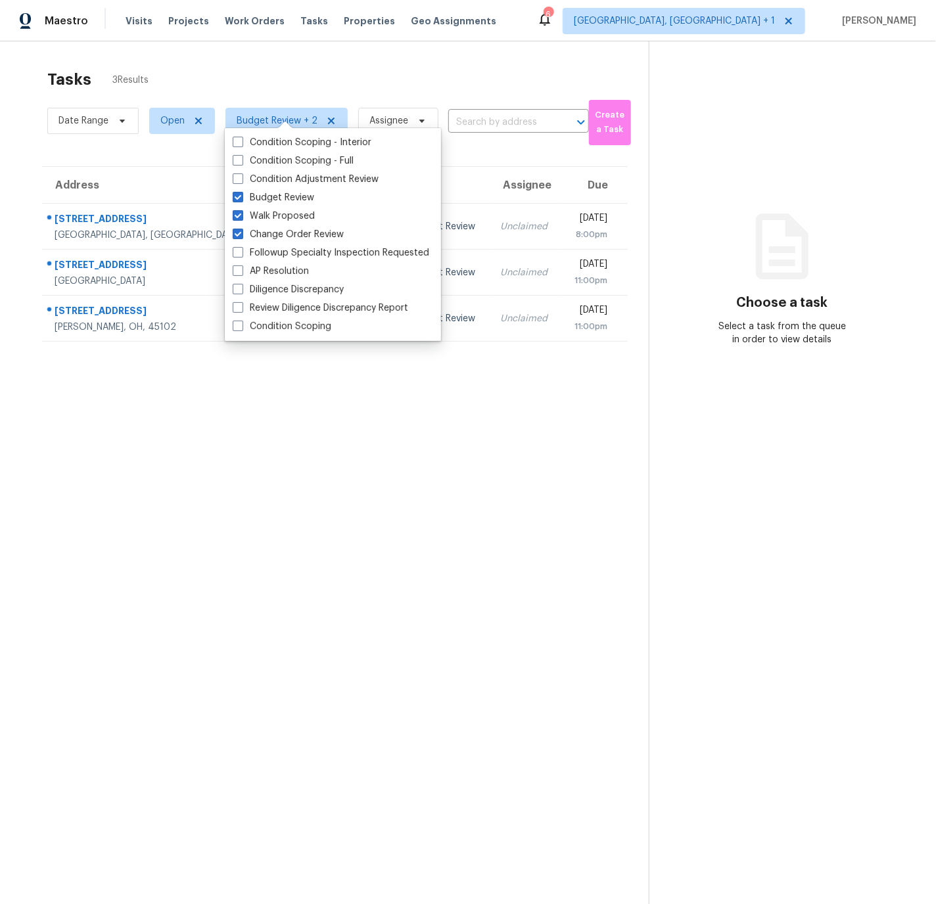
scroll to position [16, 0]
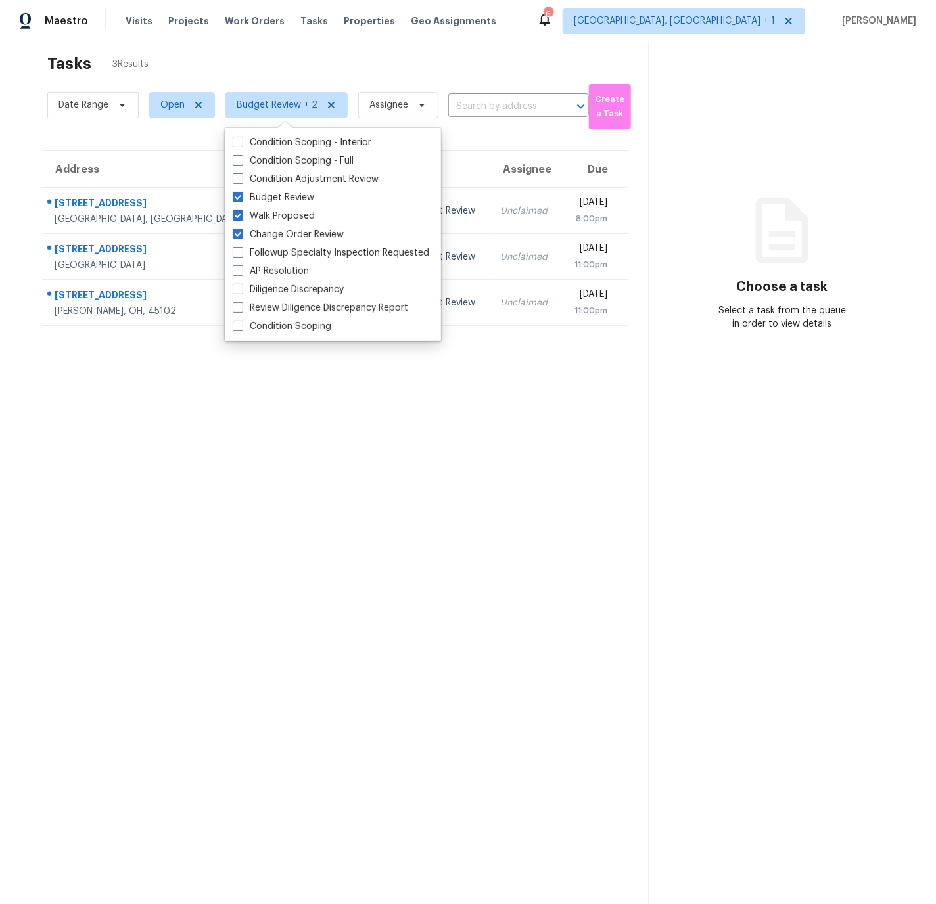
click at [321, 64] on div "Tasks 3 Results" at bounding box center [347, 64] width 601 height 34
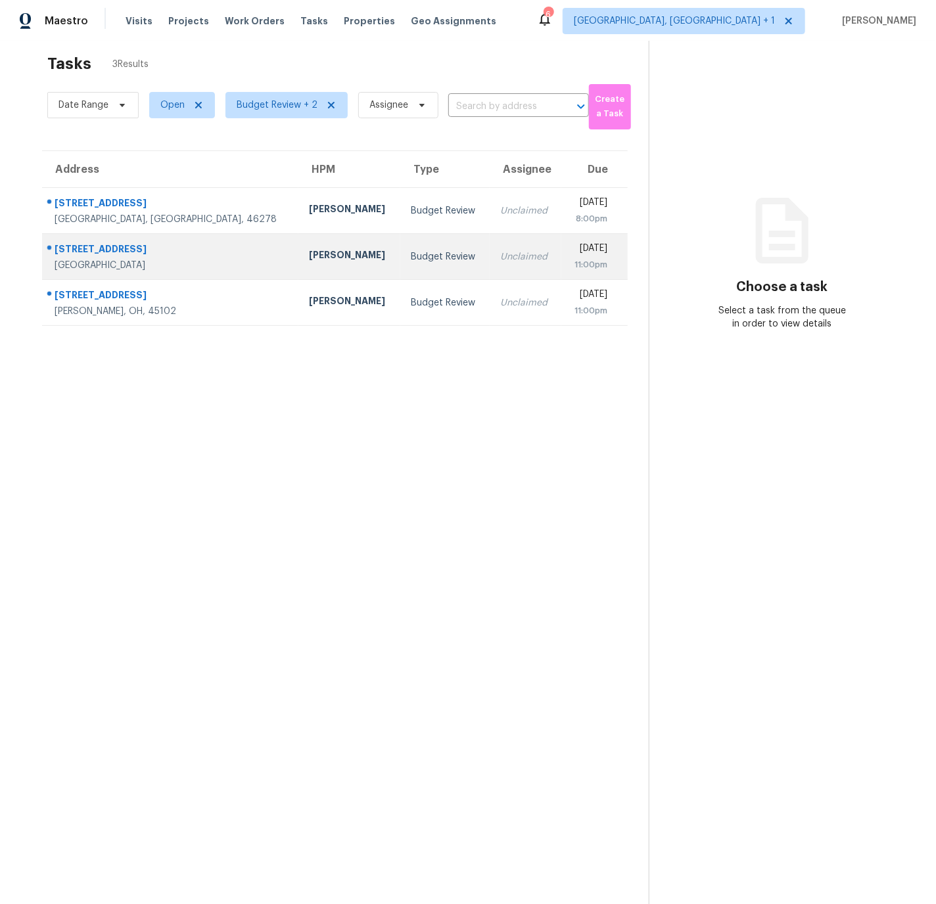
click at [115, 248] on div "2779 Stone Mill Way" at bounding box center [171, 251] width 233 height 16
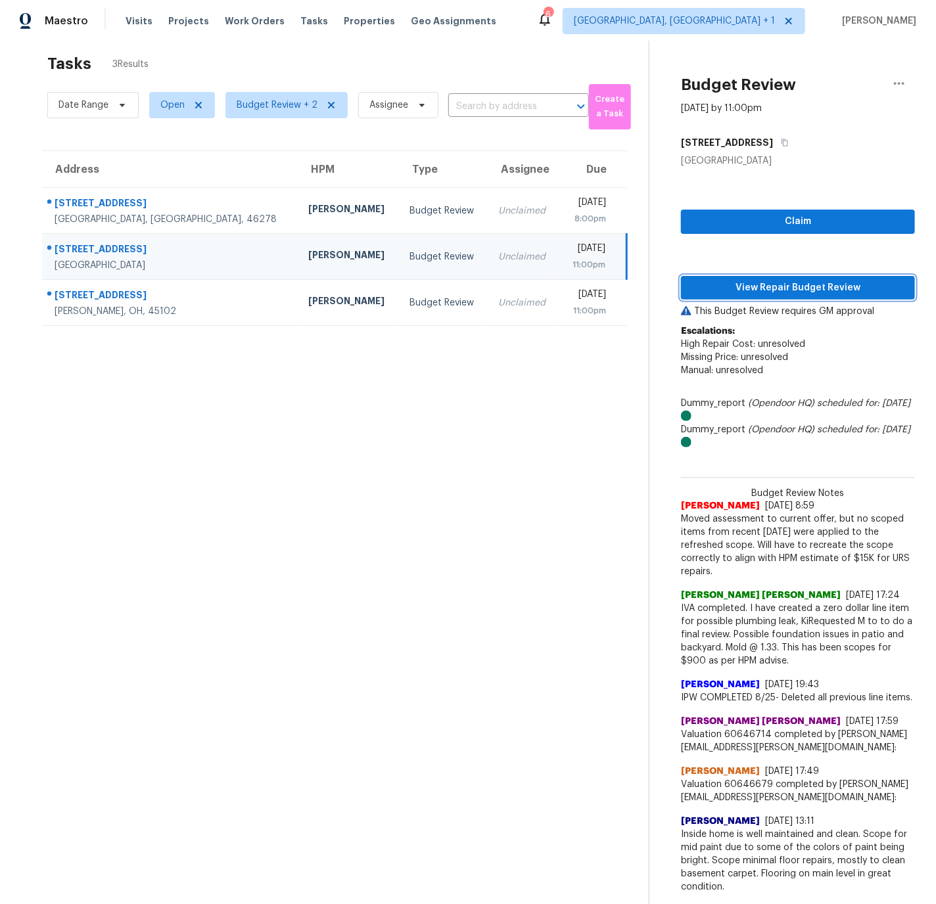
click at [783, 287] on span "View Repair Budget Review" at bounding box center [797, 288] width 213 height 16
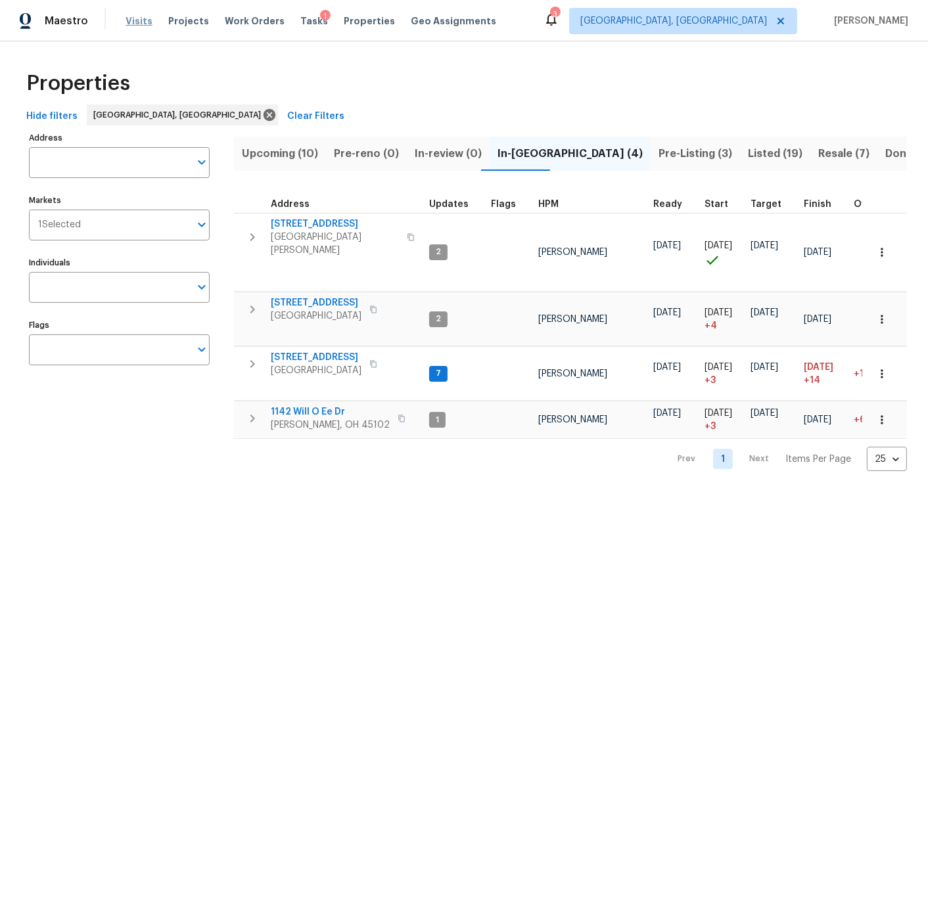
click at [138, 20] on span "Visits" at bounding box center [139, 20] width 27 height 13
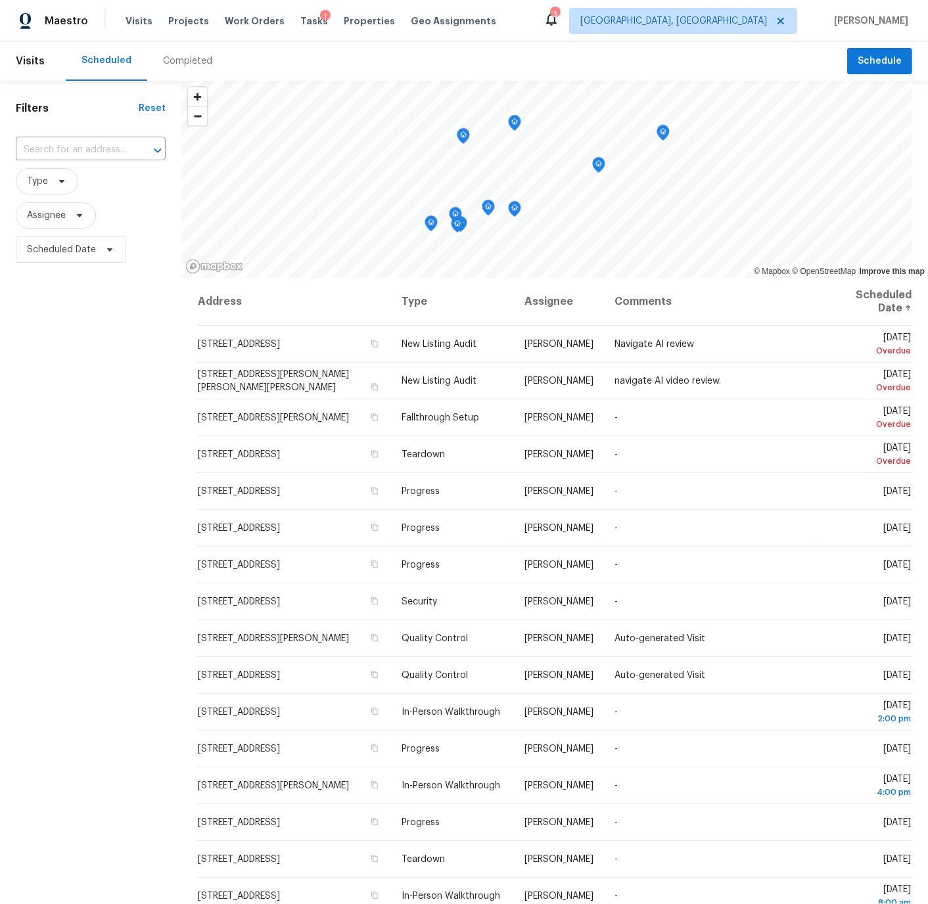
click at [172, 60] on div "Completed" at bounding box center [187, 61] width 49 height 13
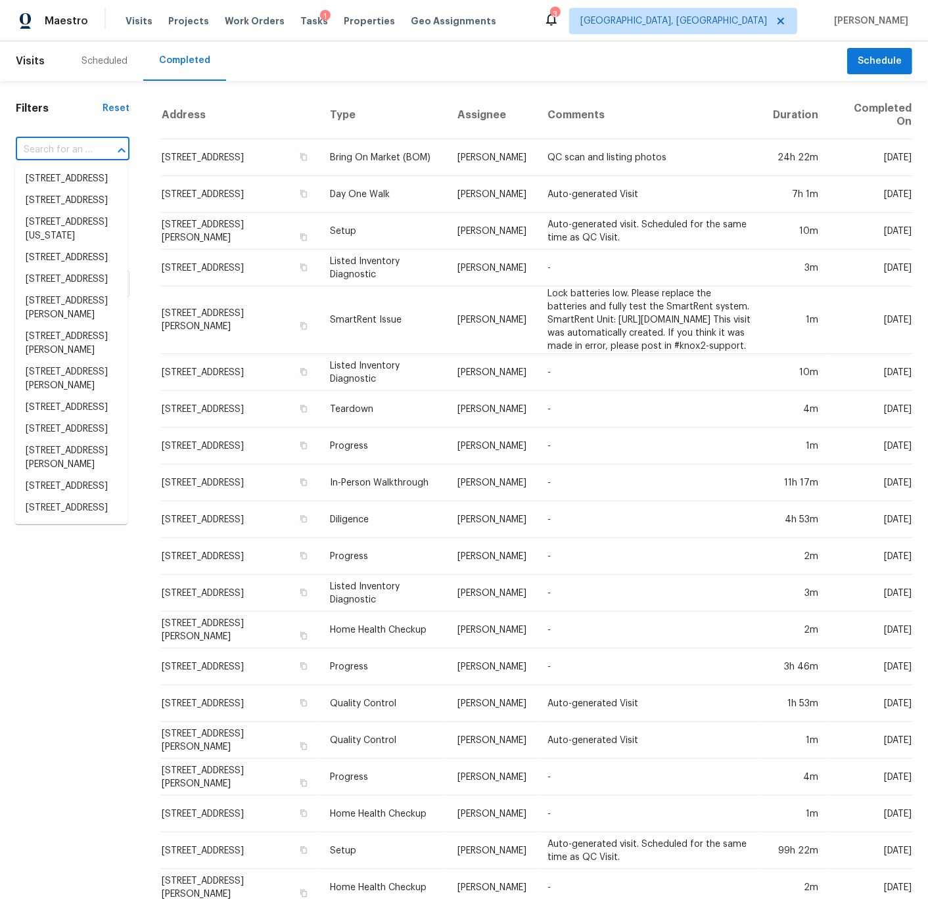
paste input "[STREET_ADDRESS]"
type input "[STREET_ADDRESS]"
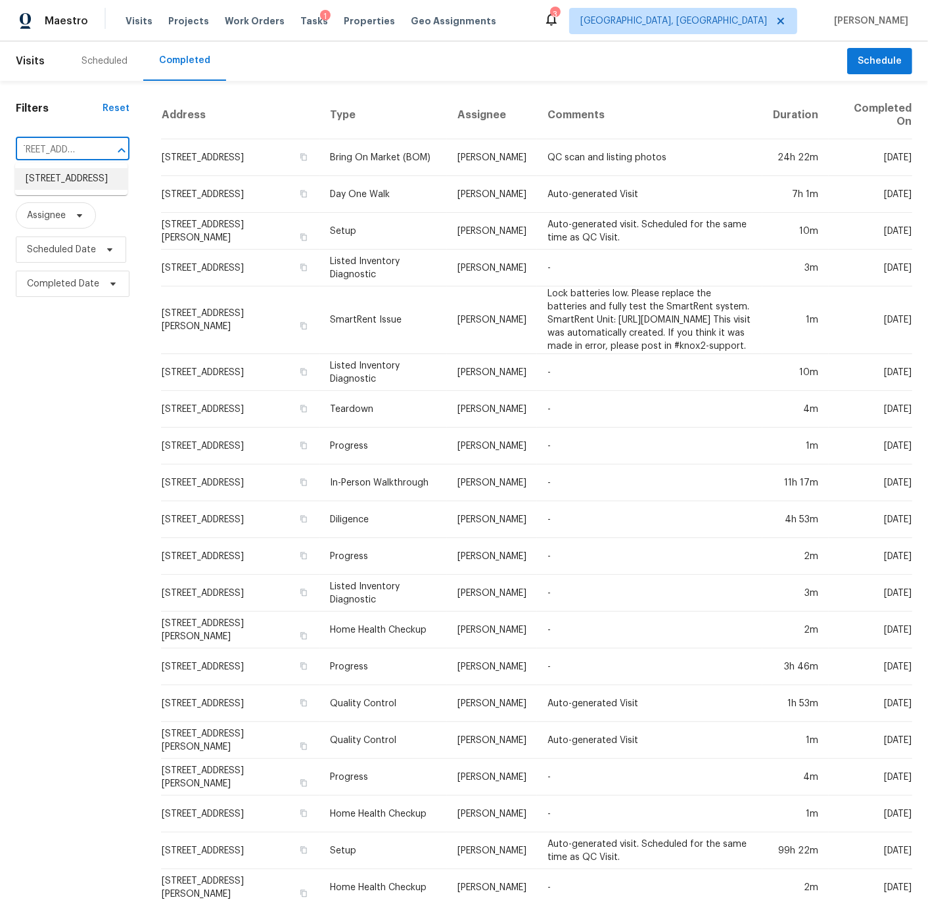
click at [62, 179] on li "[STREET_ADDRESS]" at bounding box center [71, 179] width 112 height 22
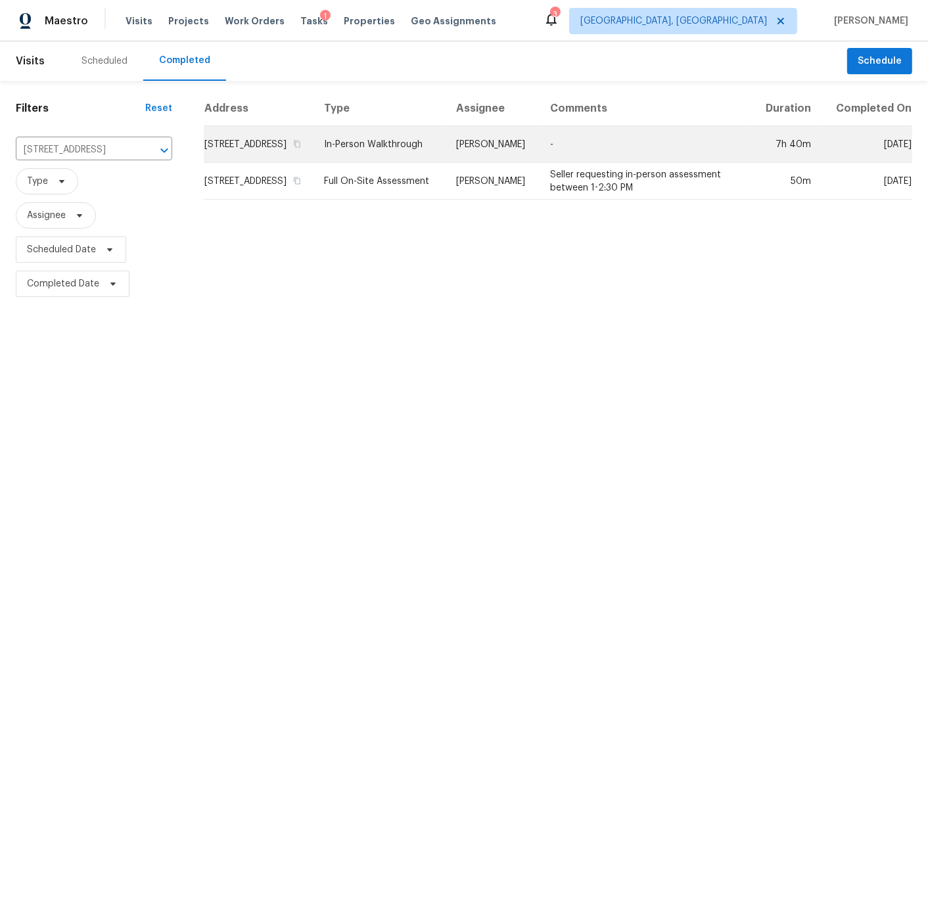
click at [248, 150] on td "[STREET_ADDRESS]" at bounding box center [259, 144] width 110 height 37
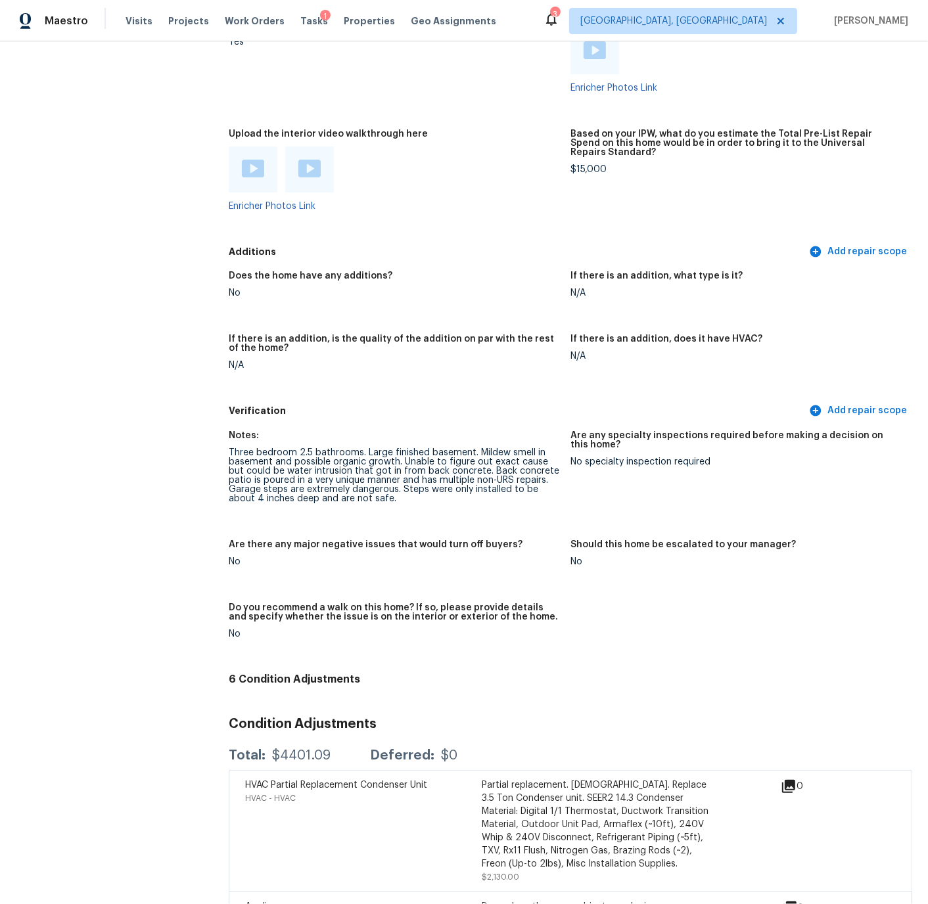
scroll to position [2889, 0]
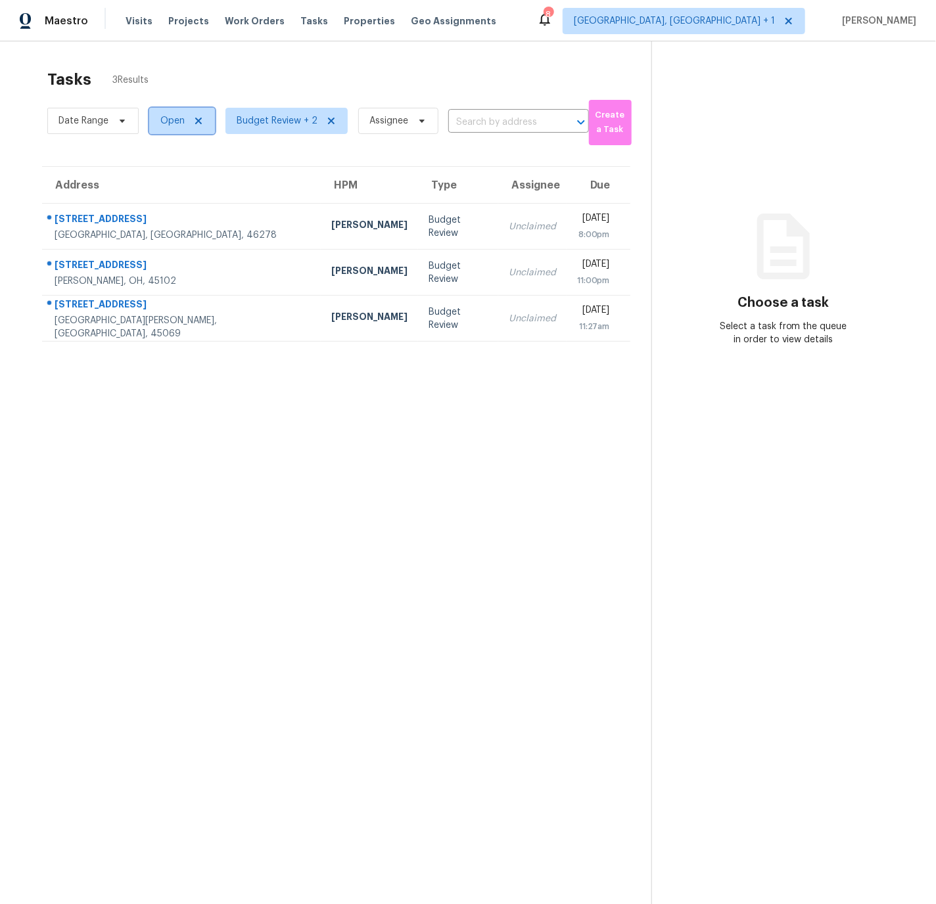
click at [177, 122] on span "Open" at bounding box center [172, 120] width 24 height 13
click at [179, 177] on label "Closed" at bounding box center [180, 176] width 47 height 13
click at [166, 177] on input "Closed" at bounding box center [161, 174] width 9 height 9
checkbox input "true"
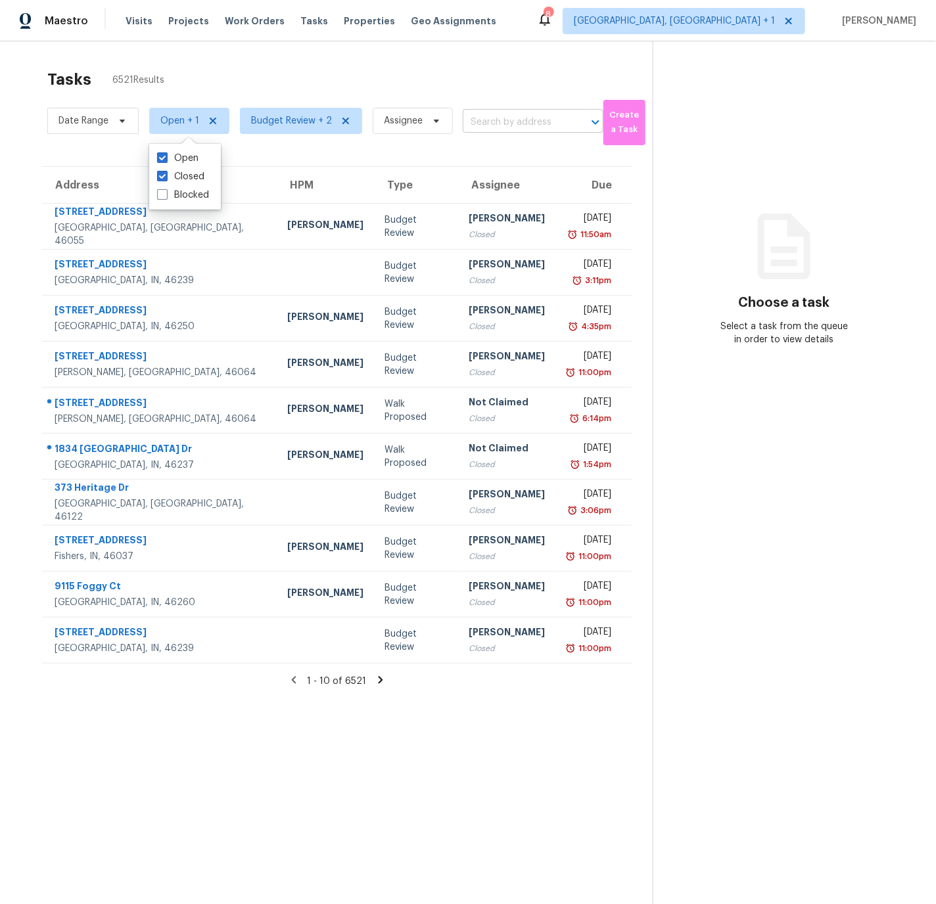
click at [487, 120] on input "text" at bounding box center [515, 122] width 104 height 20
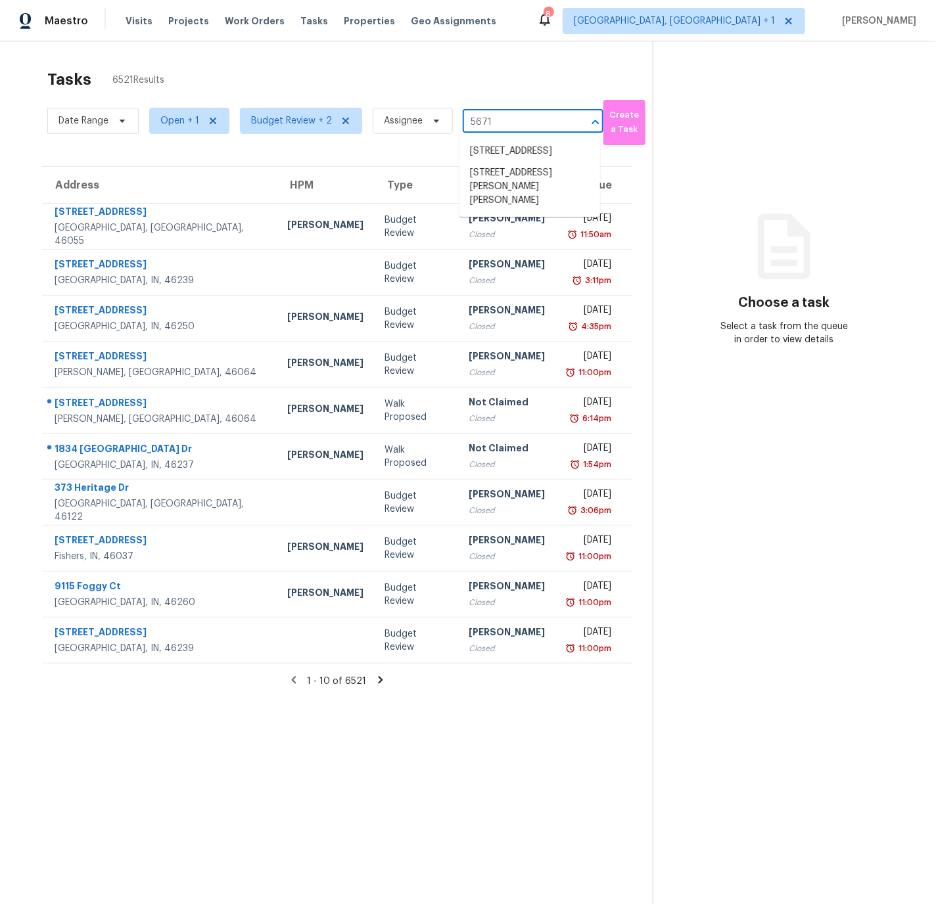
type input "5671 f"
click at [506, 147] on li "[STREET_ADDRESS][PERSON_NAME][PERSON_NAME]" at bounding box center [529, 165] width 141 height 49
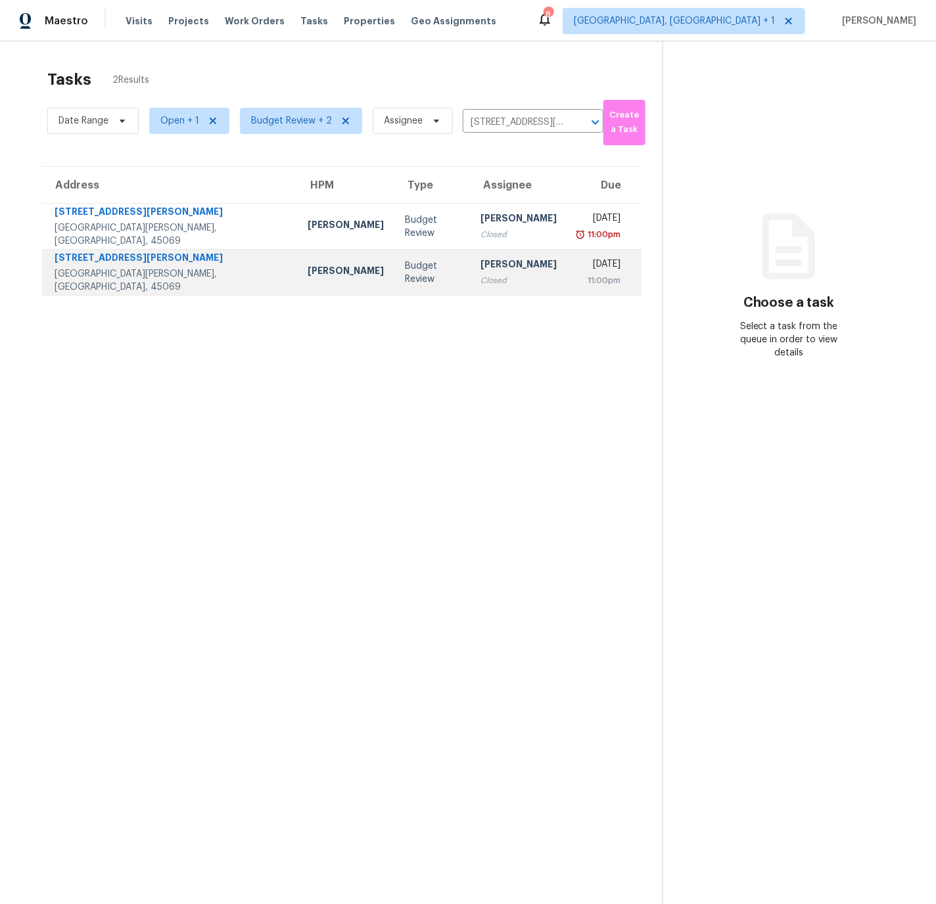
click at [153, 275] on div "[GEOGRAPHIC_DATA][PERSON_NAME], [GEOGRAPHIC_DATA], 45069" at bounding box center [171, 281] width 232 height 26
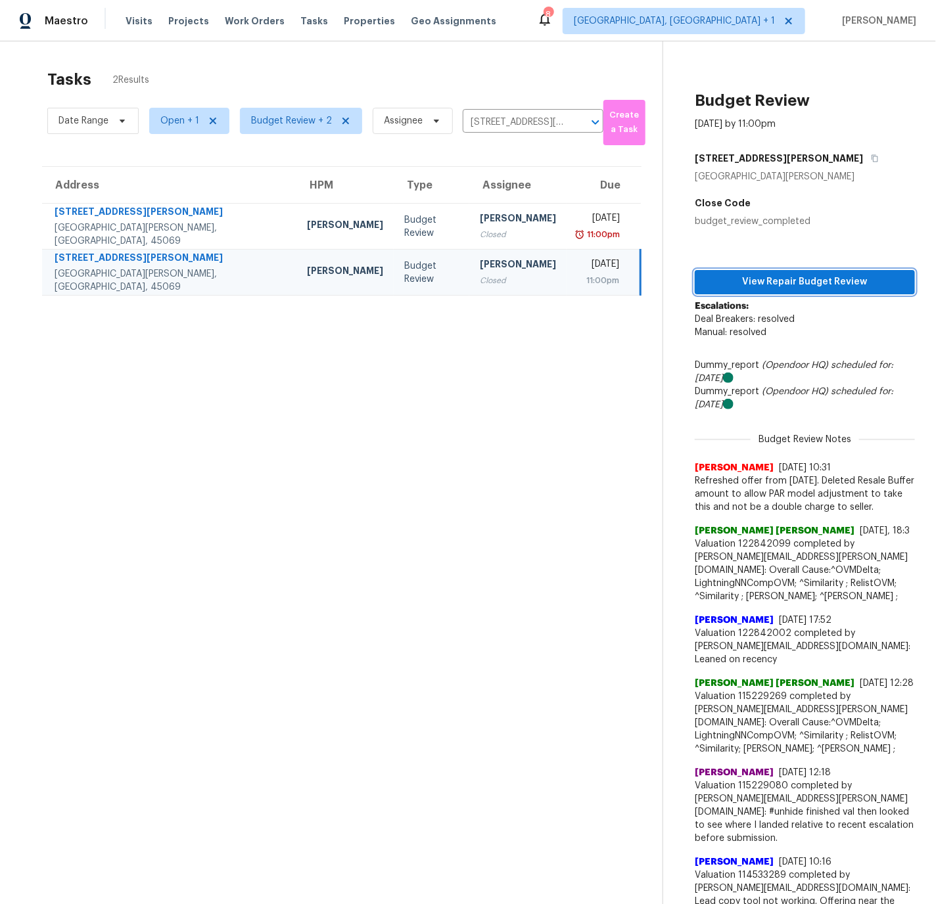
click at [798, 281] on span "View Repair Budget Review" at bounding box center [804, 282] width 199 height 16
